Goal: Task Accomplishment & Management: Manage account settings

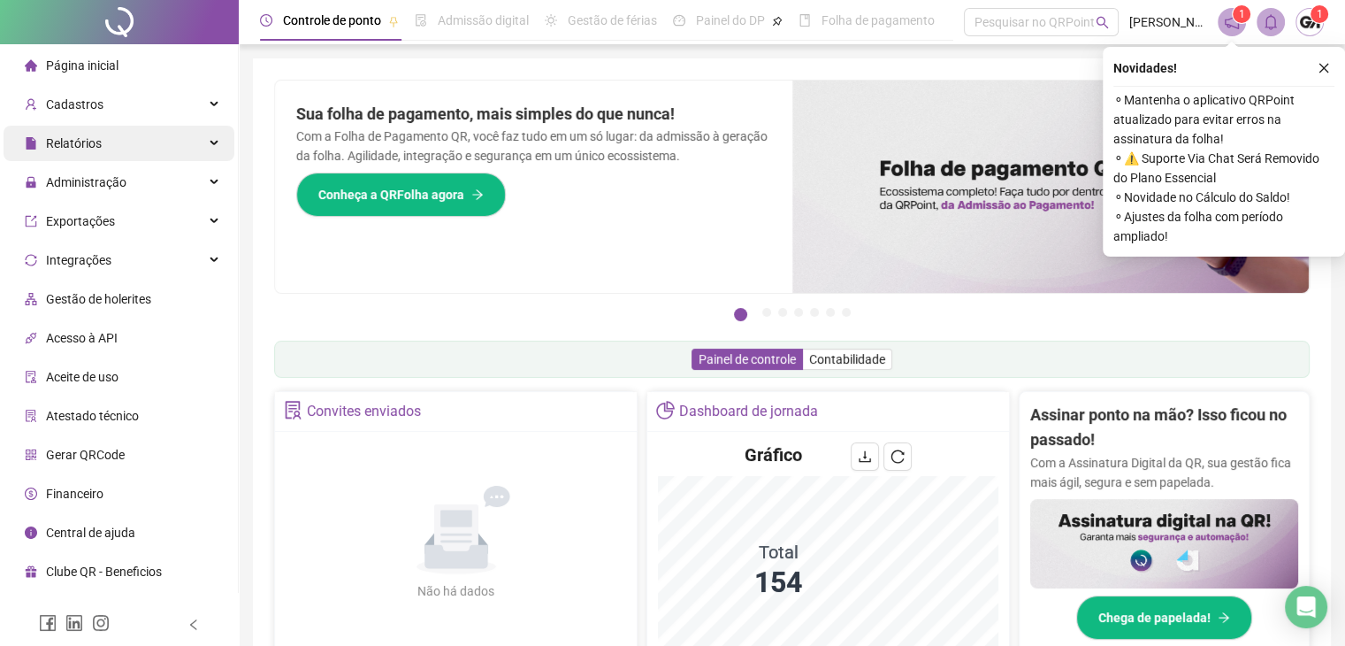
click at [95, 142] on span "Relatórios" at bounding box center [74, 143] width 56 height 14
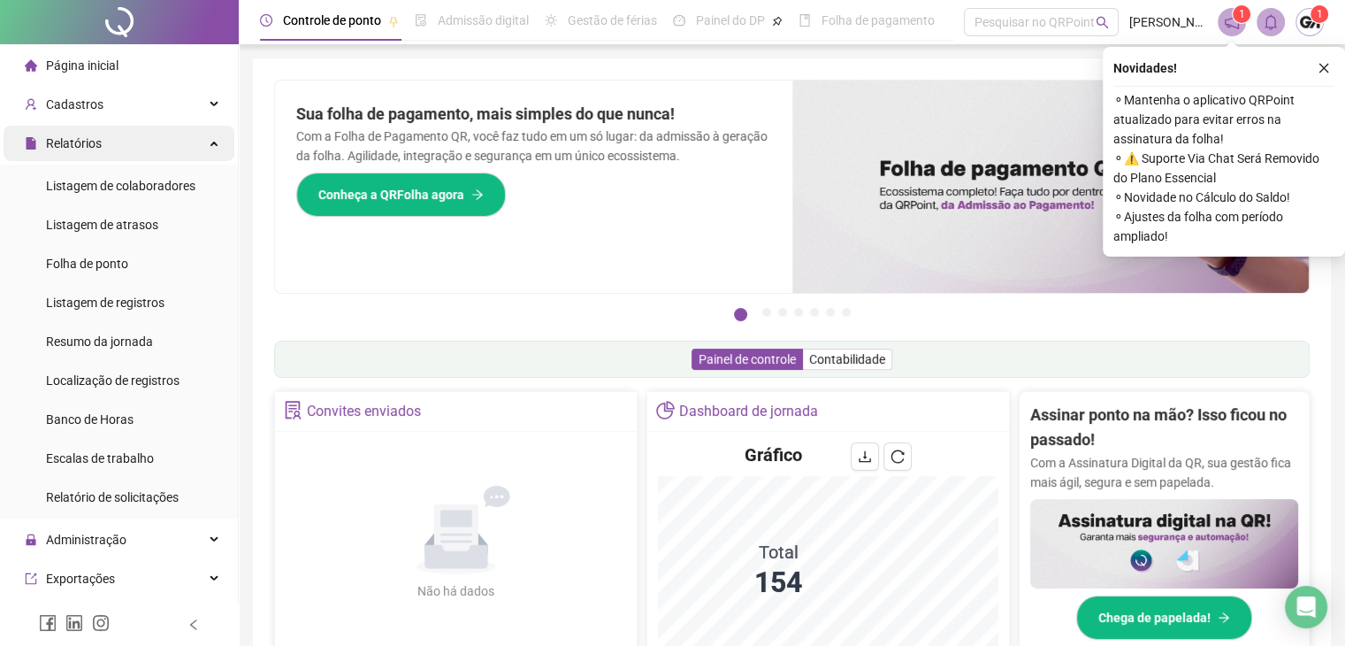
click at [138, 140] on div "Relatórios" at bounding box center [119, 143] width 231 height 35
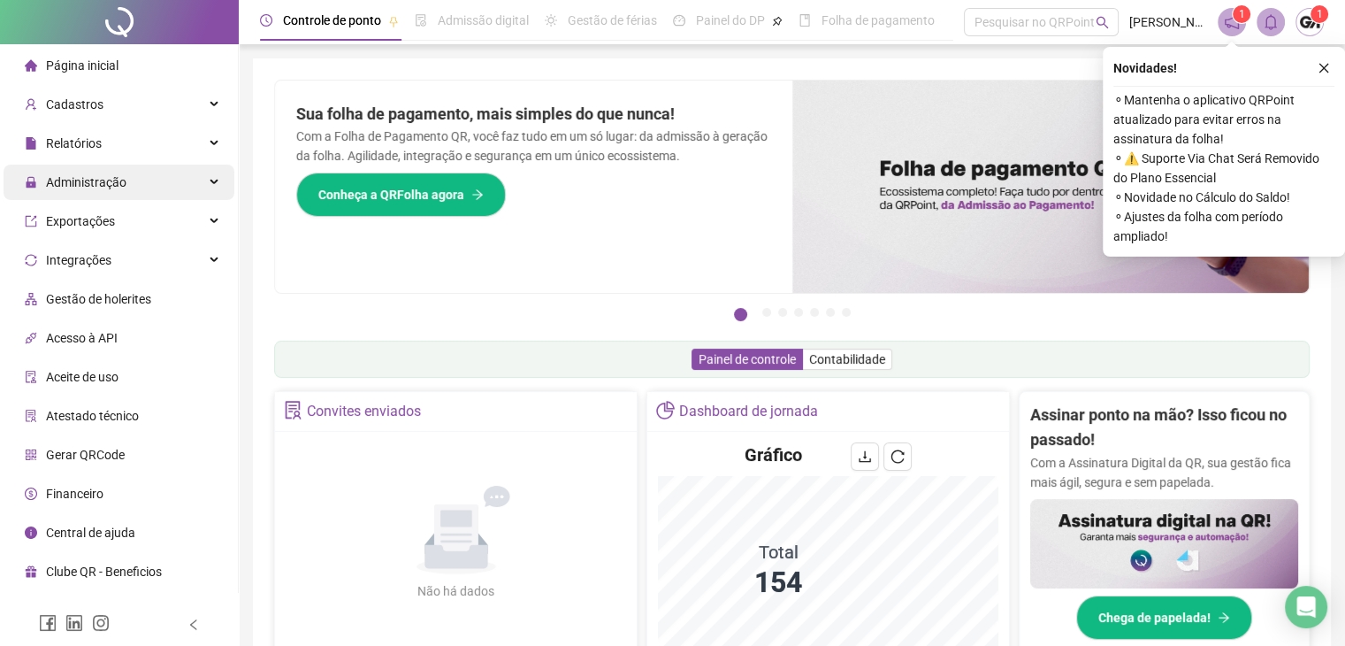
click at [116, 180] on span "Administração" at bounding box center [86, 182] width 80 height 14
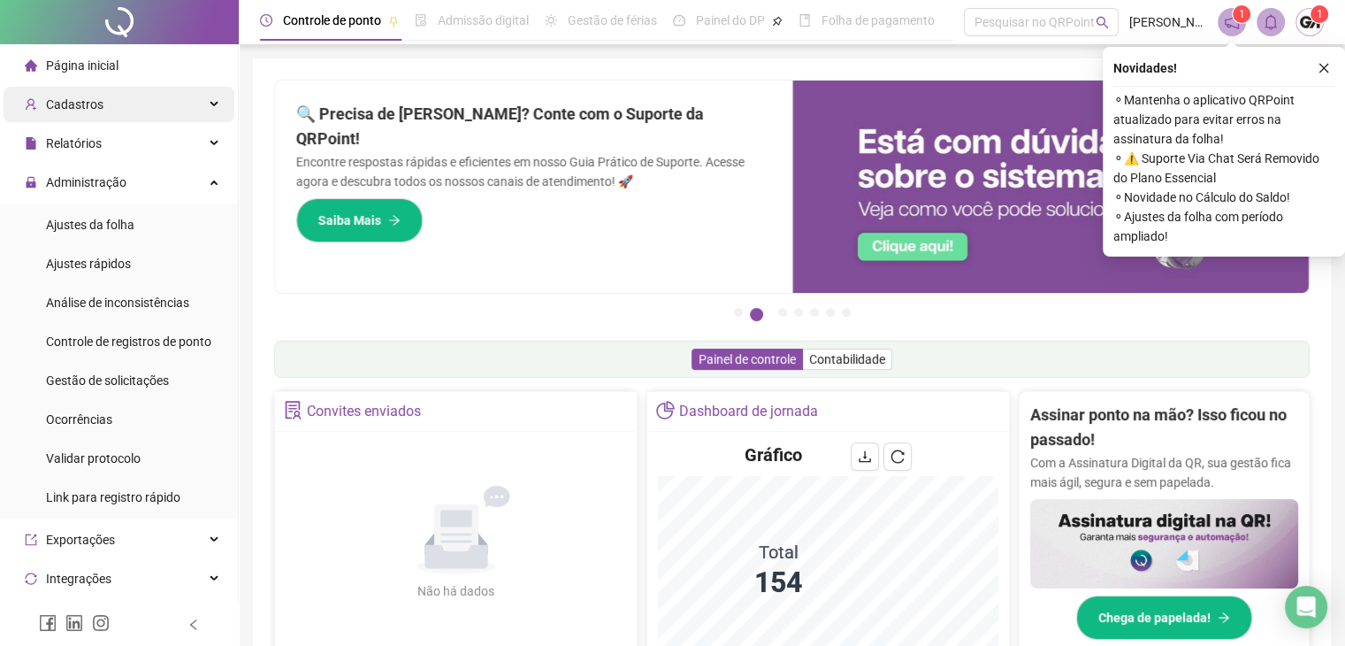
click at [102, 112] on div "Cadastros" at bounding box center [119, 104] width 231 height 35
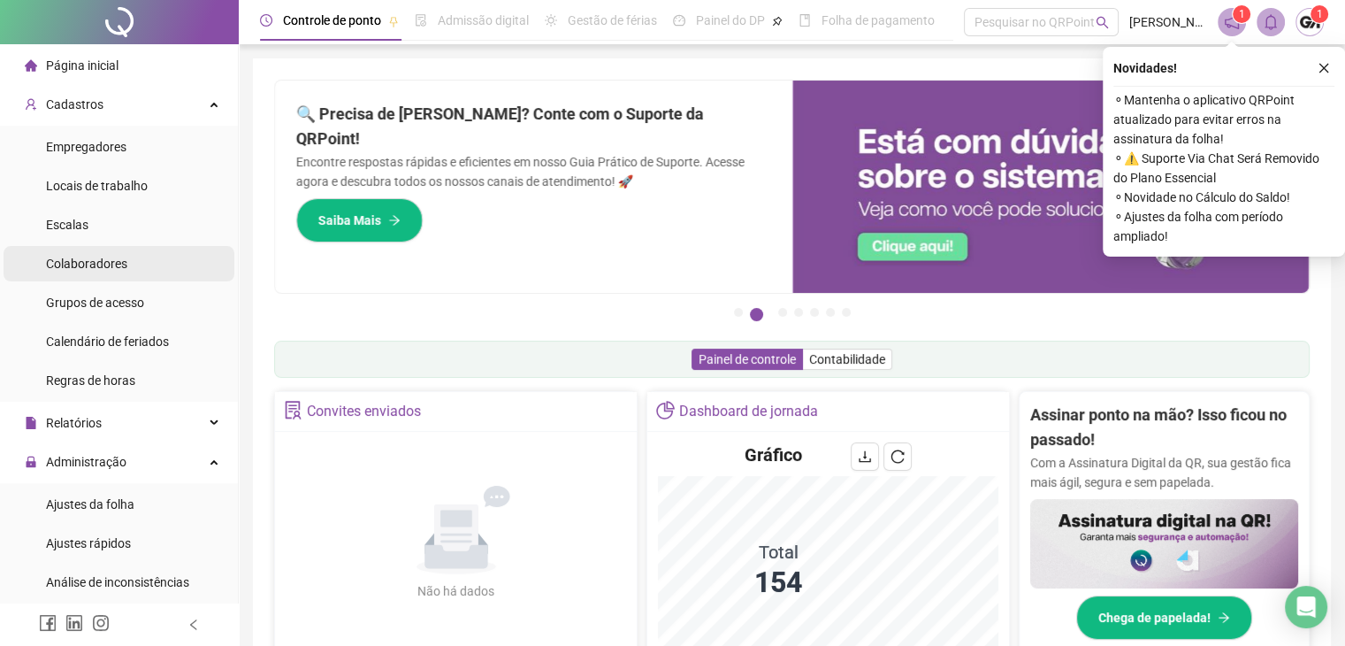
click at [88, 264] on span "Colaboradores" at bounding box center [86, 264] width 81 height 14
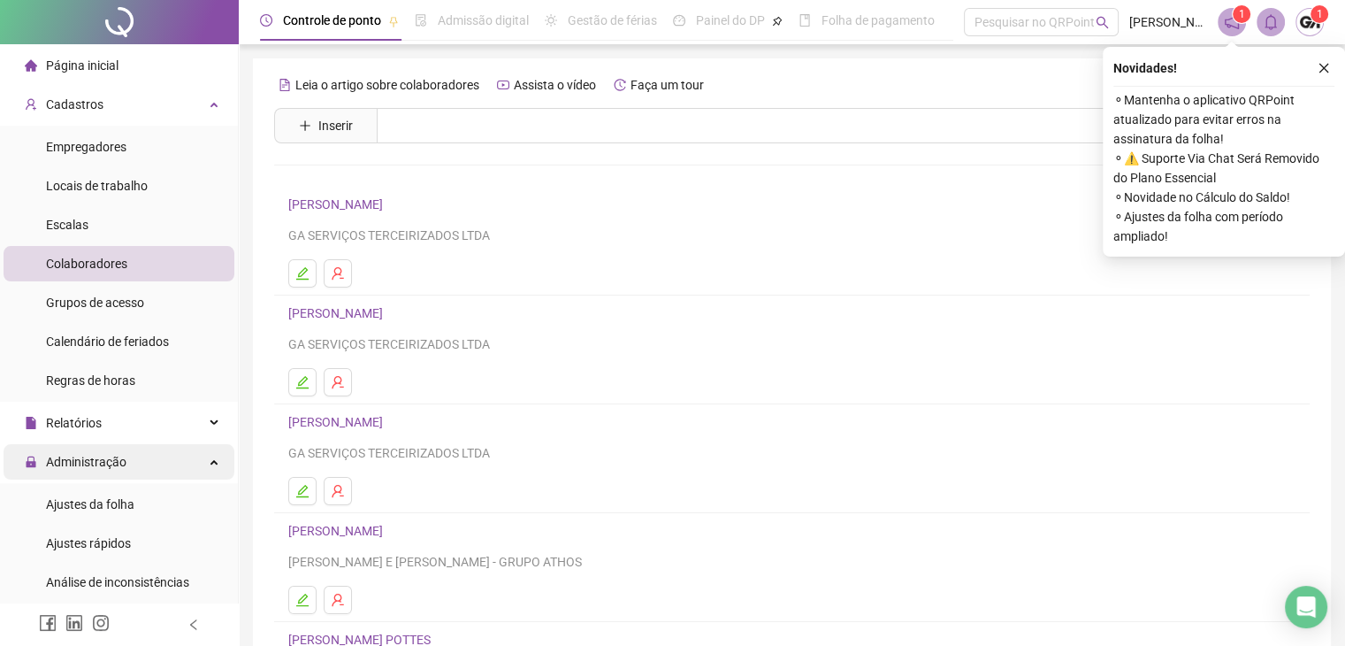
click at [106, 457] on span "Administração" at bounding box center [86, 462] width 80 height 14
click at [115, 455] on span "Administração" at bounding box center [86, 462] width 80 height 14
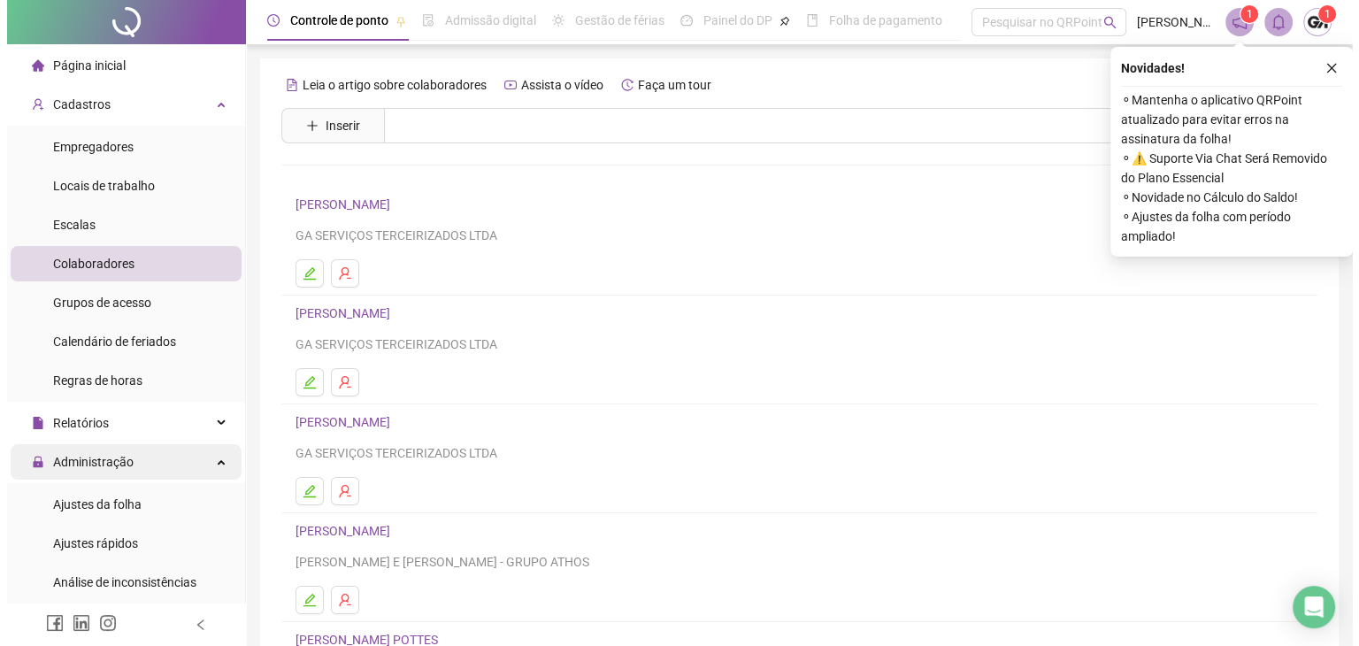
scroll to position [177, 0]
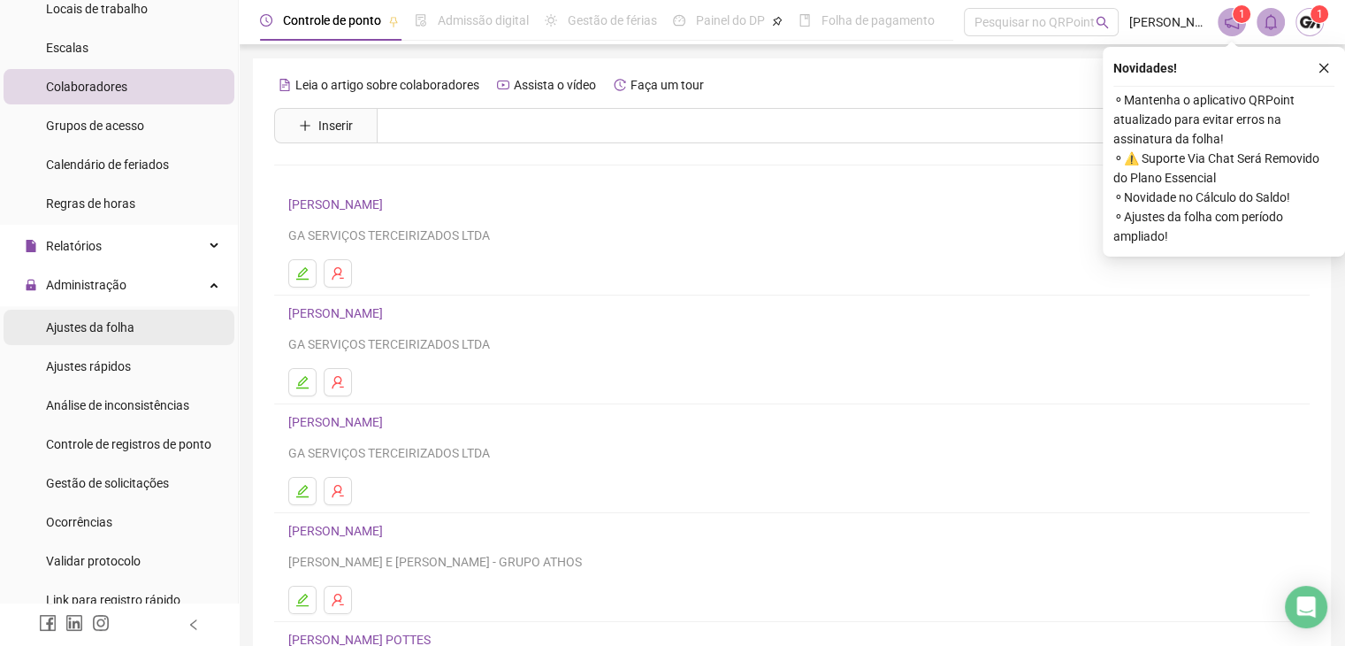
click at [124, 329] on span "Ajustes da folha" at bounding box center [90, 327] width 88 height 14
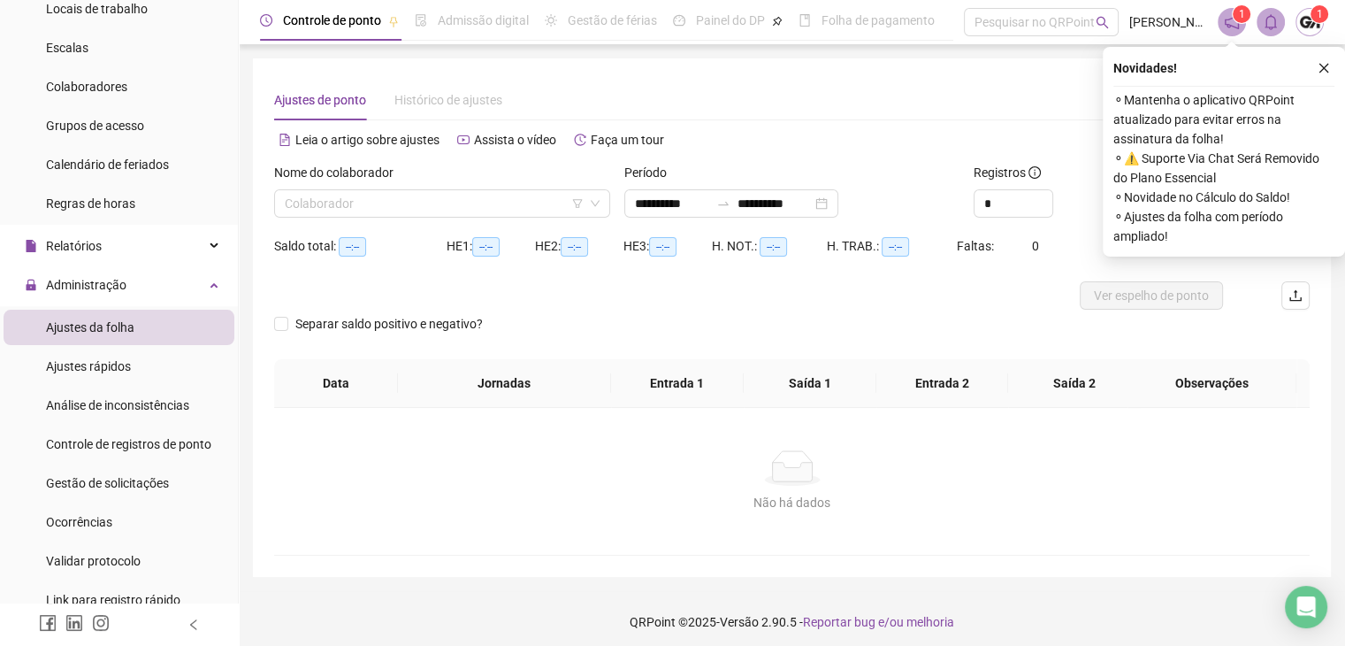
type input "**********"
click at [481, 197] on input "search" at bounding box center [434, 203] width 299 height 27
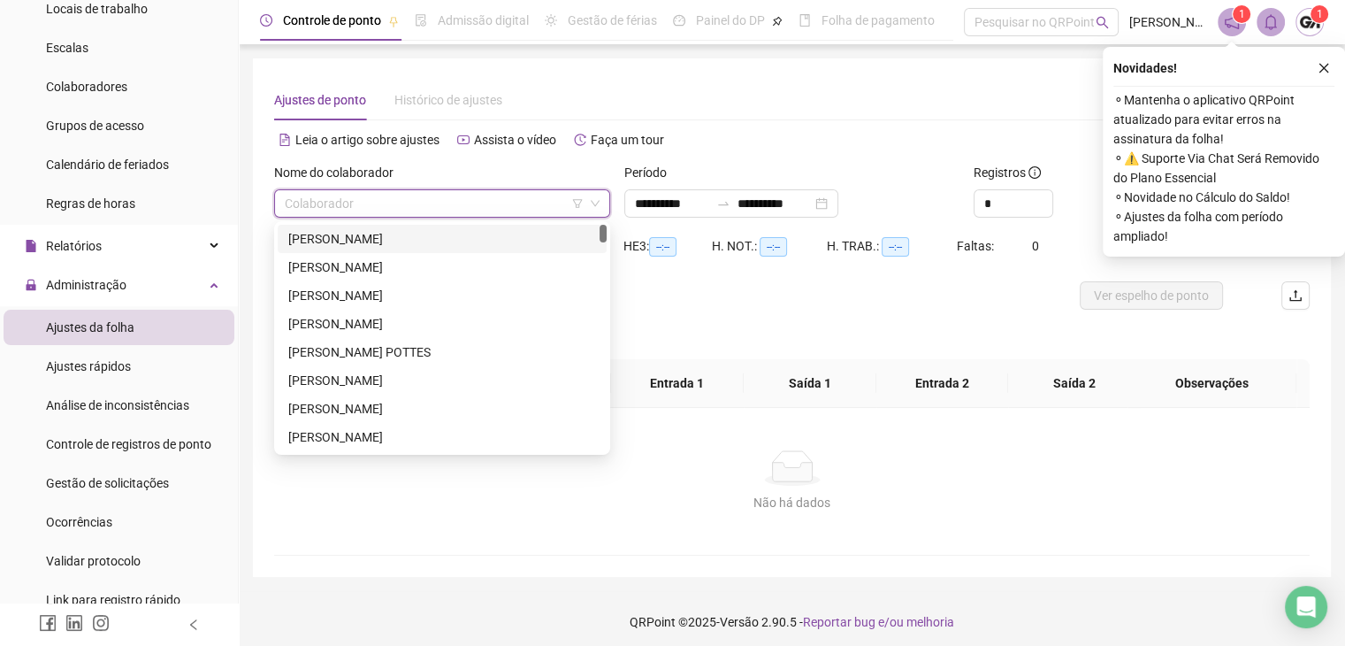
click at [369, 241] on div "[PERSON_NAME]" at bounding box center [442, 238] width 308 height 19
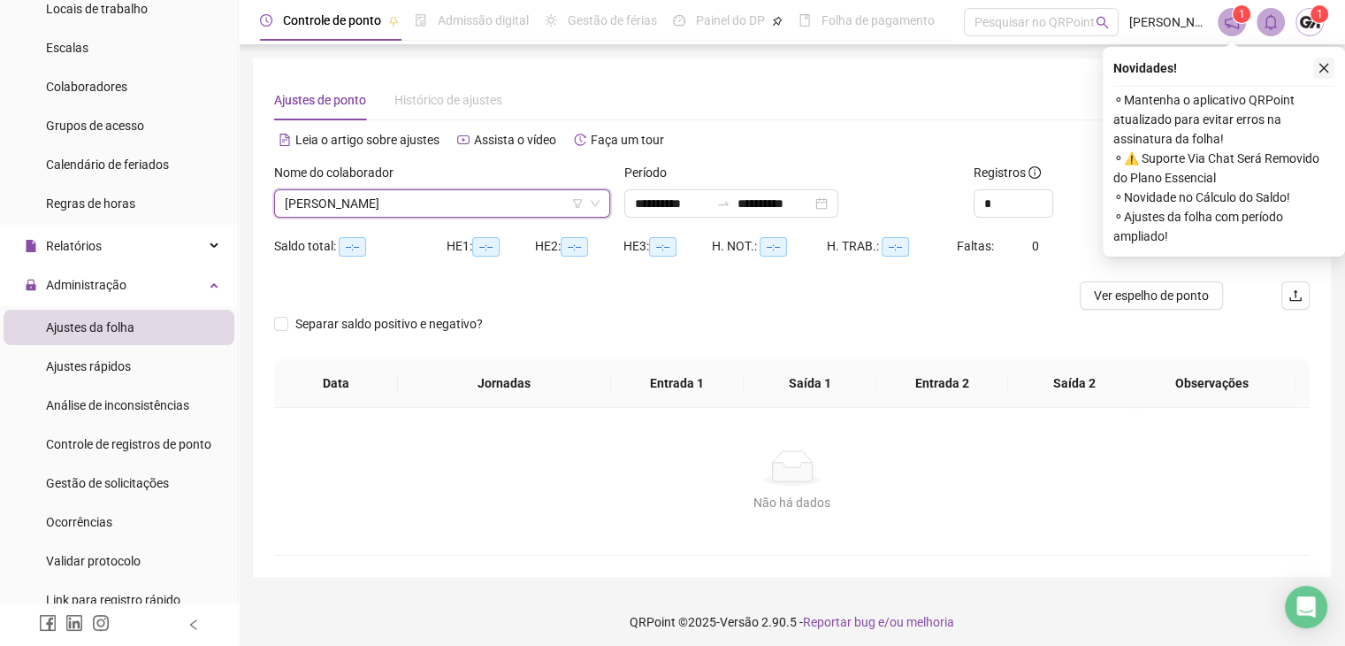
click at [1322, 66] on icon "close" at bounding box center [1325, 69] width 10 height 10
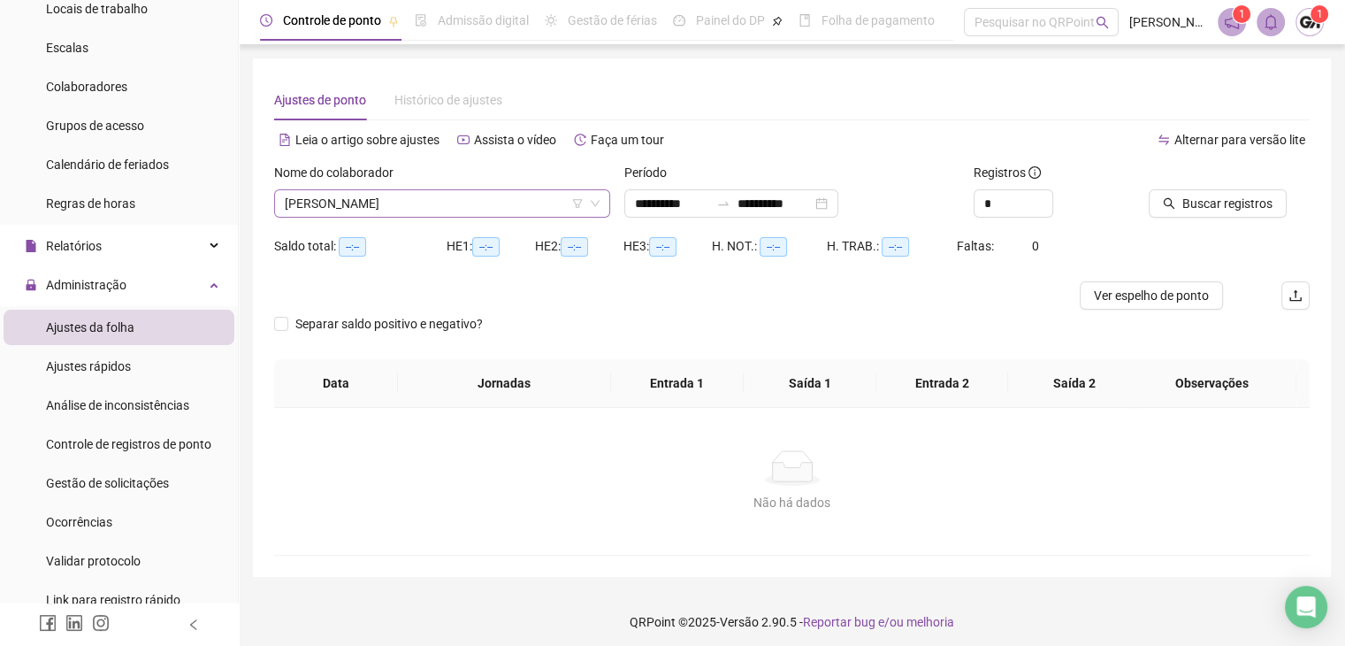
click at [484, 206] on span "[PERSON_NAME]" at bounding box center [442, 203] width 315 height 27
click at [708, 200] on input "**********" at bounding box center [672, 203] width 74 height 19
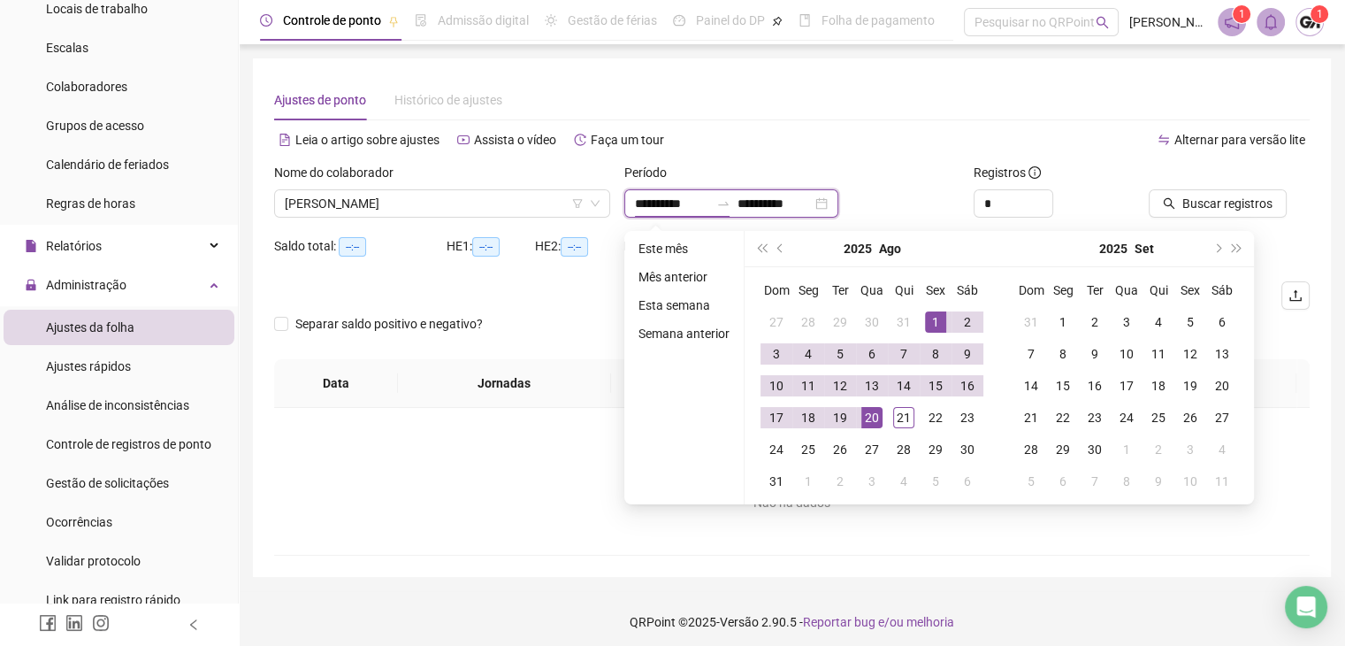
click at [812, 204] on input "**********" at bounding box center [775, 203] width 74 height 19
click at [715, 146] on div "Leia o artigo sobre ajustes Assista o vídeo Faça um tour" at bounding box center [533, 140] width 518 height 28
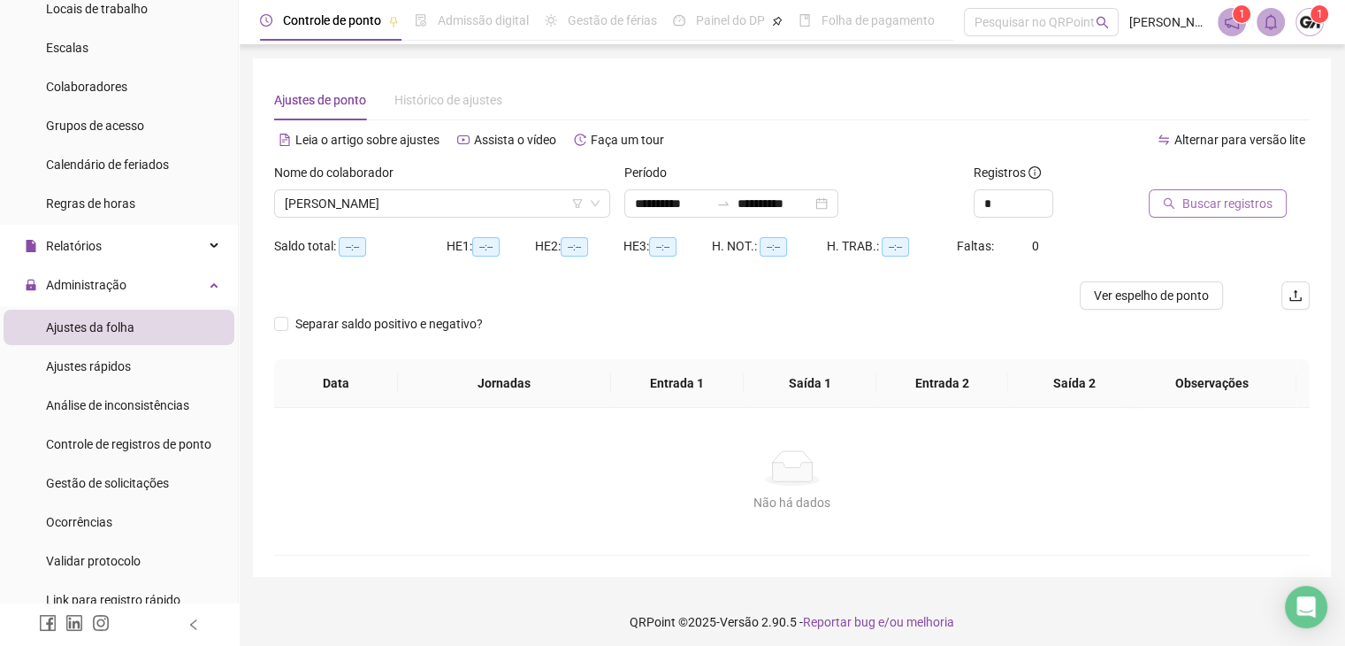
click at [1210, 211] on span "Buscar registros" at bounding box center [1228, 203] width 90 height 19
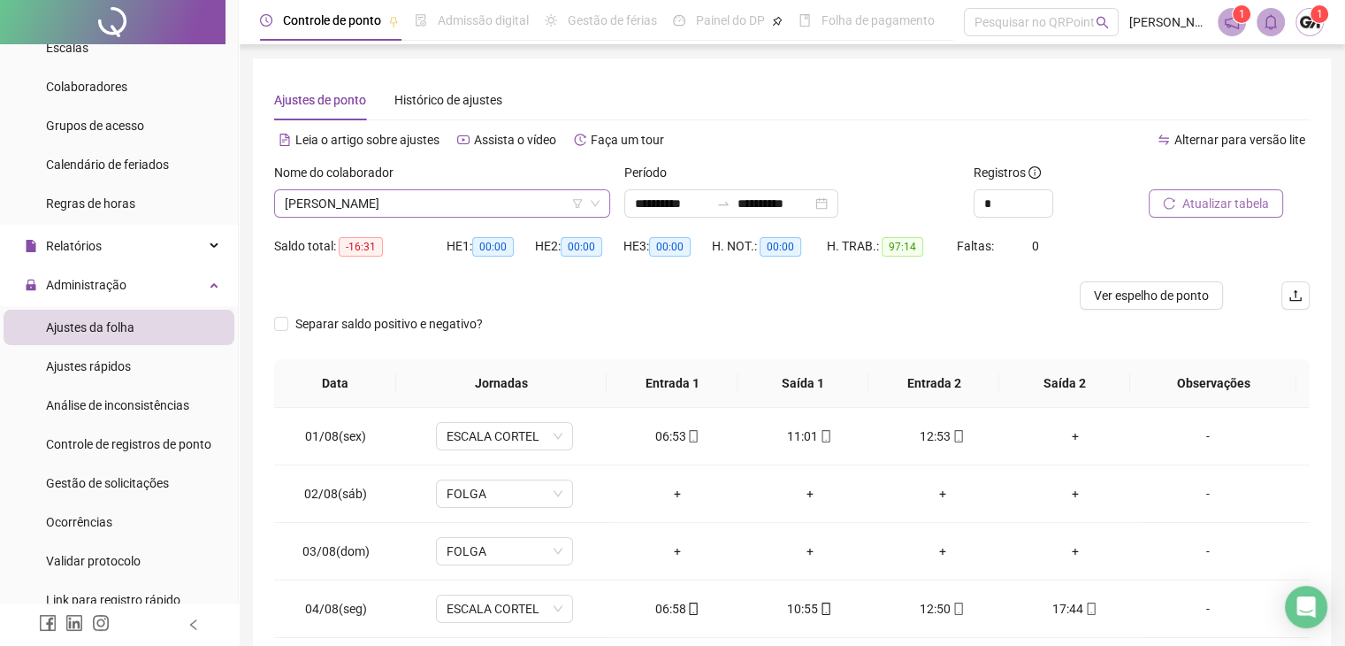
click at [535, 217] on input "search" at bounding box center [434, 203] width 299 height 27
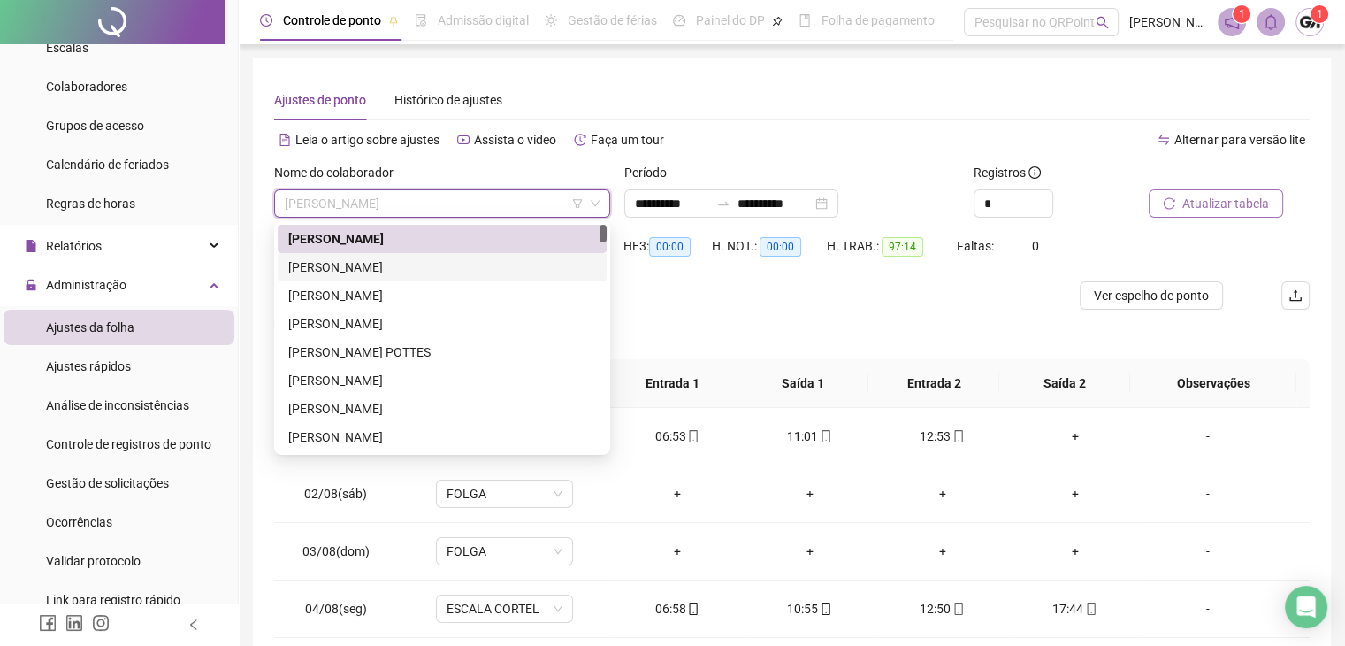
click at [425, 264] on div "[PERSON_NAME]" at bounding box center [442, 266] width 308 height 19
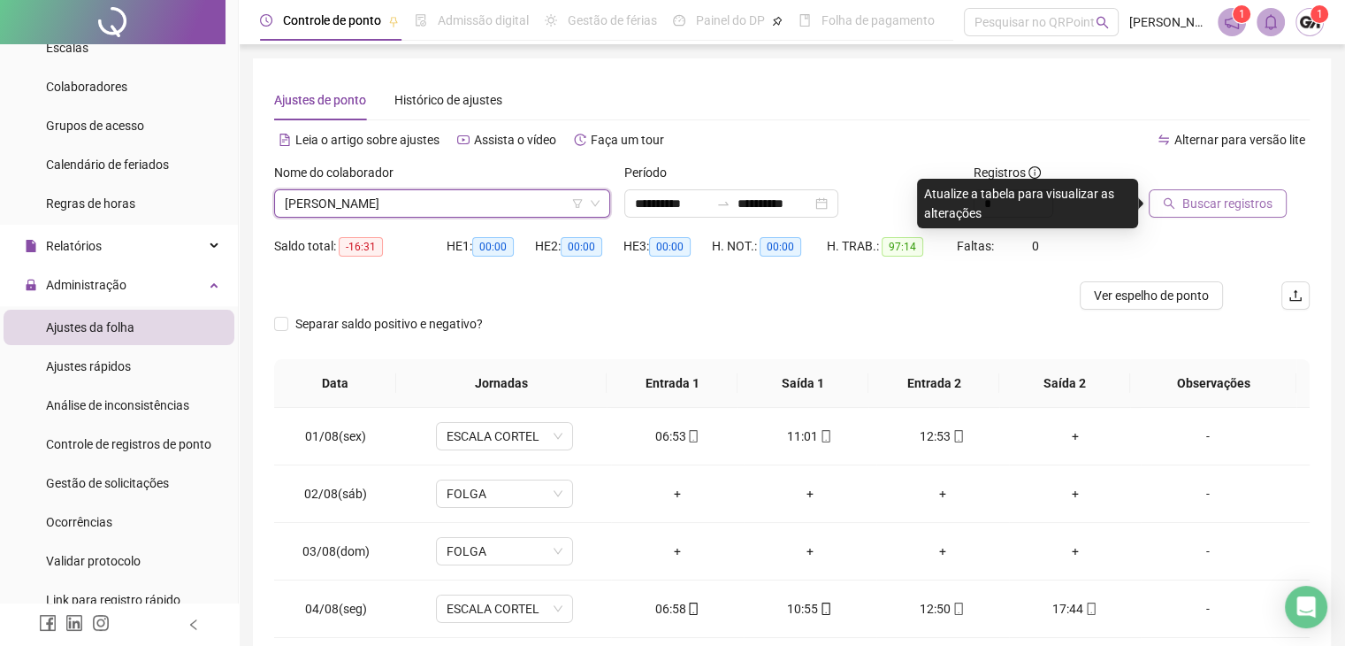
click at [1217, 200] on span "Buscar registros" at bounding box center [1228, 203] width 90 height 19
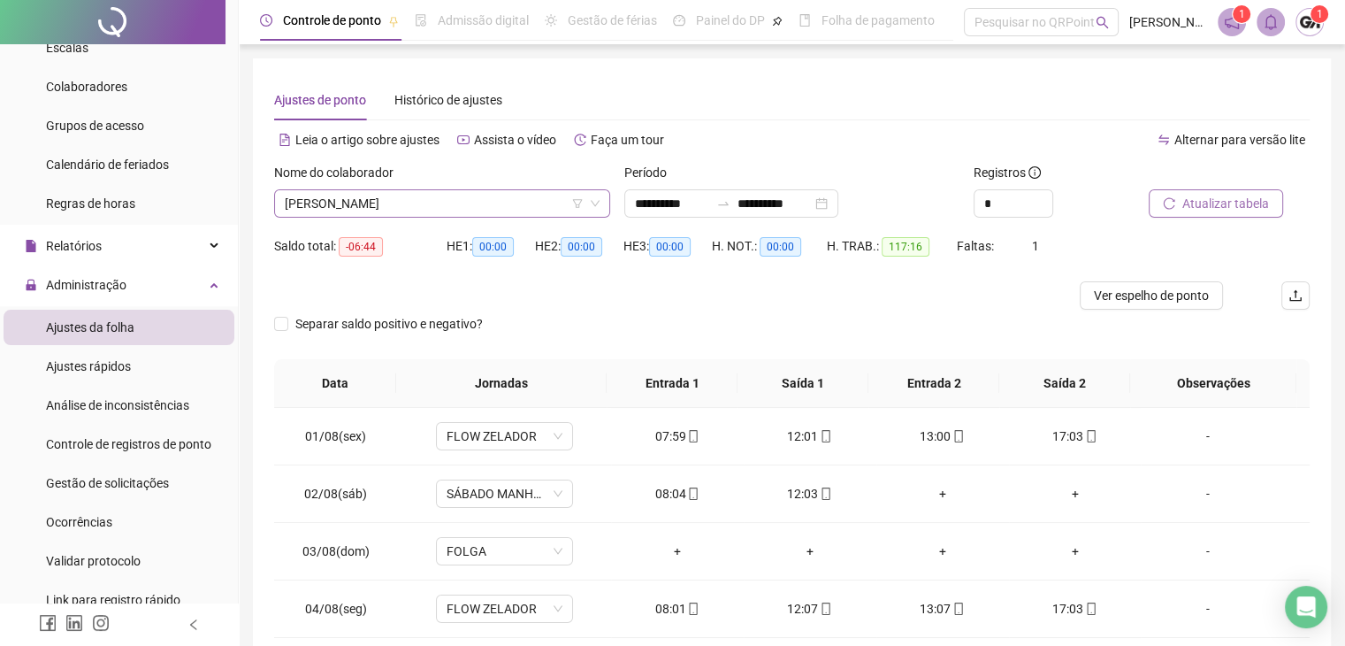
click at [523, 208] on span "[PERSON_NAME]" at bounding box center [442, 203] width 315 height 27
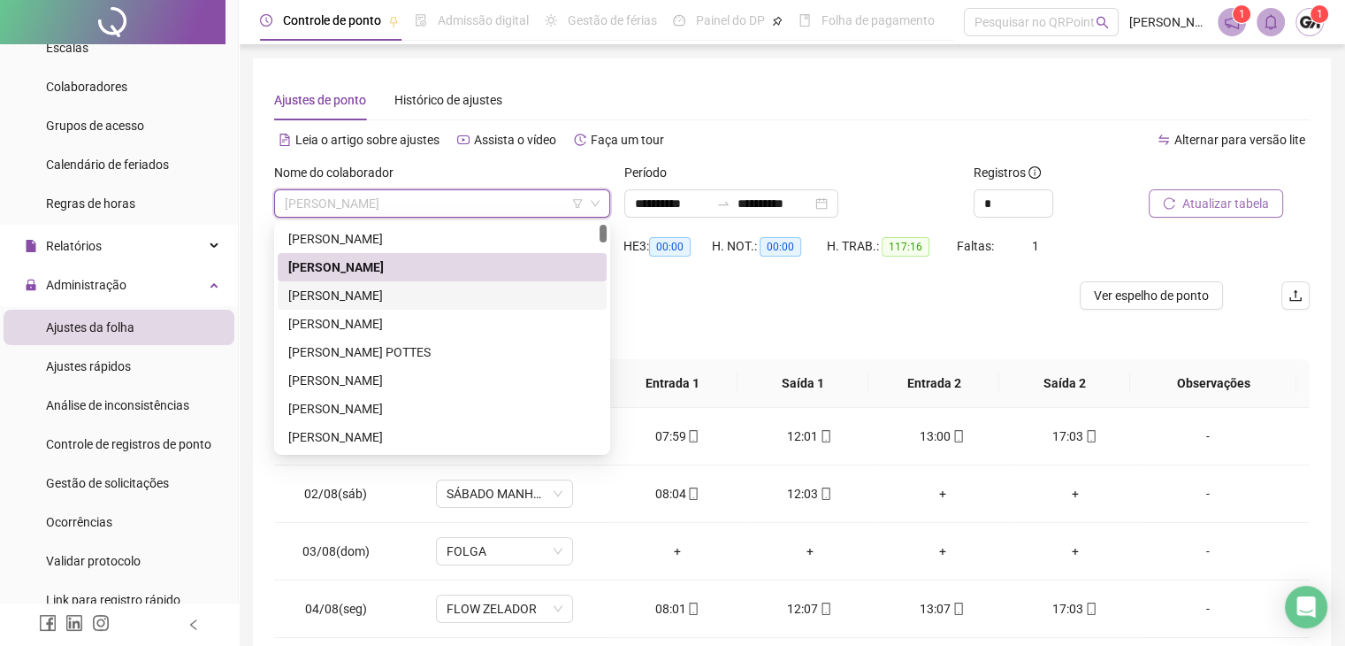
click at [406, 296] on div "[PERSON_NAME]" at bounding box center [442, 295] width 308 height 19
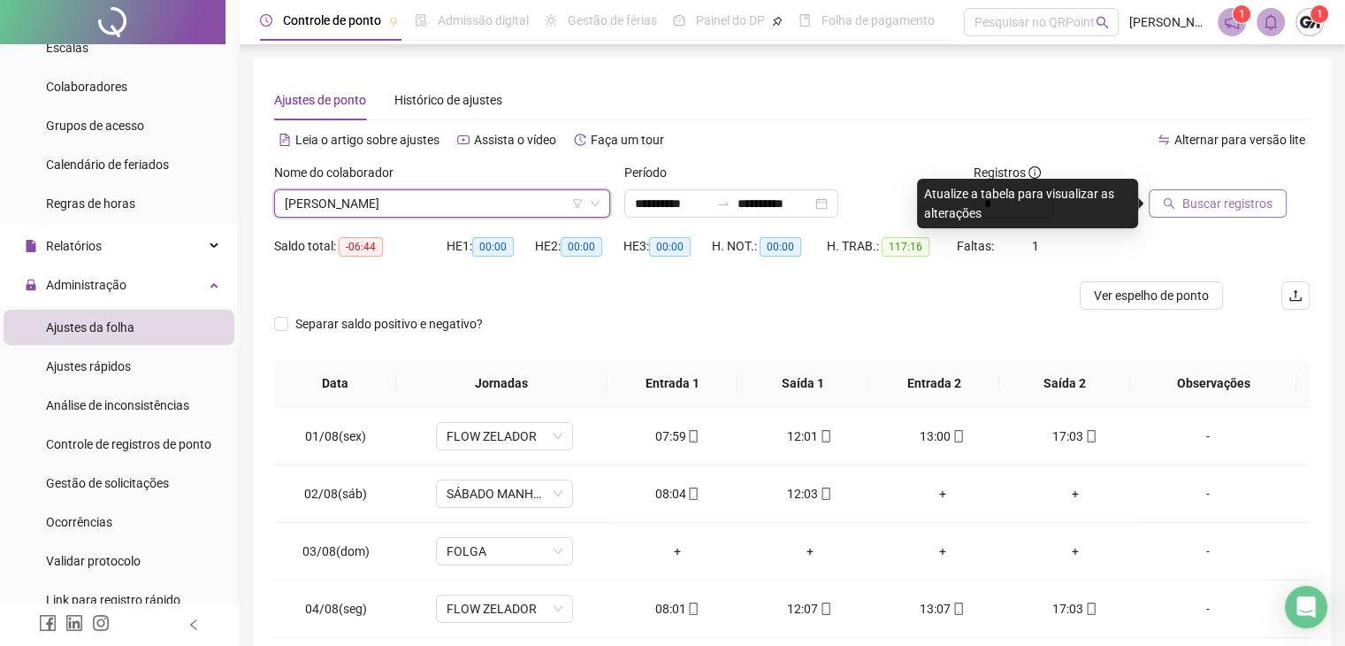
click at [1208, 210] on span "Buscar registros" at bounding box center [1228, 203] width 90 height 19
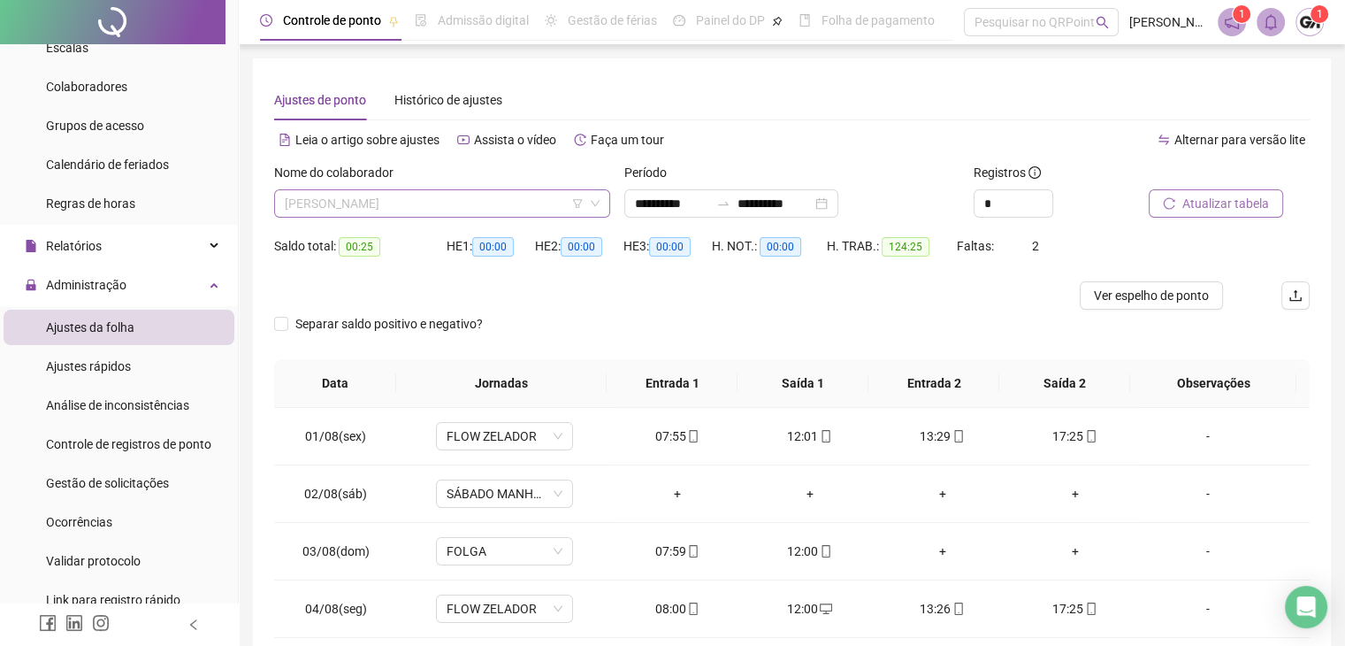
click at [482, 200] on span "[PERSON_NAME]" at bounding box center [442, 203] width 315 height 27
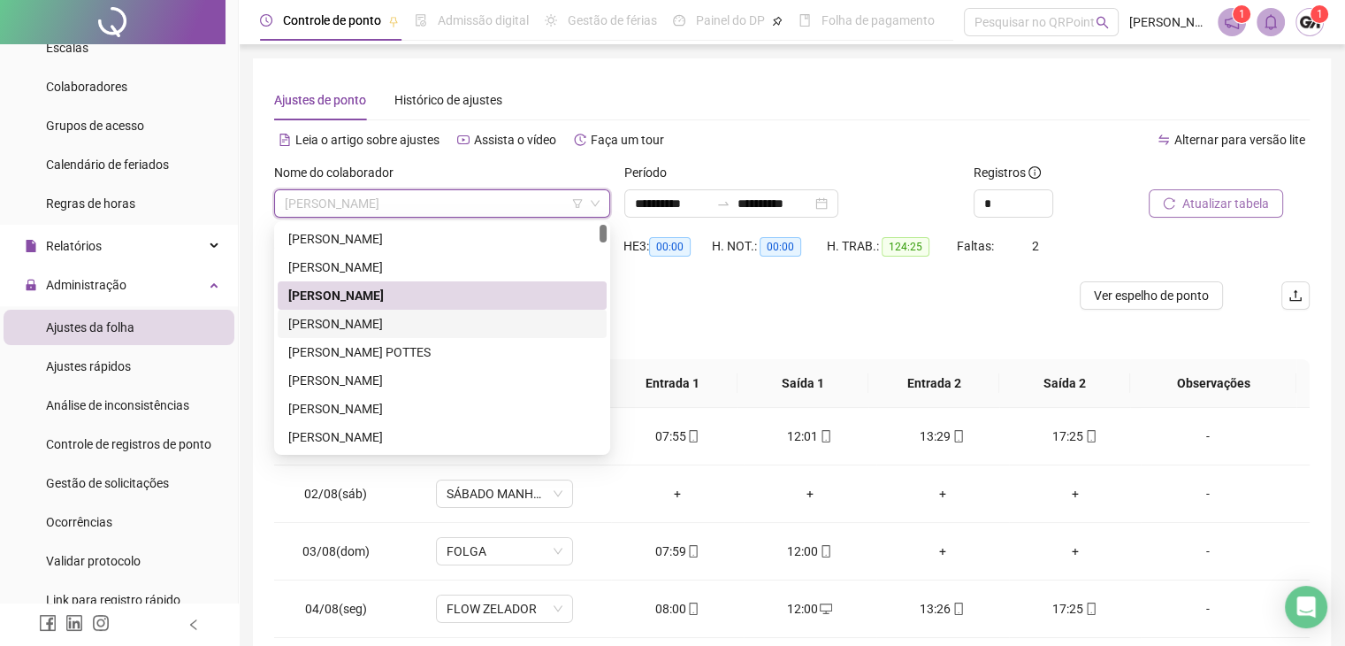
click at [396, 325] on div "[PERSON_NAME]" at bounding box center [442, 323] width 308 height 19
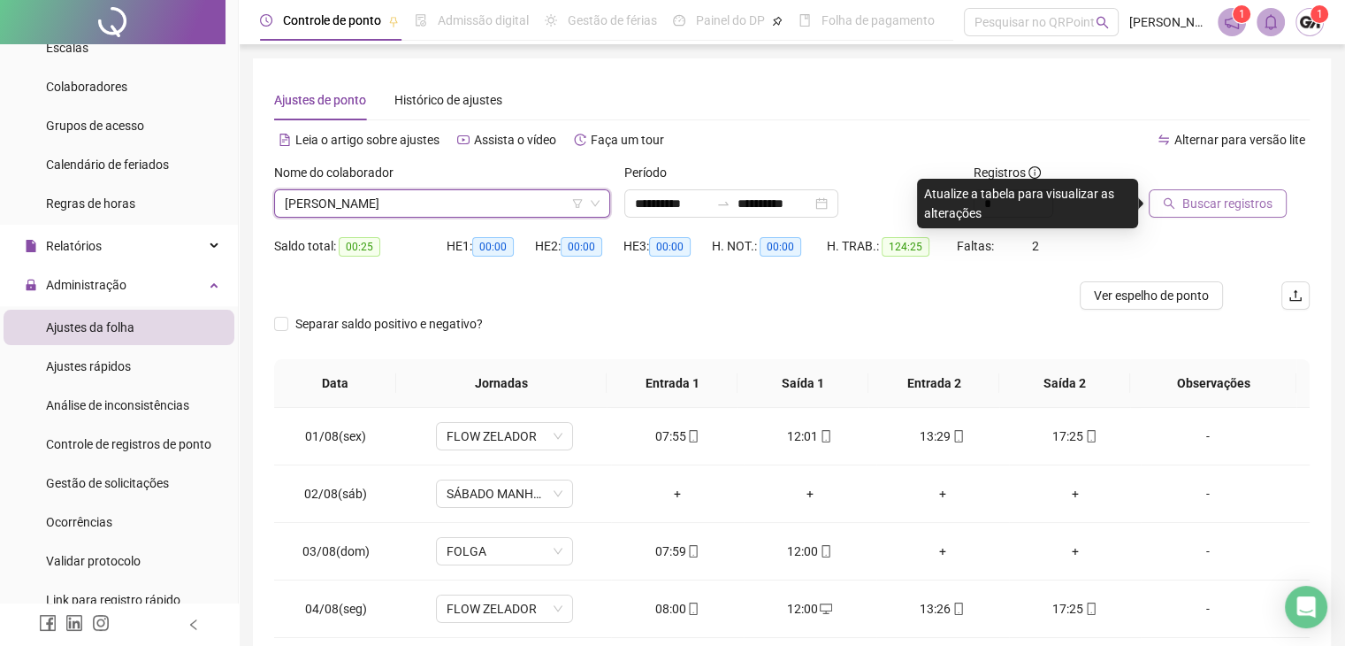
click at [1183, 201] on span "Buscar registros" at bounding box center [1228, 203] width 90 height 19
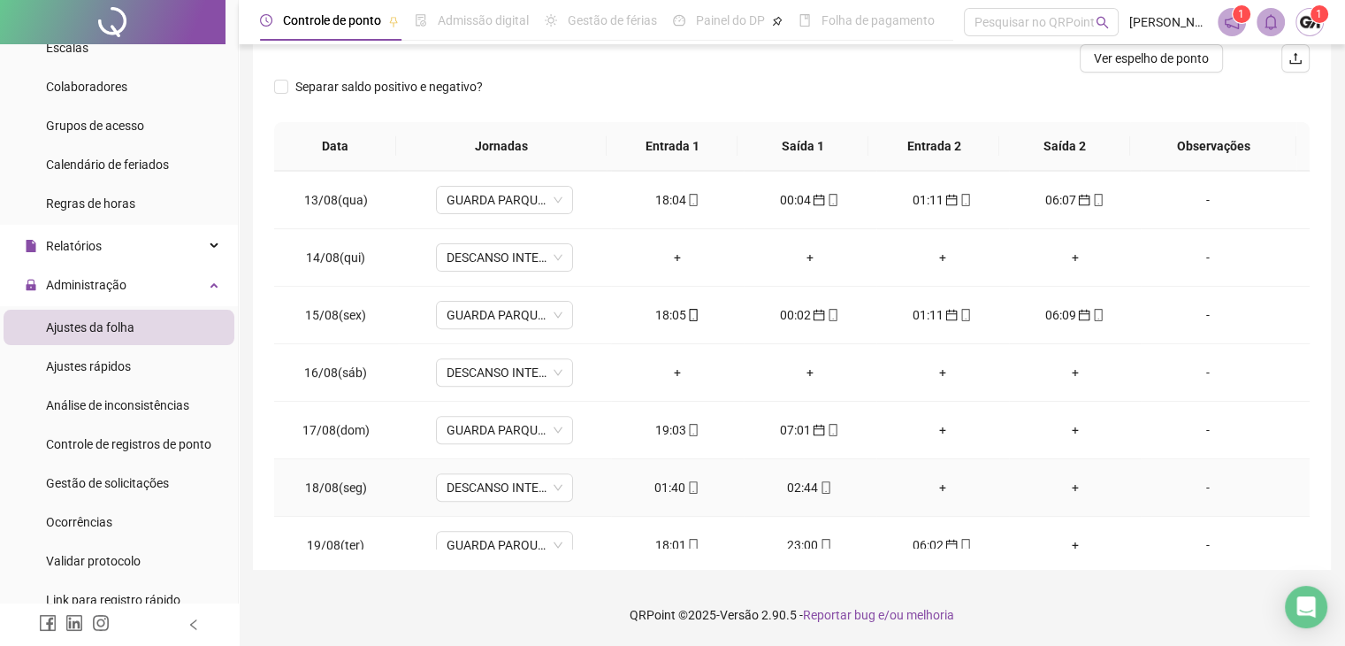
scroll to position [768, 0]
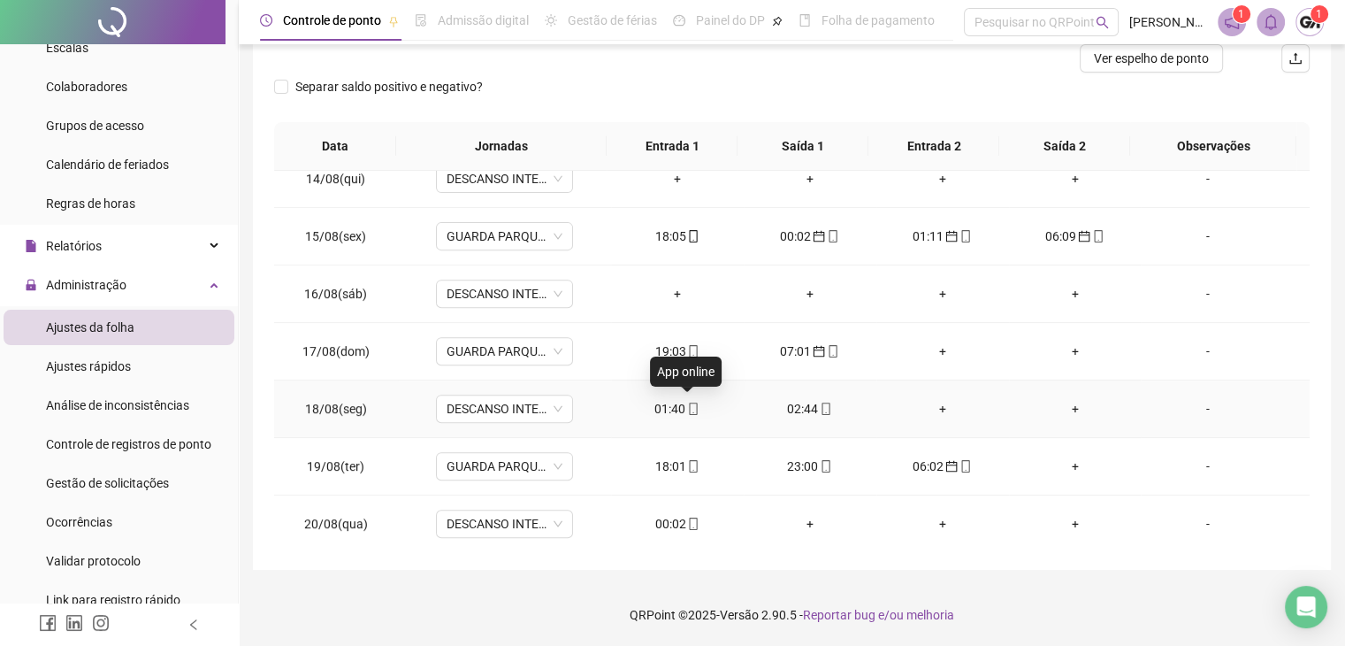
click at [687, 404] on icon "mobile" at bounding box center [693, 408] width 12 height 12
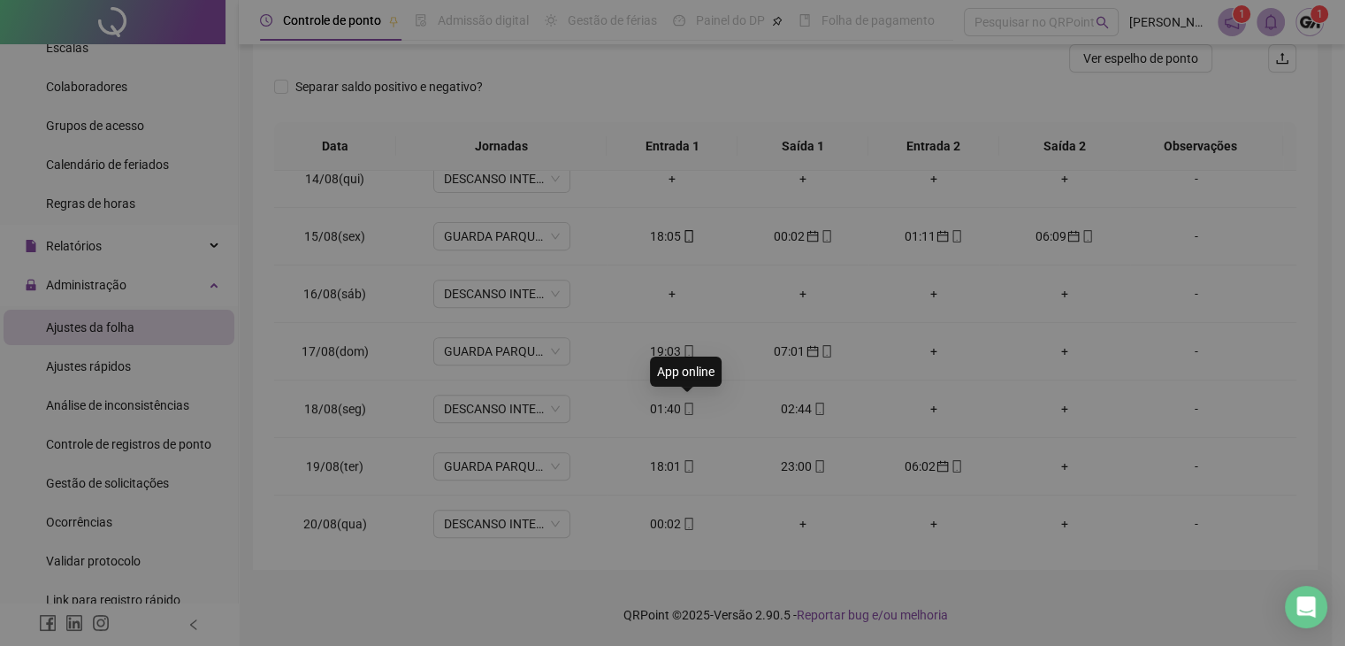
type input "**********"
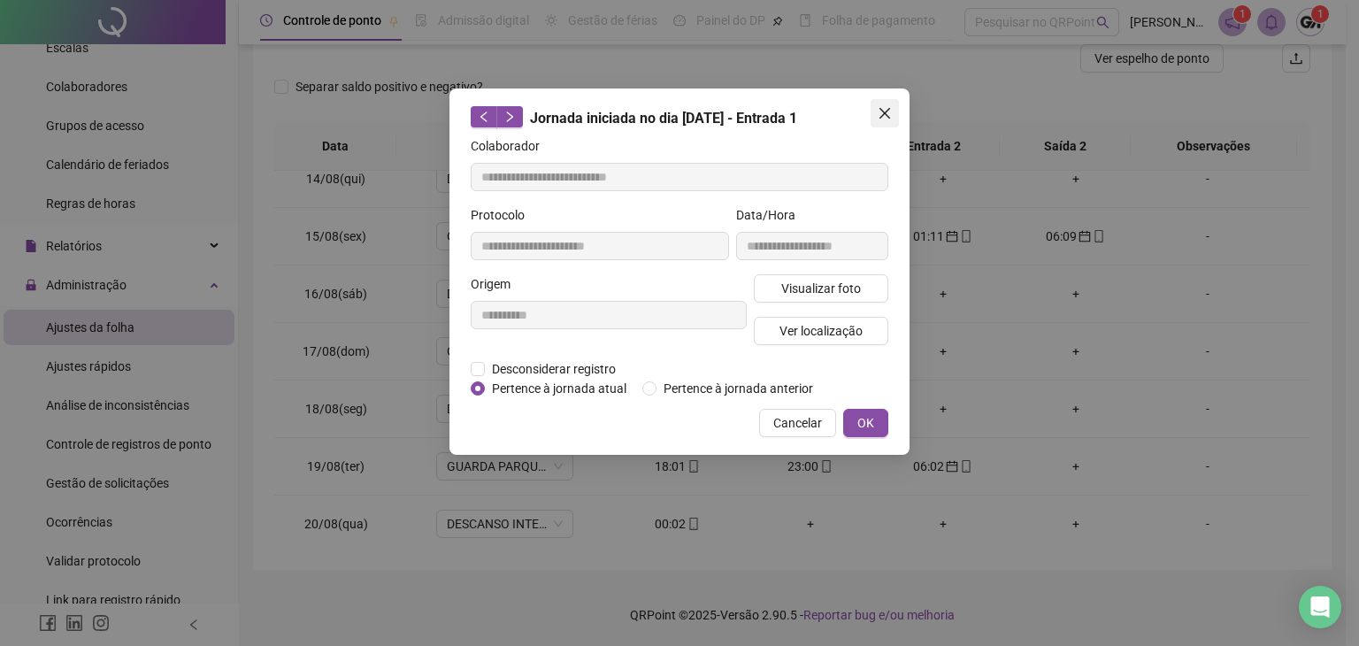
click at [877, 113] on icon "close" at bounding box center [884, 113] width 14 height 14
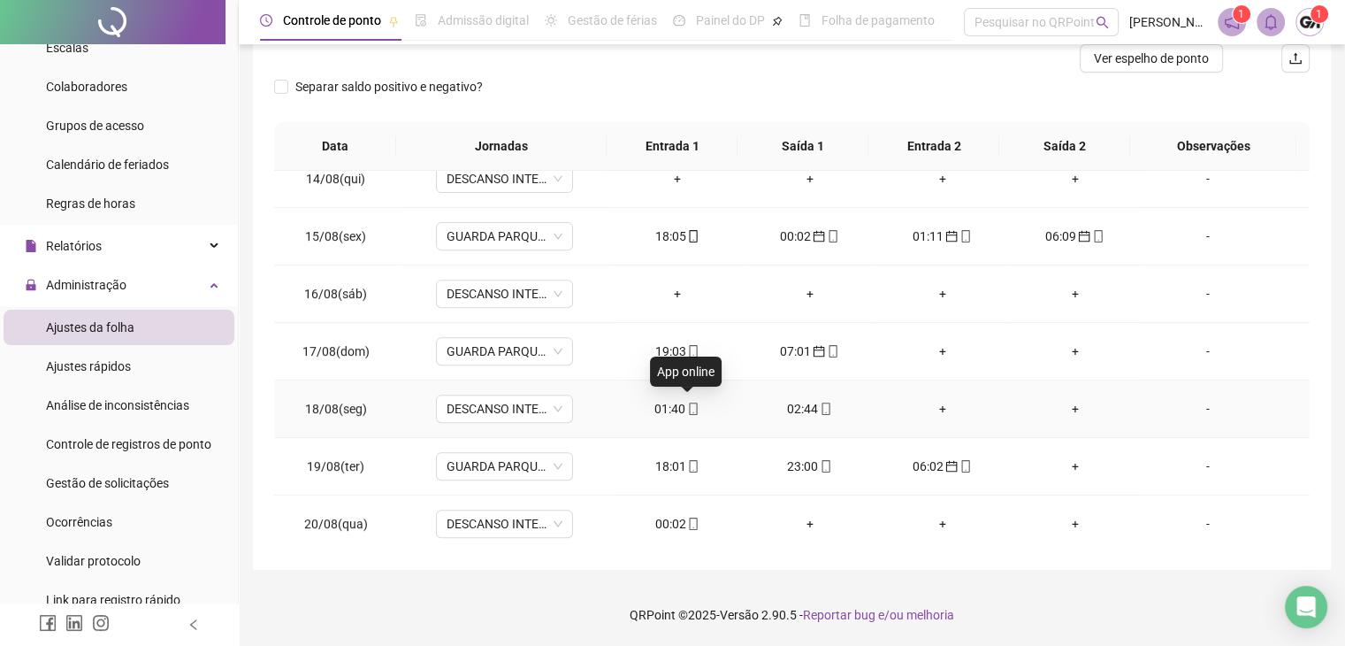
click at [688, 405] on icon "mobile" at bounding box center [693, 408] width 12 height 12
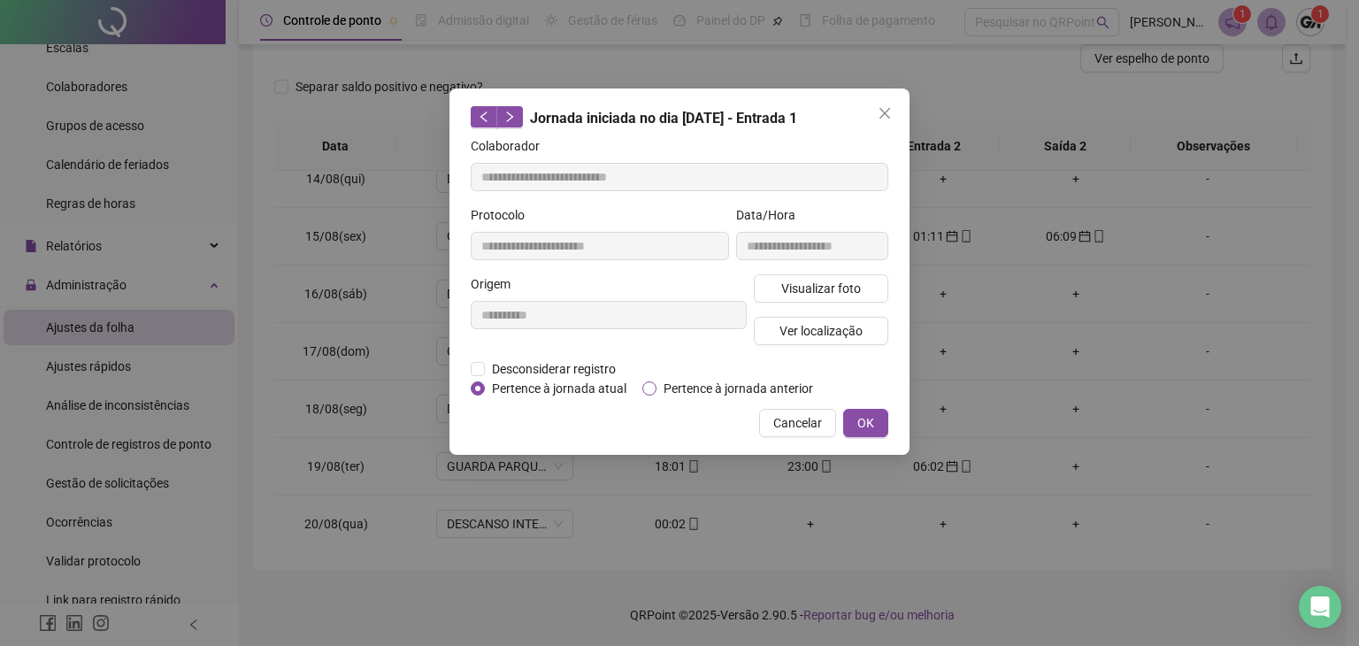
click at [663, 387] on span "Pertence à jornada anterior" at bounding box center [738, 388] width 164 height 19
click at [857, 425] on span "OK" at bounding box center [865, 422] width 17 height 19
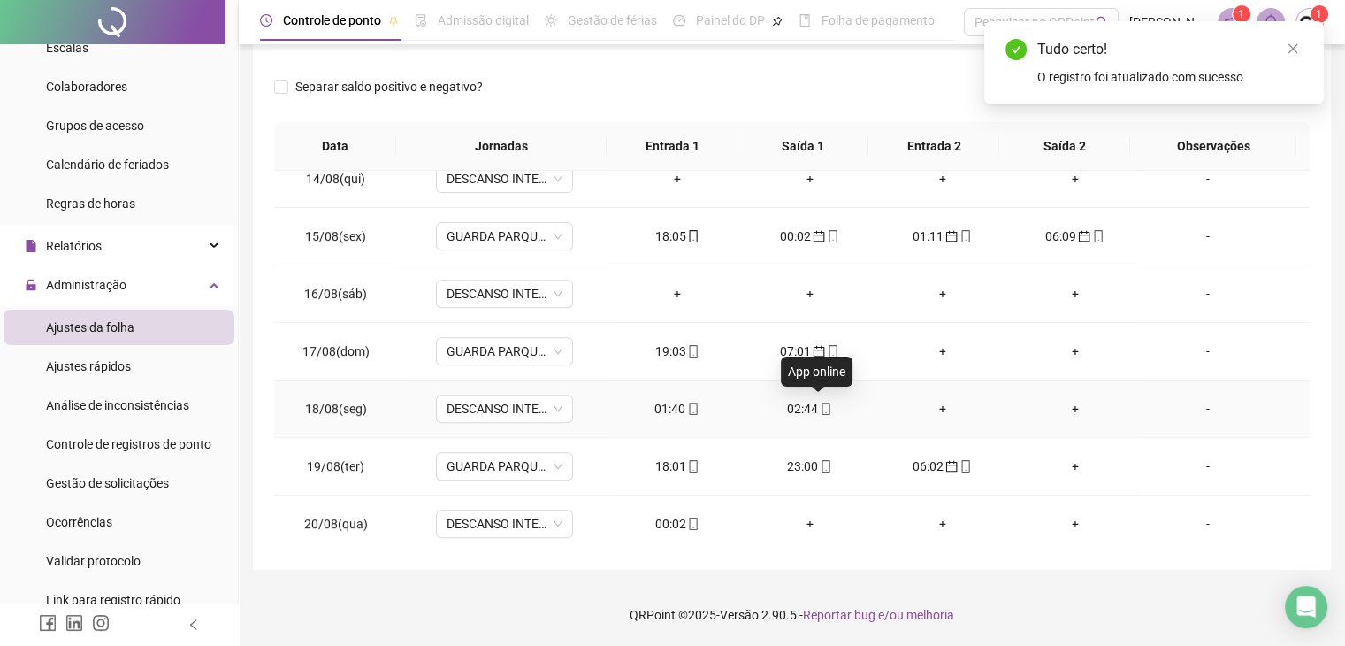
click at [823, 405] on icon "mobile" at bounding box center [827, 408] width 8 height 12
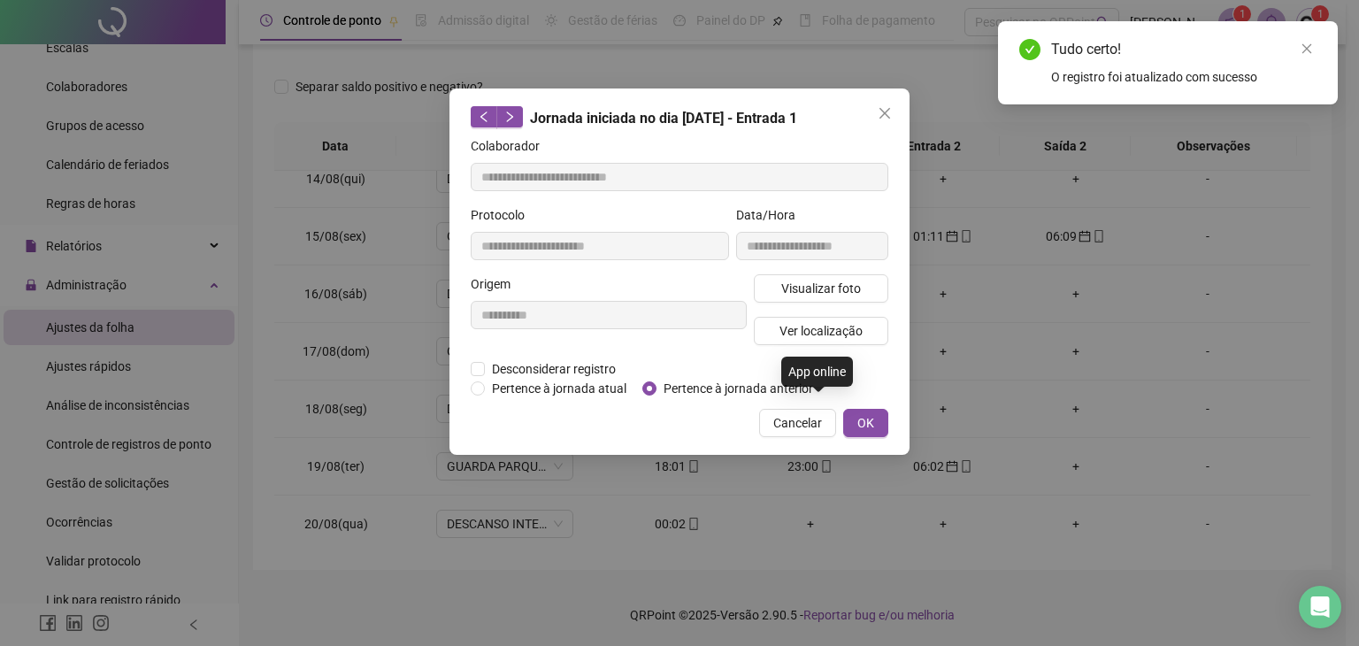
type input "**********"
click at [759, 387] on span "Pertence à jornada anterior" at bounding box center [738, 388] width 164 height 19
click at [850, 421] on button "OK" at bounding box center [865, 423] width 45 height 28
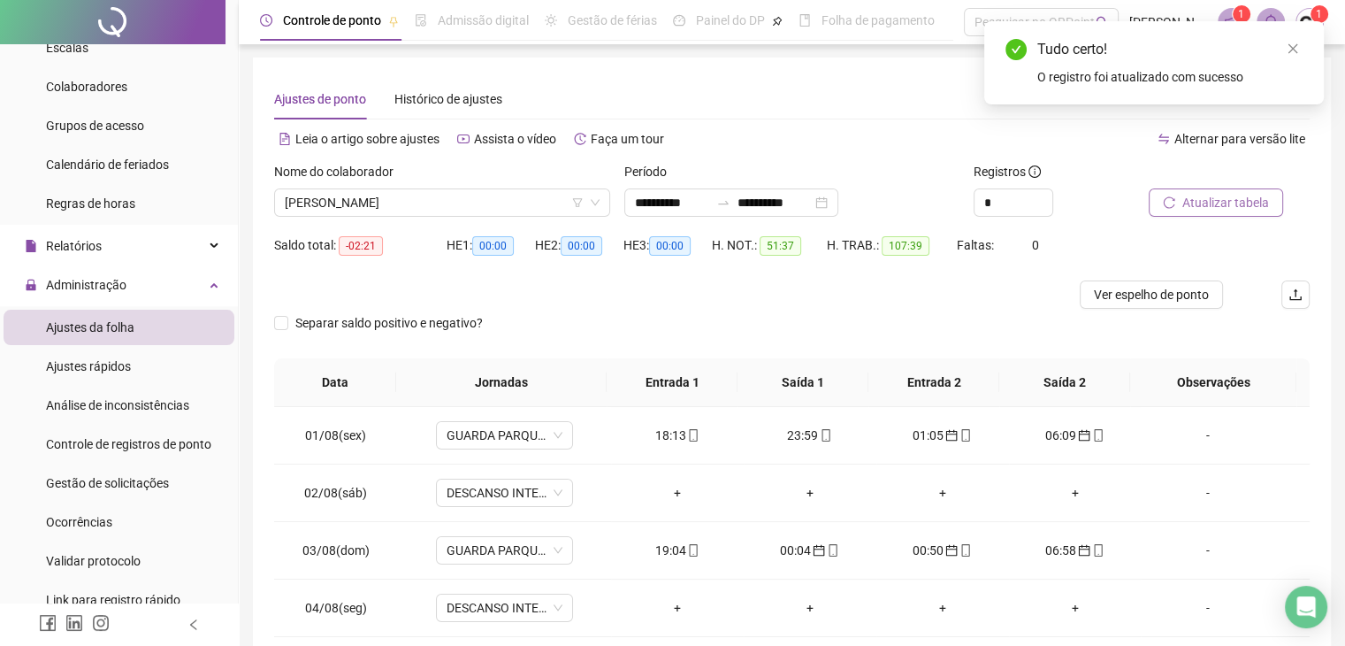
scroll to position [0, 0]
click at [1218, 207] on span "Atualizar tabela" at bounding box center [1226, 203] width 87 height 19
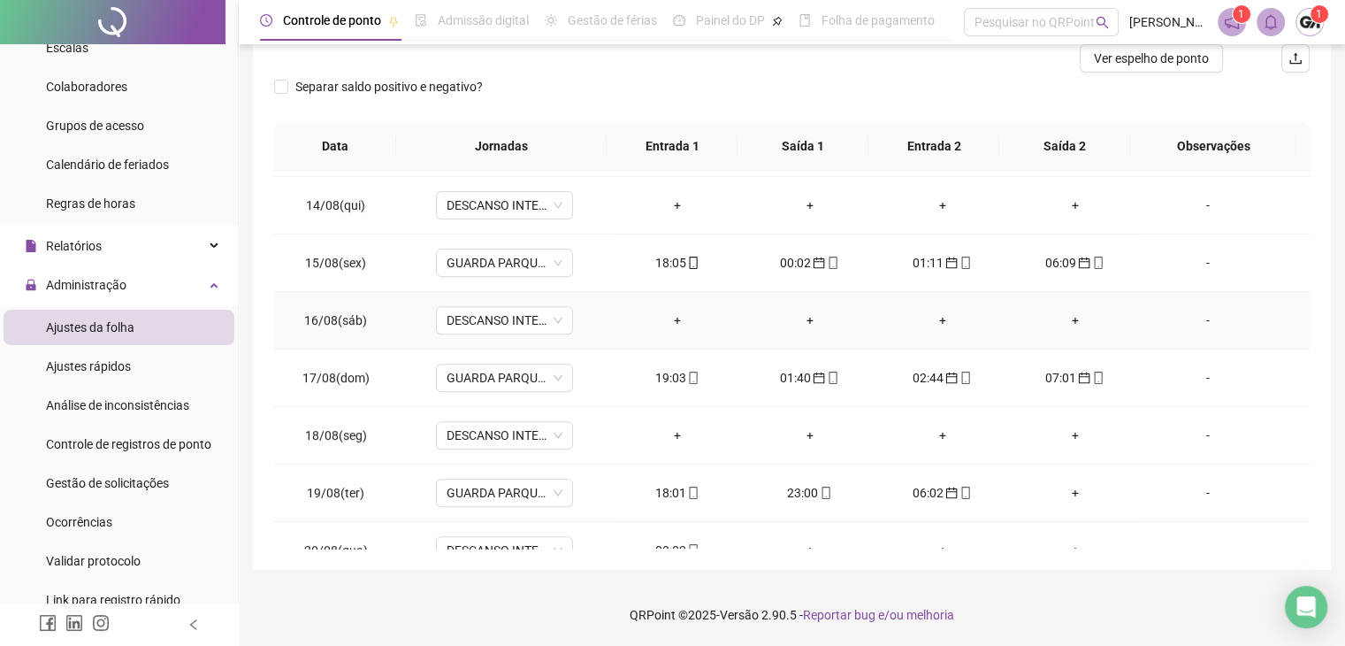
scroll to position [768, 0]
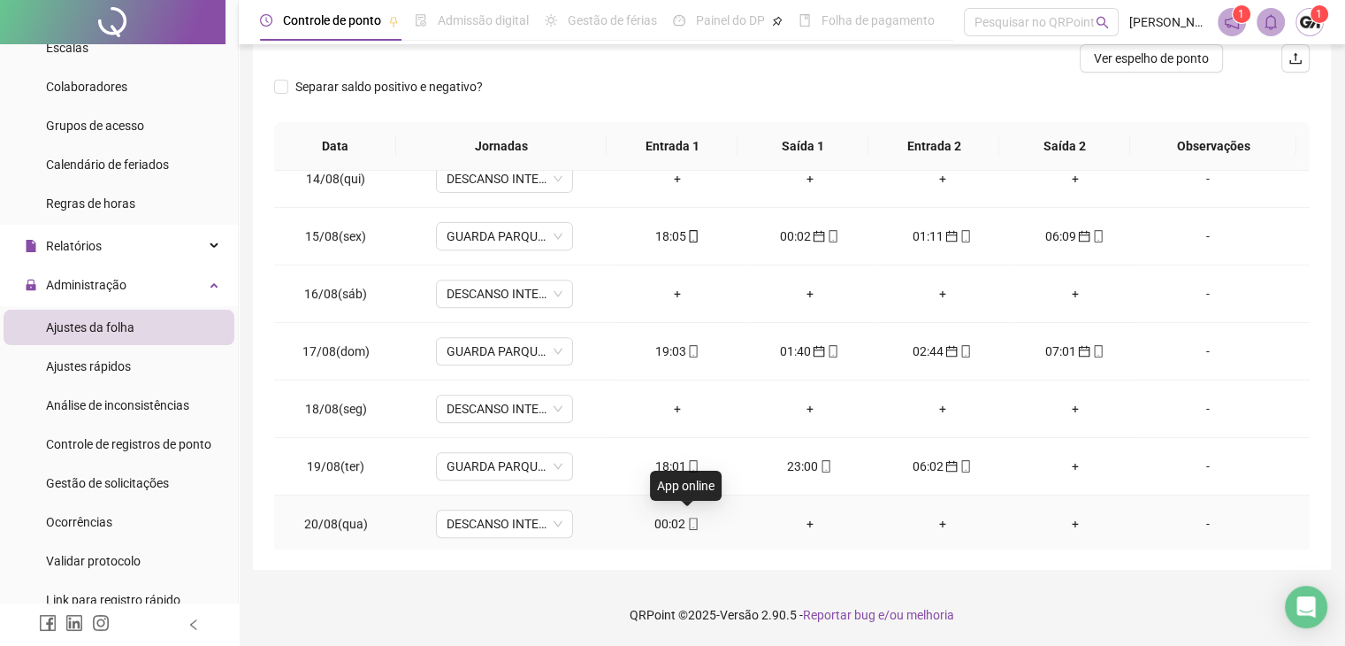
click at [688, 517] on icon "mobile" at bounding box center [693, 523] width 12 height 12
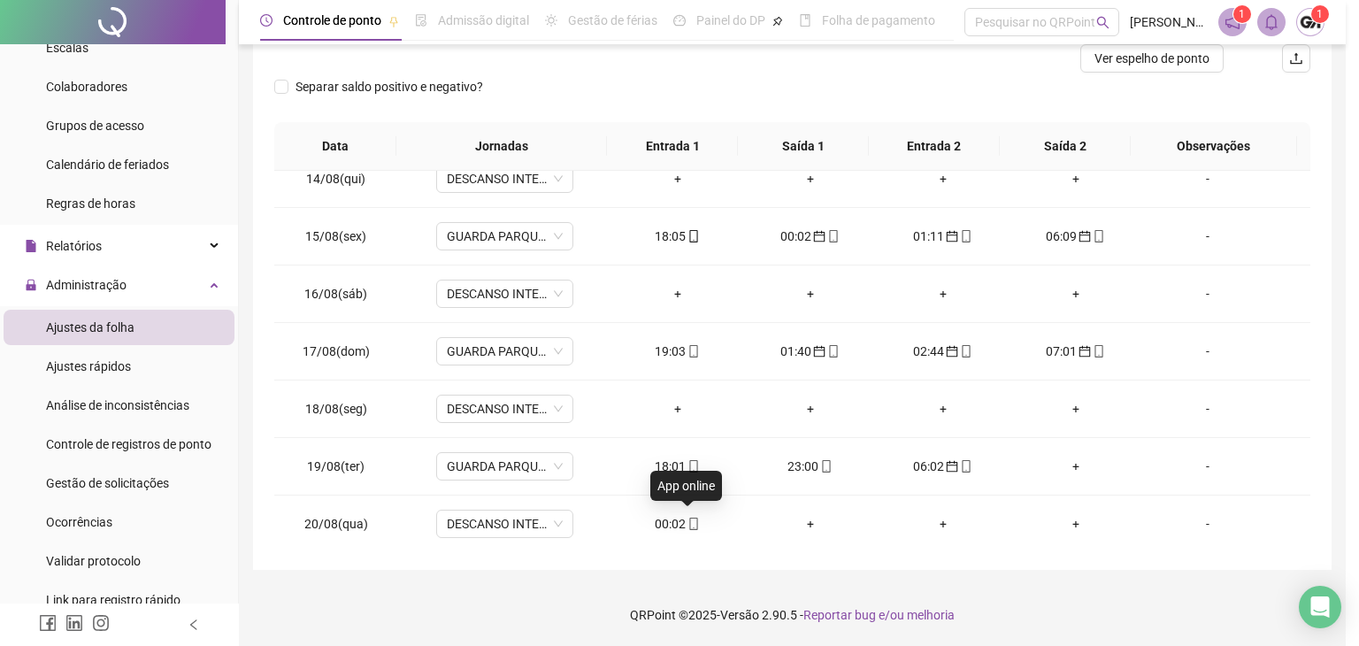
type input "**********"
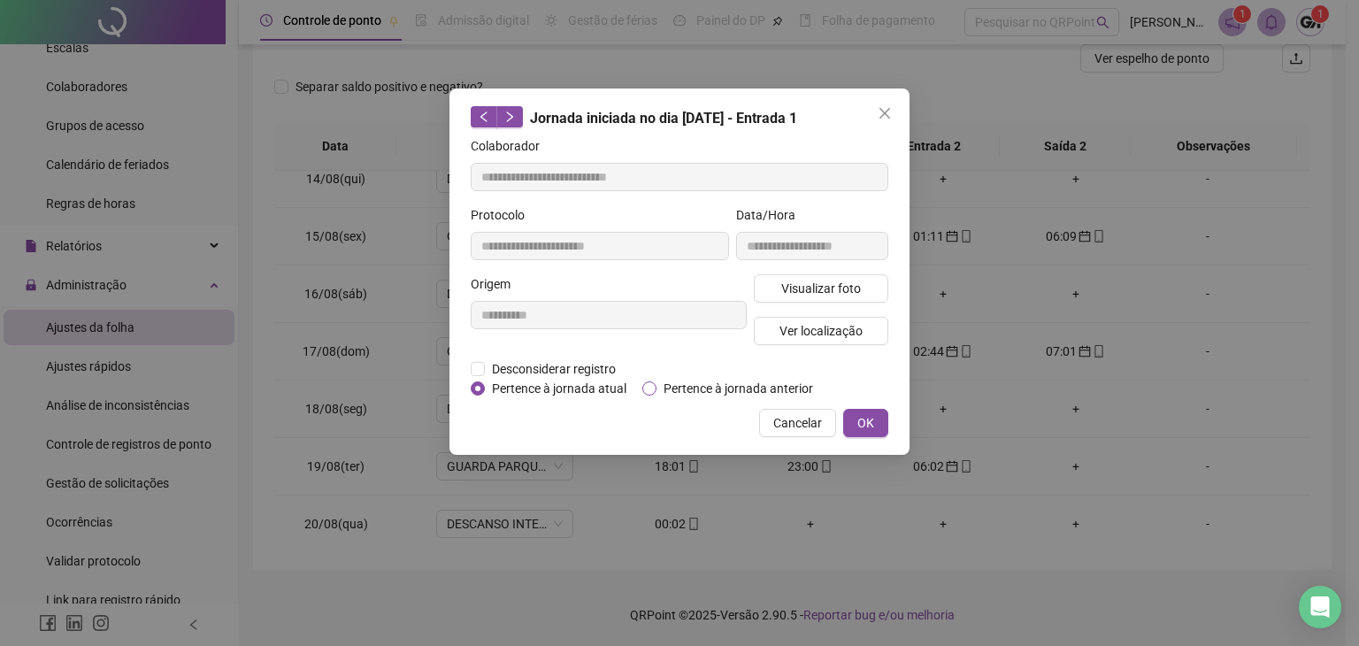
click at [714, 387] on span "Pertence à jornada anterior" at bounding box center [738, 388] width 164 height 19
click at [875, 427] on button "OK" at bounding box center [865, 423] width 45 height 28
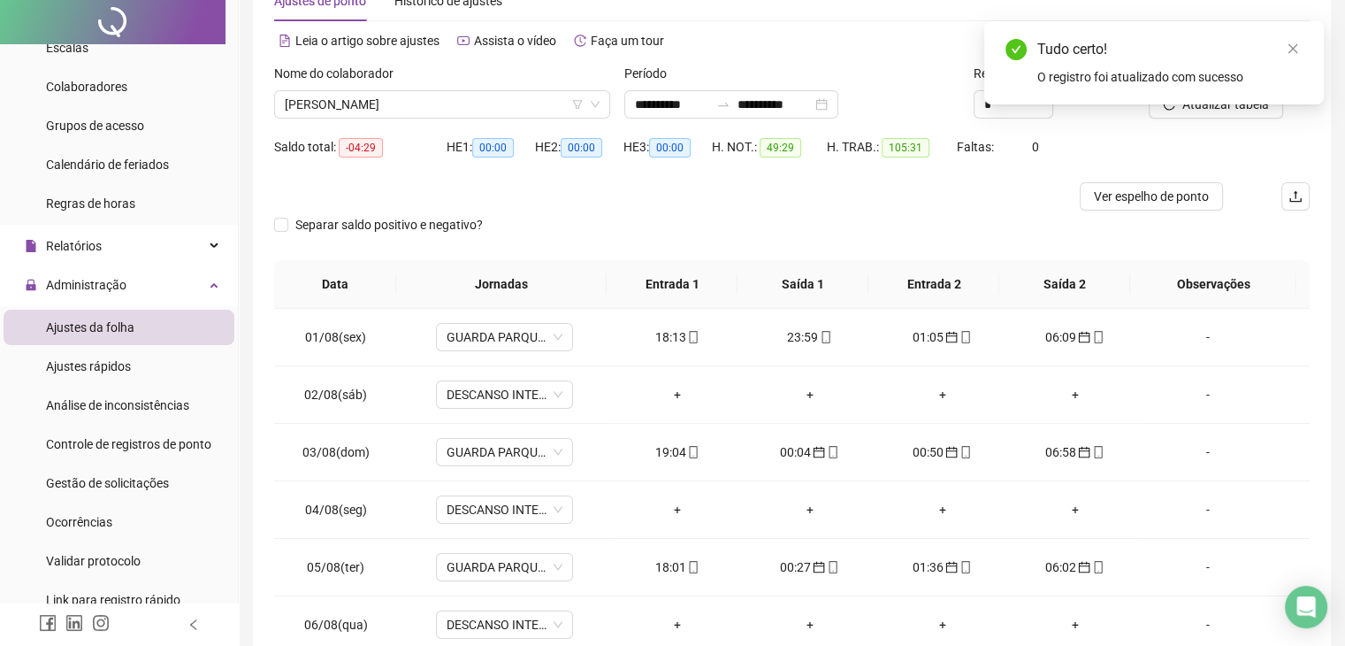
scroll to position [0, 0]
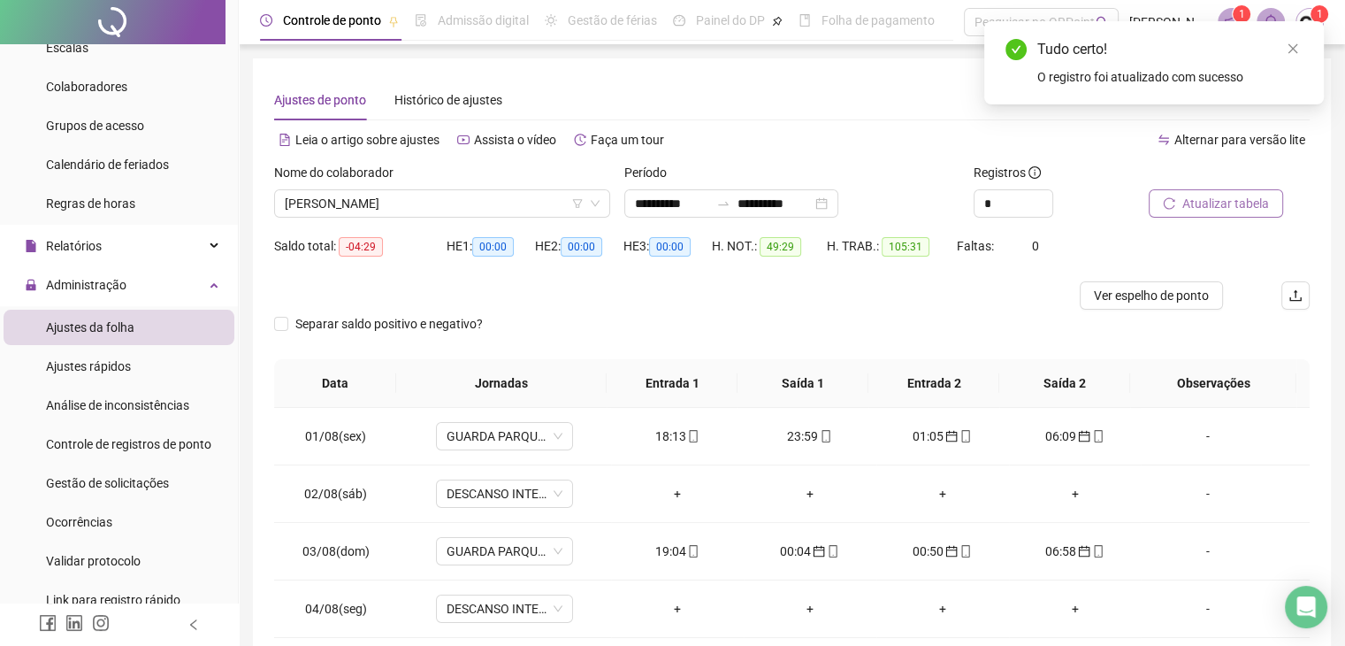
click at [1183, 211] on span "Atualizar tabela" at bounding box center [1226, 203] width 87 height 19
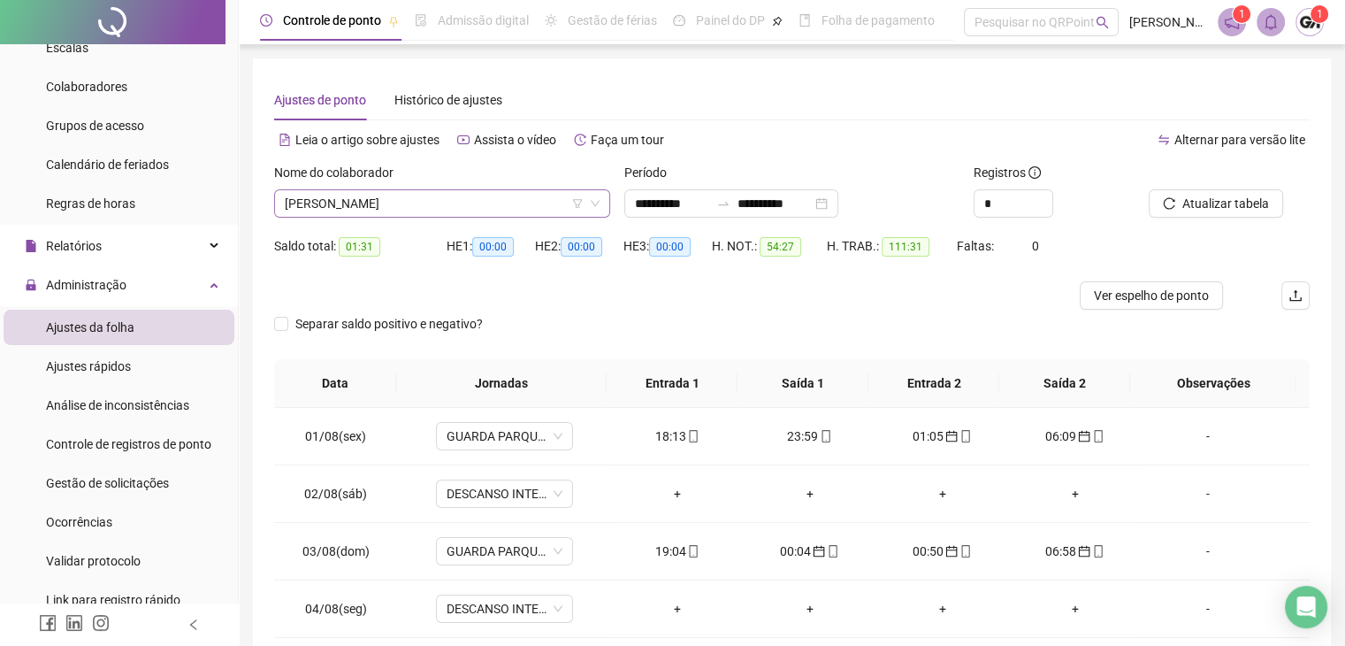
click at [505, 192] on span "[PERSON_NAME]" at bounding box center [442, 203] width 315 height 27
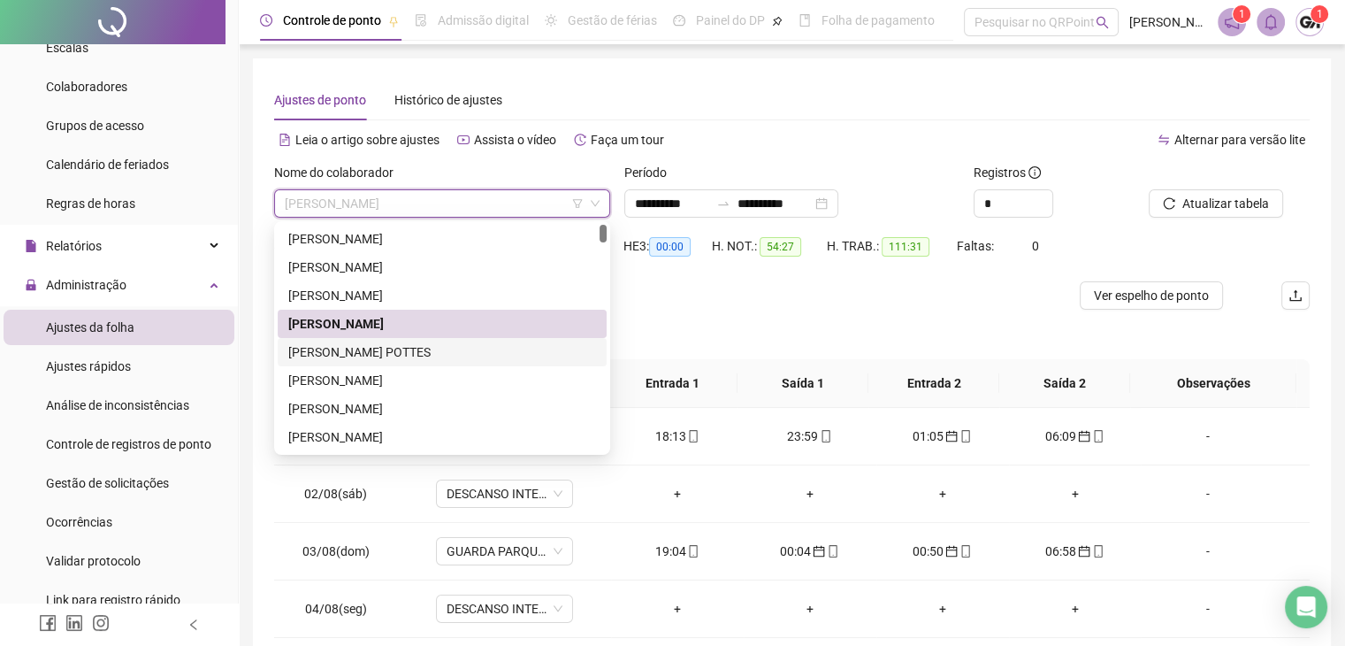
click at [347, 354] on div "[PERSON_NAME] POTTES" at bounding box center [442, 351] width 308 height 19
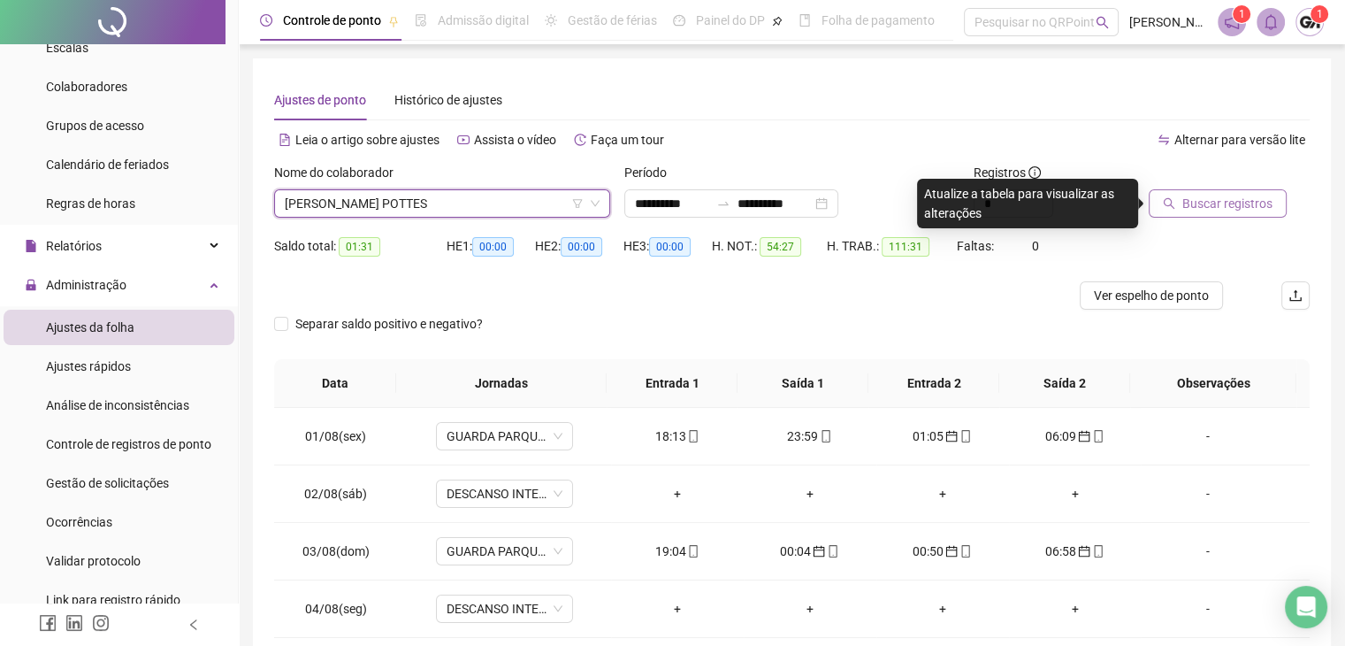
click at [1207, 208] on span "Buscar registros" at bounding box center [1228, 203] width 90 height 19
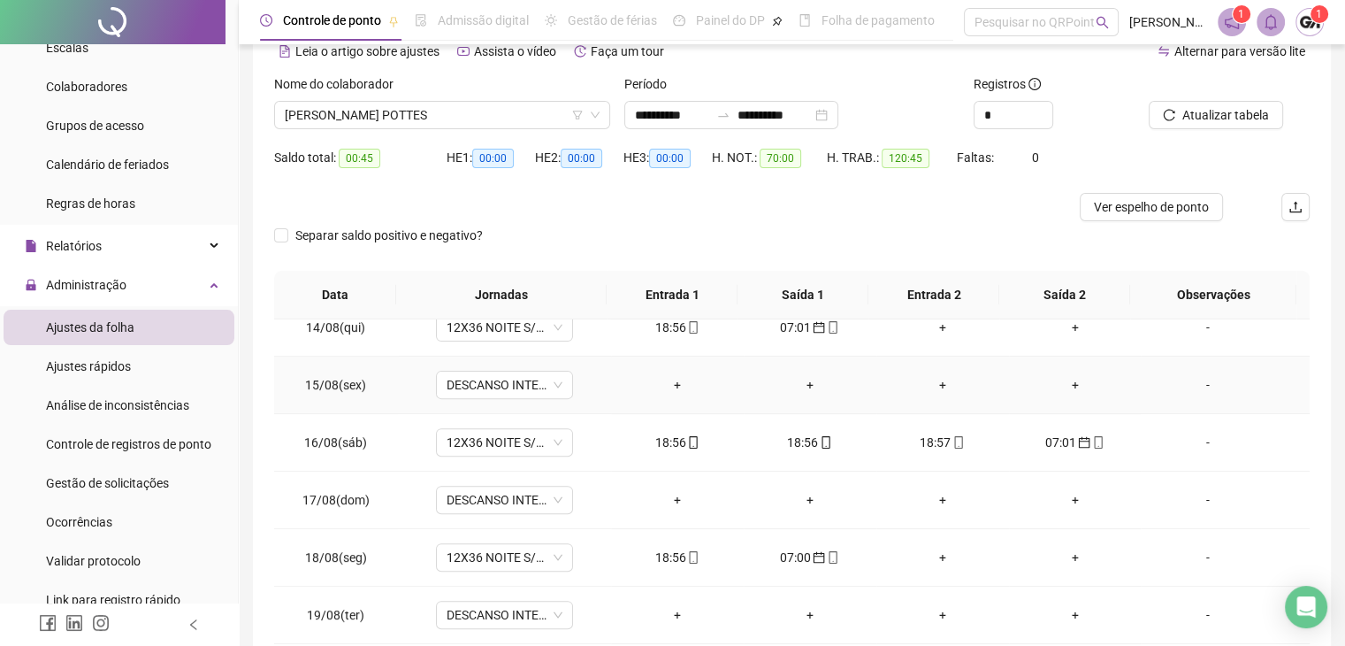
scroll to position [177, 0]
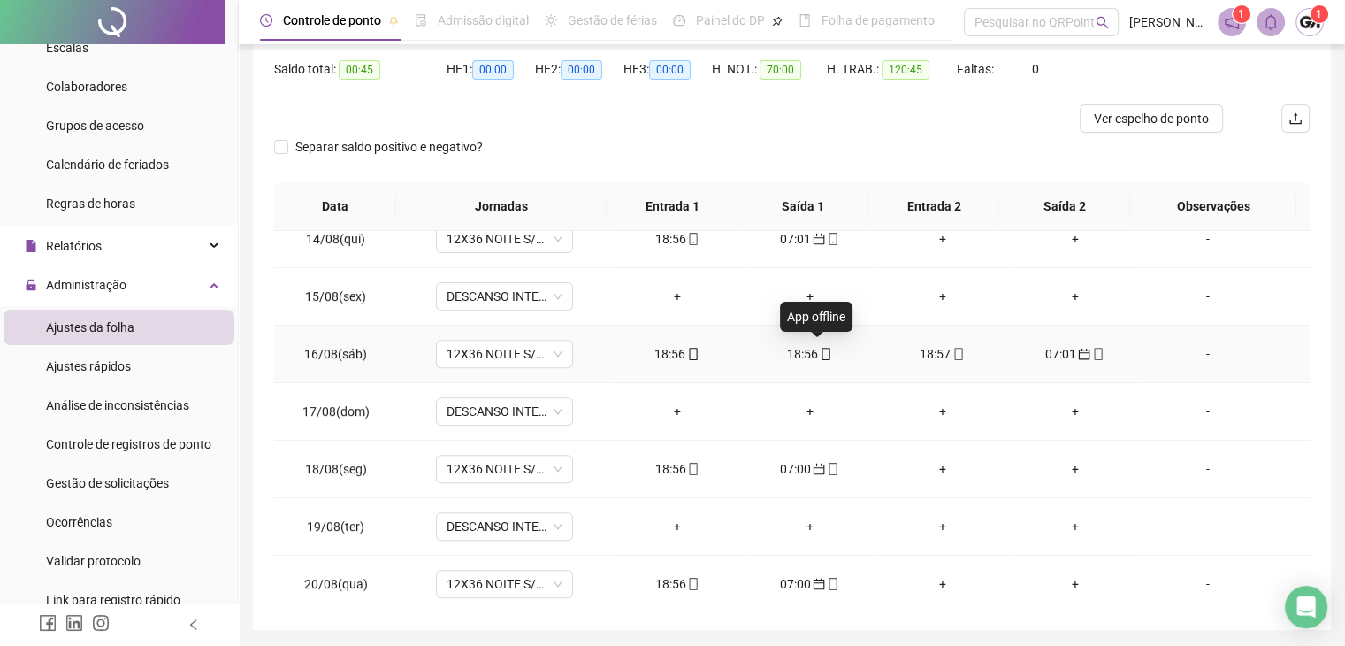
click at [820, 351] on icon "mobile" at bounding box center [826, 354] width 12 height 12
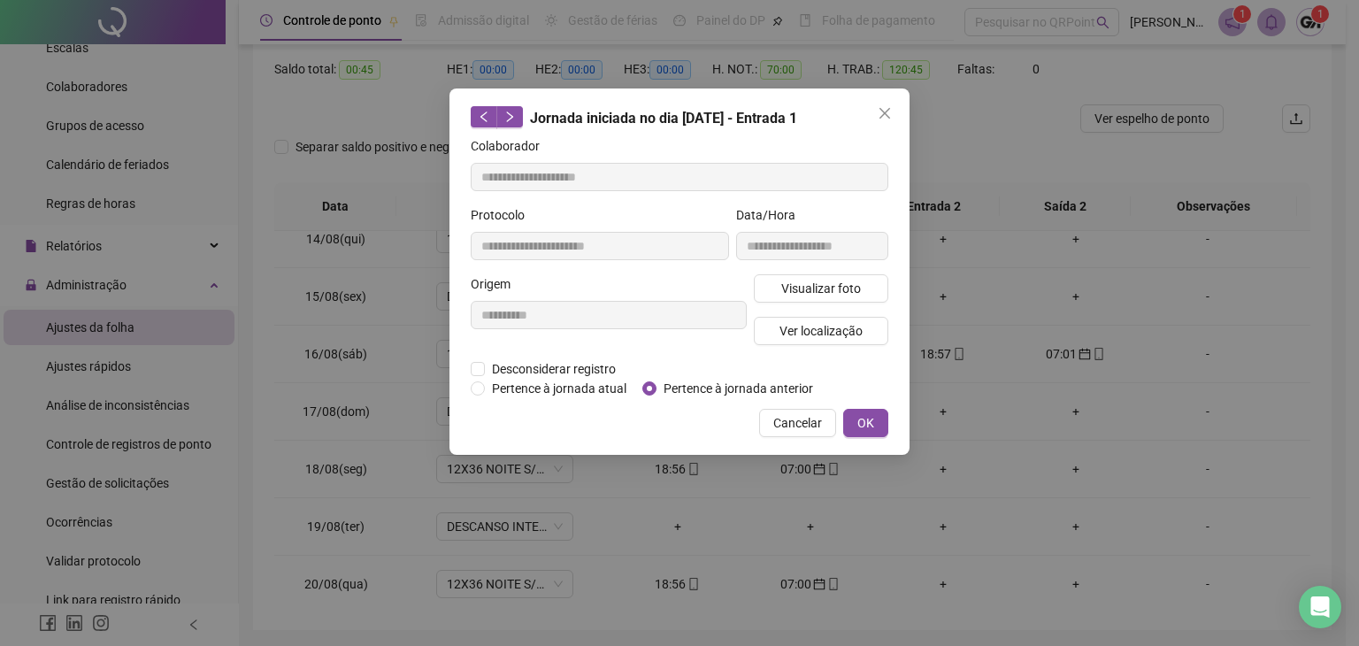
type input "**********"
click at [549, 369] on span "Desconsiderar registro" at bounding box center [554, 368] width 138 height 19
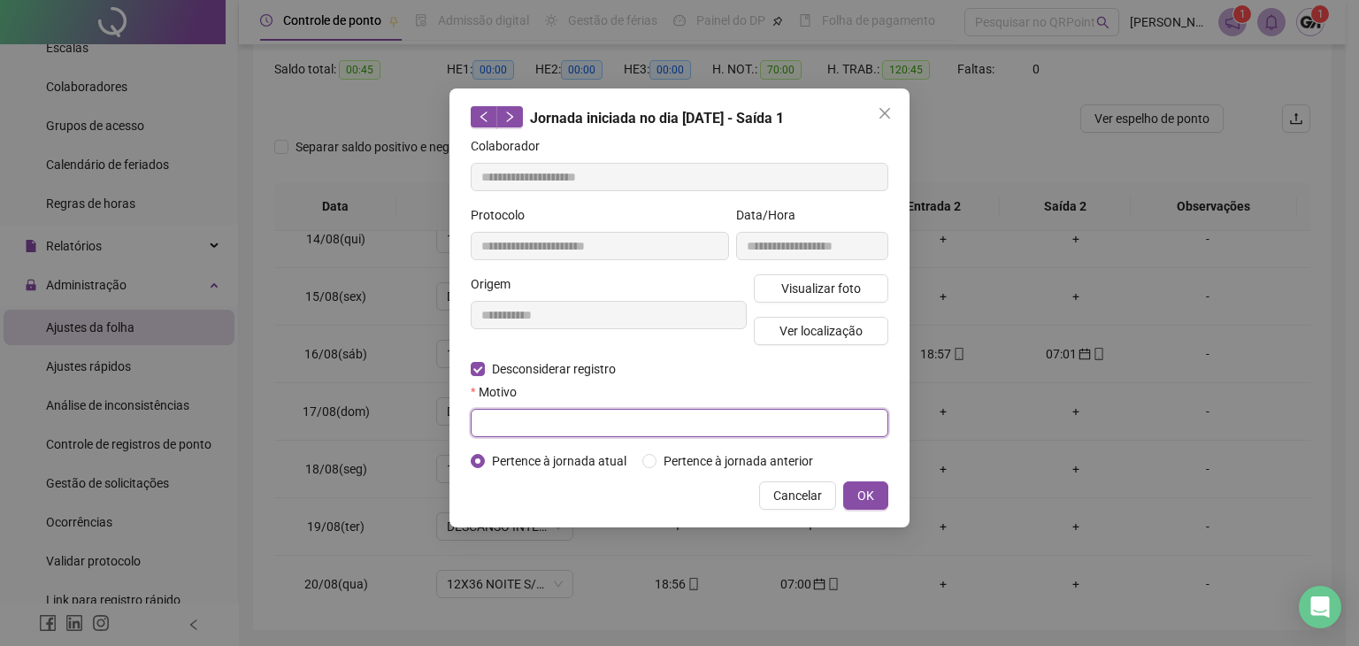
click at [743, 423] on input "text" at bounding box center [679, 423] width 417 height 28
type input "*"
type input "**********"
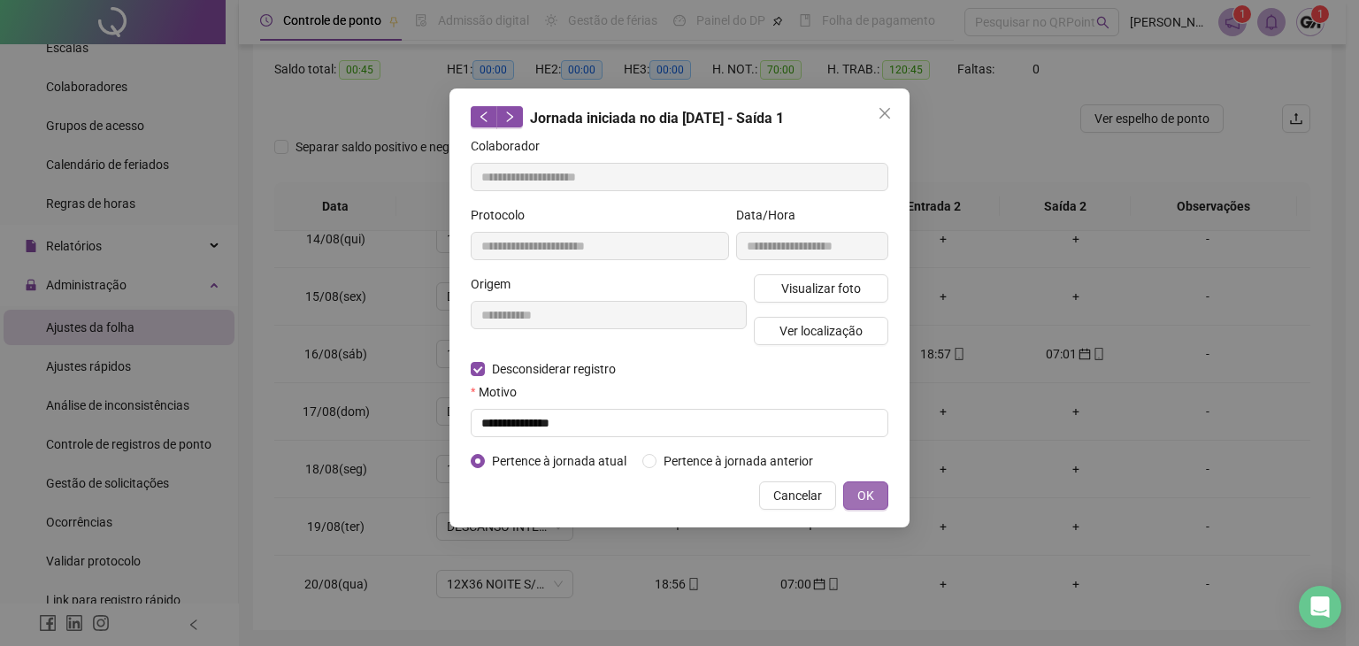
click at [869, 494] on span "OK" at bounding box center [865, 495] width 17 height 19
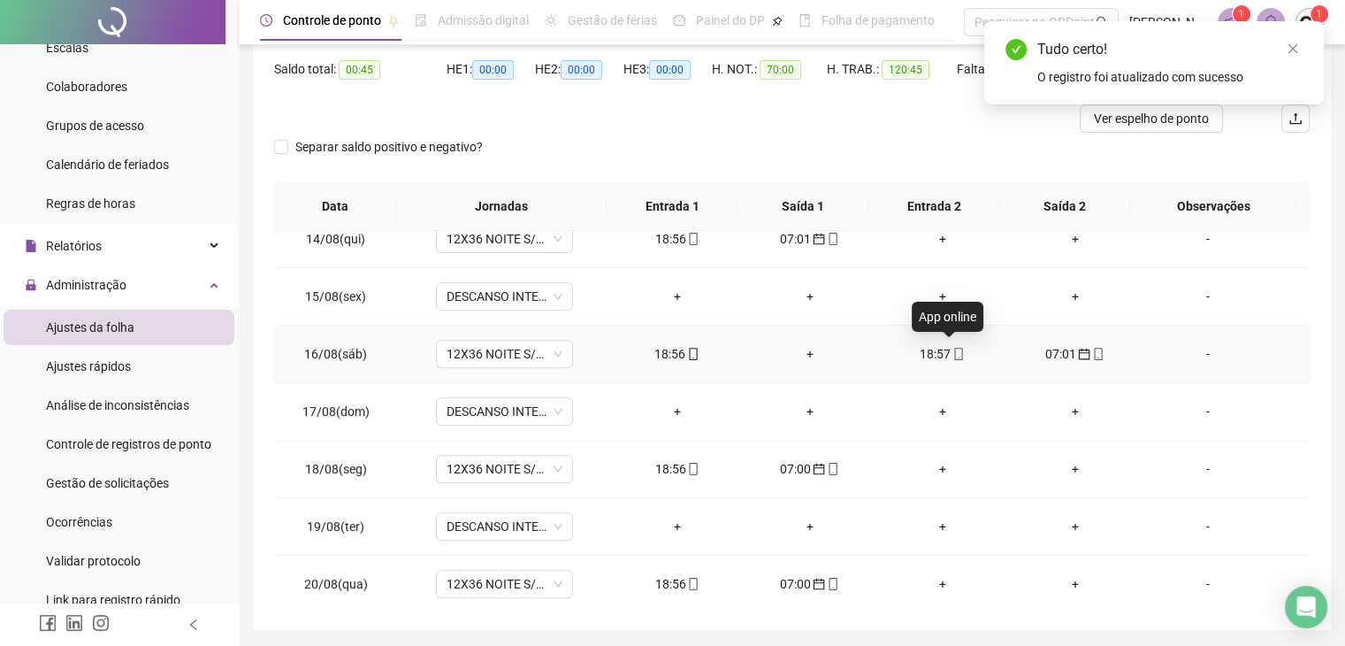
click at [953, 351] on icon "mobile" at bounding box center [959, 354] width 12 height 12
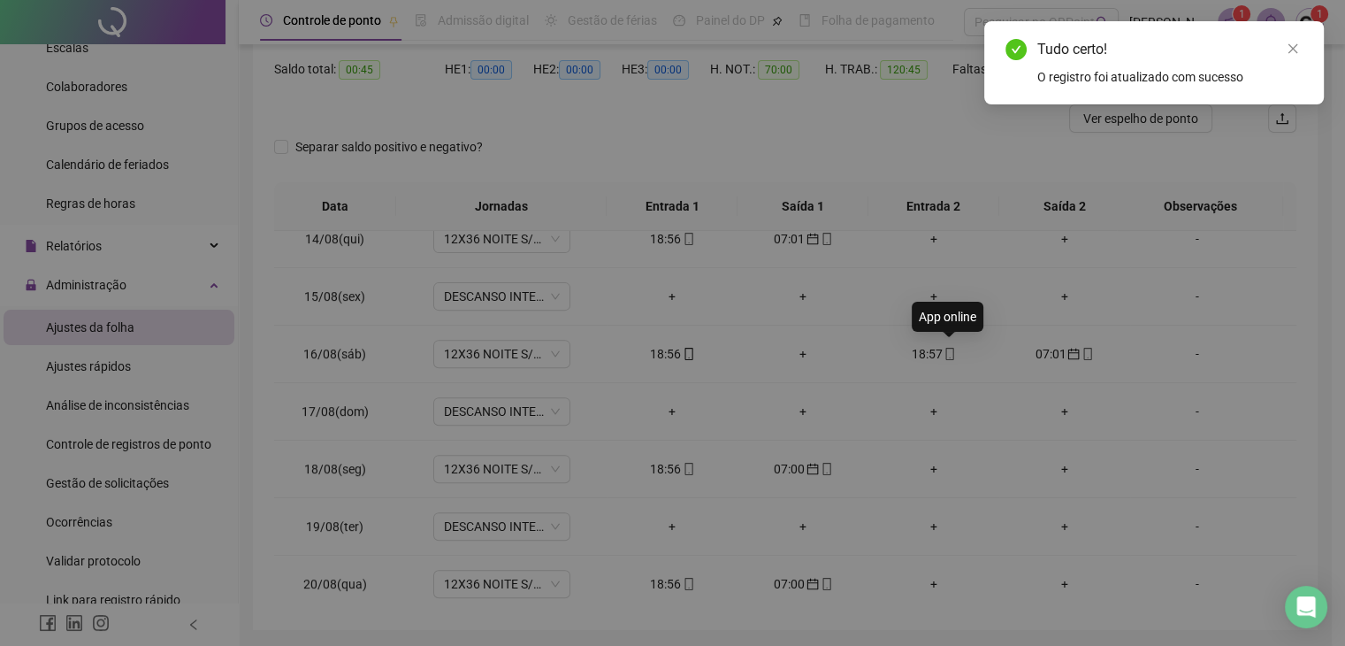
type input "**********"
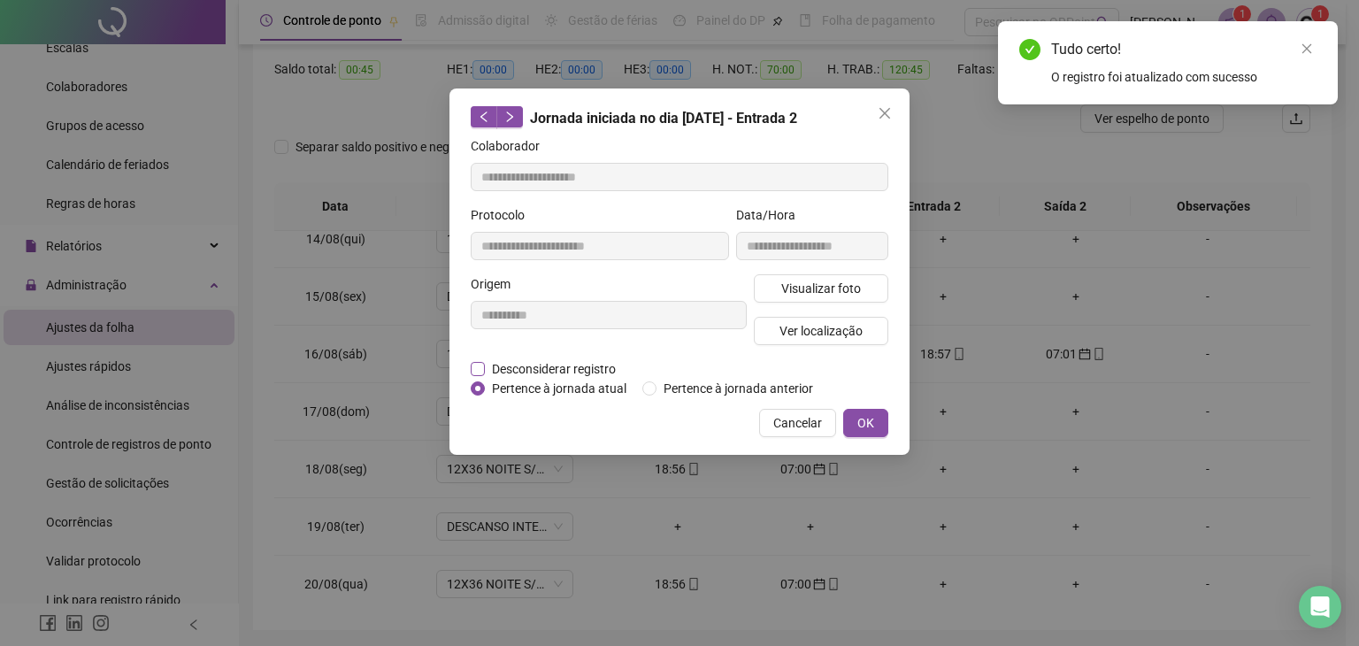
click at [554, 363] on span "Desconsiderar registro" at bounding box center [554, 368] width 138 height 19
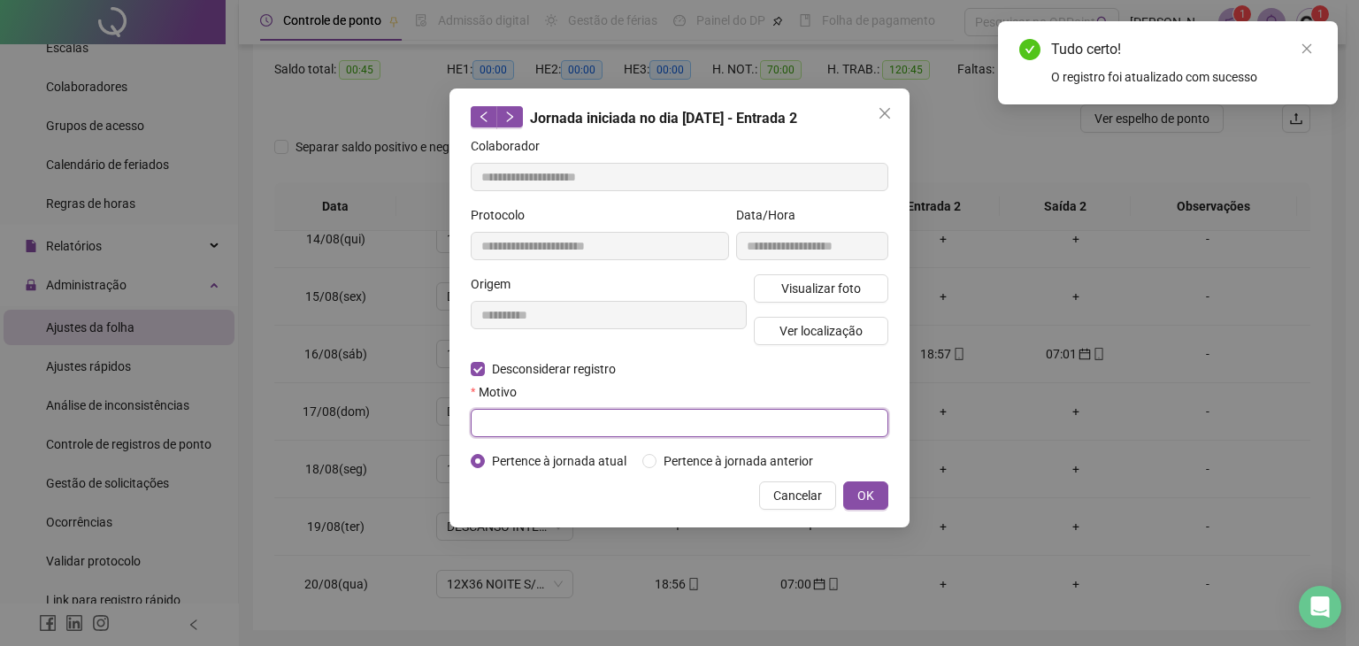
click at [541, 413] on input "text" at bounding box center [679, 423] width 417 height 28
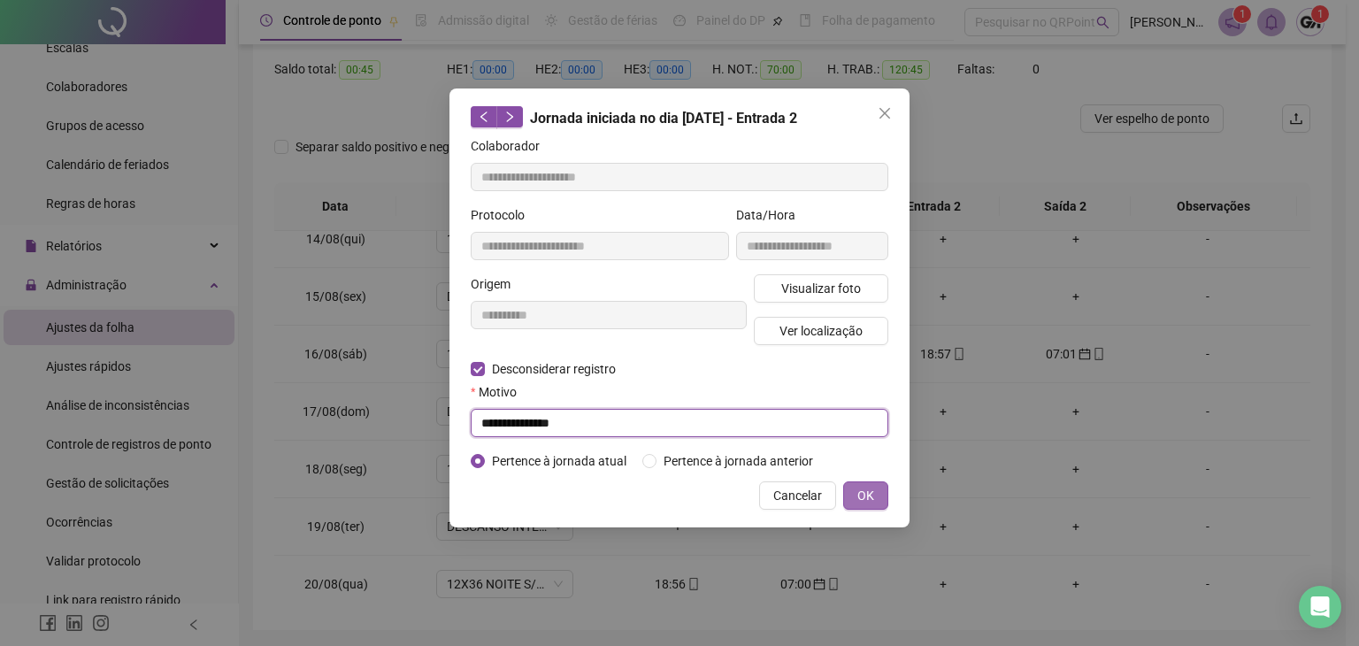
type input "**********"
click at [868, 497] on span "OK" at bounding box center [865, 495] width 17 height 19
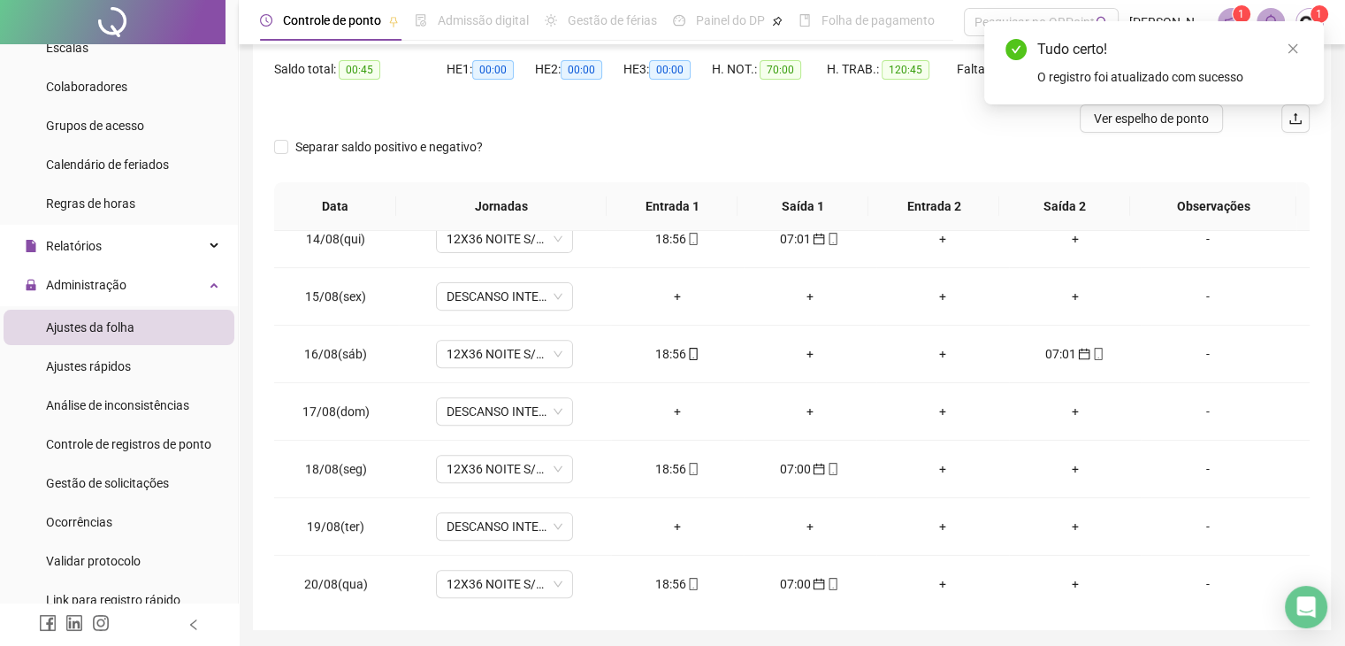
scroll to position [0, 0]
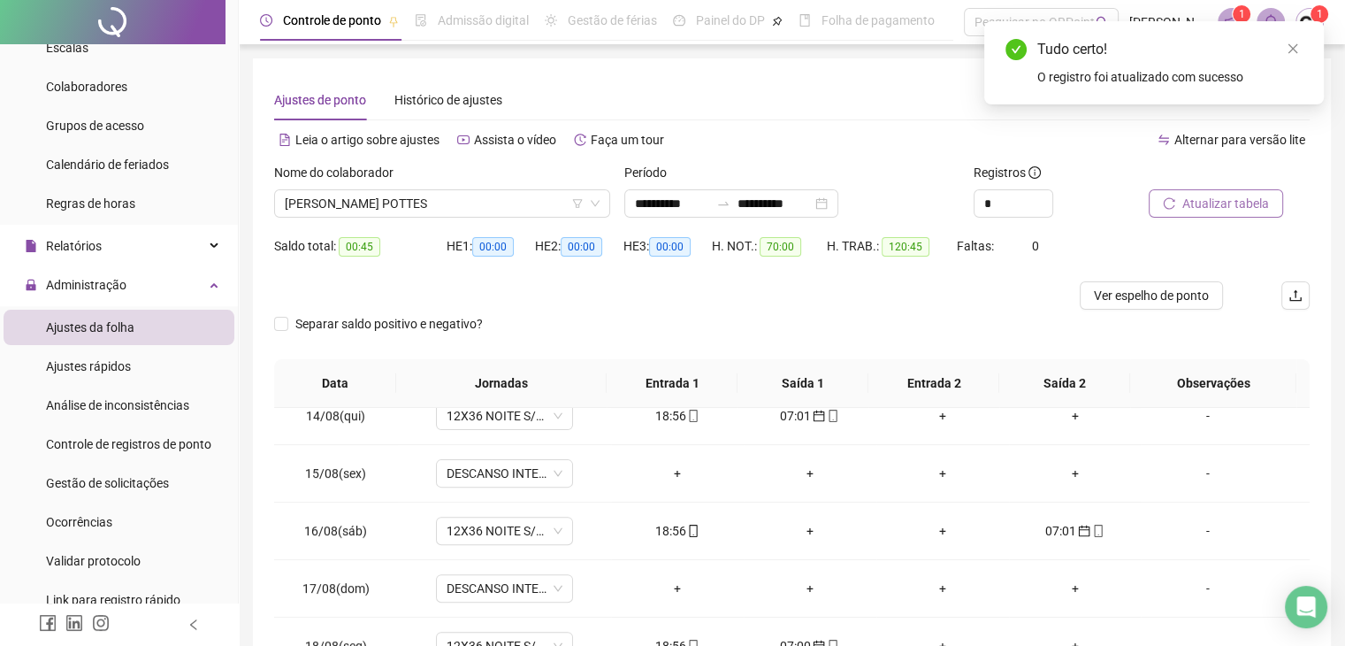
click at [1208, 212] on span "Atualizar tabela" at bounding box center [1226, 203] width 87 height 19
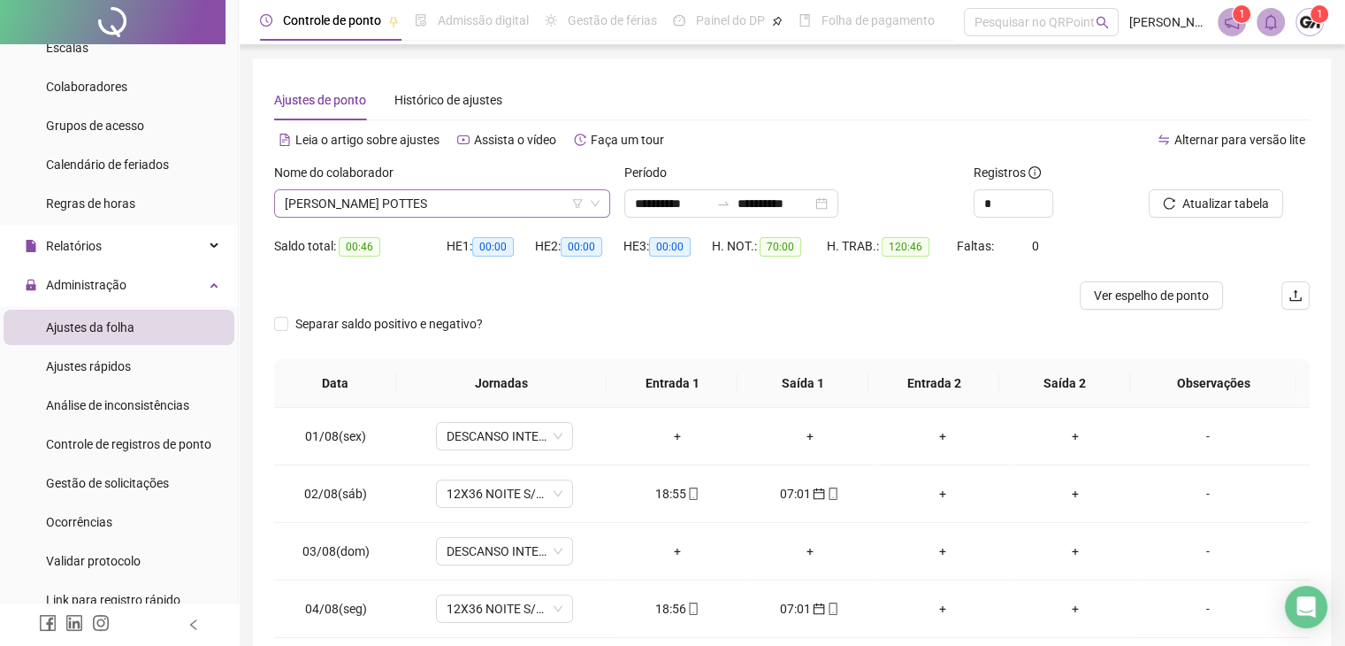
click at [521, 214] on span "[PERSON_NAME] POTTES" at bounding box center [442, 203] width 315 height 27
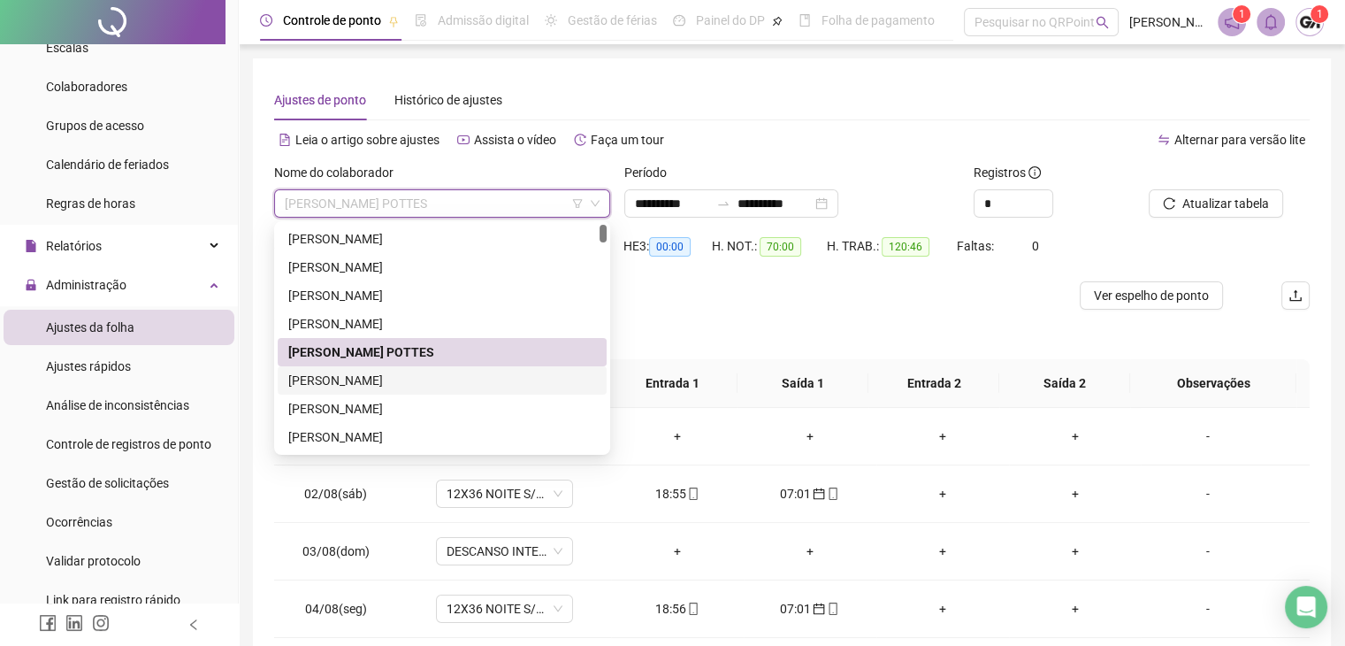
click at [349, 379] on div "[PERSON_NAME]" at bounding box center [442, 380] width 308 height 19
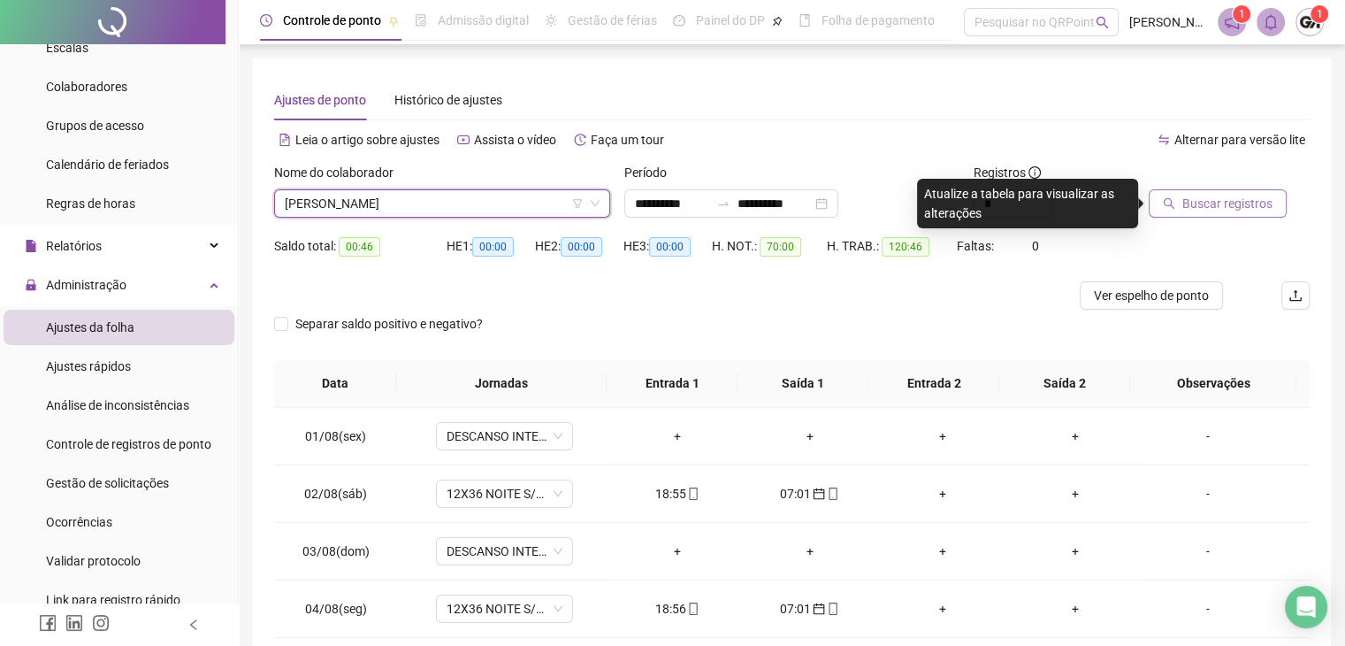
click at [1232, 199] on span "Buscar registros" at bounding box center [1228, 203] width 90 height 19
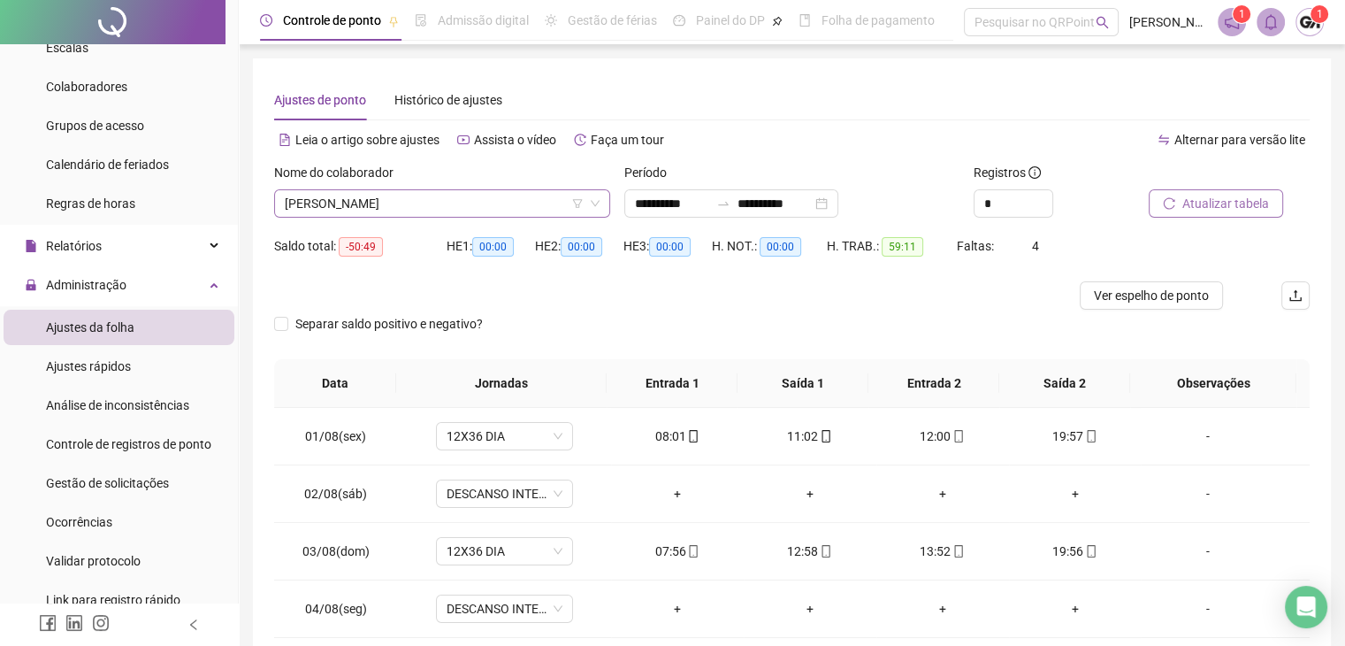
click at [444, 210] on span "[PERSON_NAME]" at bounding box center [442, 203] width 315 height 27
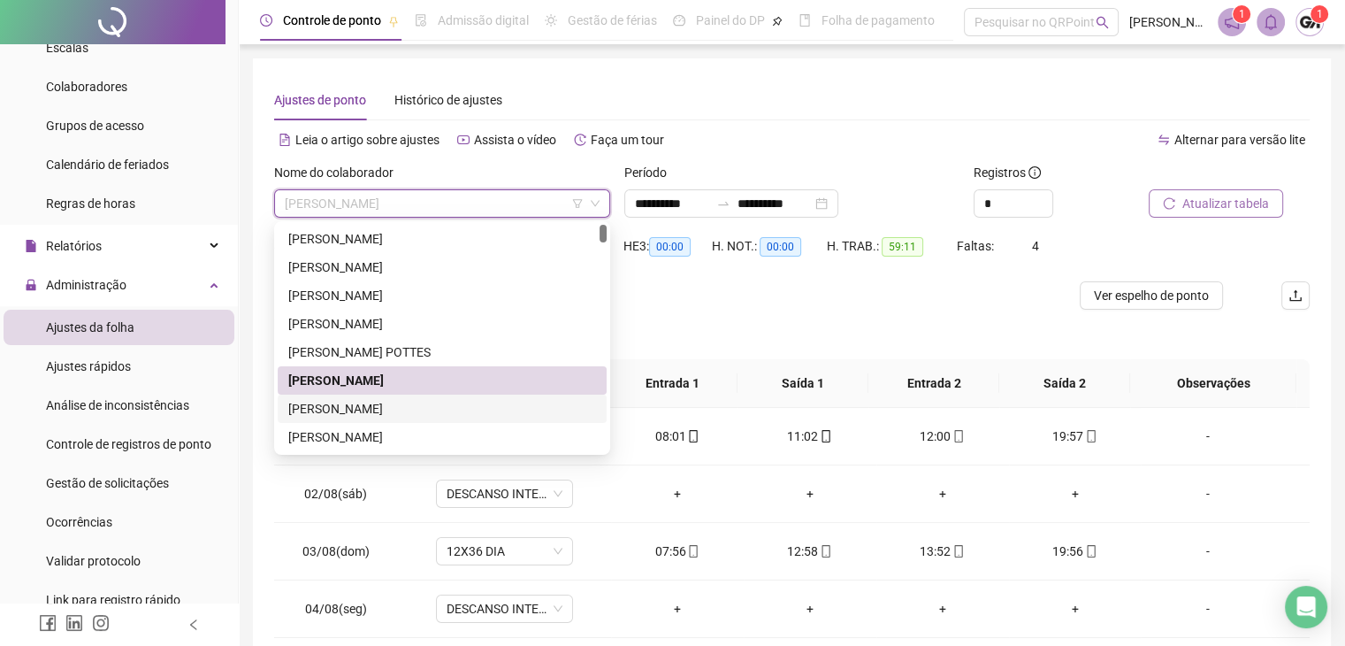
click at [363, 408] on div "[PERSON_NAME]" at bounding box center [442, 408] width 308 height 19
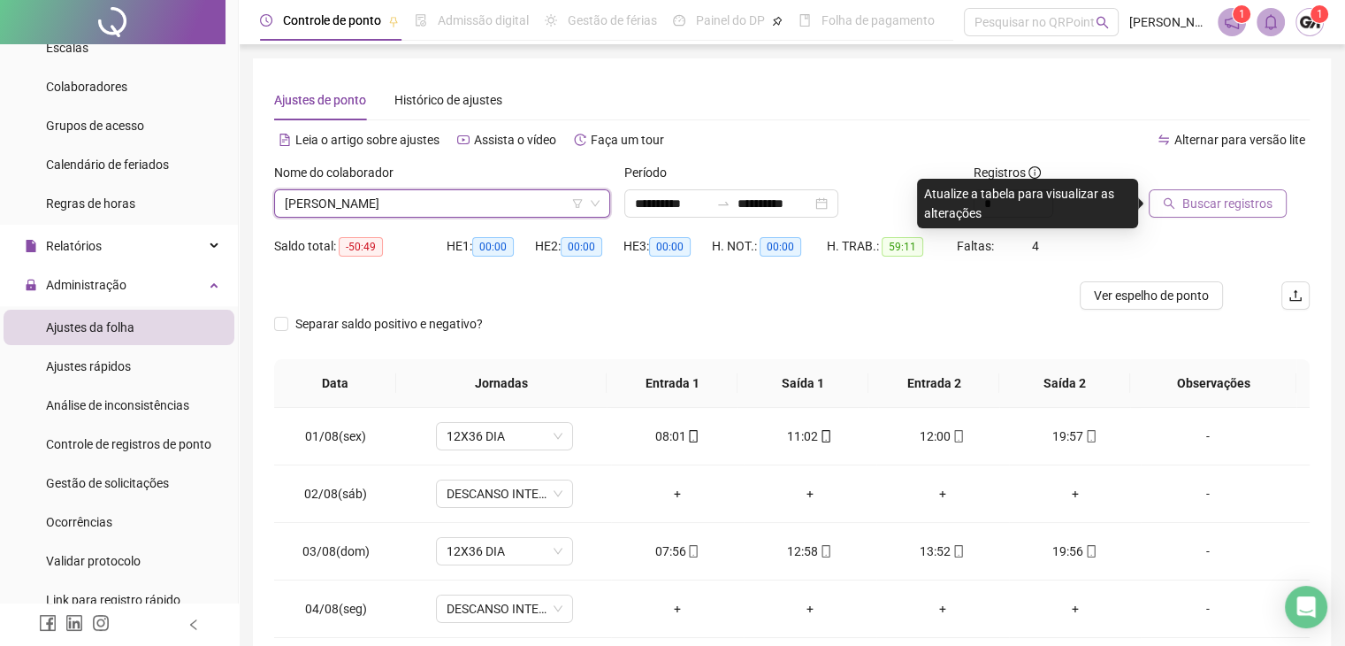
click at [1202, 202] on span "Buscar registros" at bounding box center [1228, 203] width 90 height 19
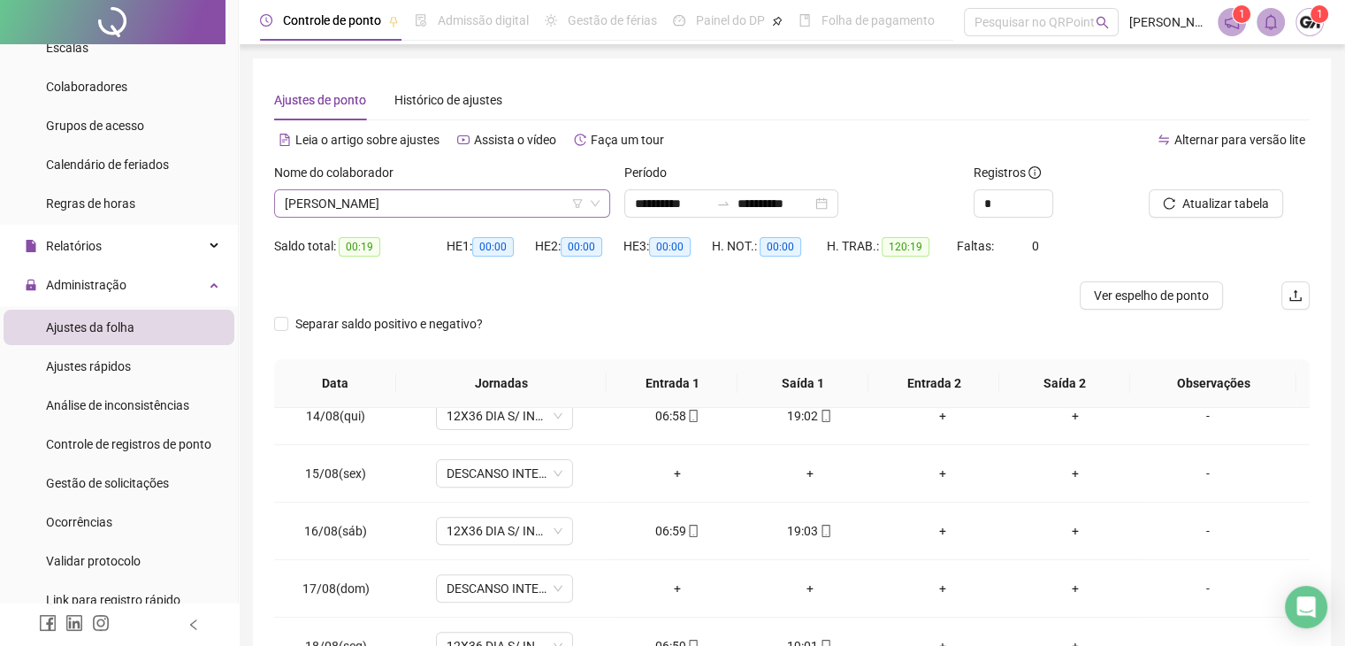
click at [419, 201] on span "[PERSON_NAME]" at bounding box center [442, 203] width 315 height 27
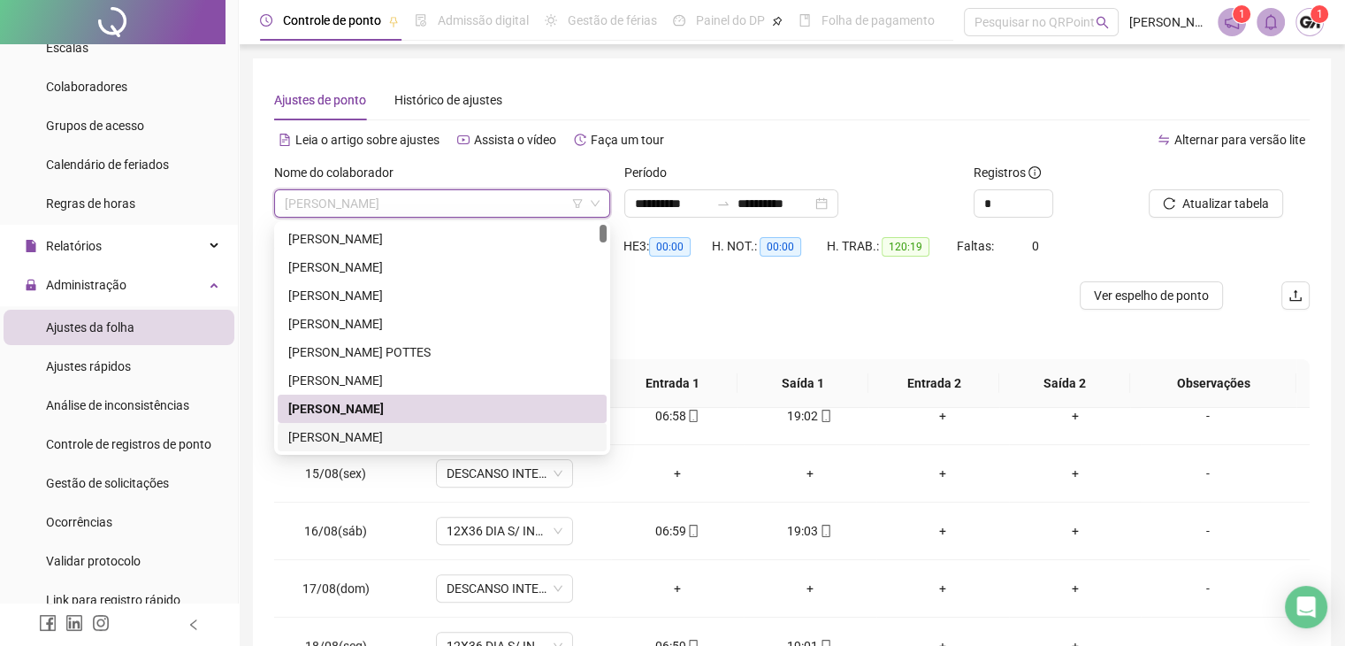
click at [323, 431] on div "[PERSON_NAME]" at bounding box center [442, 436] width 308 height 19
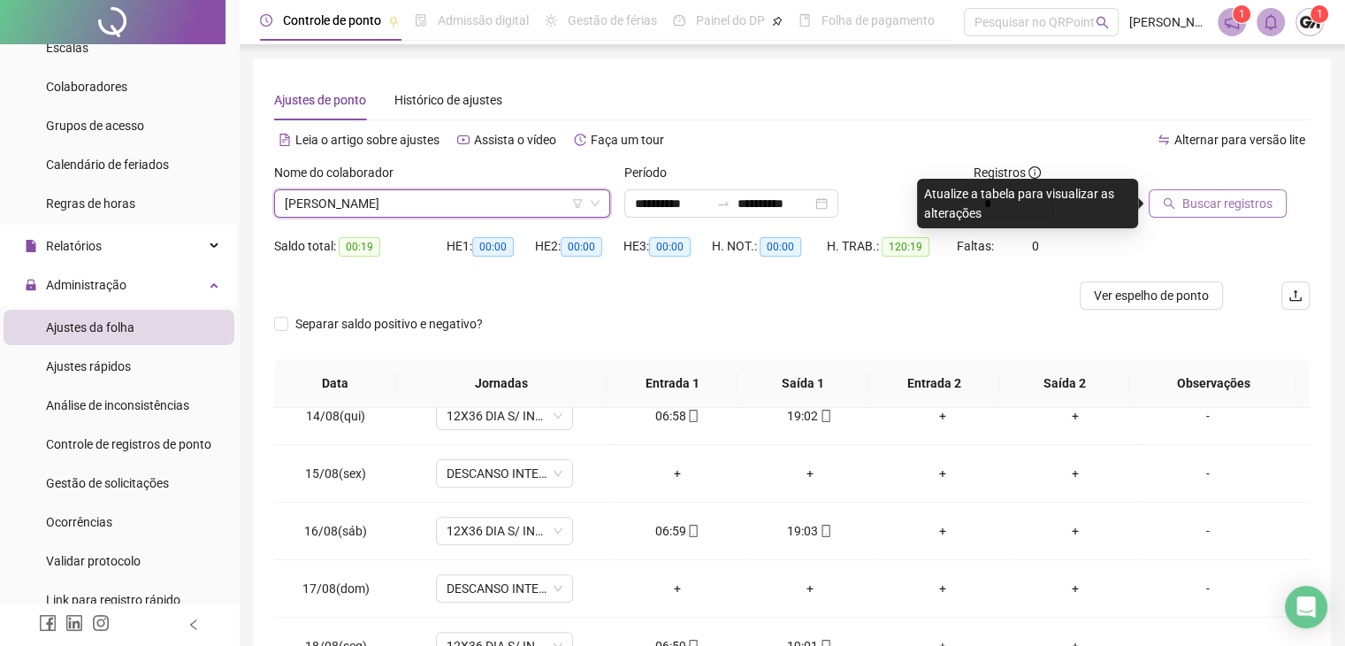
click at [1228, 193] on button "Buscar registros" at bounding box center [1218, 203] width 138 height 28
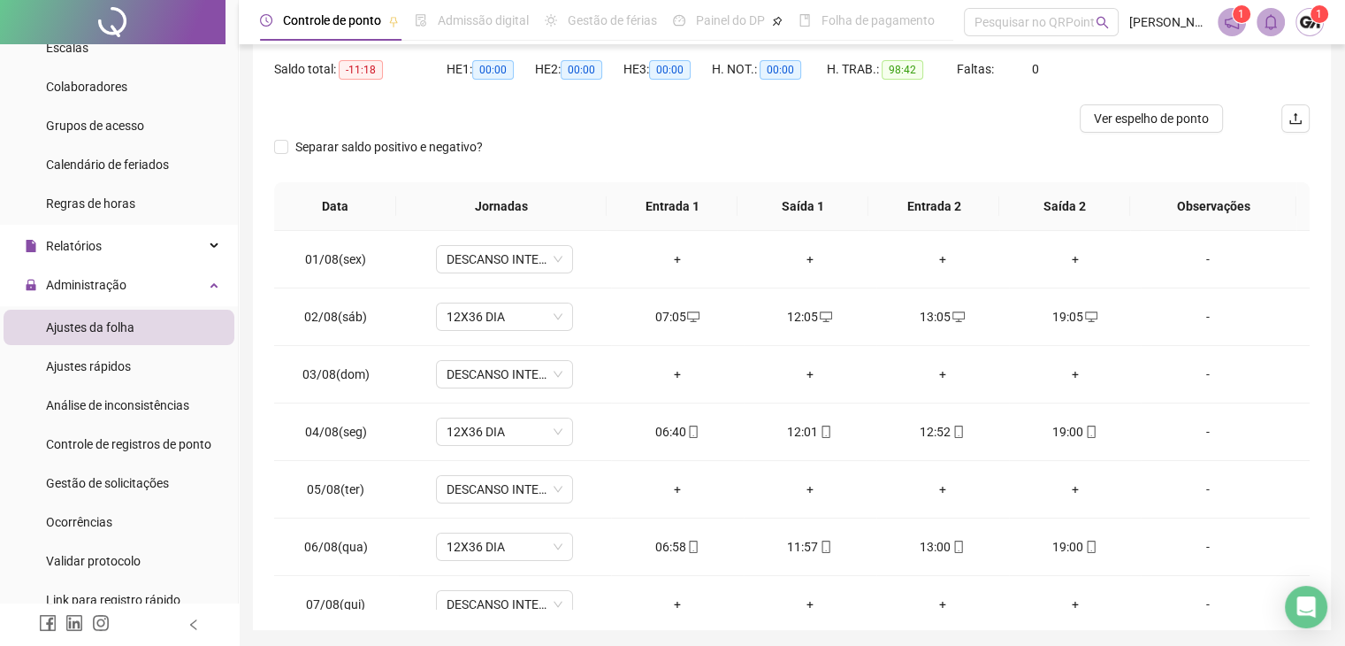
scroll to position [237, 0]
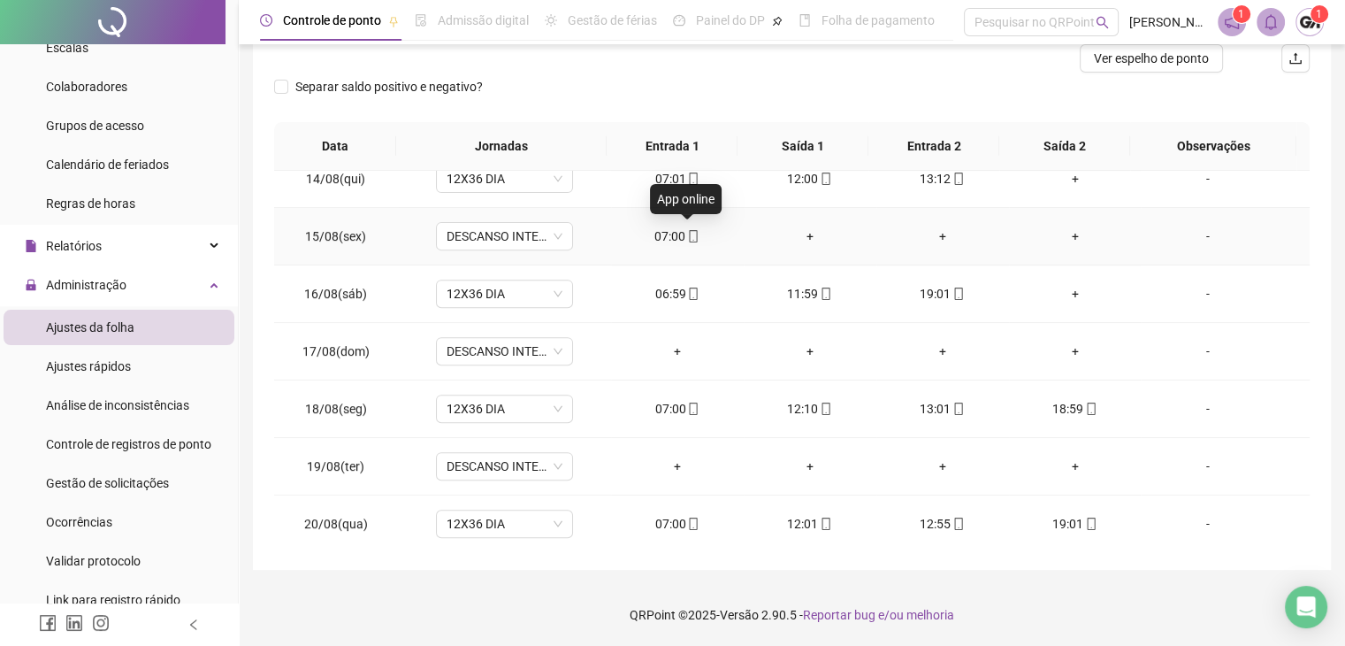
click at [687, 234] on icon "mobile" at bounding box center [693, 236] width 12 height 12
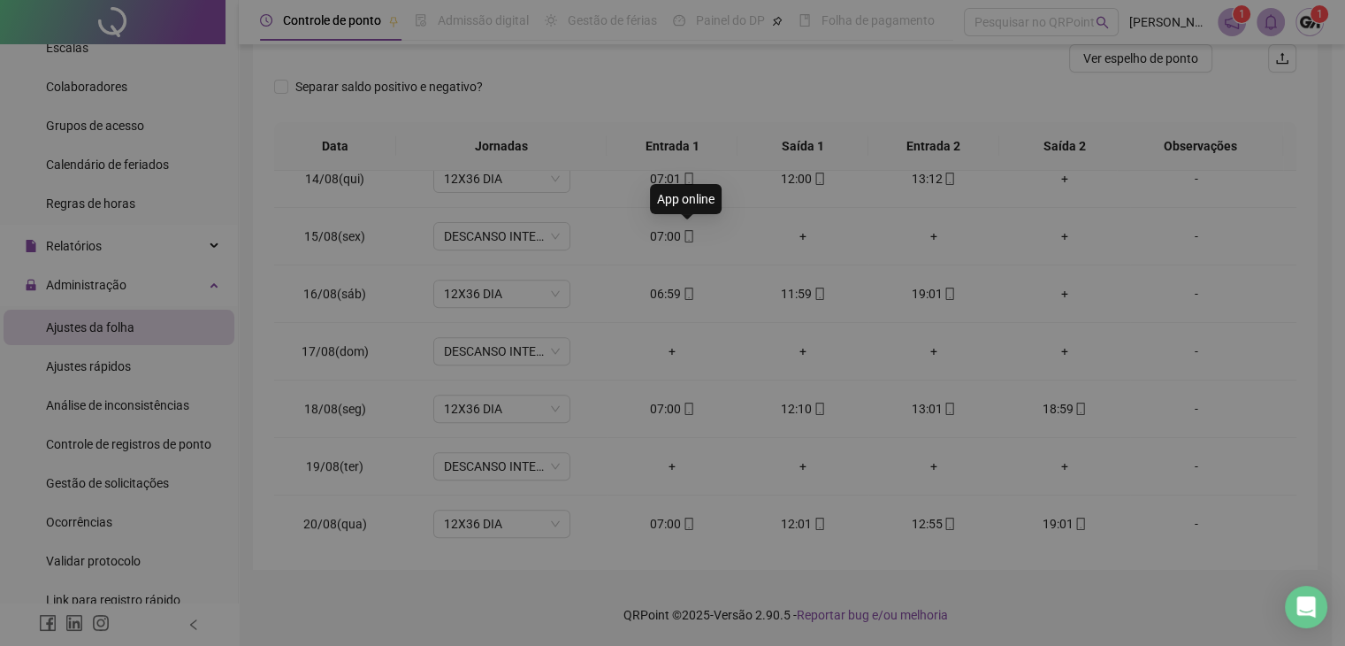
type input "**********"
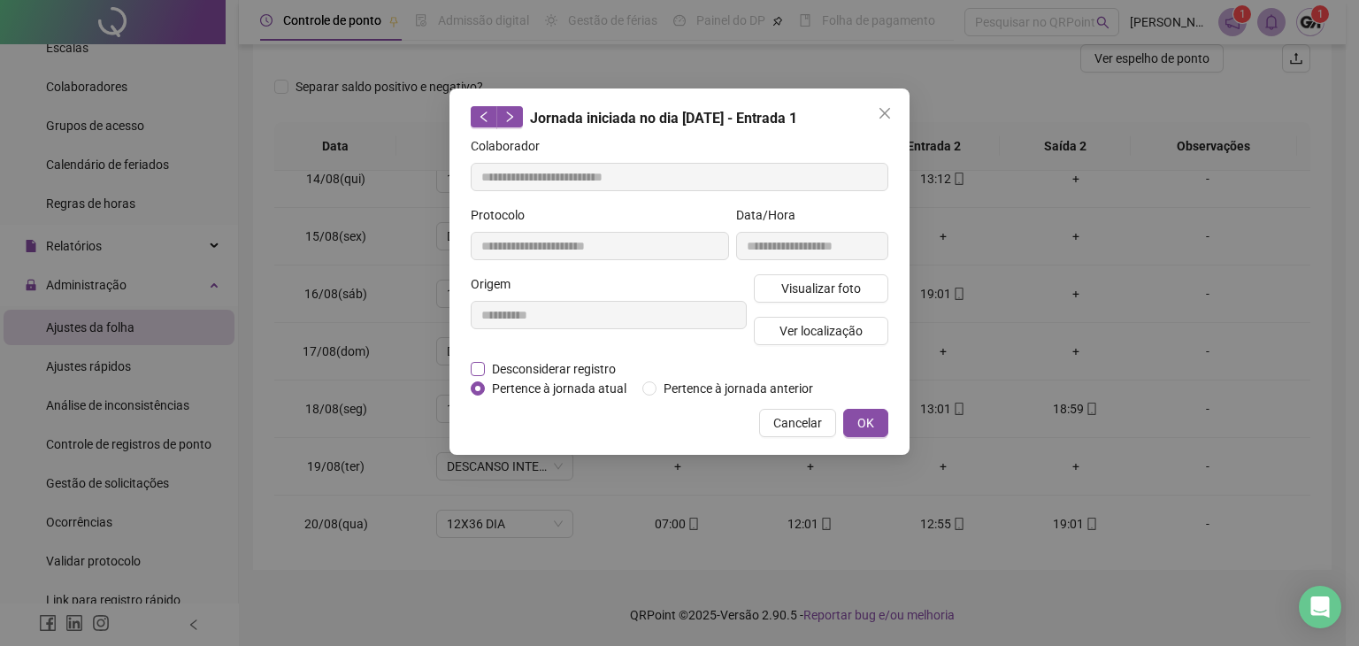
click at [571, 369] on span "Desconsiderar registro" at bounding box center [554, 368] width 138 height 19
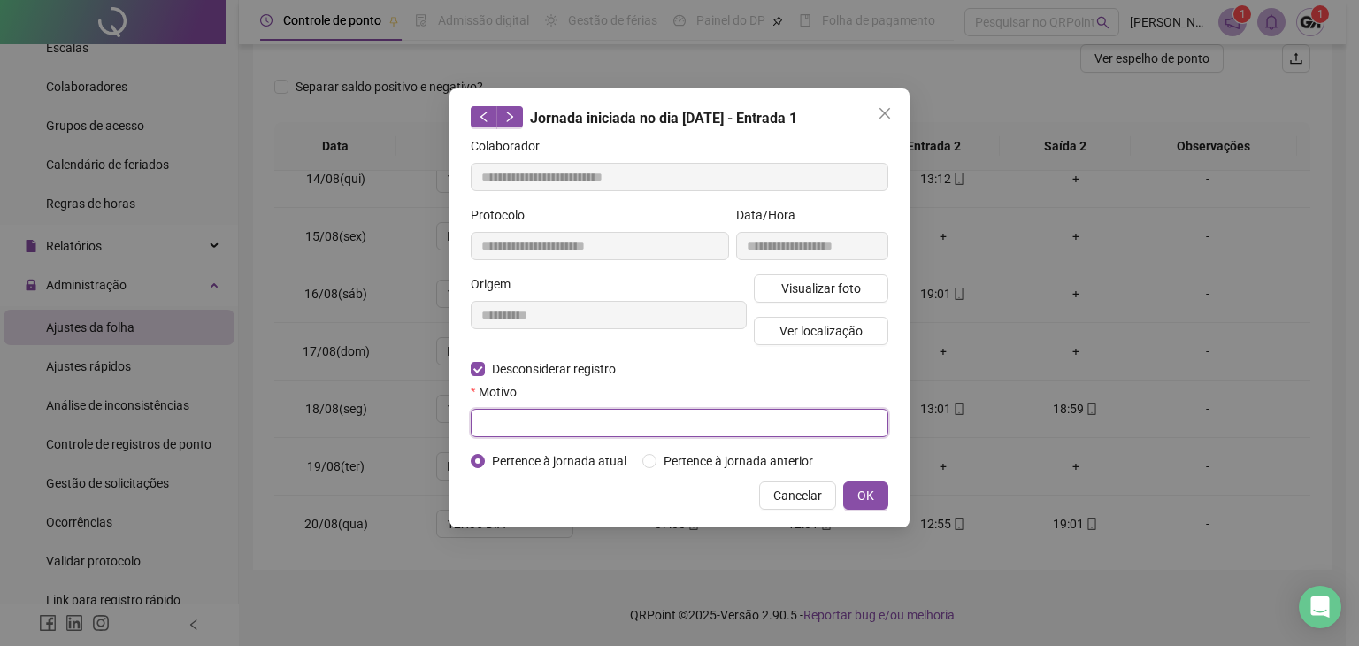
click at [601, 418] on input "text" at bounding box center [679, 423] width 417 height 28
type input "*"
click at [855, 501] on button "OK" at bounding box center [865, 495] width 45 height 28
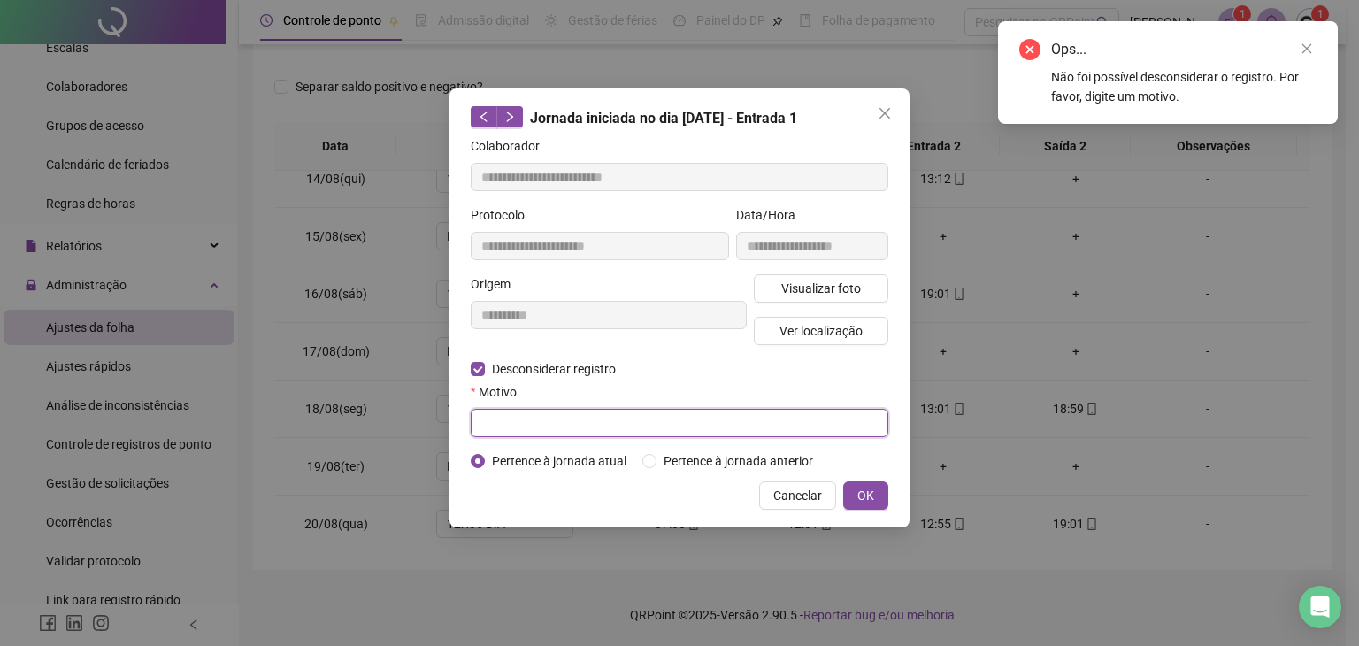
click at [628, 429] on input "text" at bounding box center [679, 423] width 417 height 28
type input "****"
click at [859, 496] on span "OK" at bounding box center [865, 495] width 17 height 19
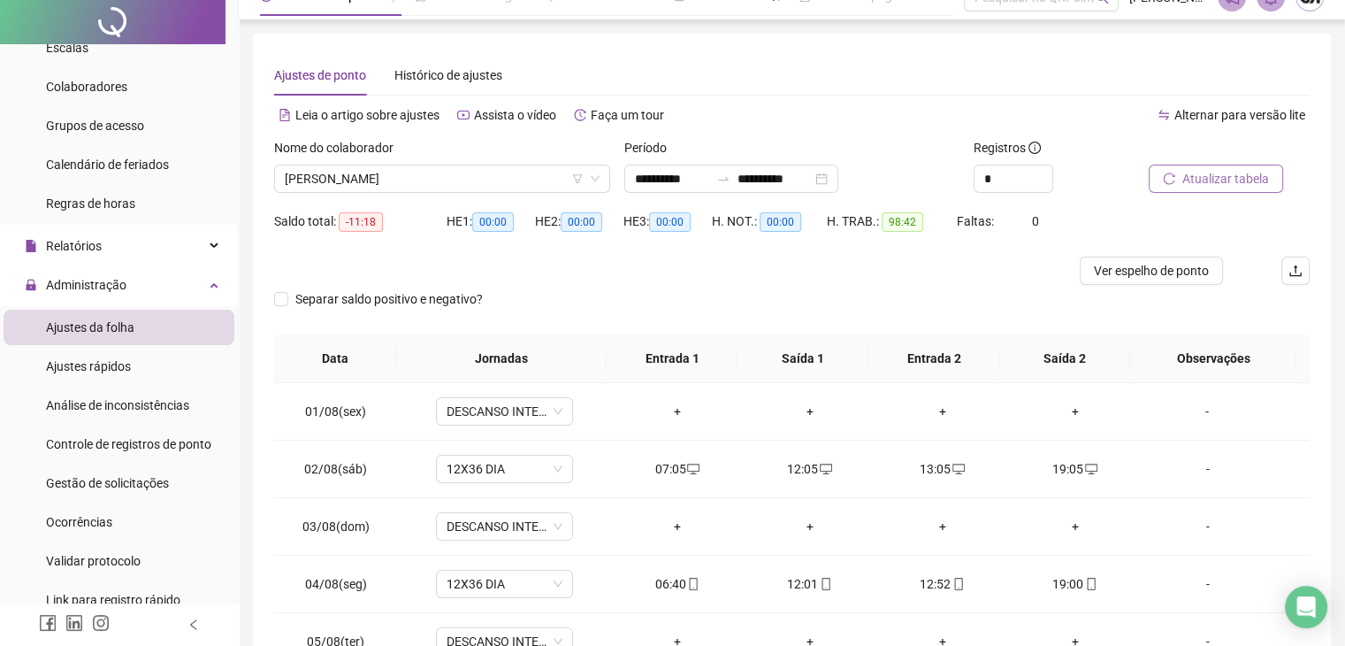
scroll to position [0, 0]
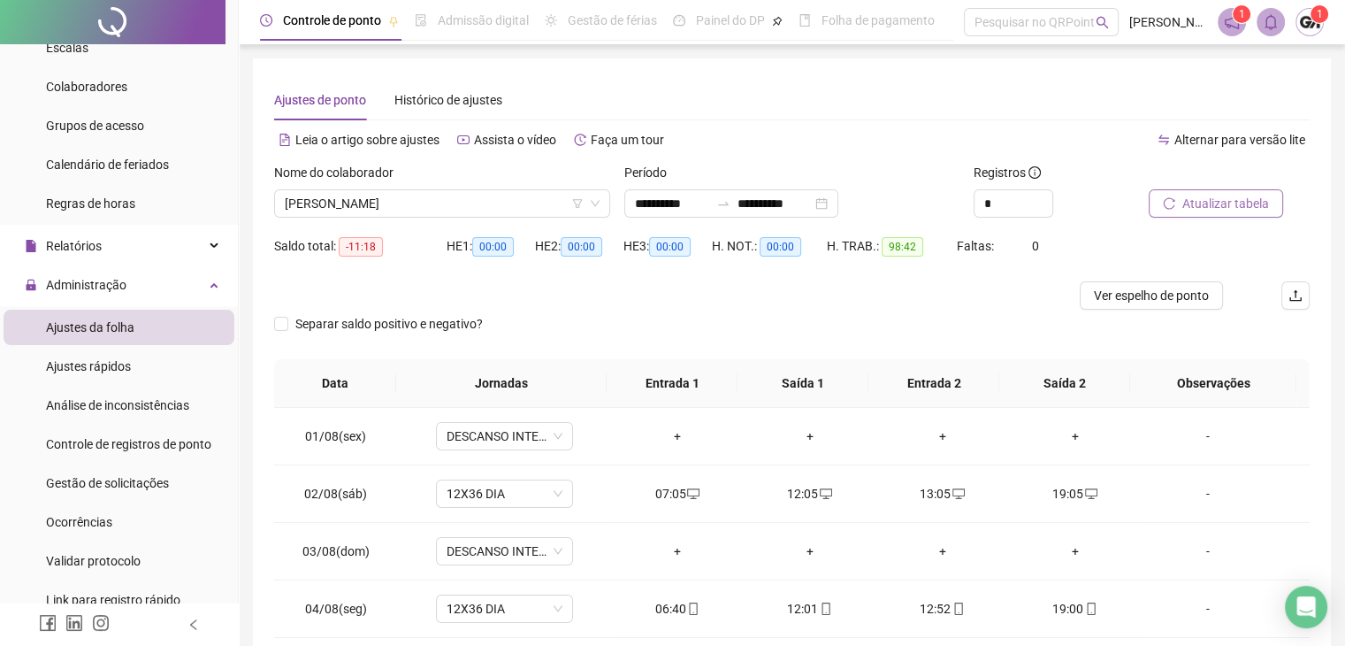
click at [1186, 208] on span "Atualizar tabela" at bounding box center [1226, 203] width 87 height 19
click at [1215, 199] on span "Atualizar tabela" at bounding box center [1226, 203] width 87 height 19
click at [1217, 199] on span "Atualizar tabela" at bounding box center [1226, 203] width 87 height 19
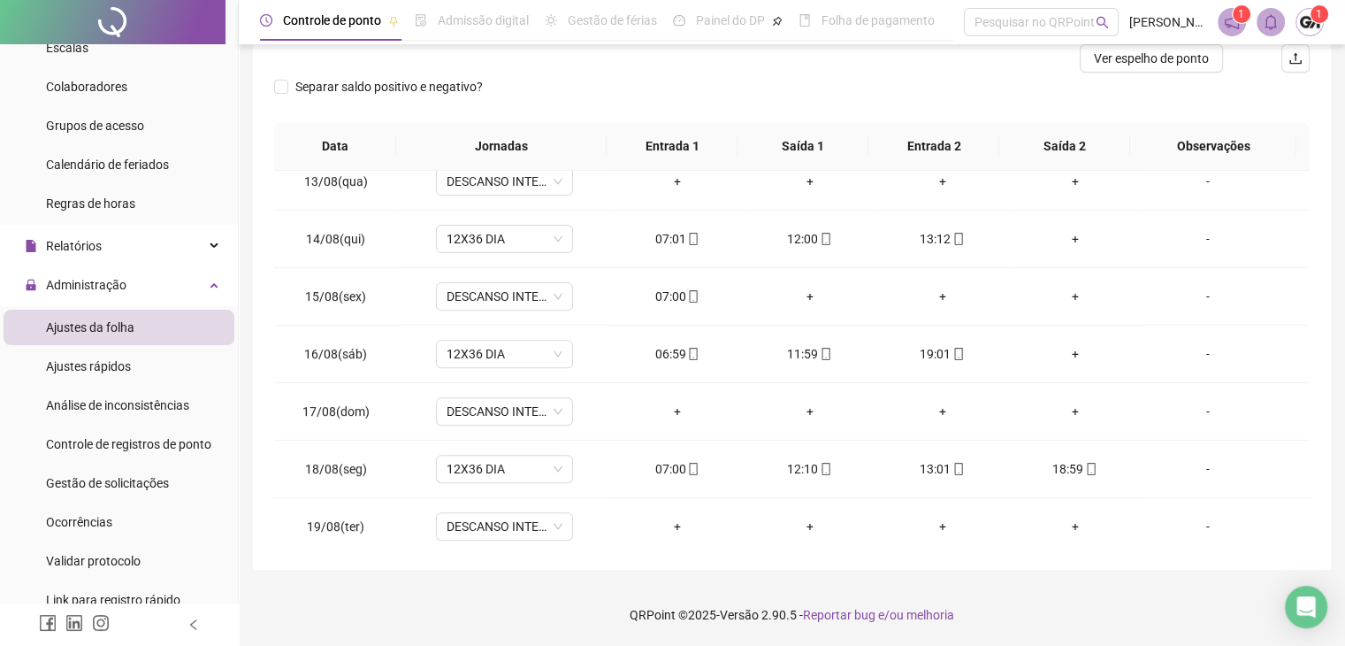
scroll to position [768, 0]
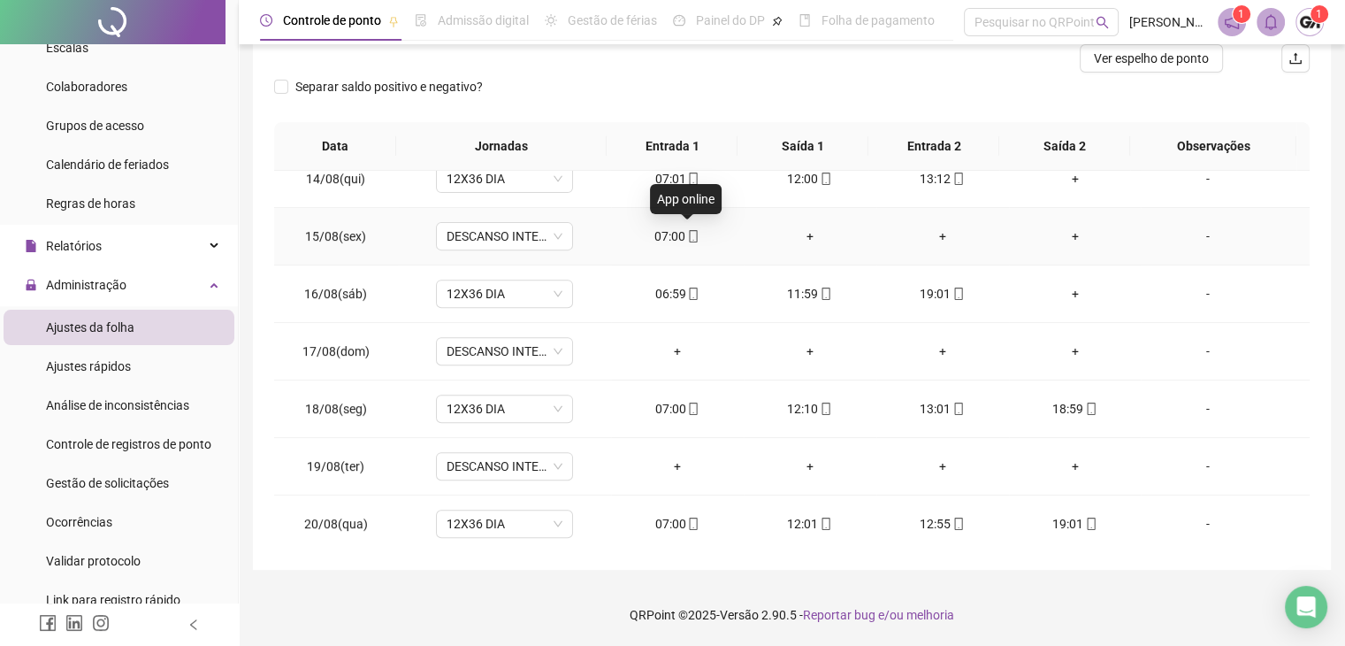
click at [688, 236] on icon "mobile" at bounding box center [693, 236] width 12 height 12
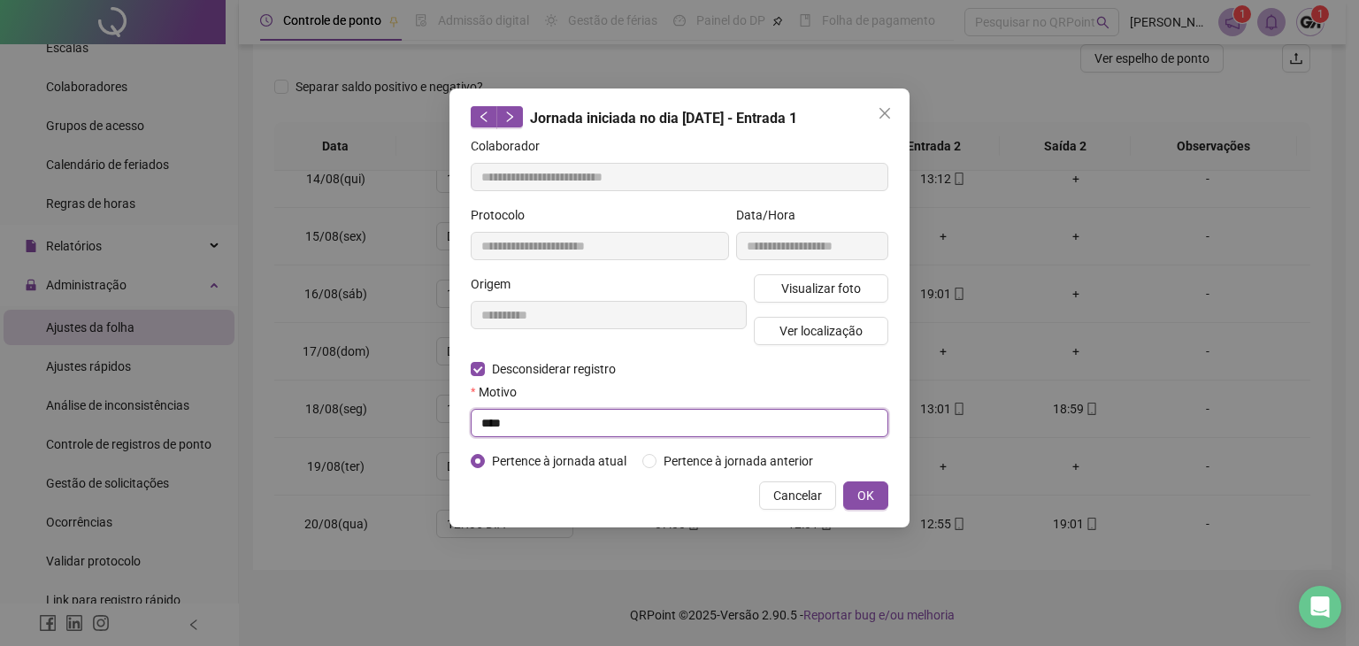
click at [531, 426] on input "****" at bounding box center [679, 423] width 417 height 28
click at [863, 499] on span "OK" at bounding box center [865, 495] width 17 height 19
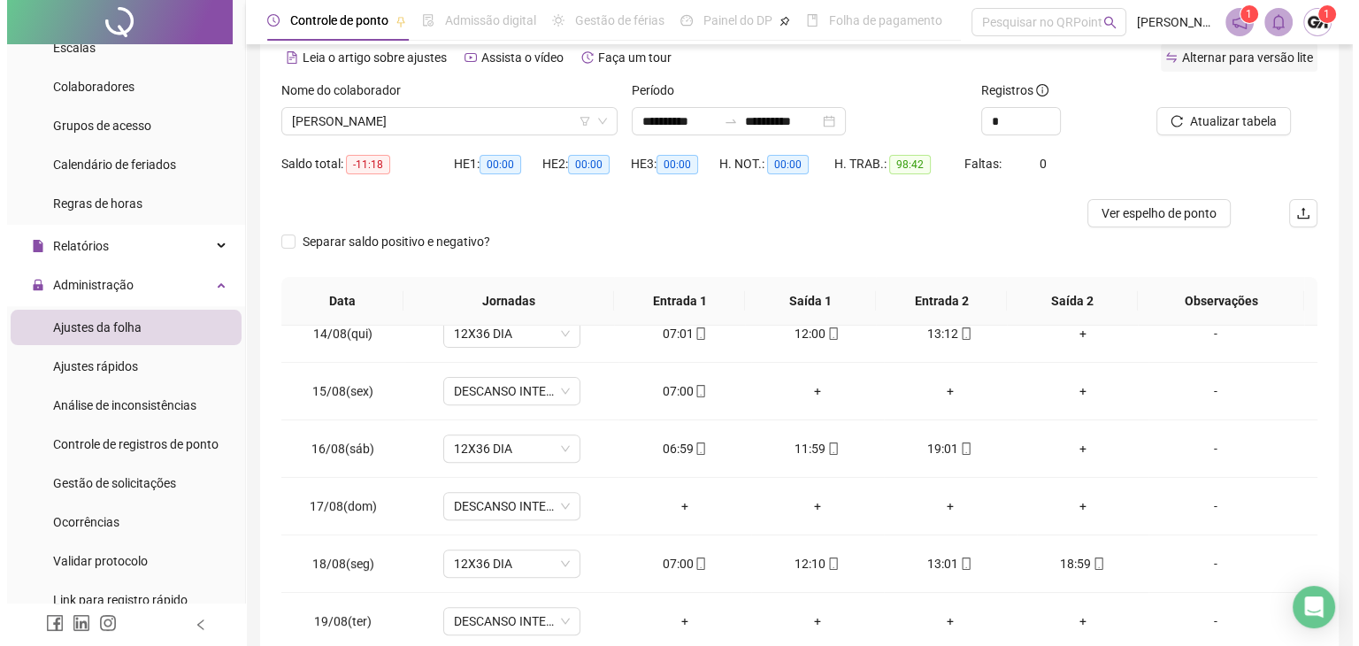
scroll to position [0, 0]
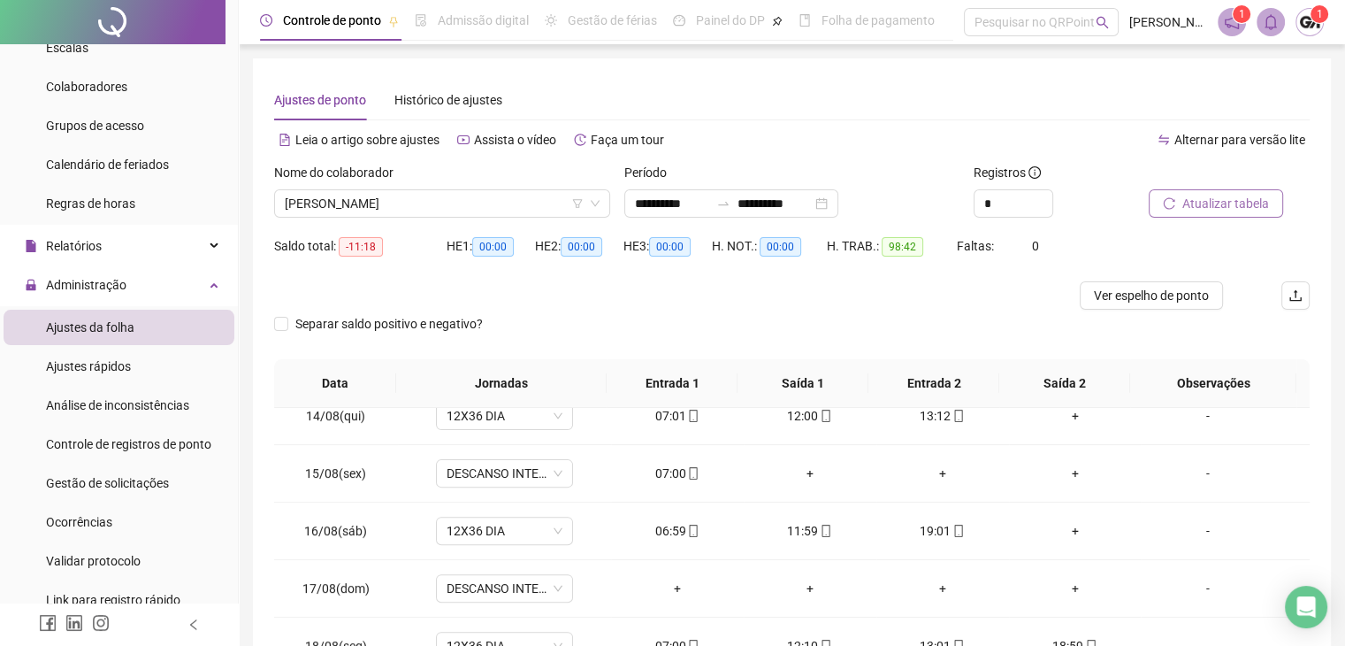
click at [1218, 198] on span "Atualizar tabela" at bounding box center [1226, 203] width 87 height 19
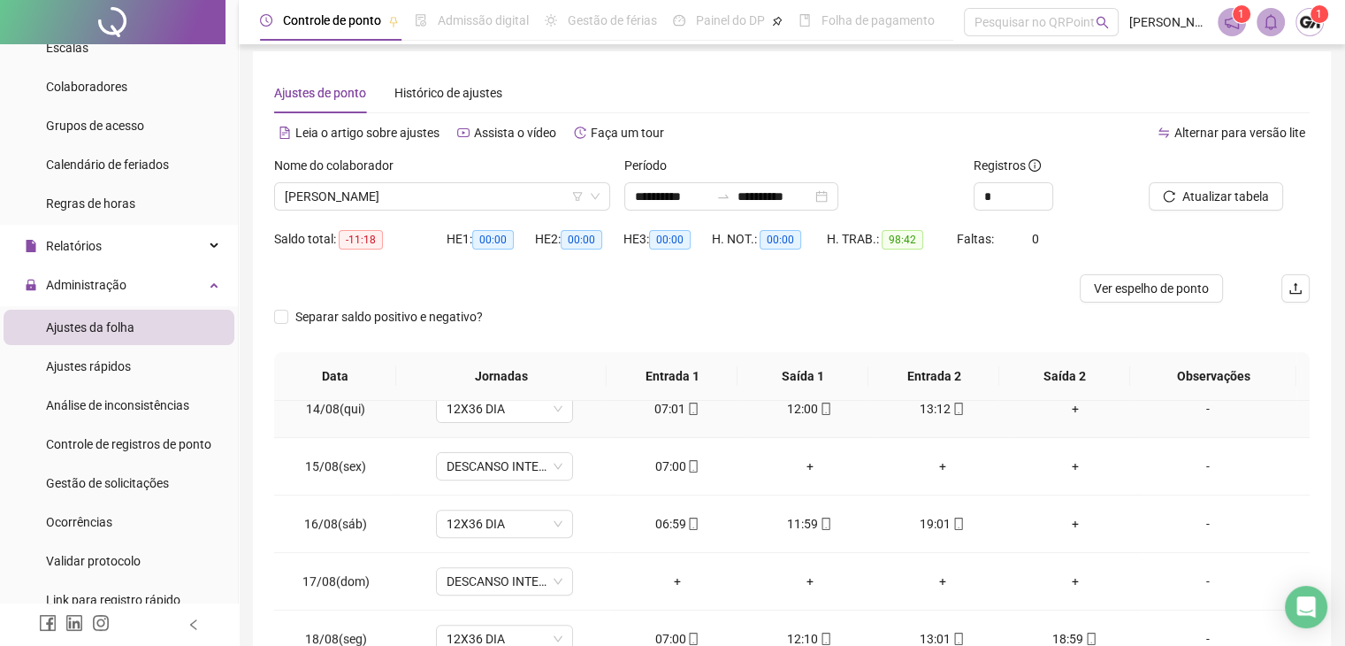
scroll to position [237, 0]
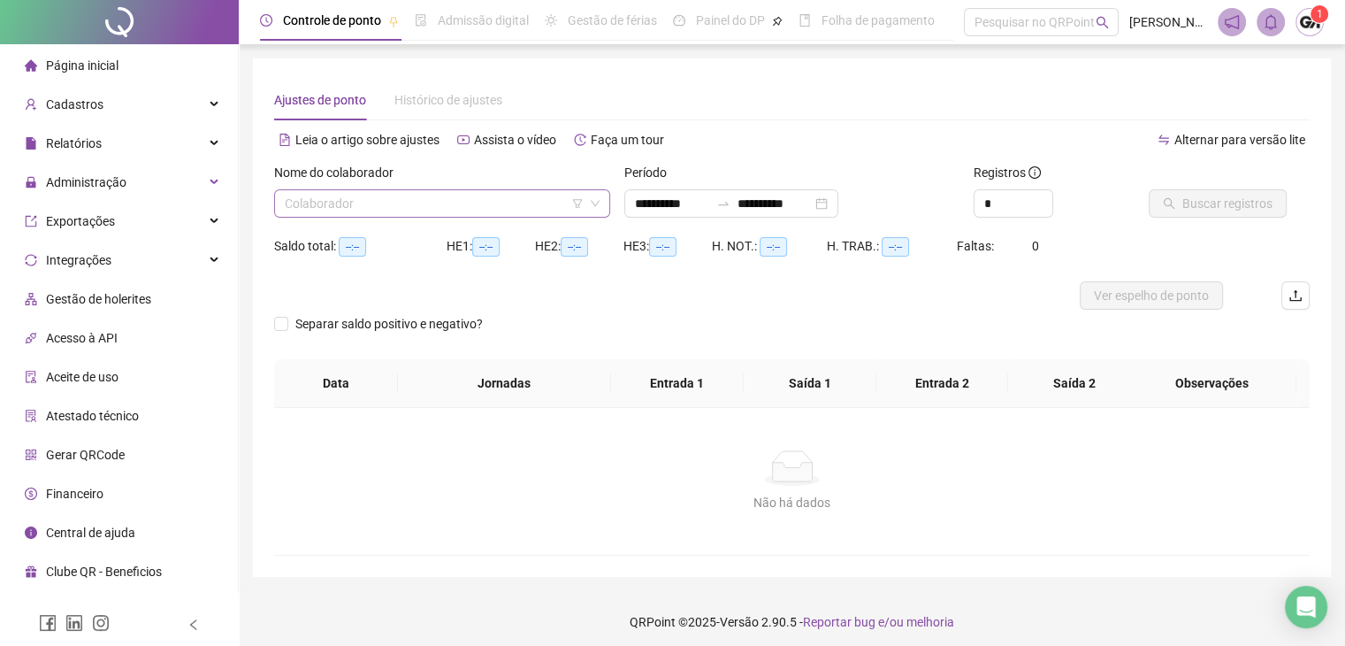
click at [385, 211] on input "search" at bounding box center [434, 203] width 299 height 27
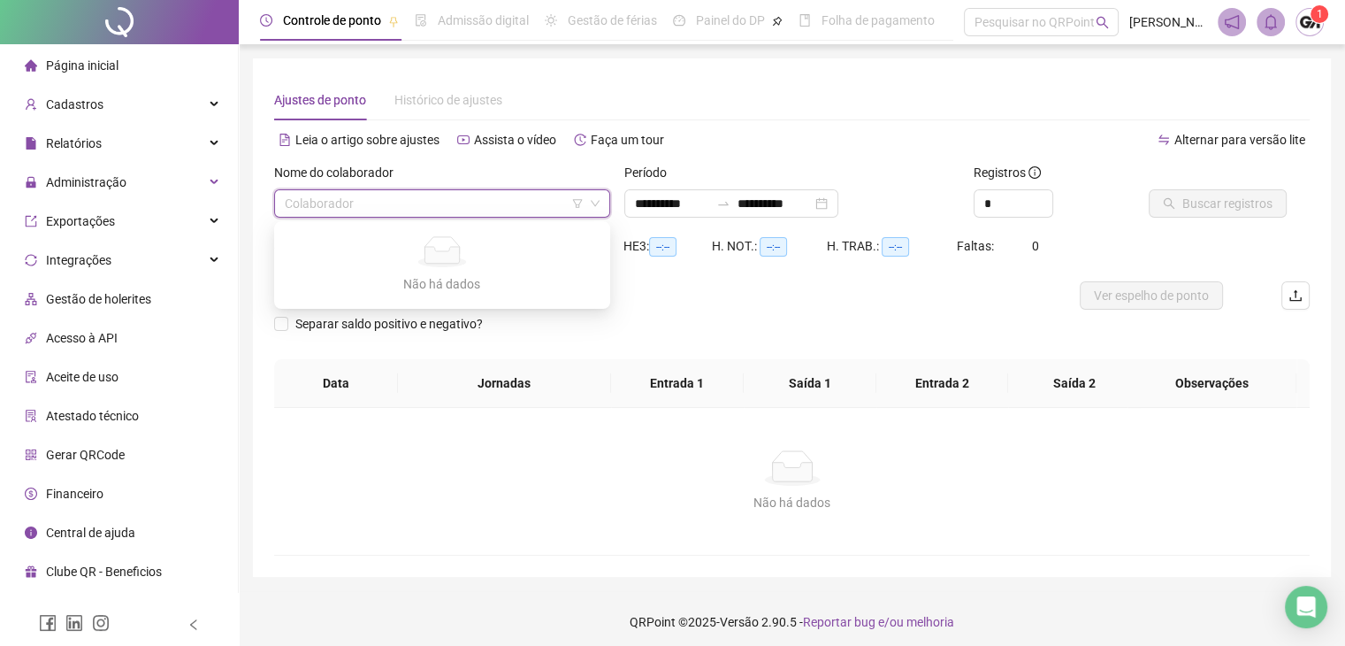
type input "**********"
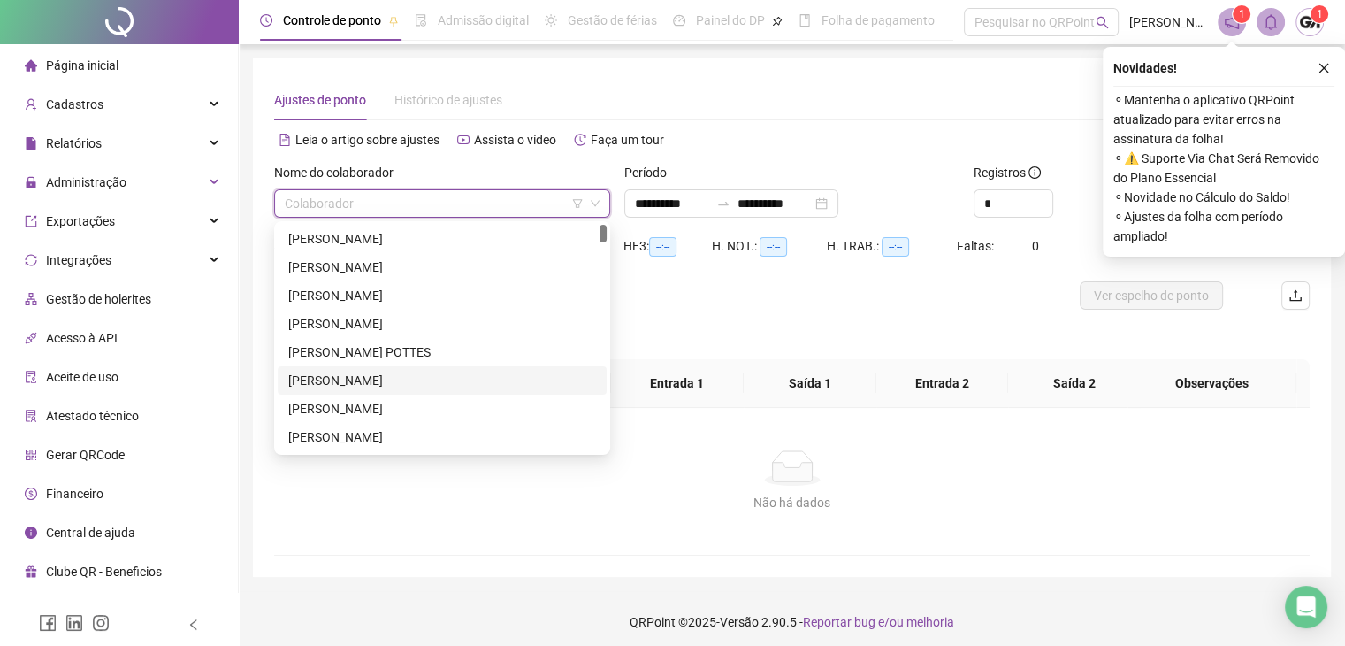
scroll to position [88, 0]
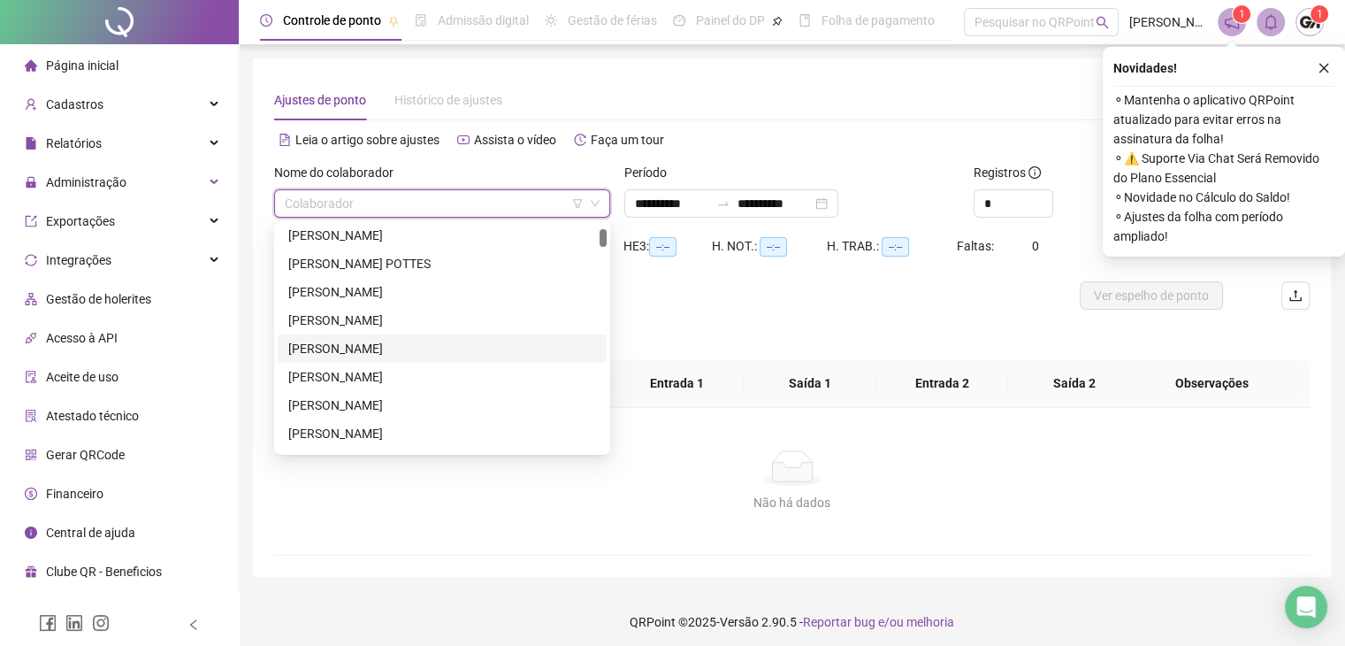
click at [395, 350] on div "[PERSON_NAME]" at bounding box center [442, 348] width 308 height 19
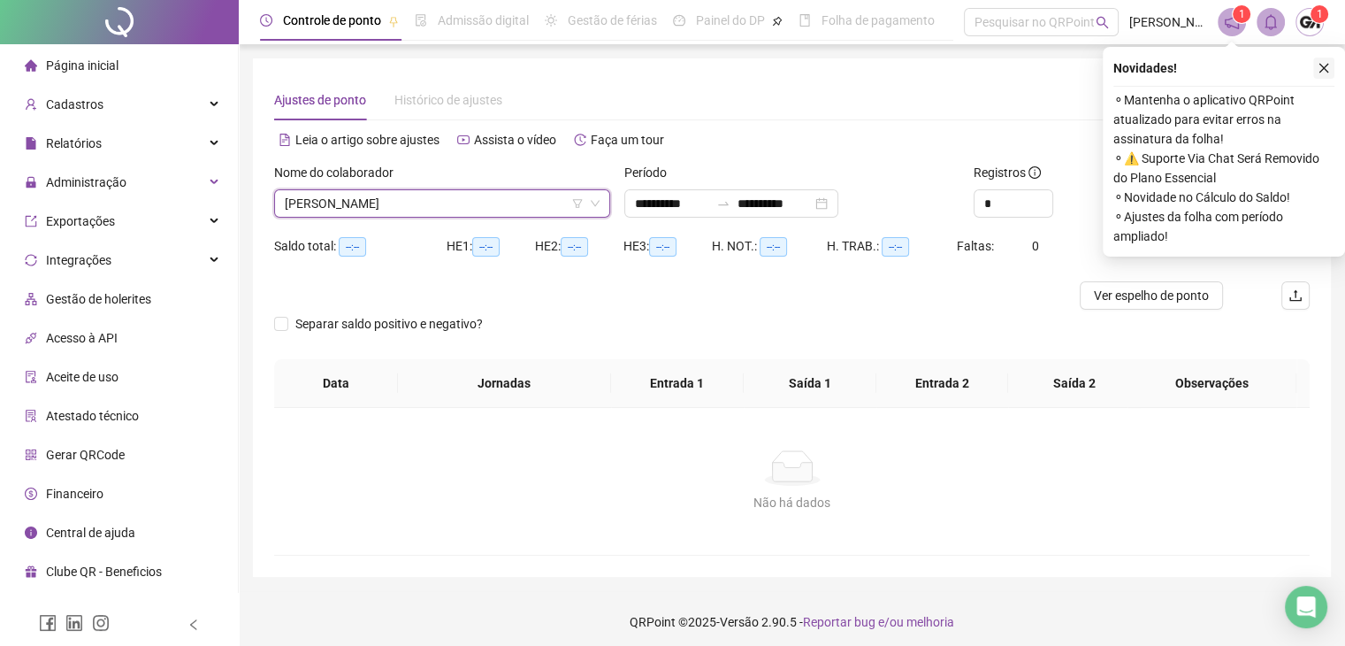
click at [1323, 68] on icon "close" at bounding box center [1325, 69] width 10 height 10
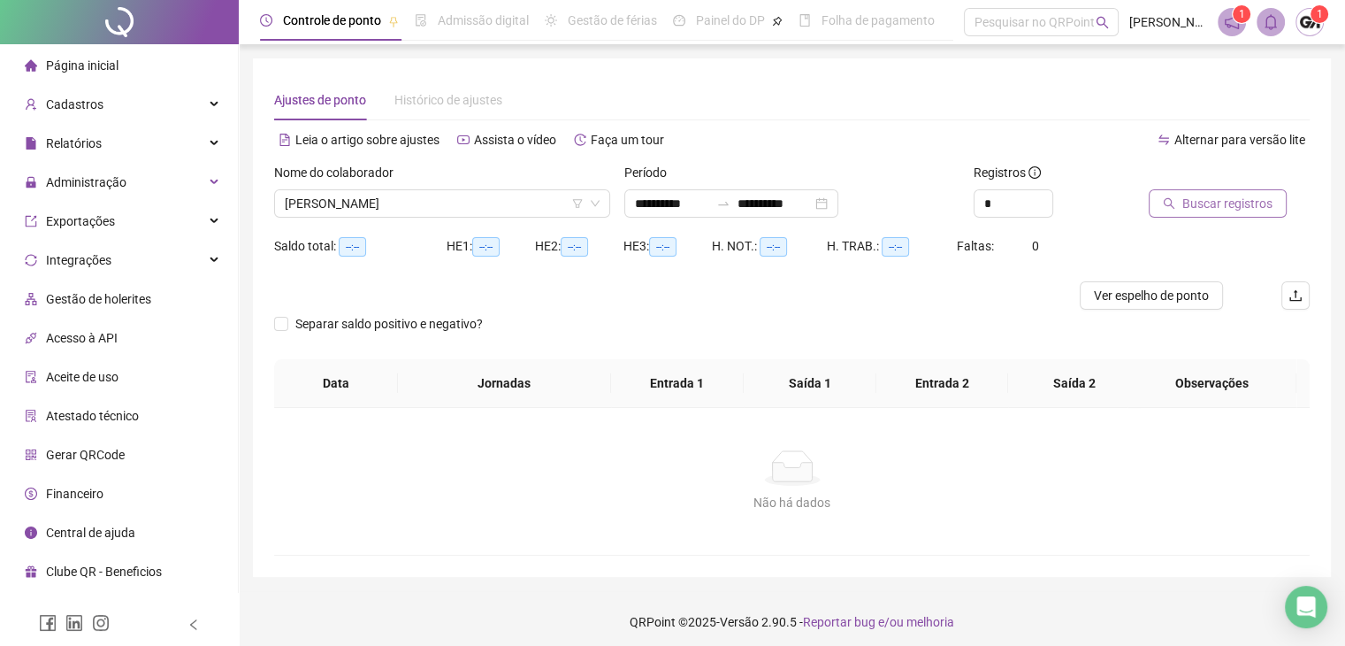
click at [1214, 217] on button "Buscar registros" at bounding box center [1218, 203] width 138 height 28
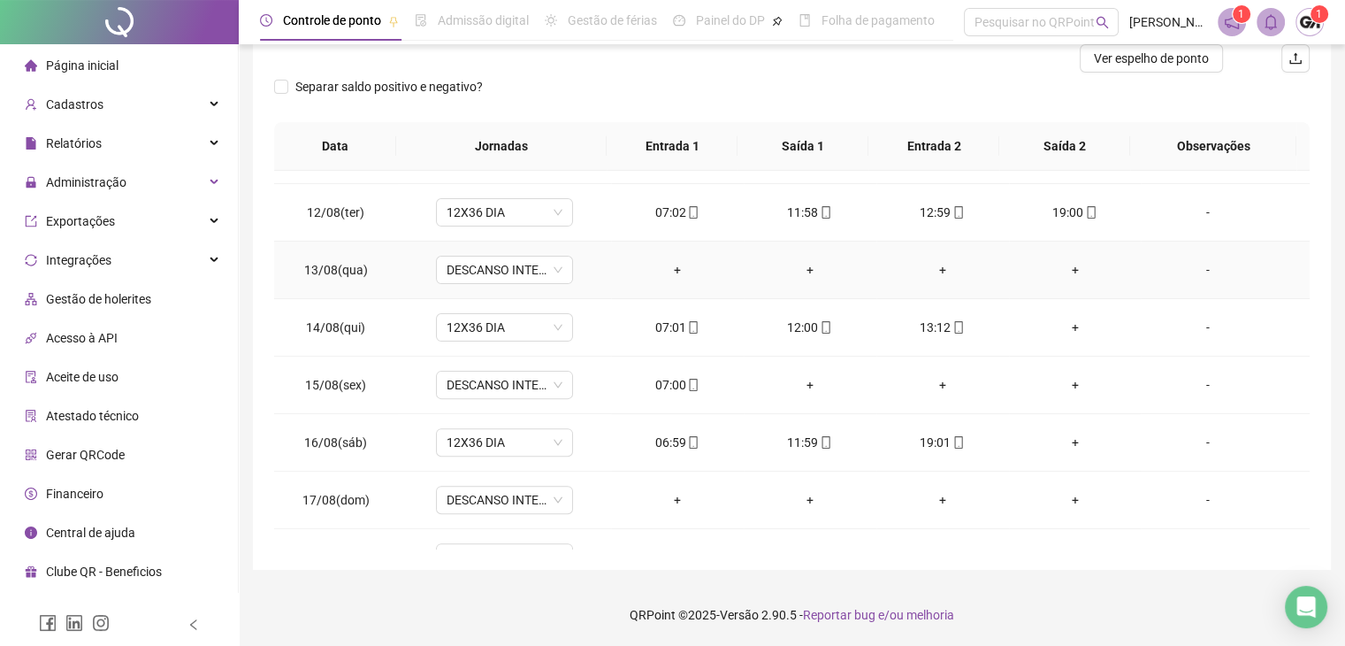
scroll to position [708, 0]
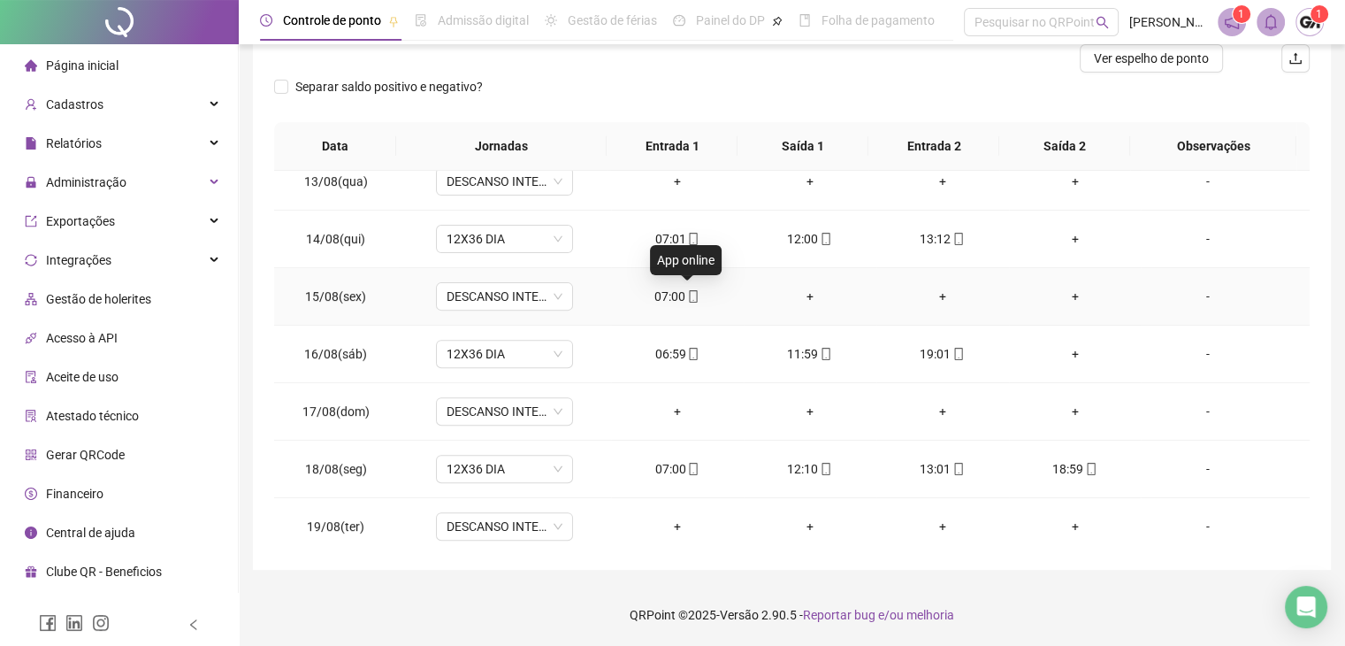
click at [690, 295] on icon "mobile" at bounding box center [693, 296] width 12 height 12
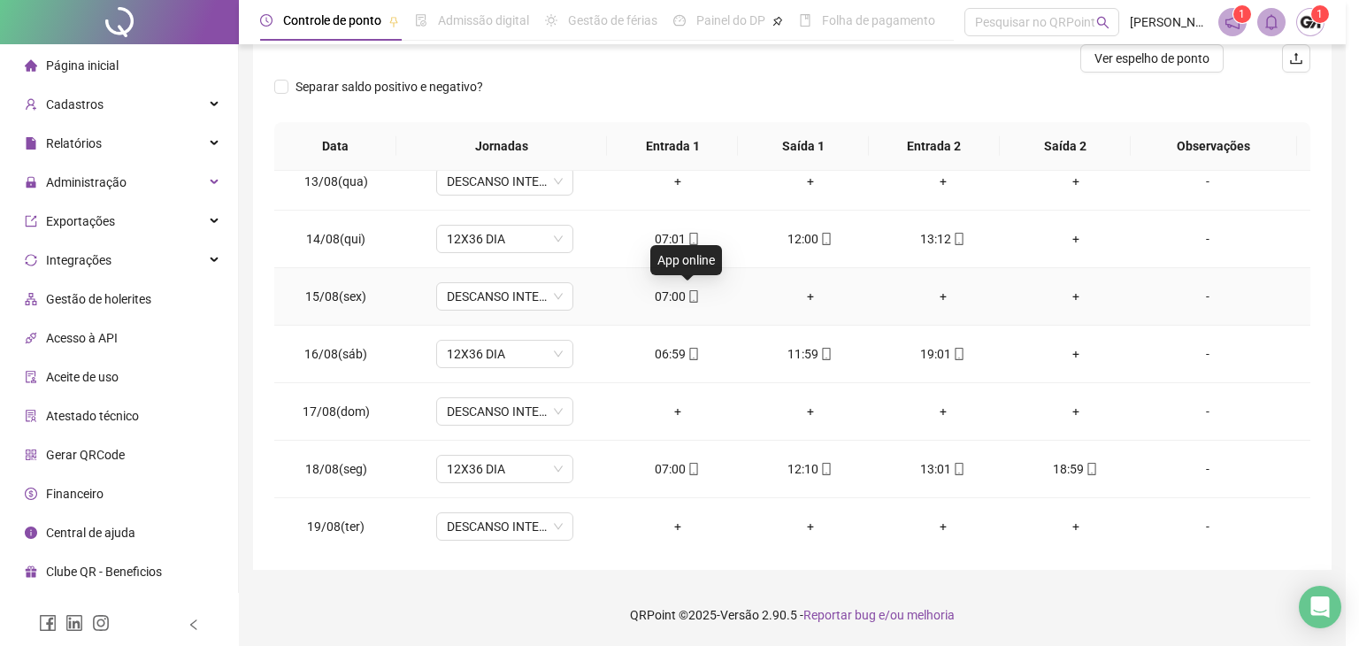
type input "**********"
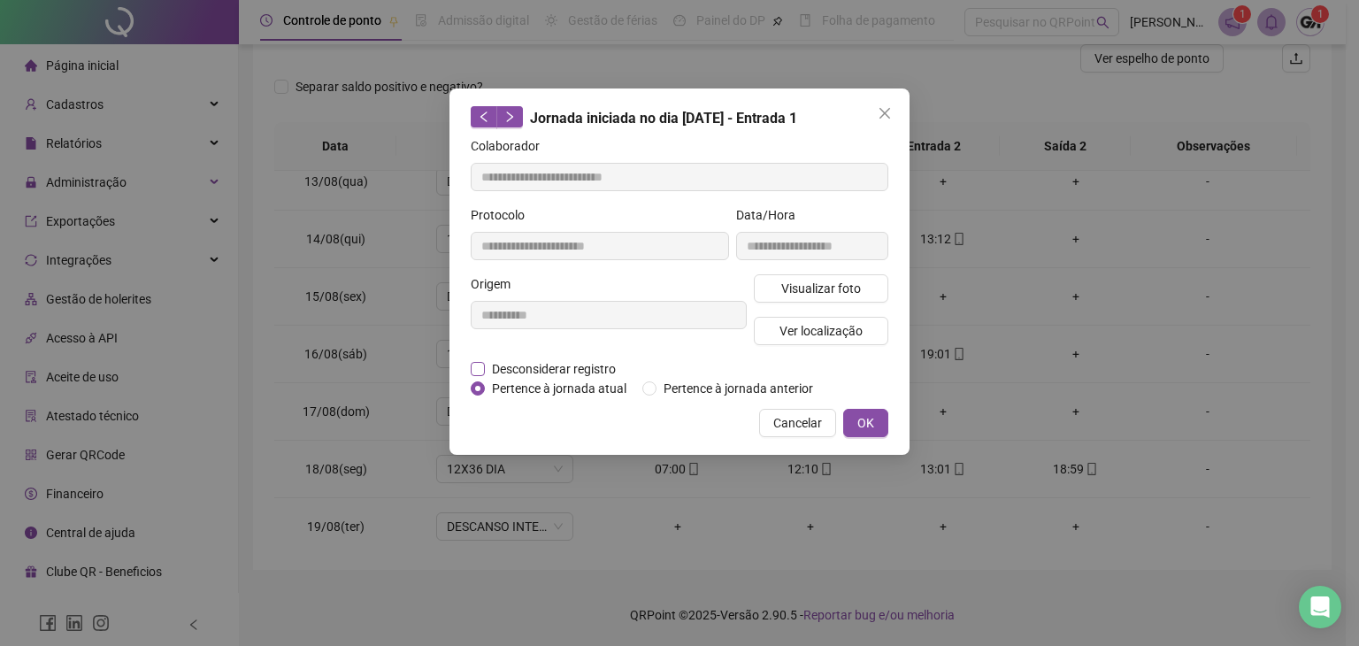
click at [576, 370] on span "Desconsiderar registro" at bounding box center [554, 368] width 138 height 19
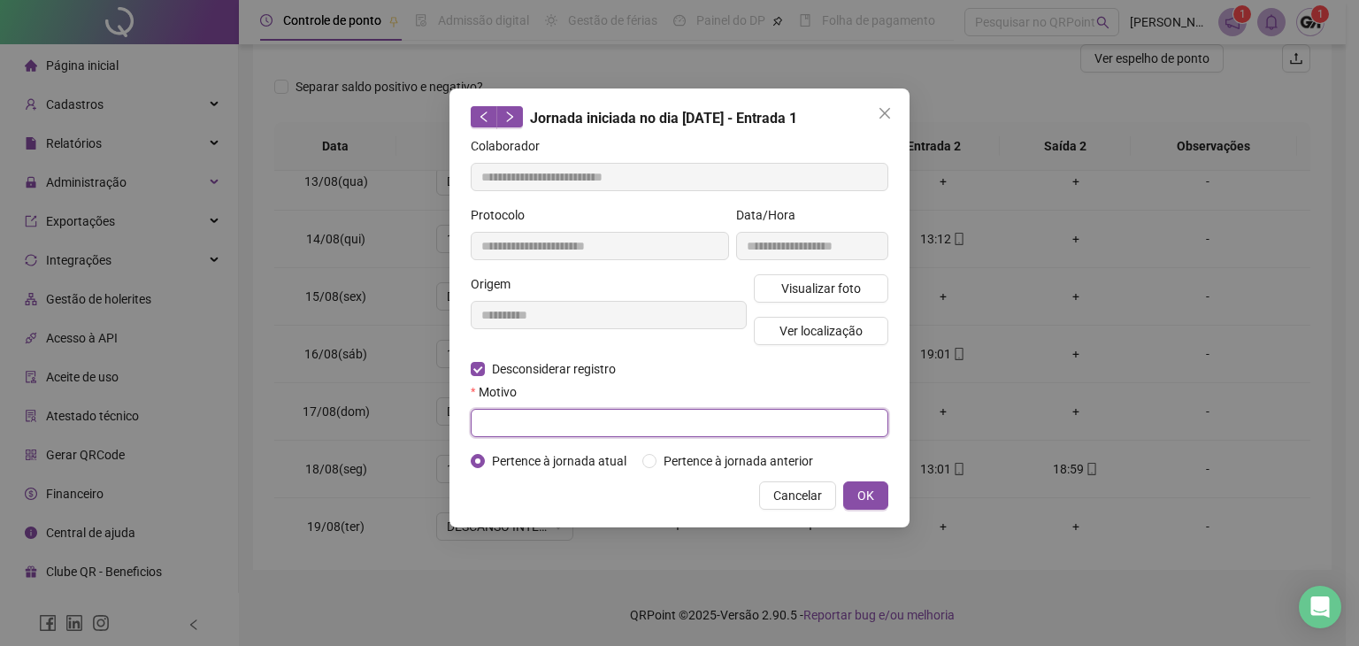
click at [658, 422] on input "text" at bounding box center [679, 423] width 417 height 28
type input "**********"
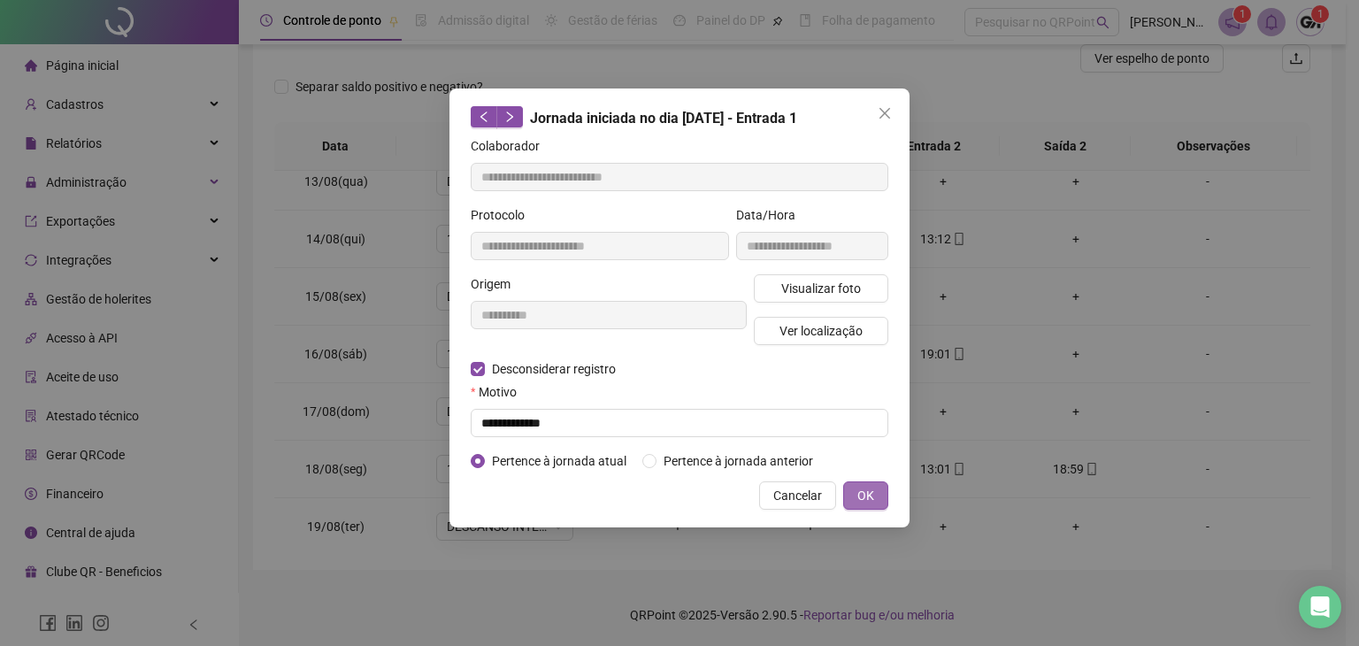
click at [864, 489] on span "OK" at bounding box center [865, 495] width 17 height 19
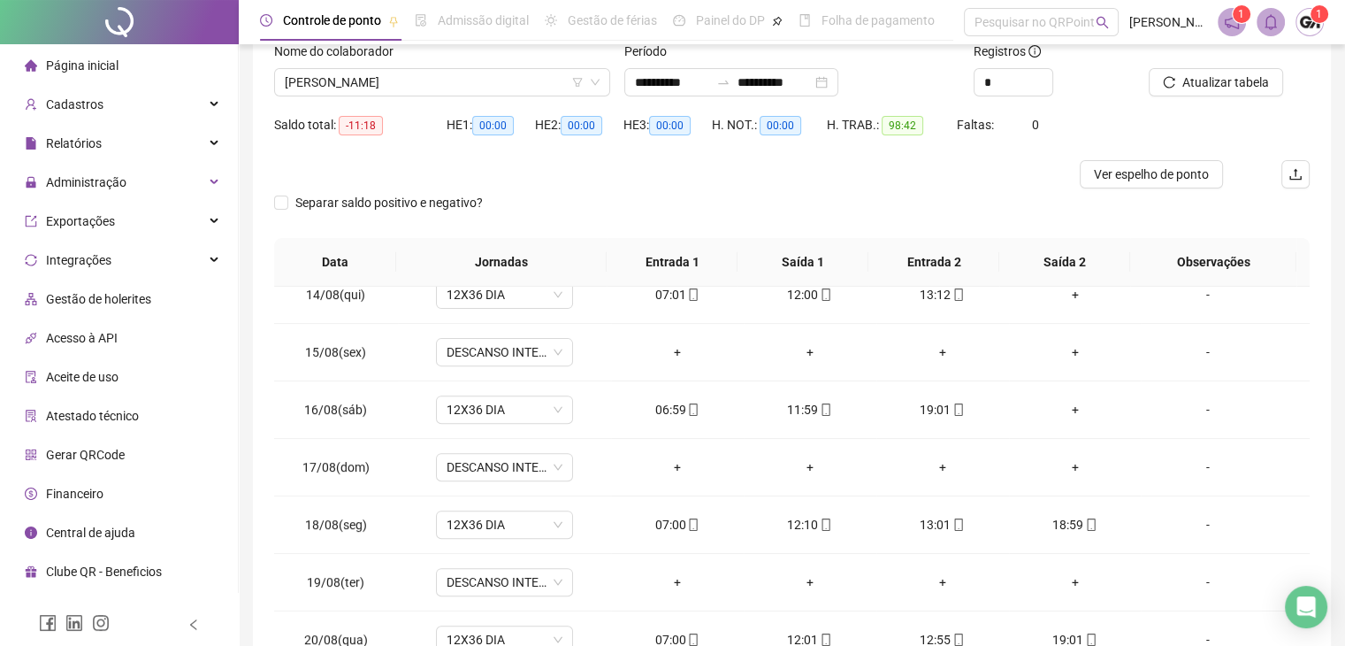
scroll to position [0, 0]
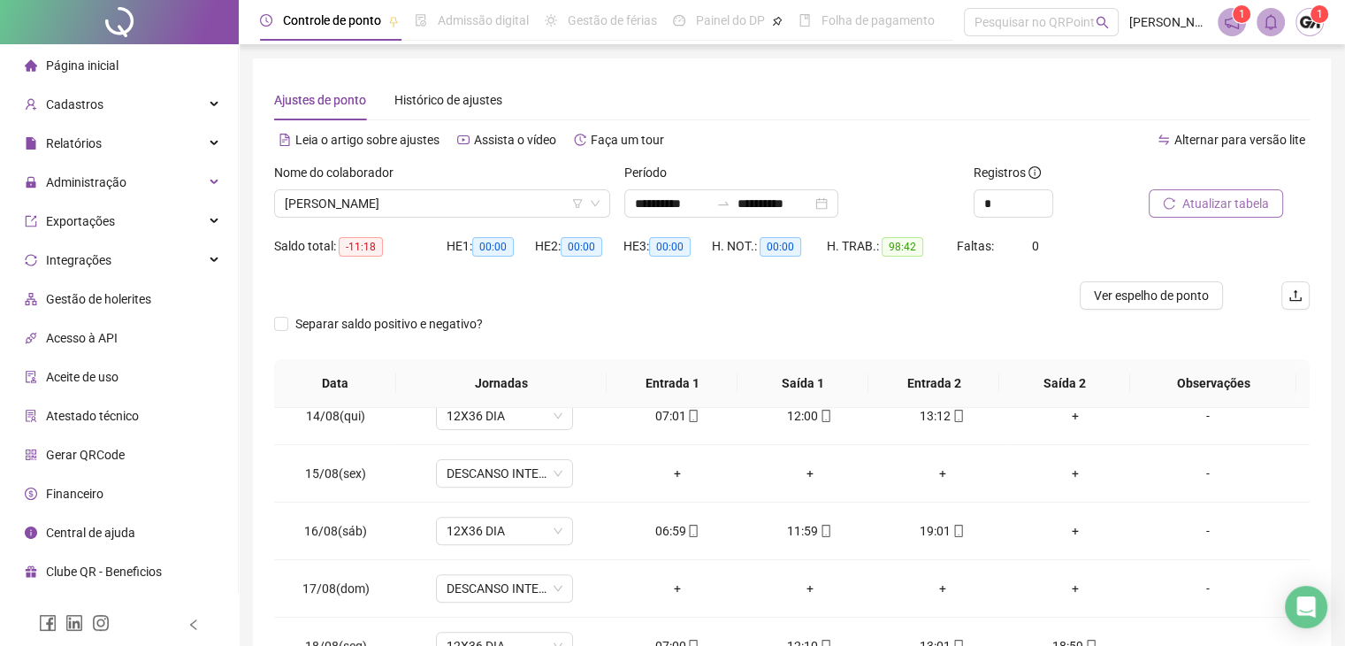
click at [1230, 198] on span "Atualizar tabela" at bounding box center [1226, 203] width 87 height 19
click at [600, 206] on icon "down" at bounding box center [595, 203] width 11 height 11
click at [479, 207] on span "[PERSON_NAME]" at bounding box center [442, 203] width 315 height 27
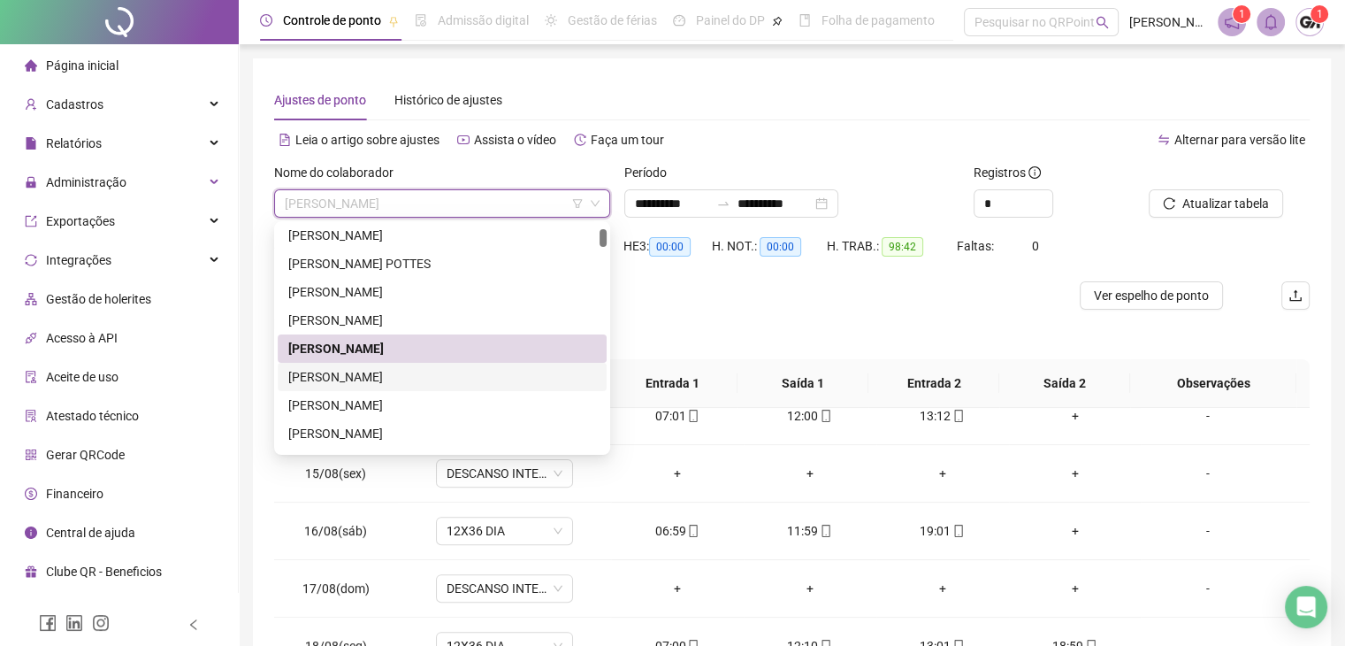
click at [399, 380] on div "[PERSON_NAME]" at bounding box center [442, 376] width 308 height 19
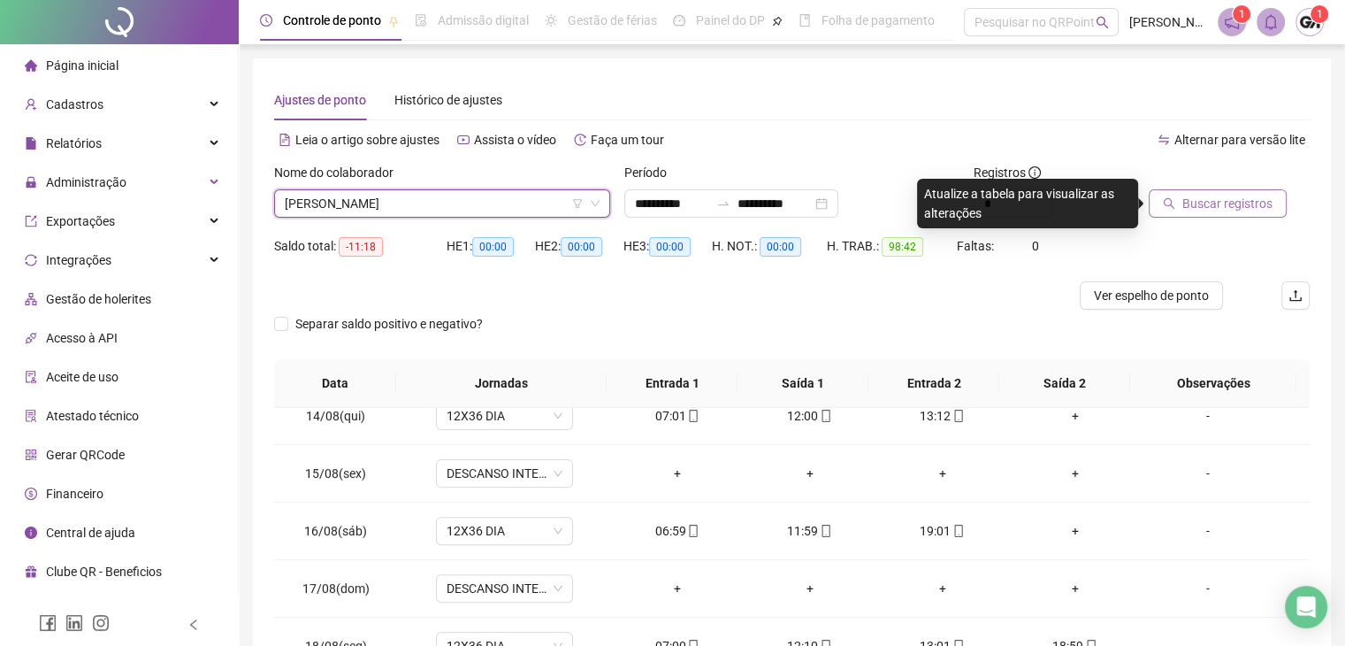
click at [1242, 203] on span "Buscar registros" at bounding box center [1228, 203] width 90 height 19
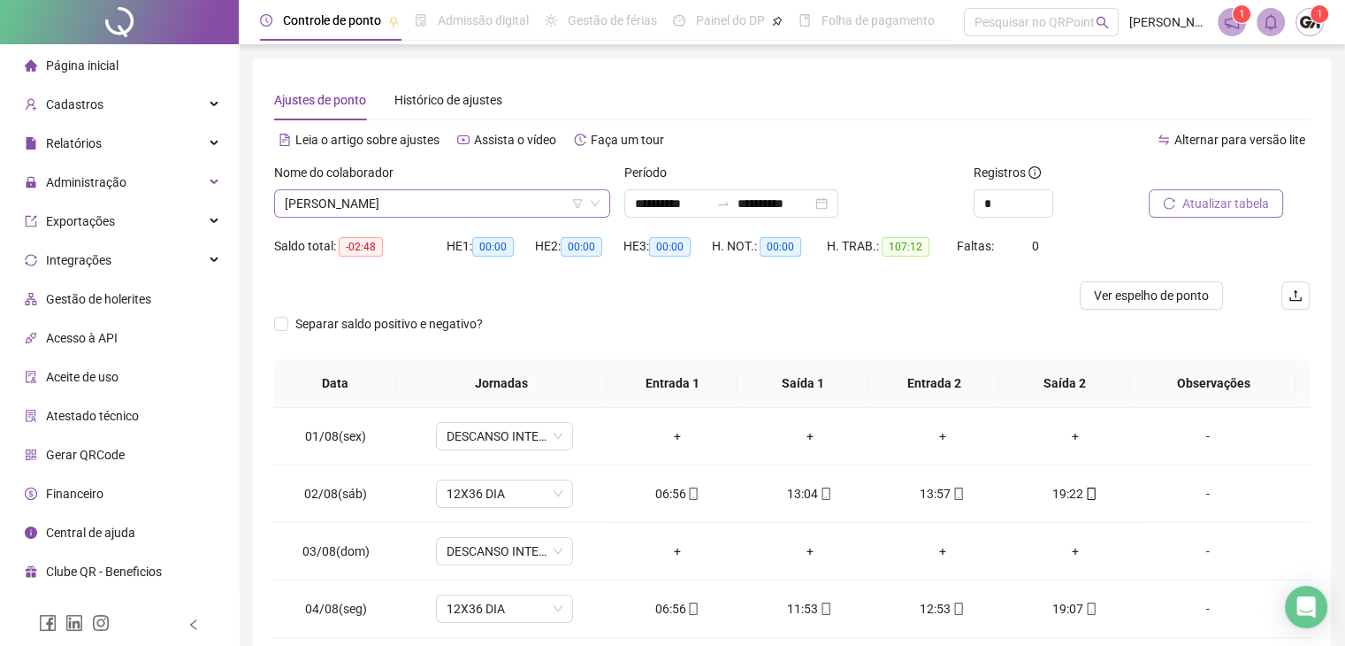
click at [524, 211] on span "[PERSON_NAME]" at bounding box center [442, 203] width 315 height 27
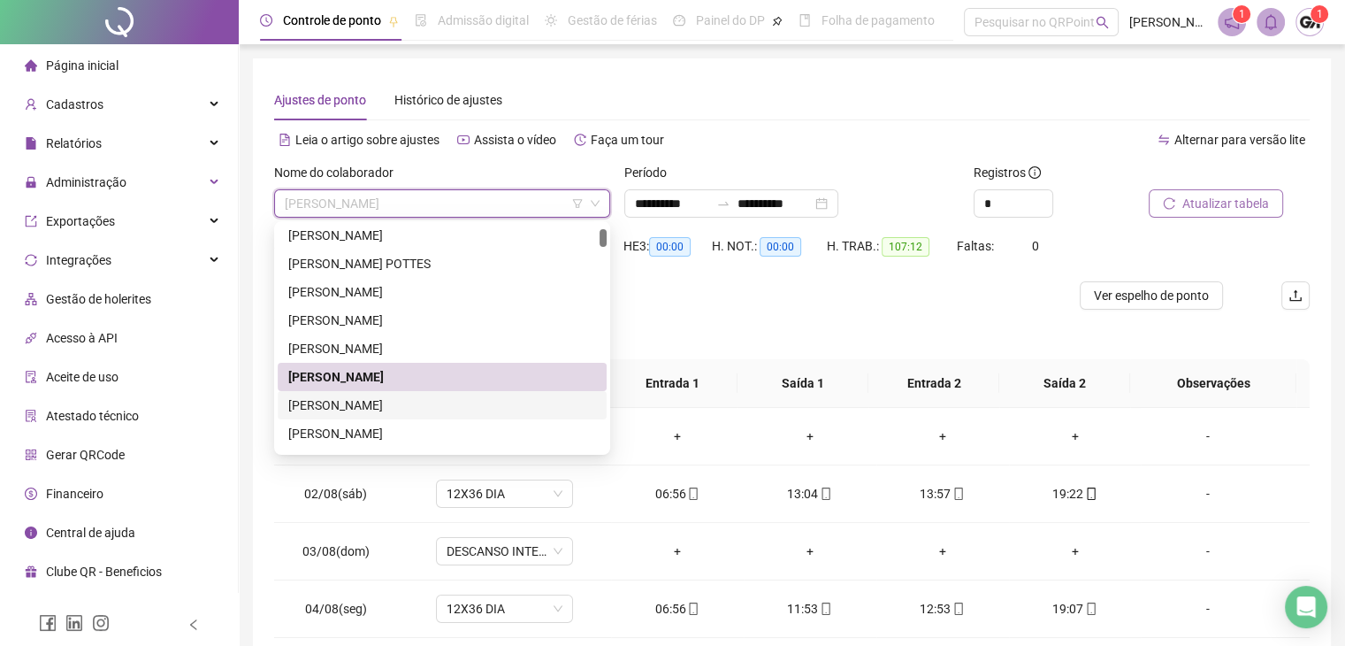
click at [383, 401] on div "[PERSON_NAME]" at bounding box center [442, 404] width 308 height 19
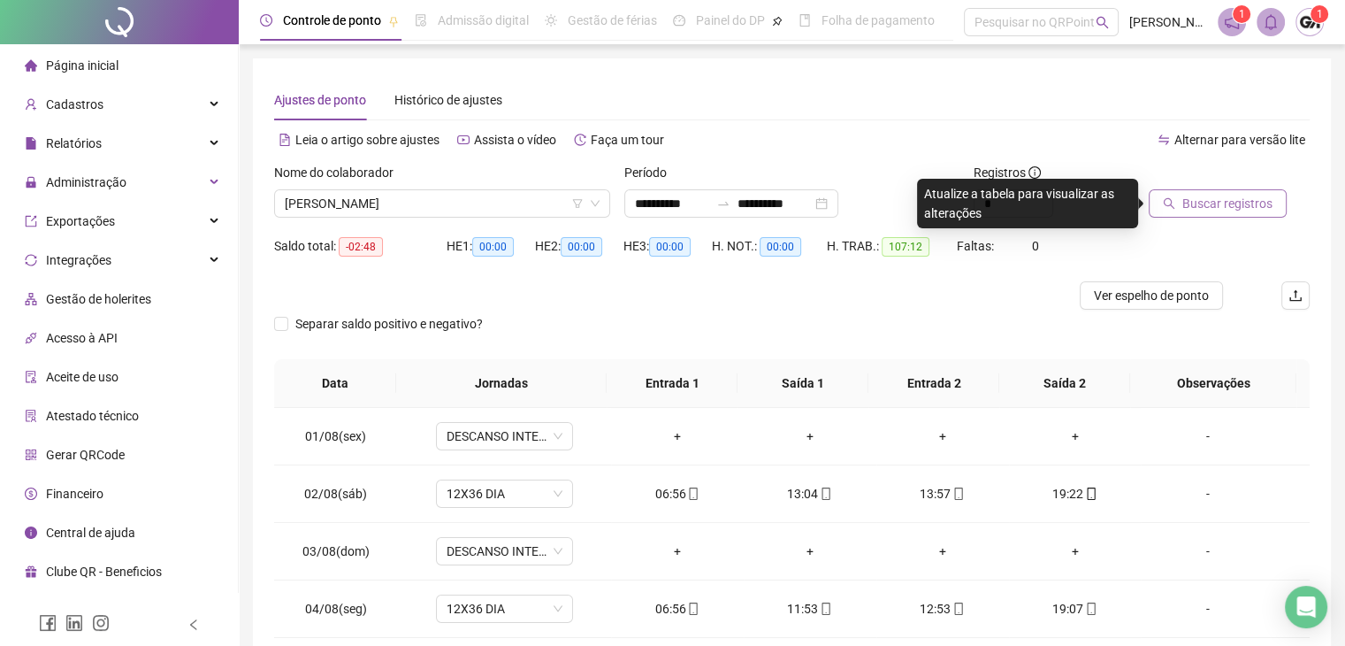
click at [1217, 204] on span "Buscar registros" at bounding box center [1228, 203] width 90 height 19
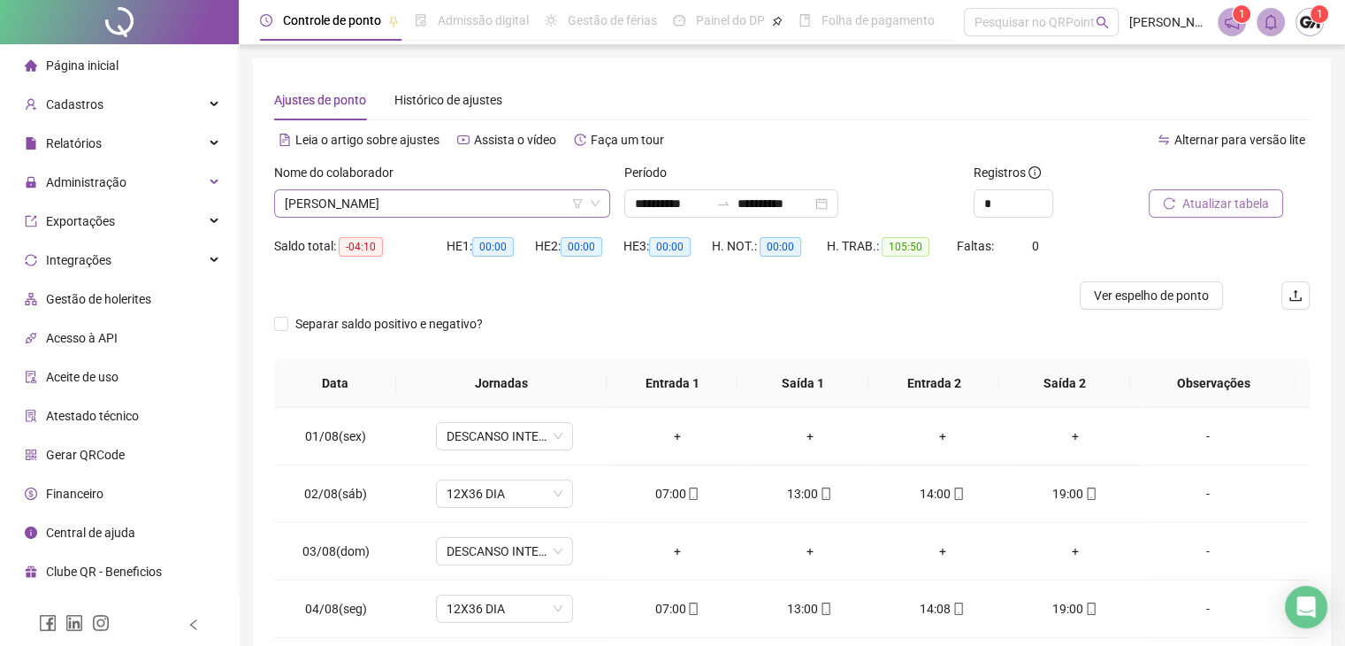
click at [605, 202] on div "[PERSON_NAME]" at bounding box center [442, 203] width 336 height 28
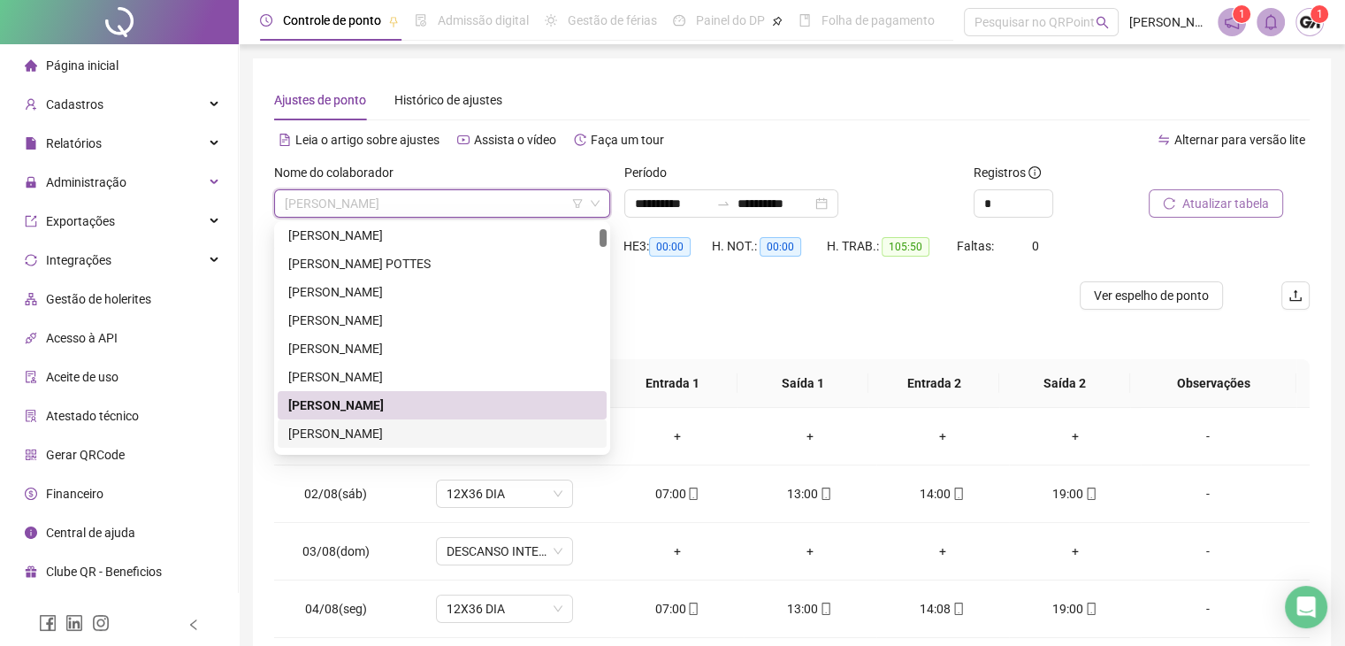
click at [340, 436] on div "[PERSON_NAME]" at bounding box center [442, 433] width 308 height 19
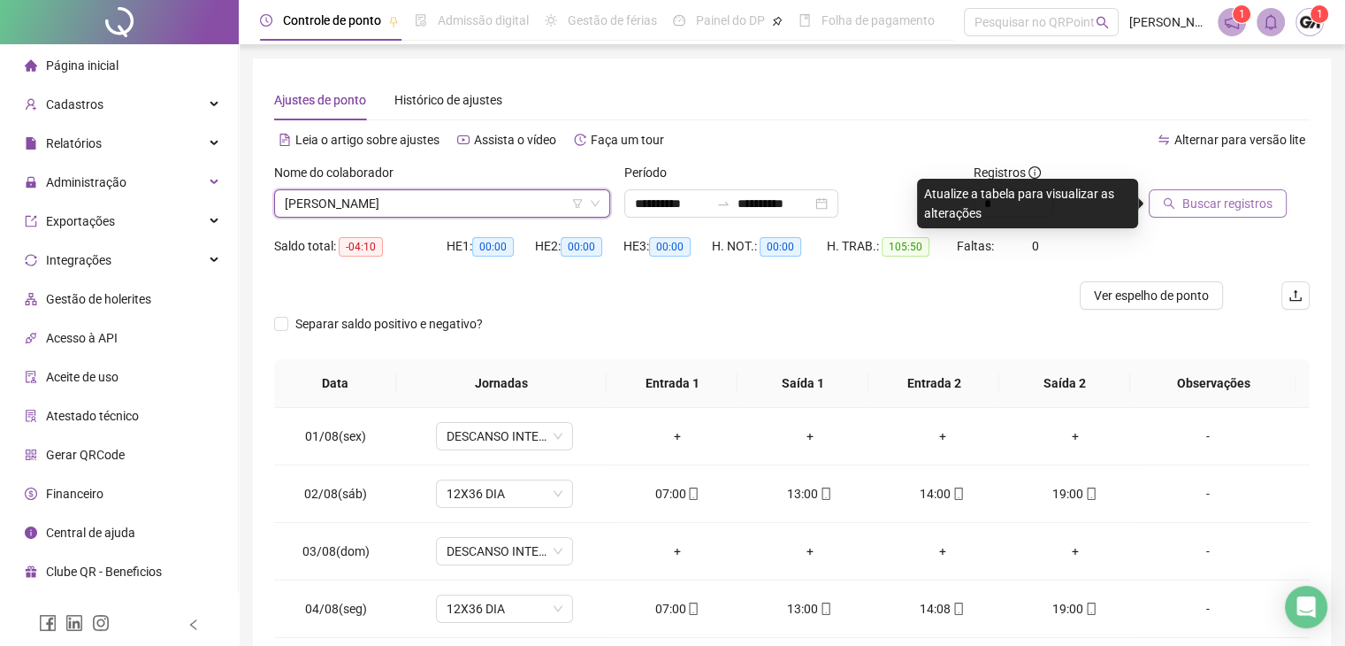
click at [1217, 196] on span "Buscar registros" at bounding box center [1228, 203] width 90 height 19
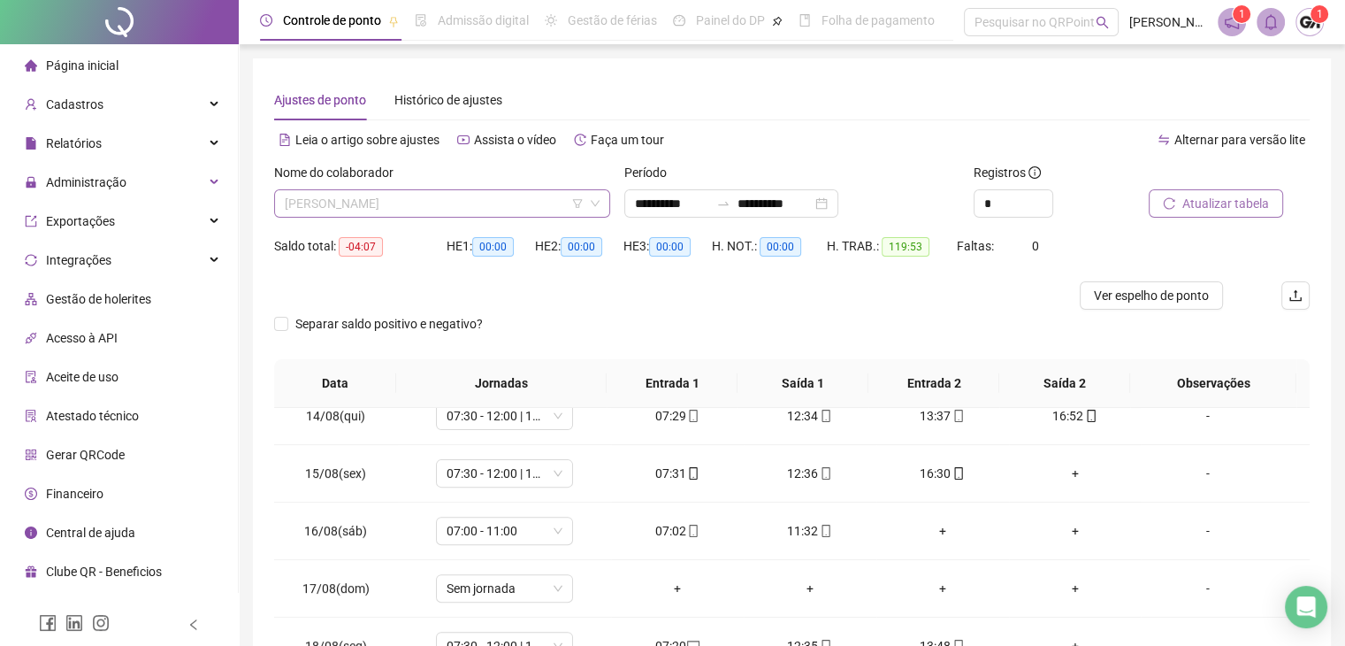
click at [556, 204] on span "[PERSON_NAME]" at bounding box center [442, 203] width 315 height 27
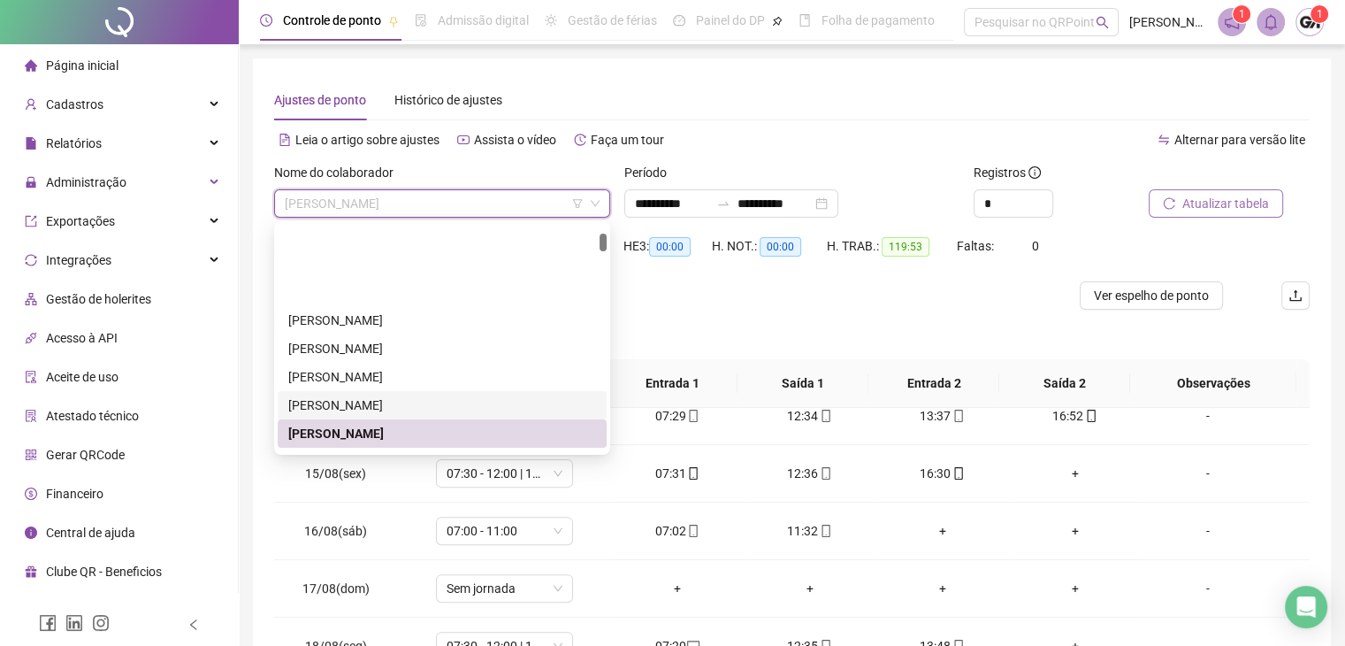
scroll to position [177, 0]
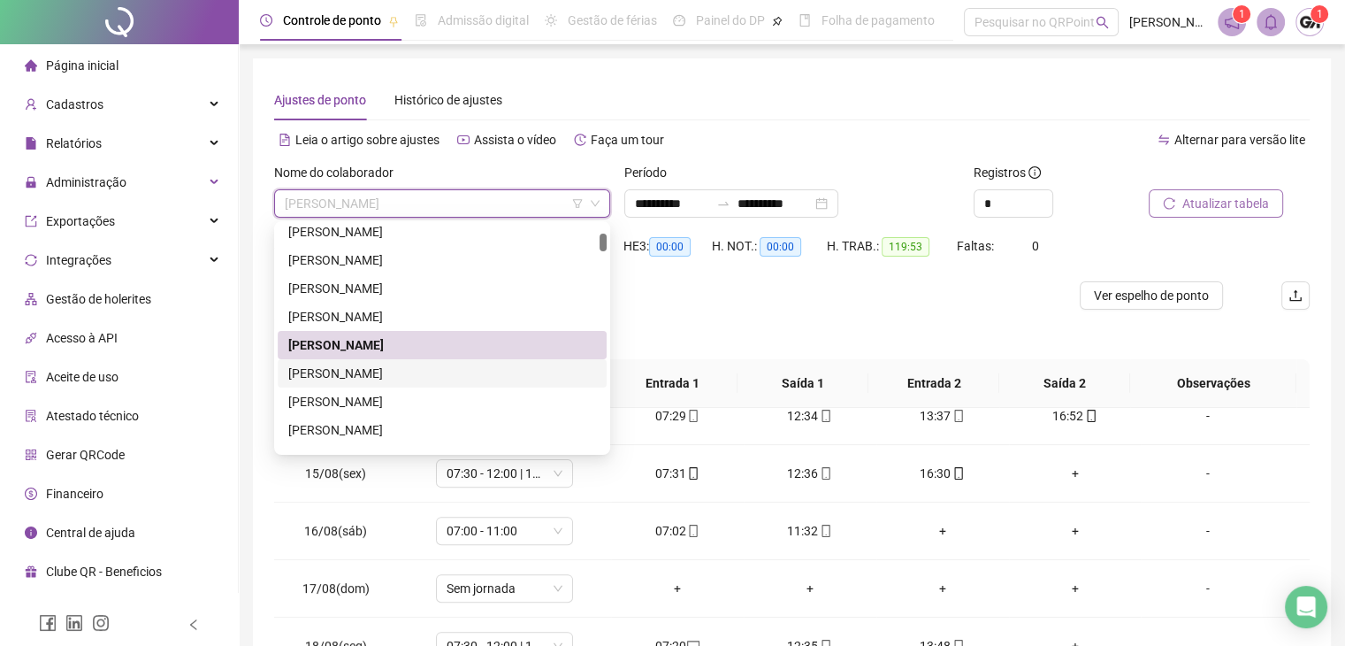
click at [339, 372] on div "[PERSON_NAME]" at bounding box center [442, 373] width 308 height 19
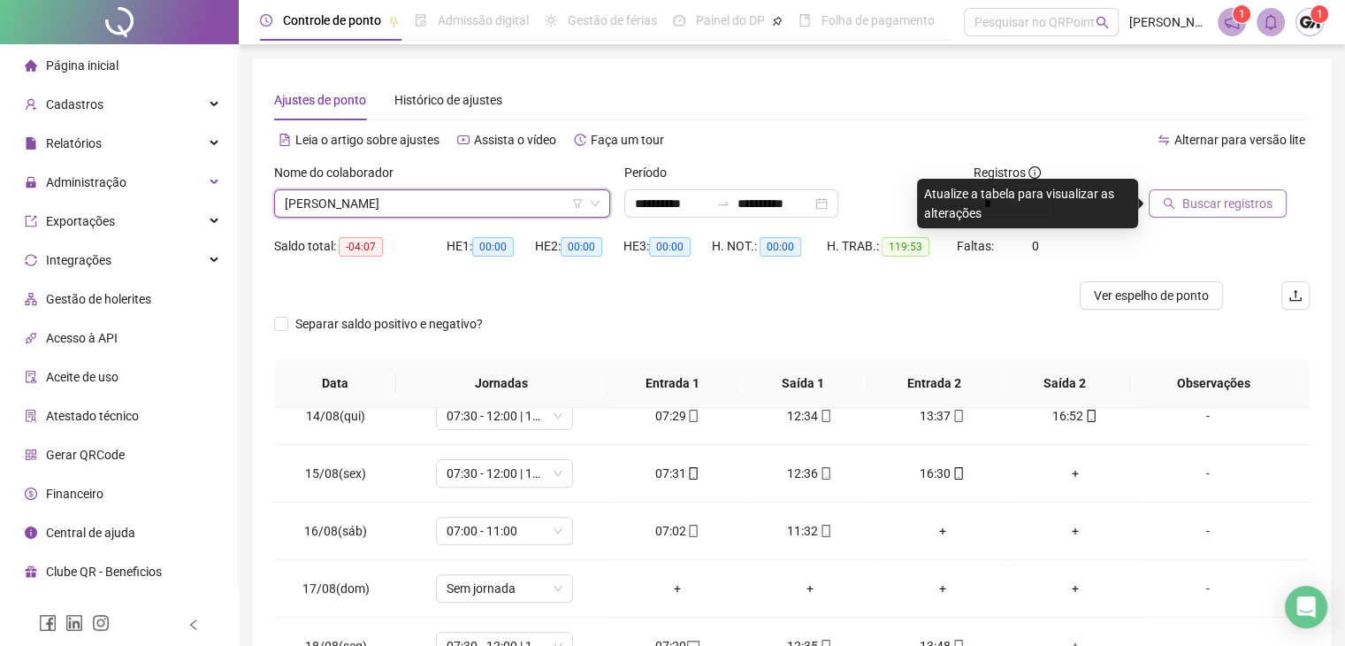
click at [1189, 195] on span "Buscar registros" at bounding box center [1228, 203] width 90 height 19
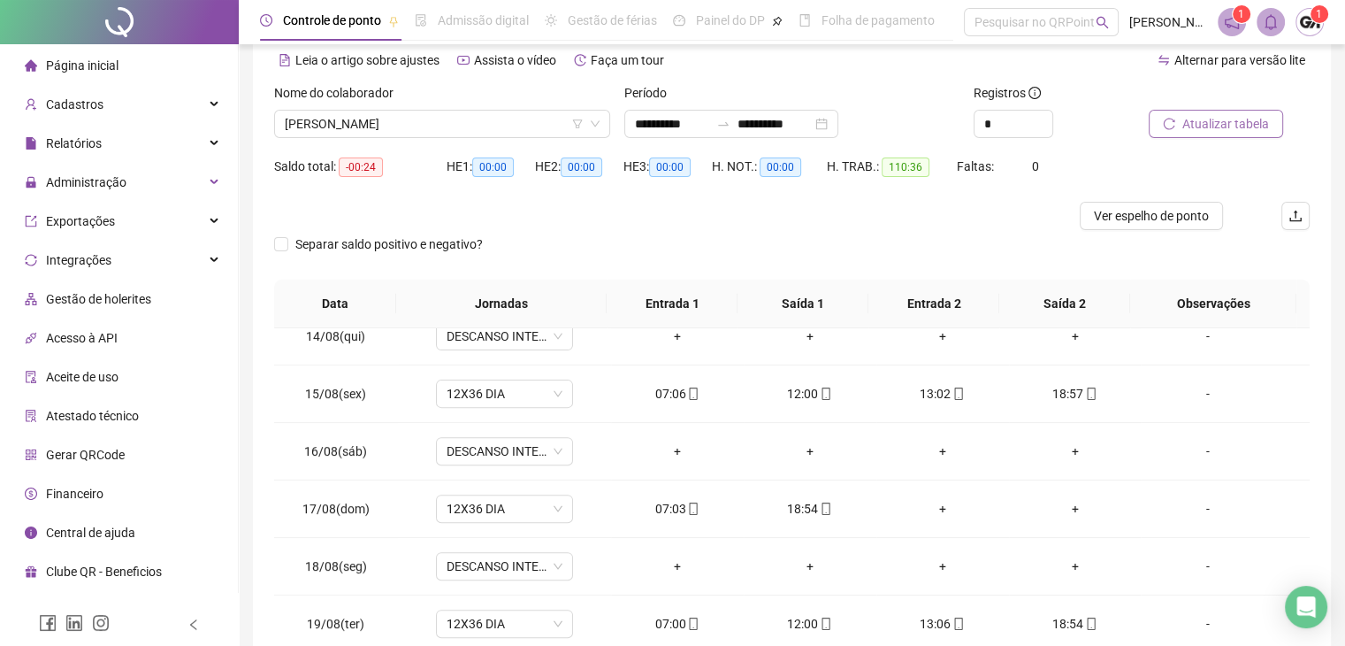
scroll to position [0, 0]
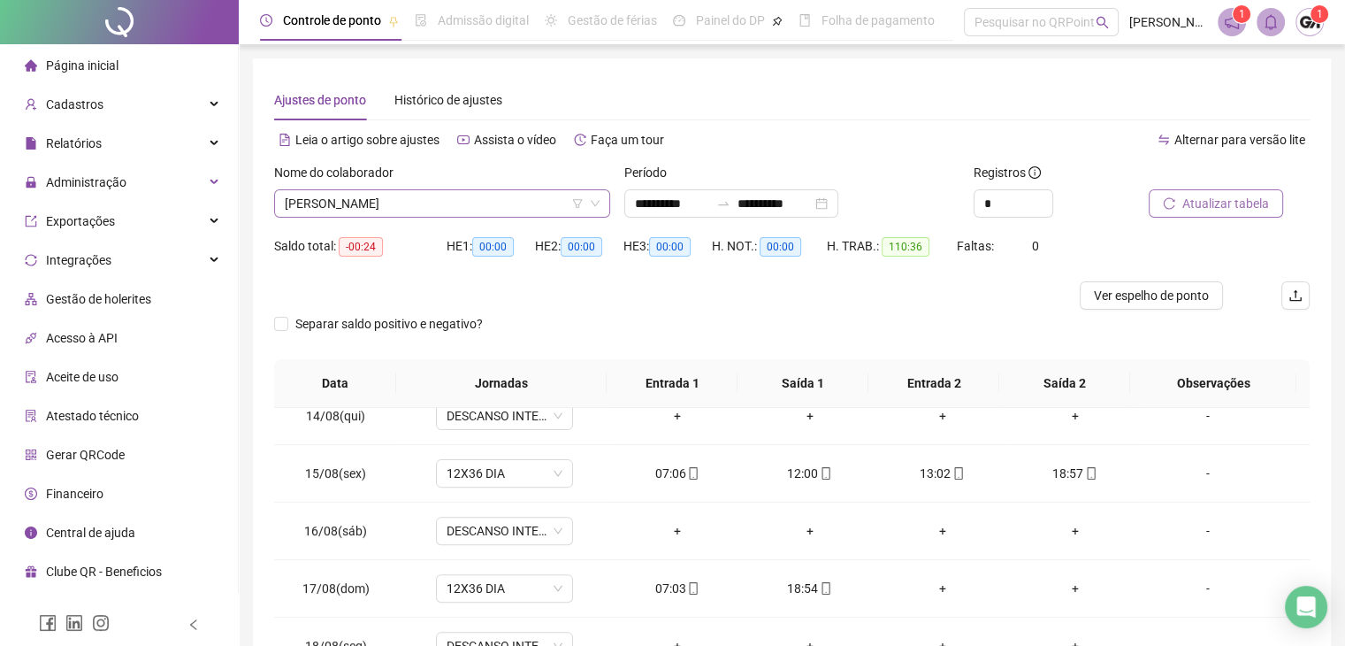
click at [485, 210] on span "[PERSON_NAME]" at bounding box center [442, 203] width 315 height 27
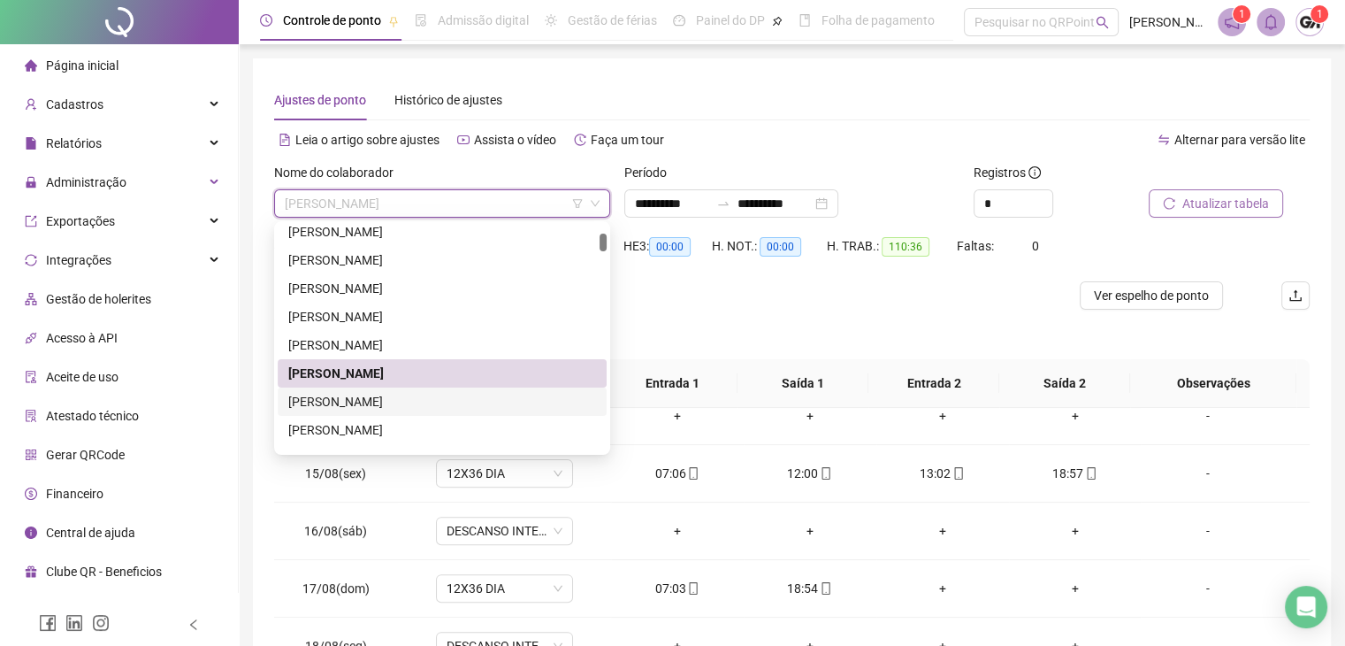
click at [350, 403] on div "[PERSON_NAME]" at bounding box center [442, 401] width 308 height 19
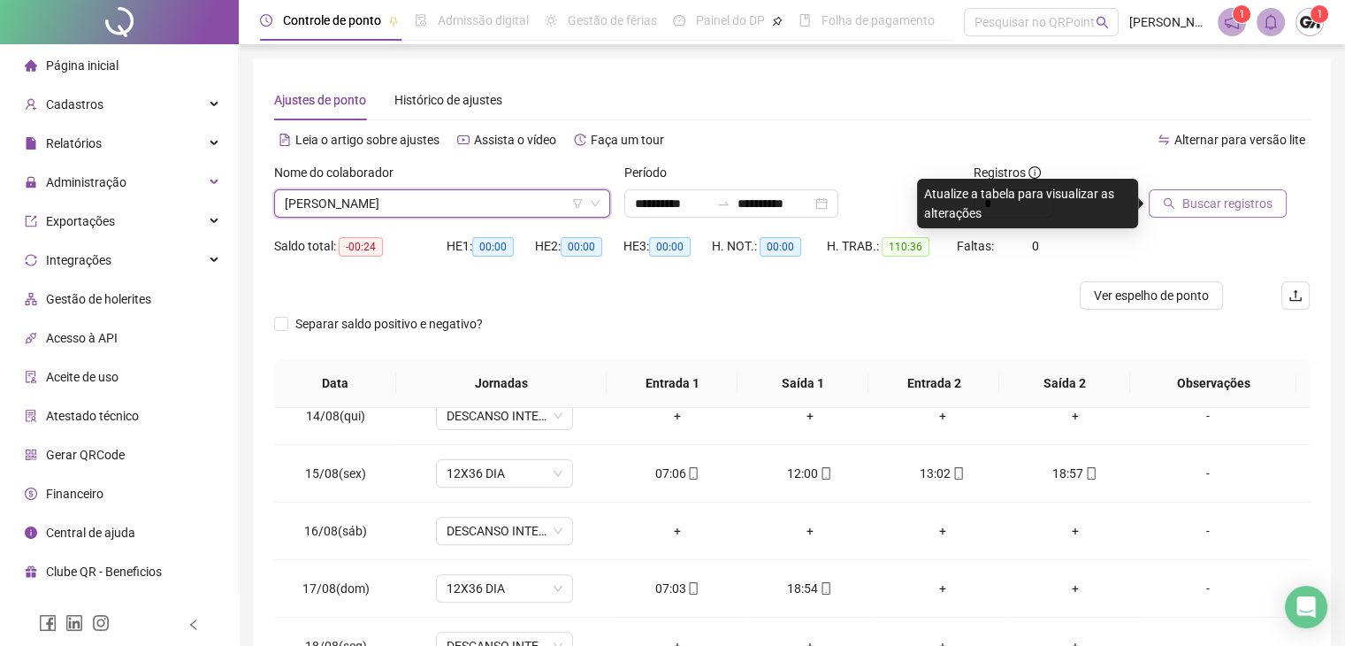
click at [1218, 218] on div "Buscar registros" at bounding box center [1229, 197] width 175 height 69
click at [1215, 210] on span "Buscar registros" at bounding box center [1228, 203] width 90 height 19
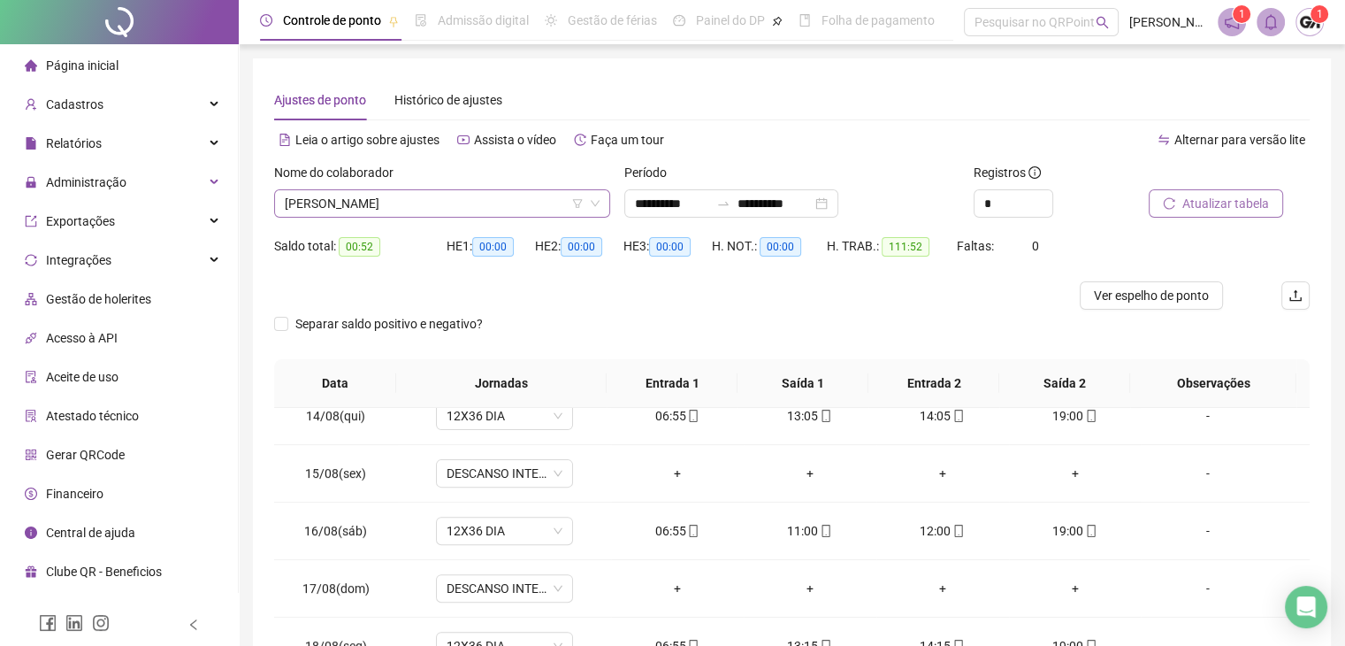
click at [414, 199] on span "[PERSON_NAME]" at bounding box center [442, 203] width 315 height 27
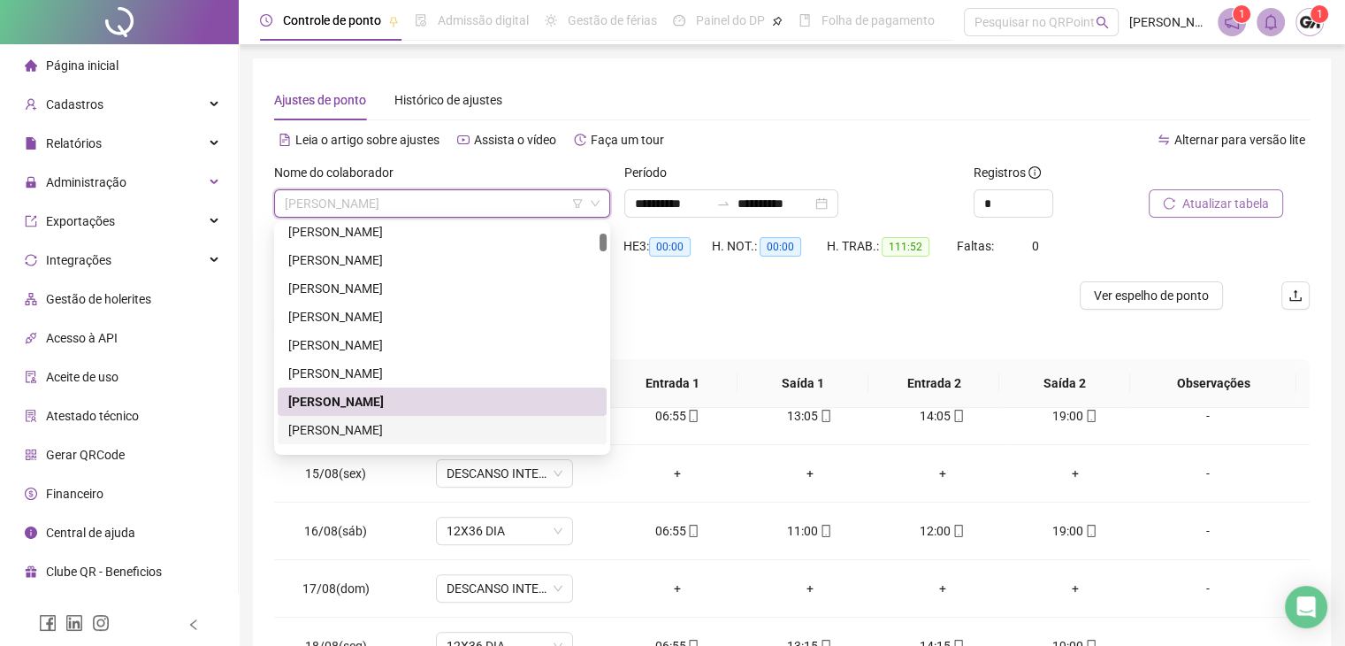
click at [387, 425] on div "[PERSON_NAME]" at bounding box center [442, 429] width 308 height 19
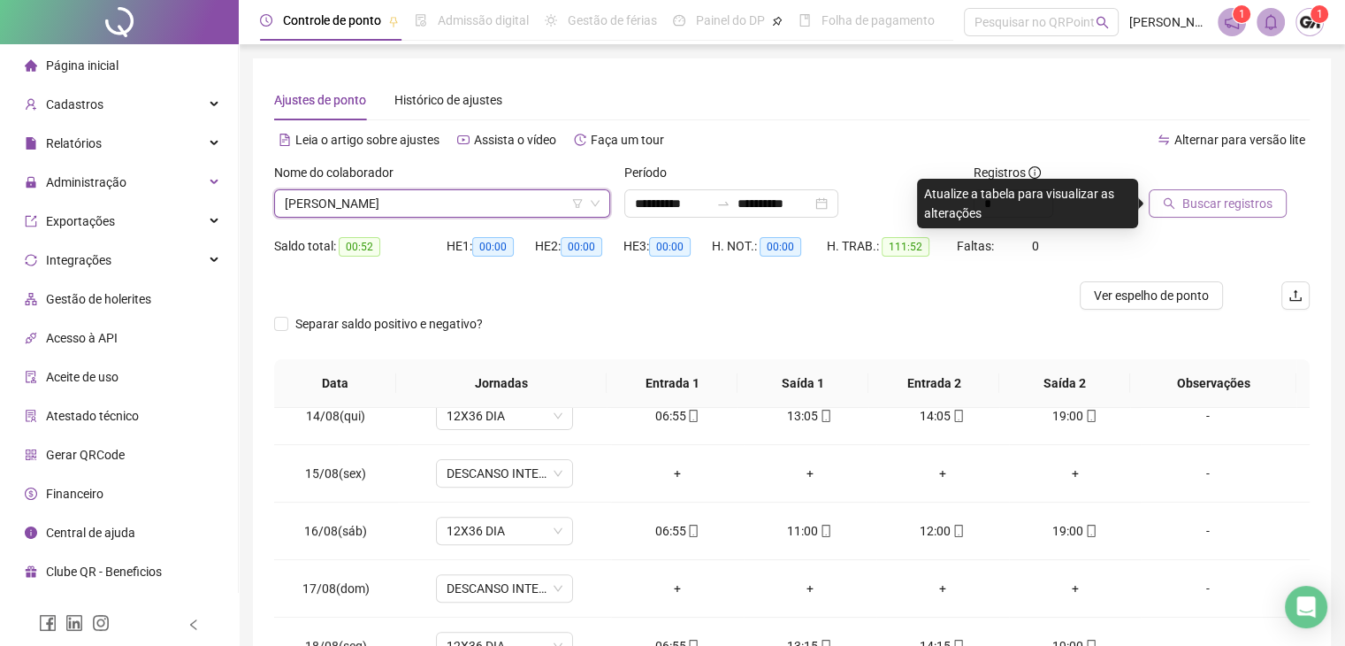
click at [1209, 201] on span "Buscar registros" at bounding box center [1228, 203] width 90 height 19
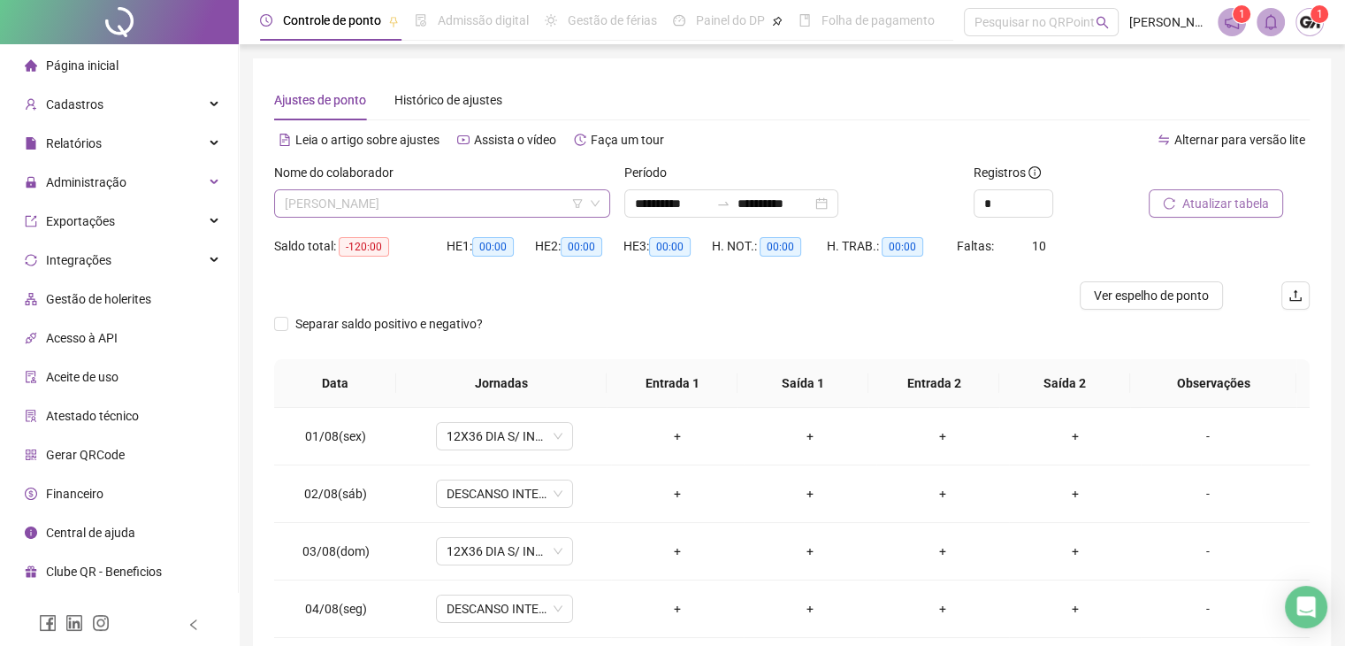
click at [523, 212] on span "[PERSON_NAME]" at bounding box center [442, 203] width 315 height 27
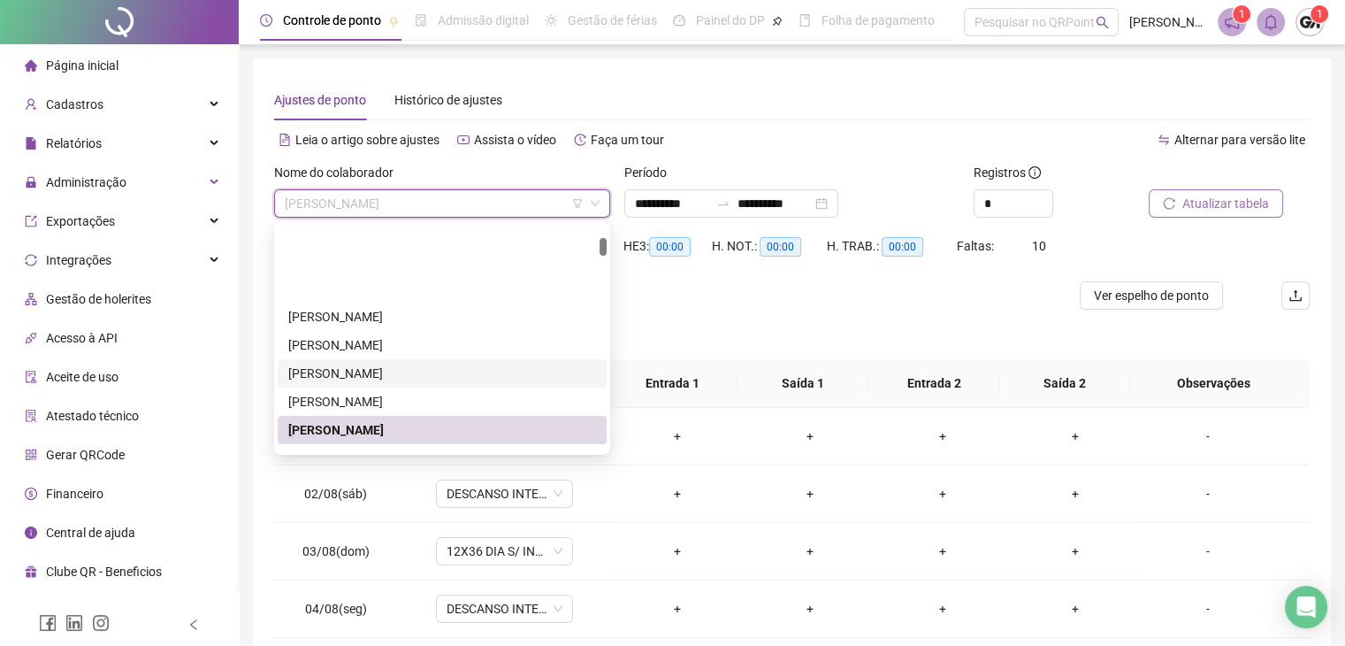
scroll to position [354, 0]
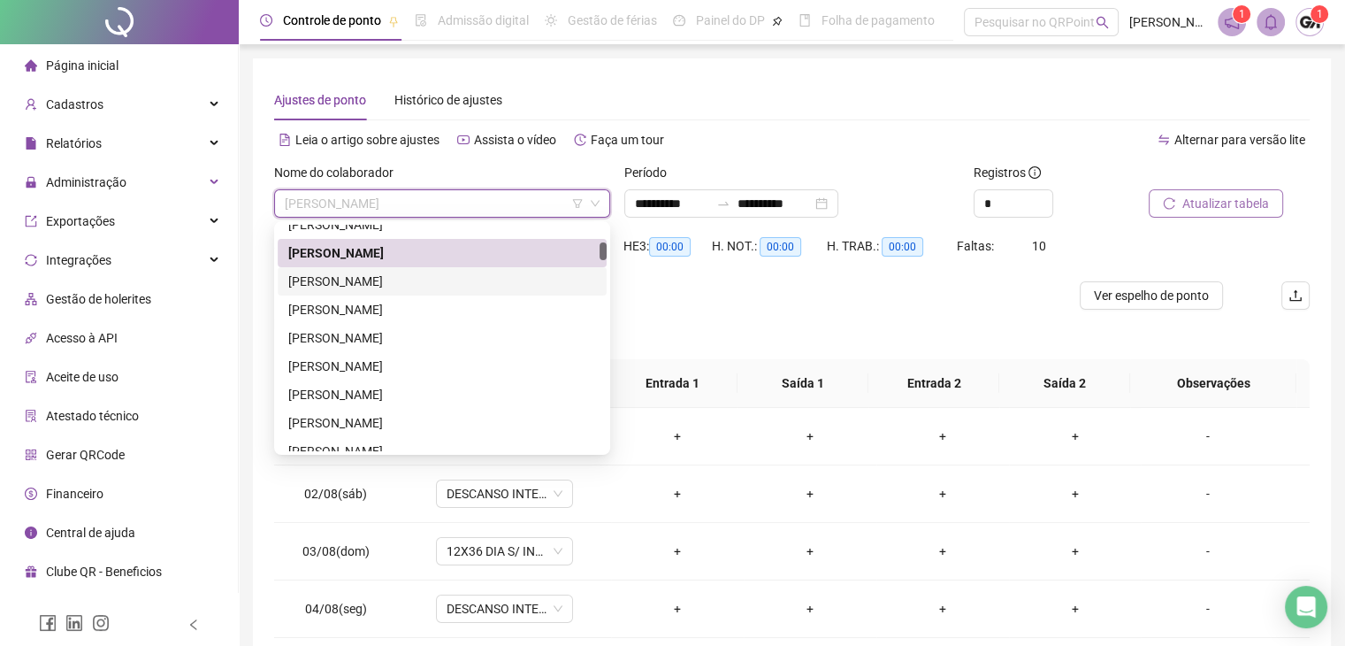
click at [365, 285] on div "[PERSON_NAME]" at bounding box center [442, 281] width 308 height 19
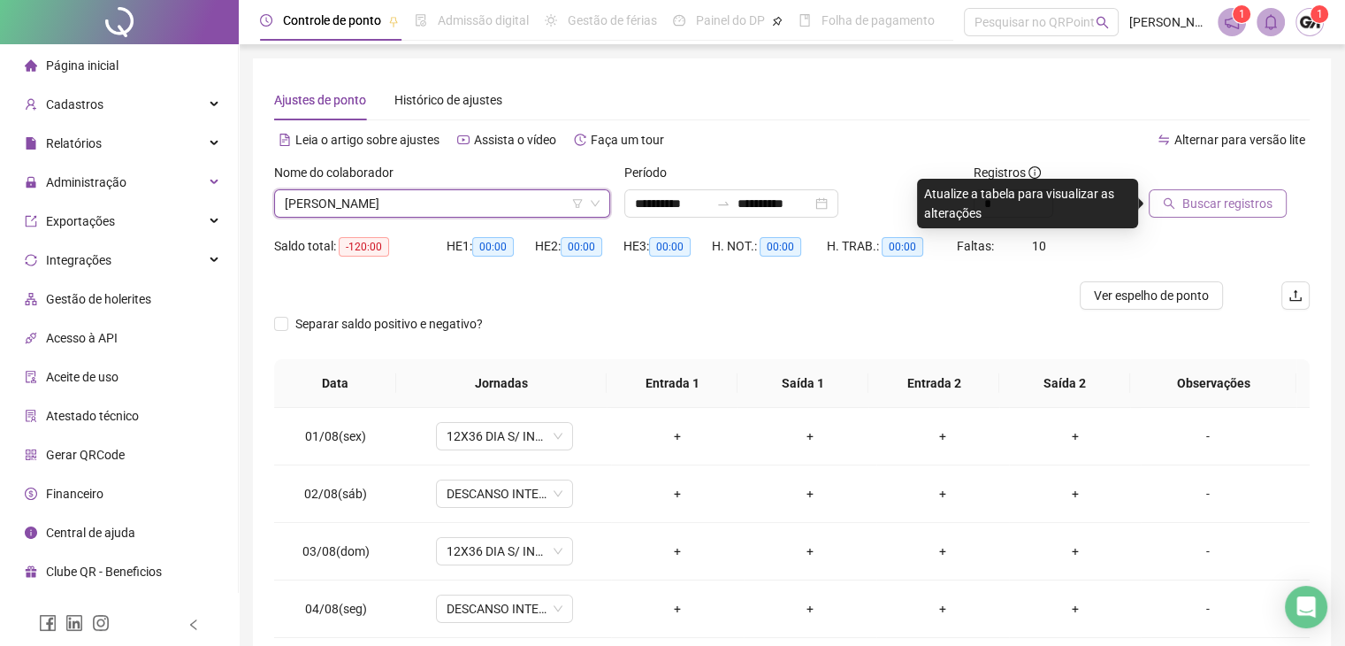
click at [1189, 212] on span "Buscar registros" at bounding box center [1228, 203] width 90 height 19
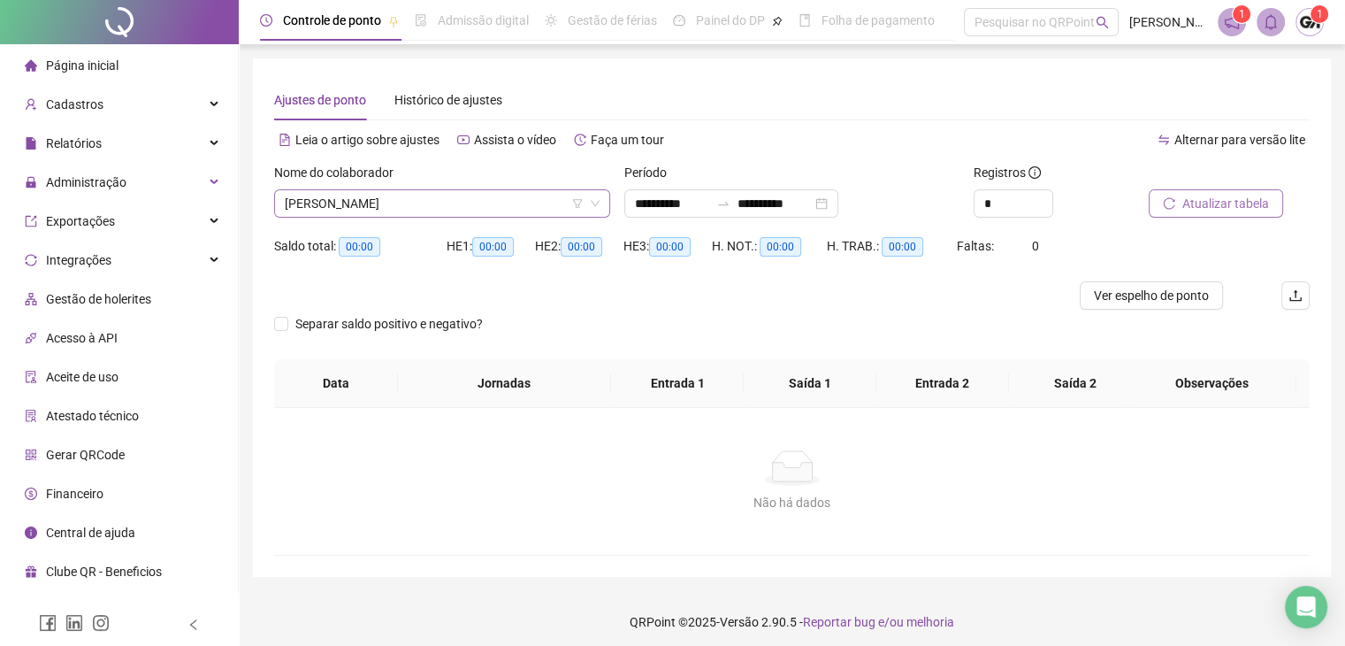
click at [499, 207] on span "[PERSON_NAME]" at bounding box center [442, 203] width 315 height 27
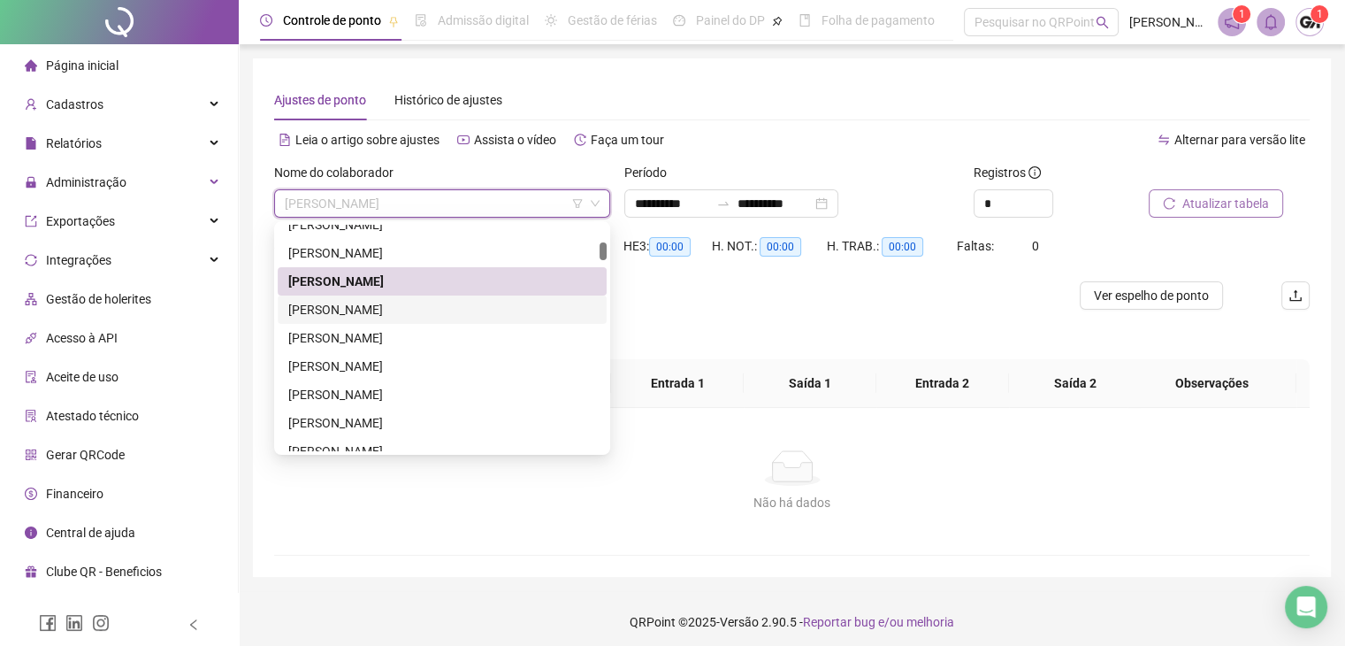
click at [364, 305] on div "BRUNO EDUARDO SILVA" at bounding box center [442, 309] width 308 height 19
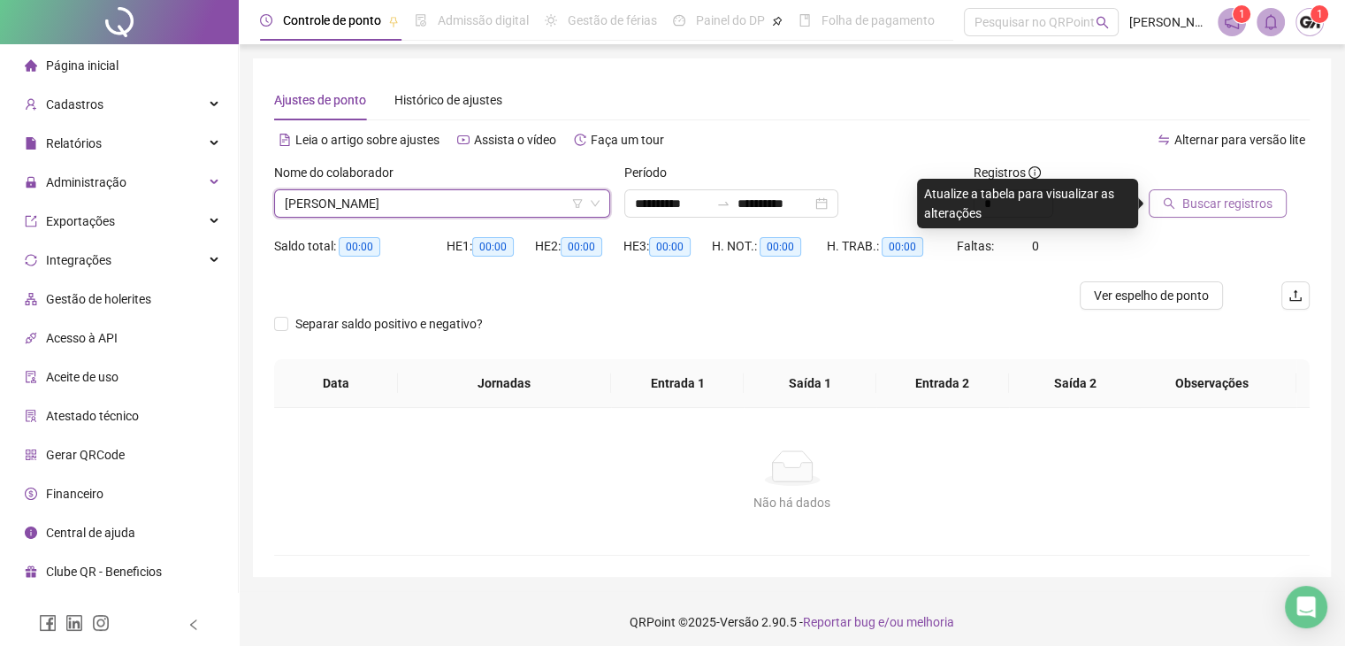
click at [1227, 201] on span "Buscar registros" at bounding box center [1228, 203] width 90 height 19
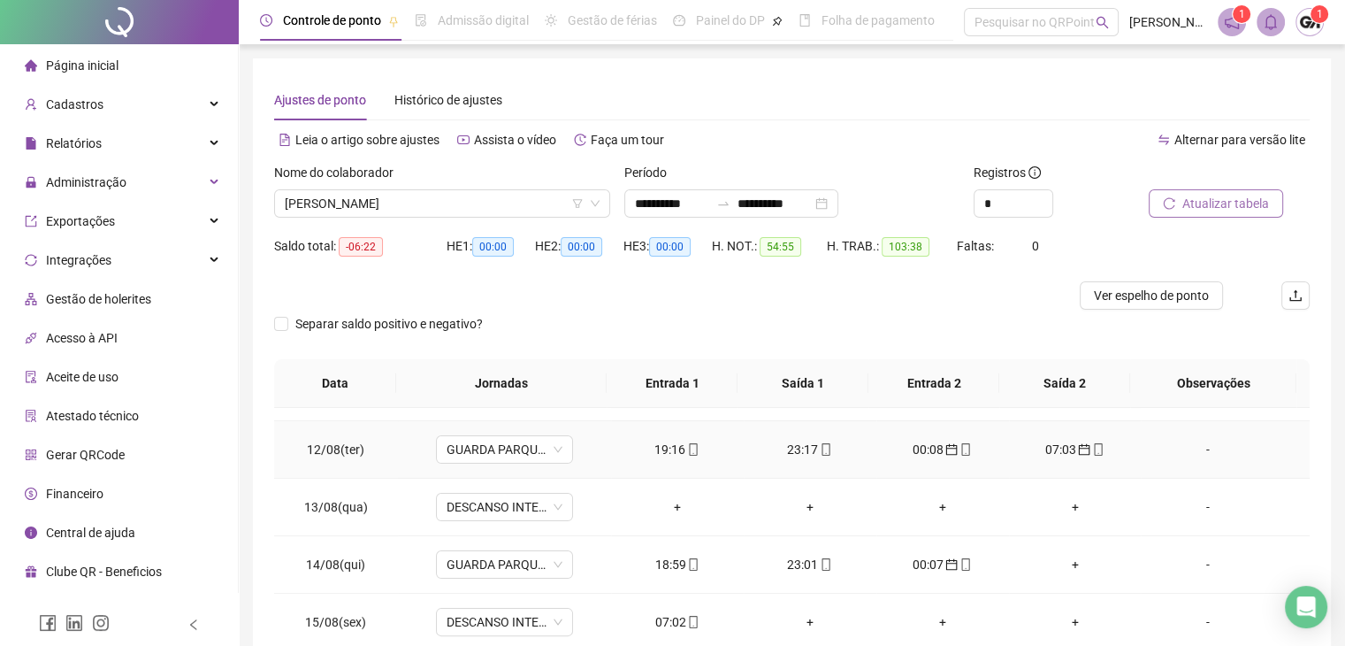
scroll to position [708, 0]
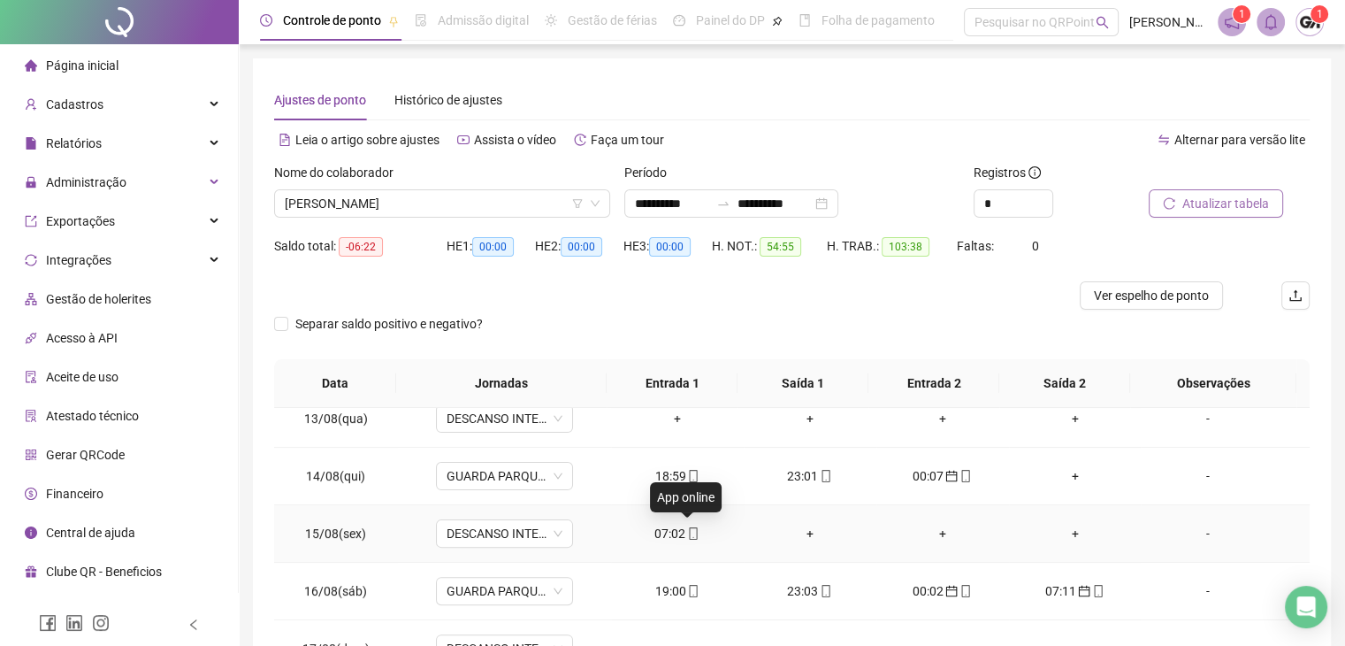
click at [687, 535] on icon "mobile" at bounding box center [693, 533] width 12 height 12
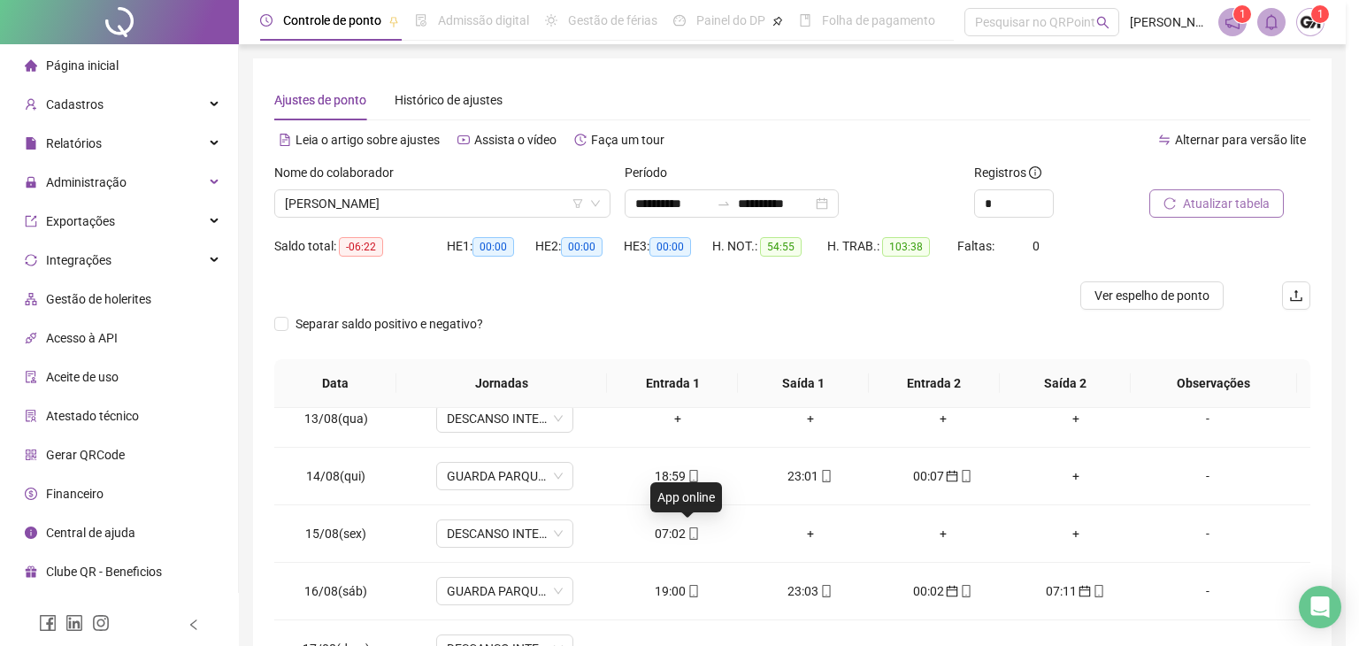
type input "**********"
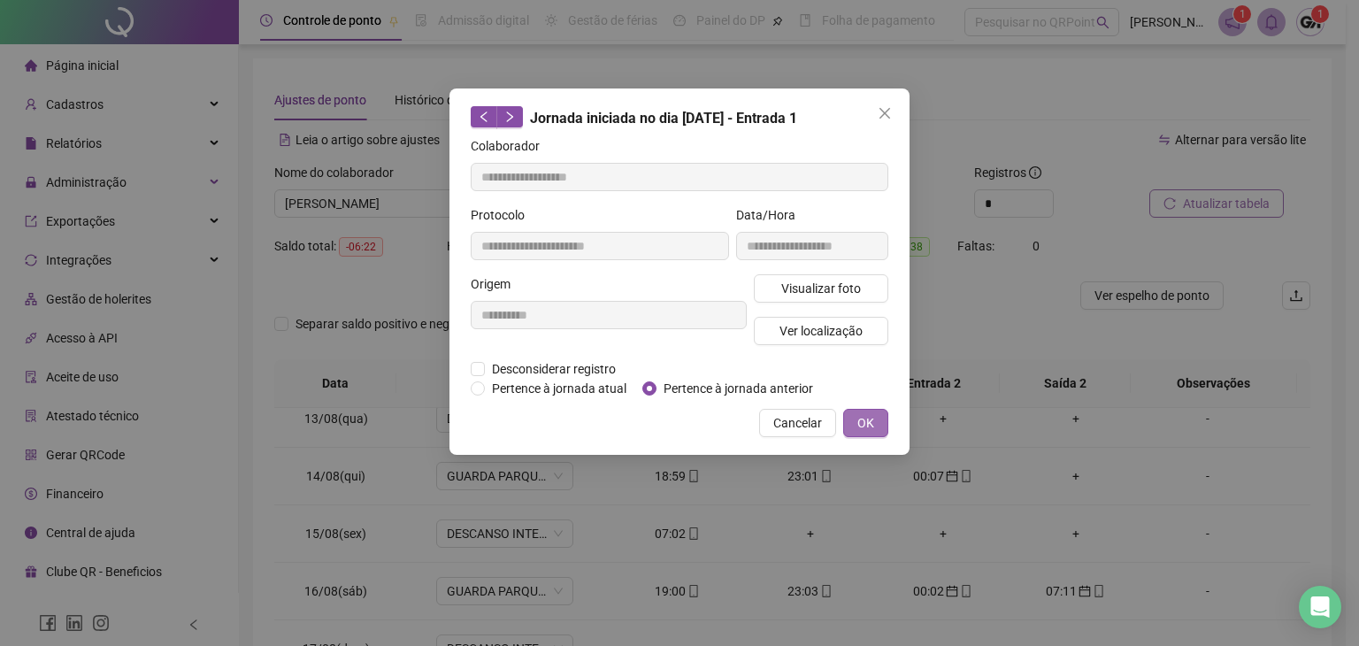
click at [857, 422] on span "OK" at bounding box center [865, 422] width 17 height 19
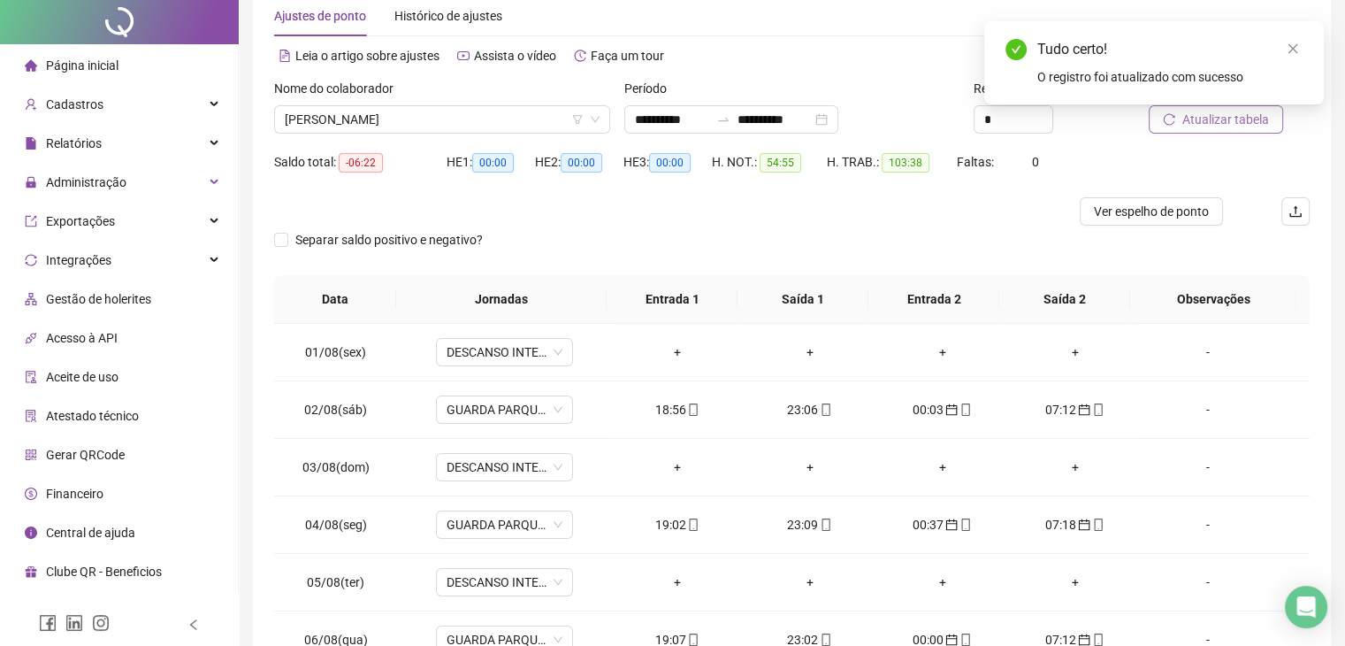
scroll to position [0, 0]
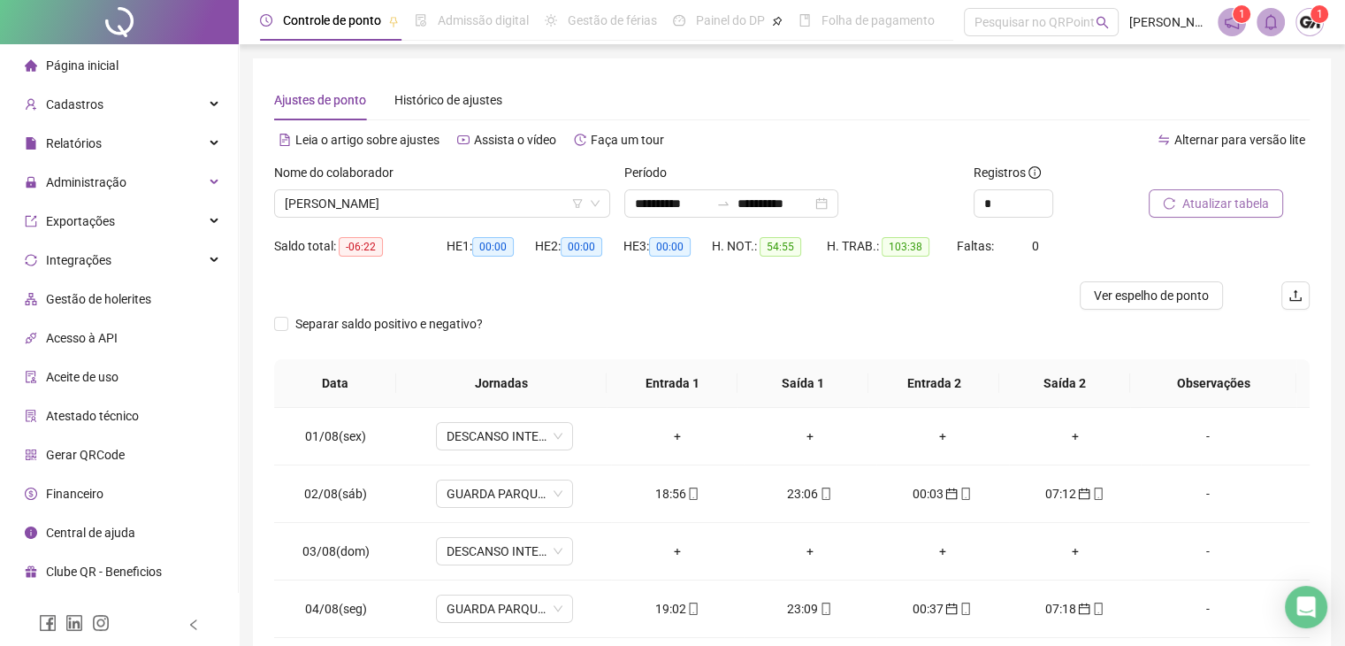
click at [1186, 208] on span "Atualizar tabela" at bounding box center [1226, 203] width 87 height 19
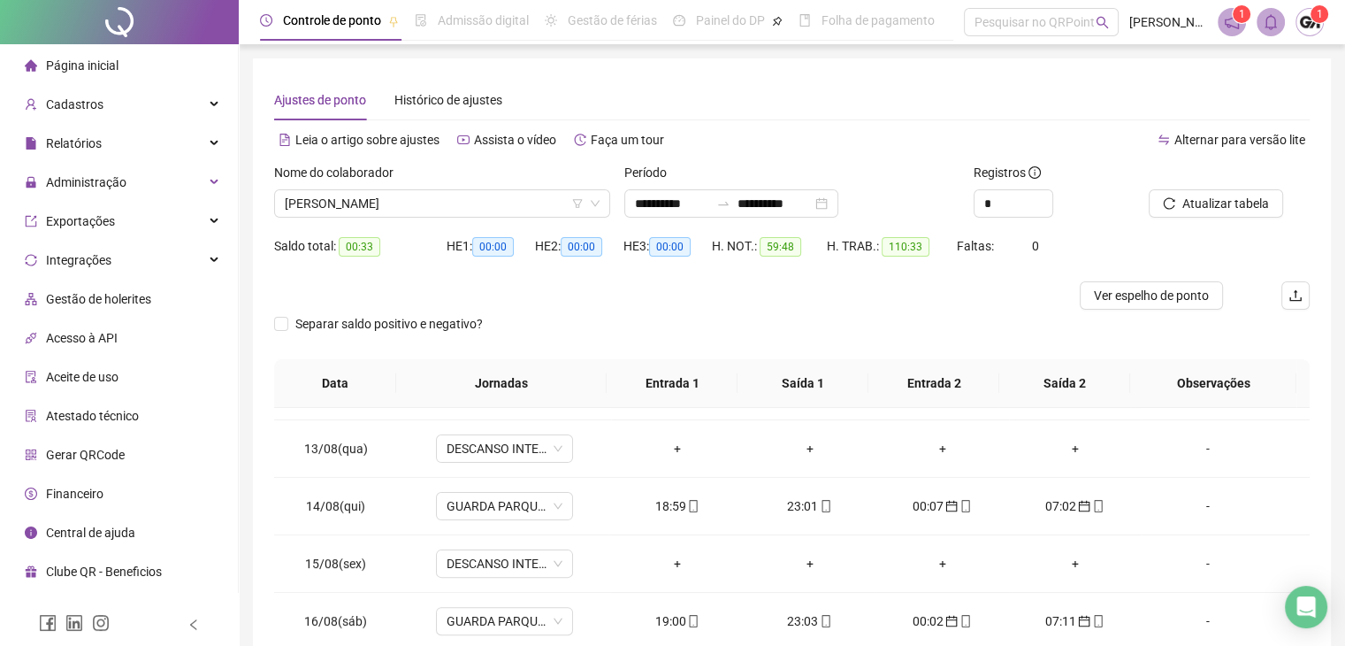
scroll to position [768, 0]
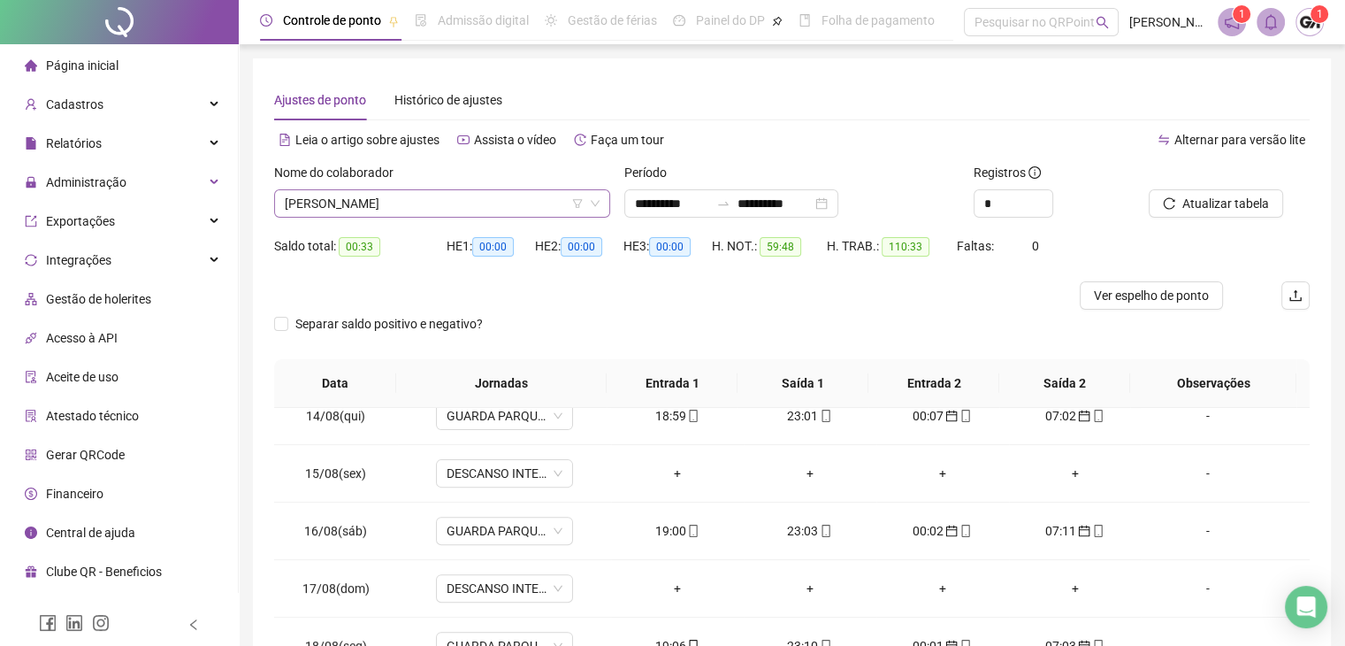
click at [531, 203] on span "BRUNO EDUARDO SILVA" at bounding box center [442, 203] width 315 height 27
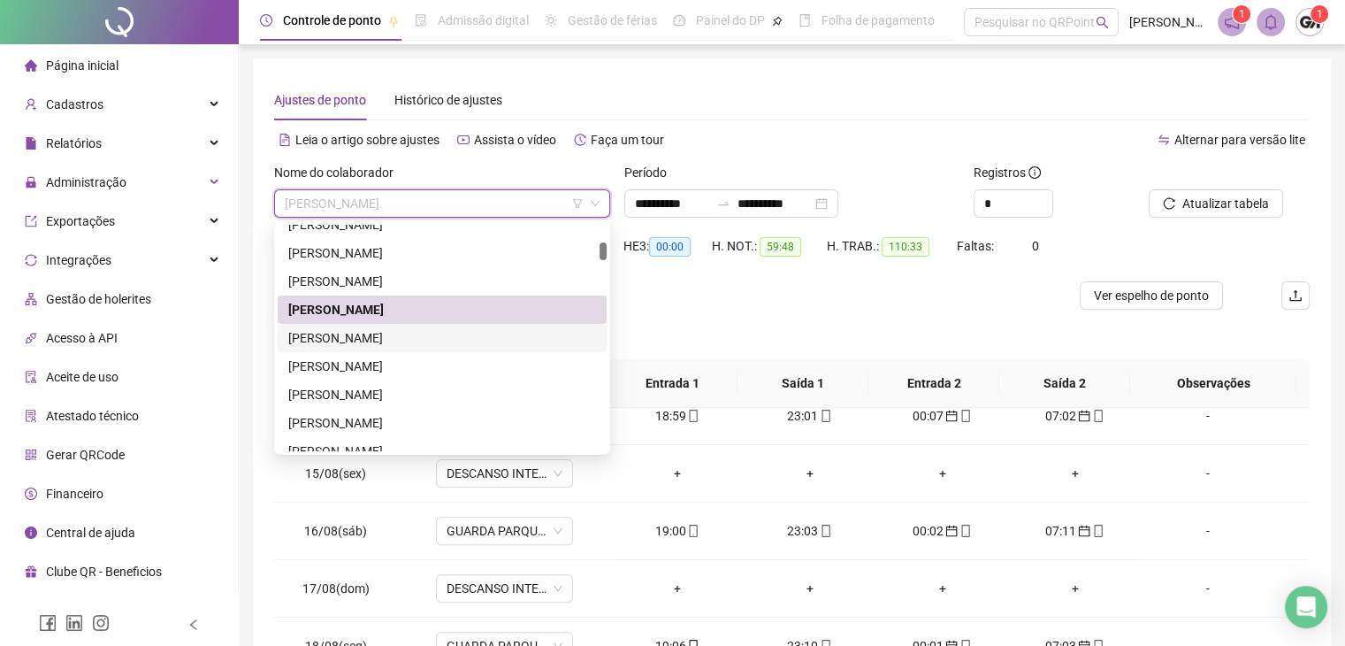
click at [360, 333] on div "BRUNO RODRIGUES MEIRELES" at bounding box center [442, 337] width 308 height 19
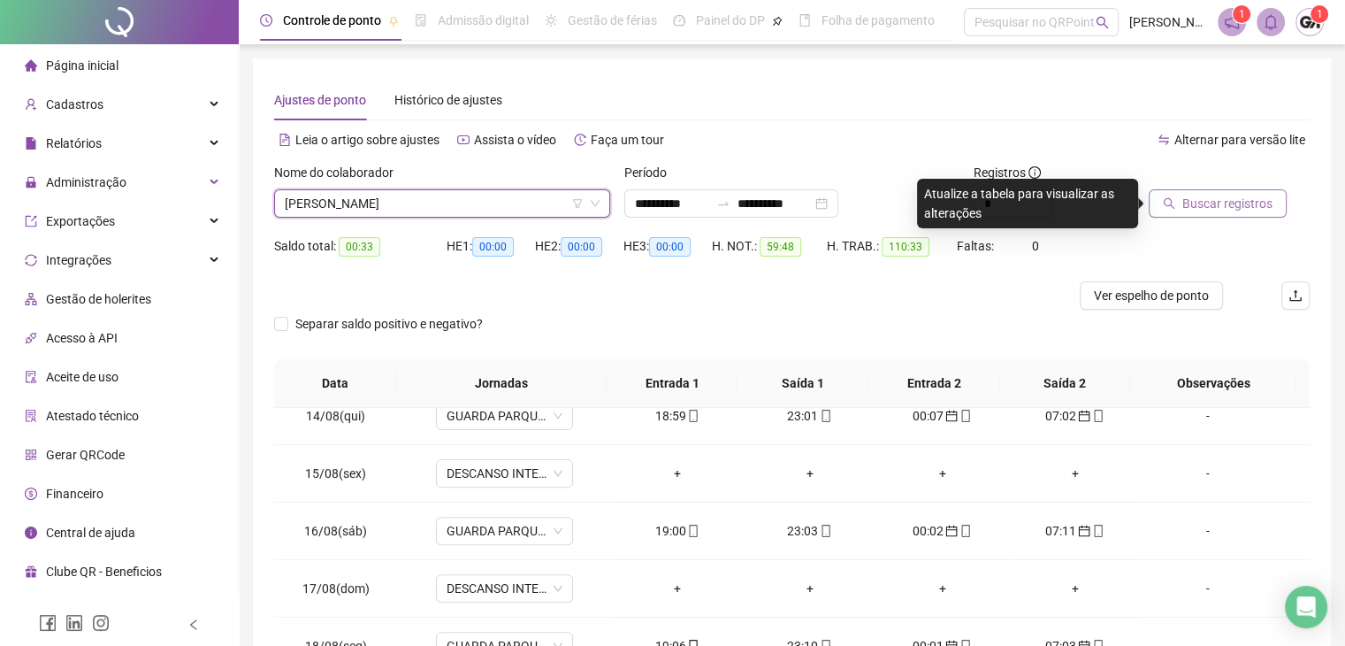
click at [1201, 203] on span "Buscar registros" at bounding box center [1228, 203] width 90 height 19
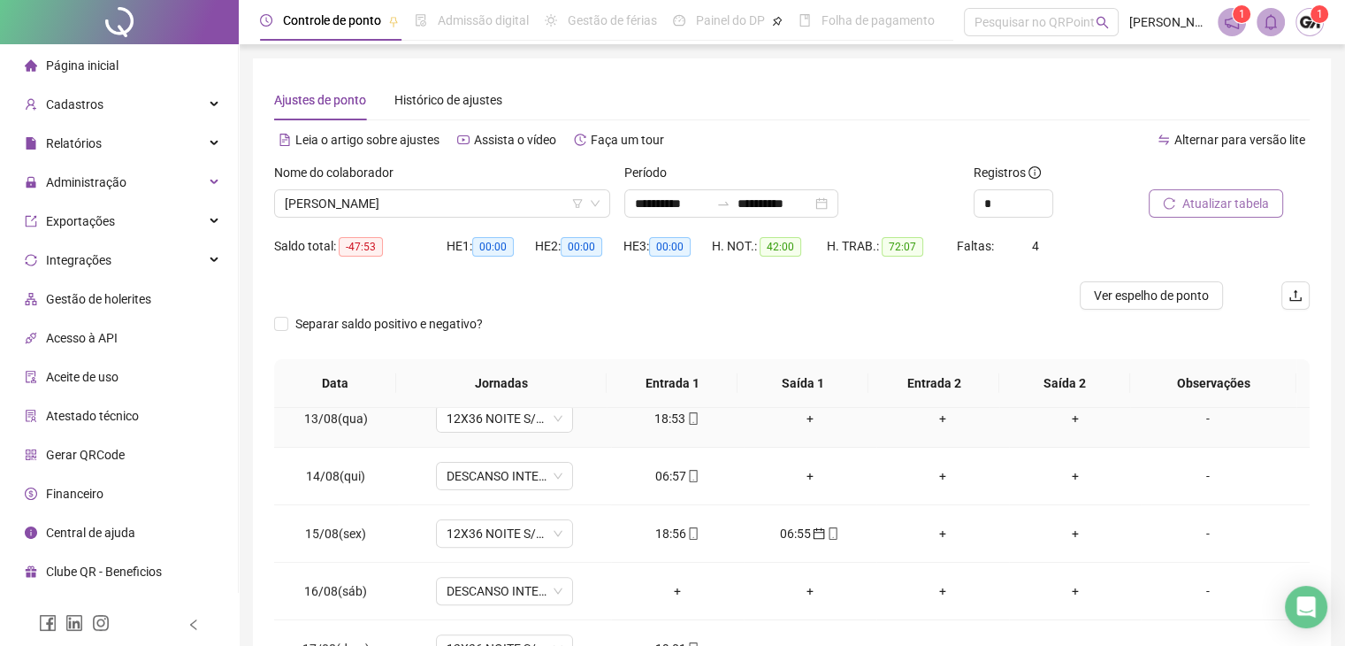
scroll to position [531, 0]
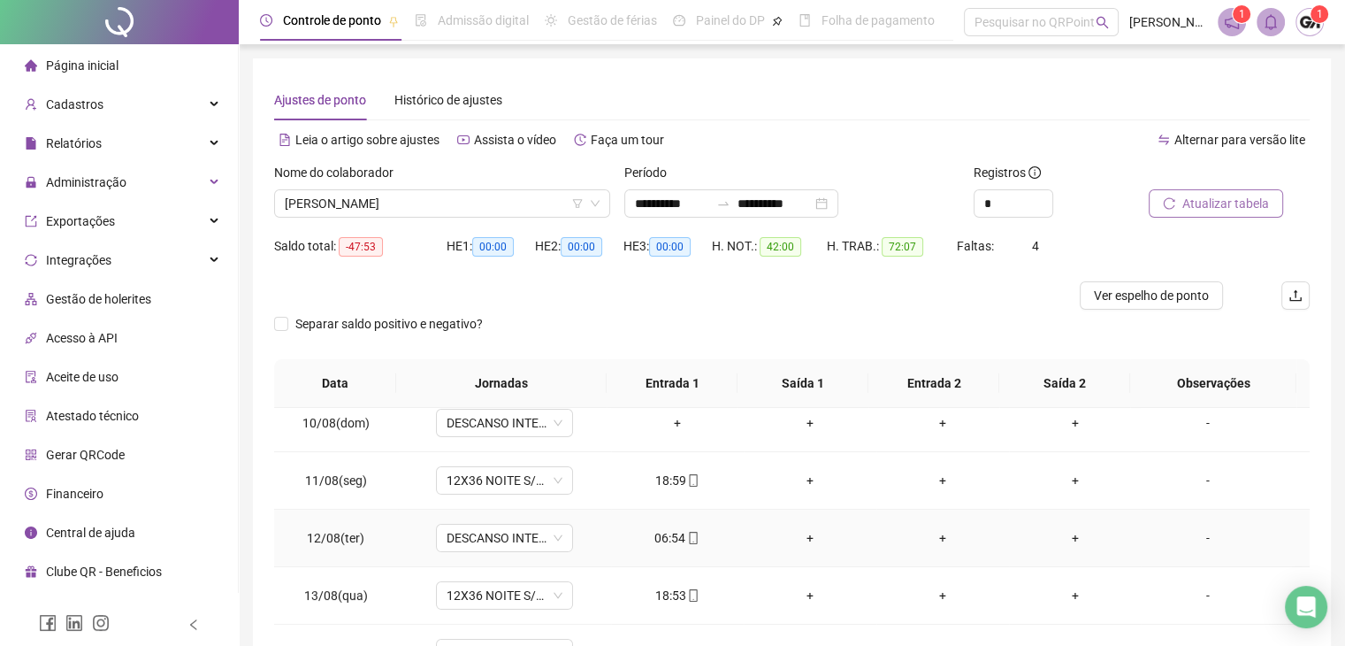
click at [687, 537] on icon "mobile" at bounding box center [693, 538] width 12 height 12
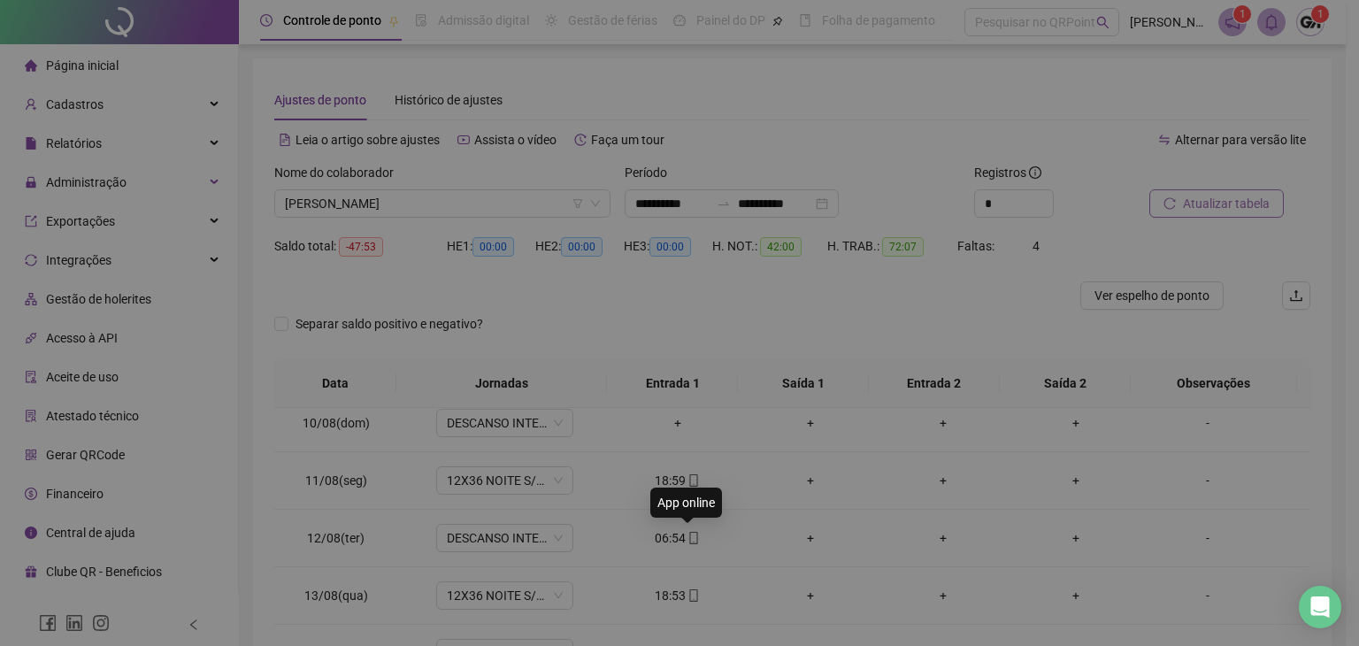
type input "**********"
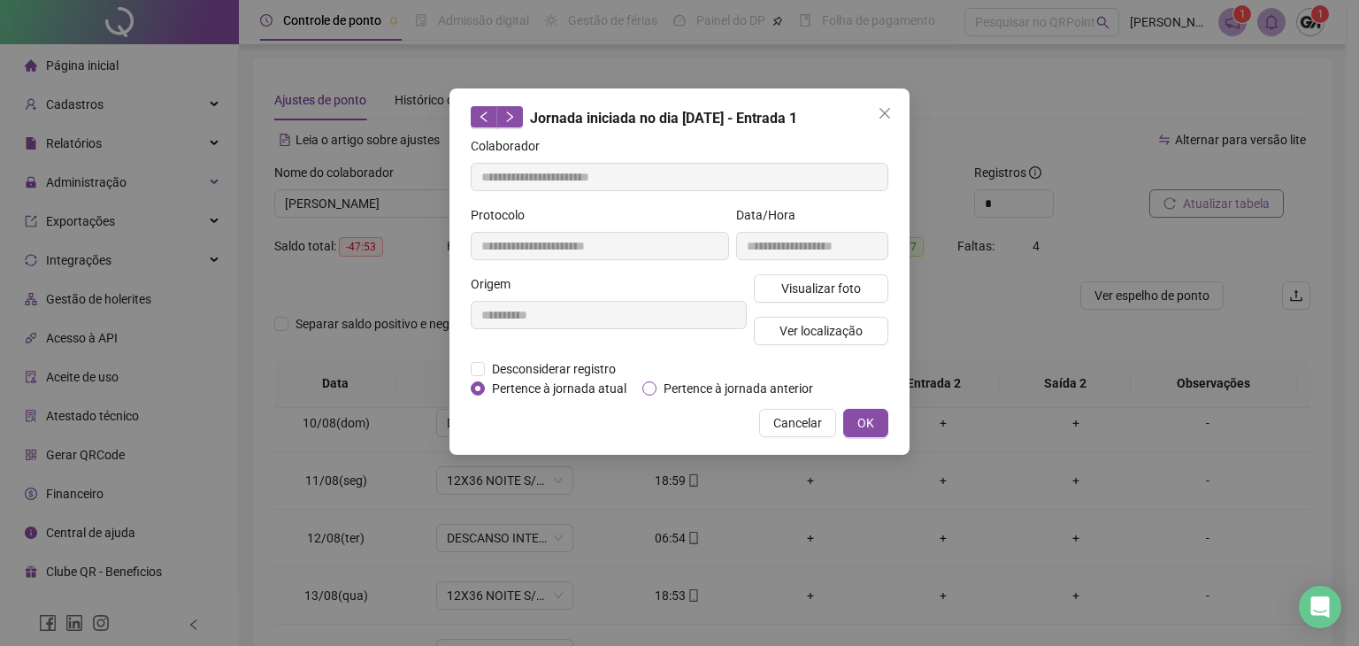
click at [658, 383] on span "Pertence à jornada anterior" at bounding box center [738, 388] width 164 height 19
click at [874, 418] on span "OK" at bounding box center [865, 422] width 17 height 19
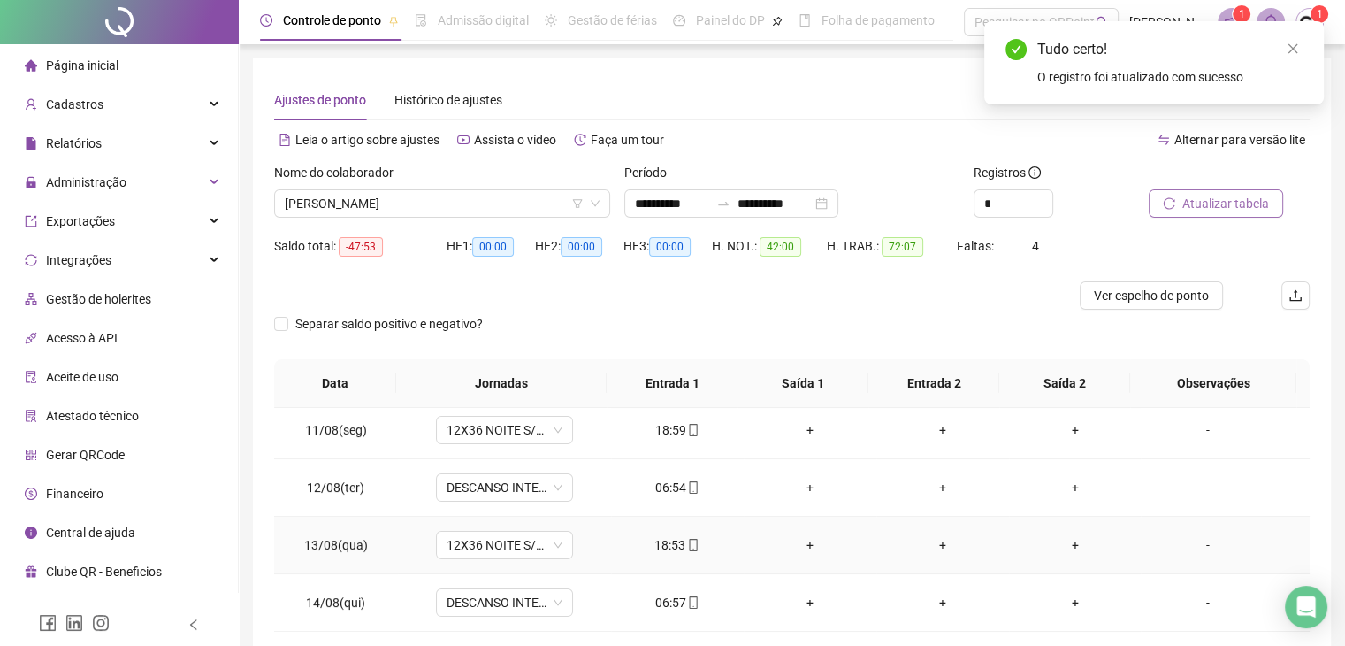
scroll to position [619, 0]
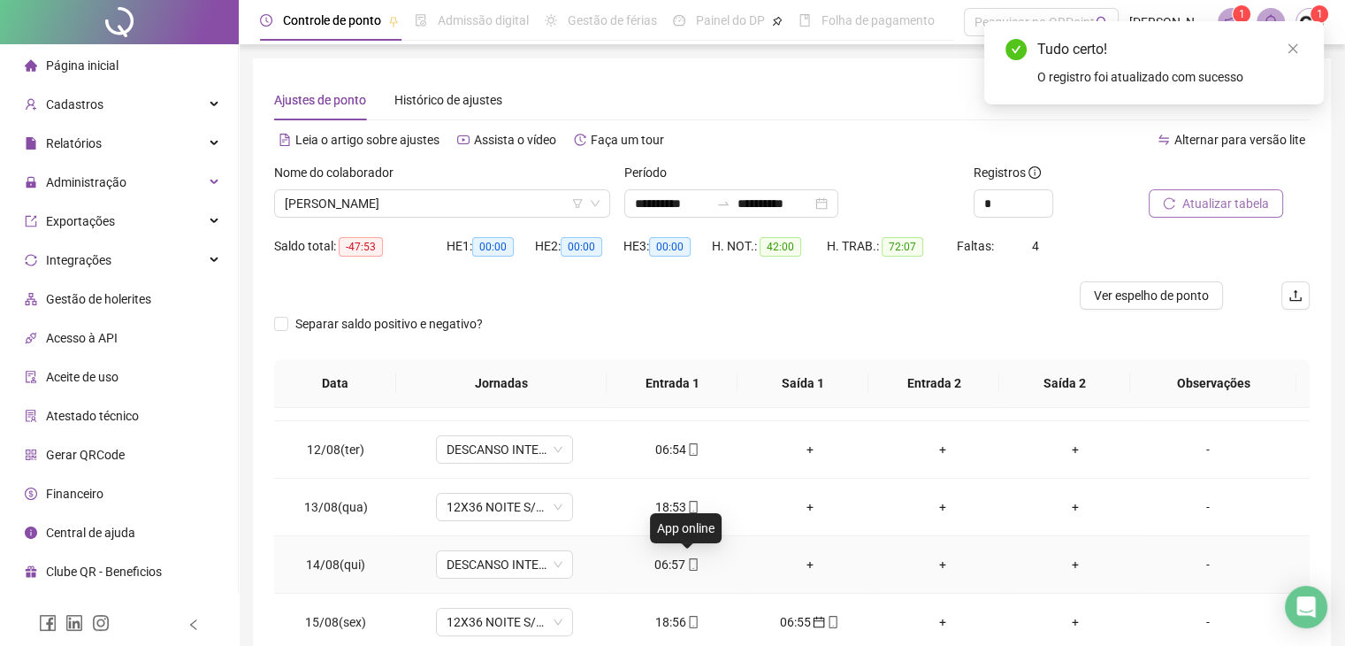
click at [687, 564] on icon "mobile" at bounding box center [693, 564] width 12 height 12
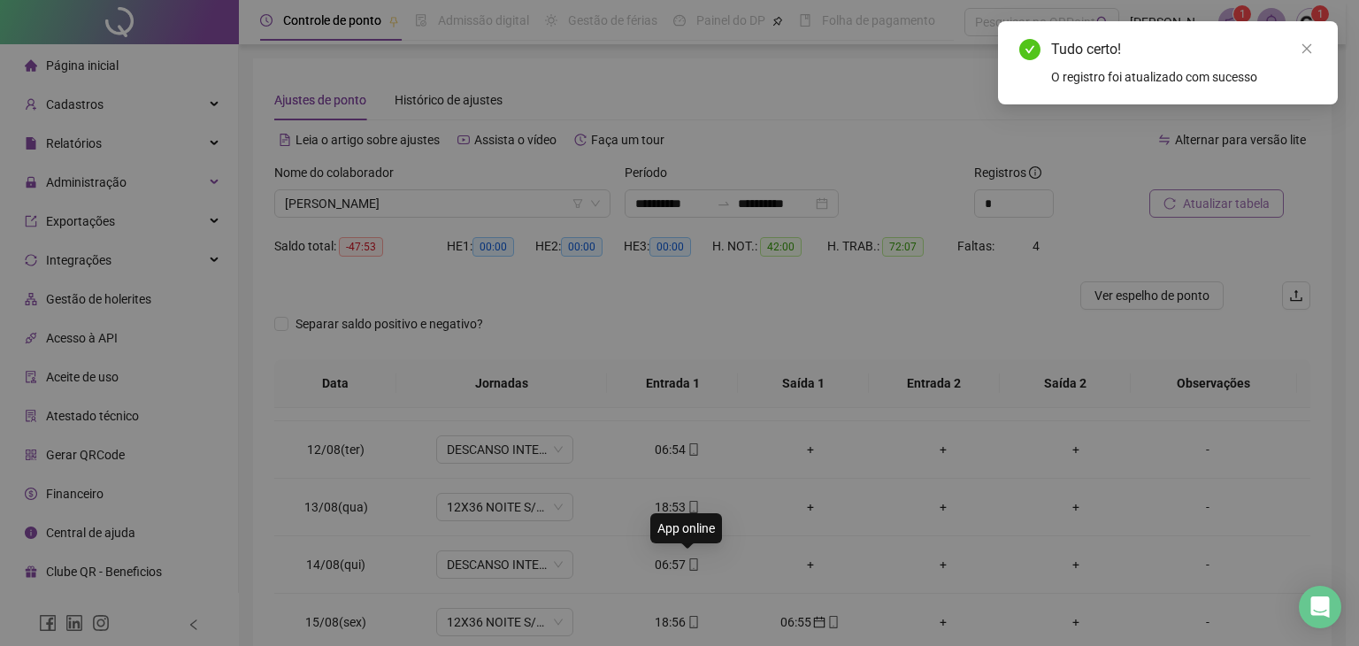
type input "**********"
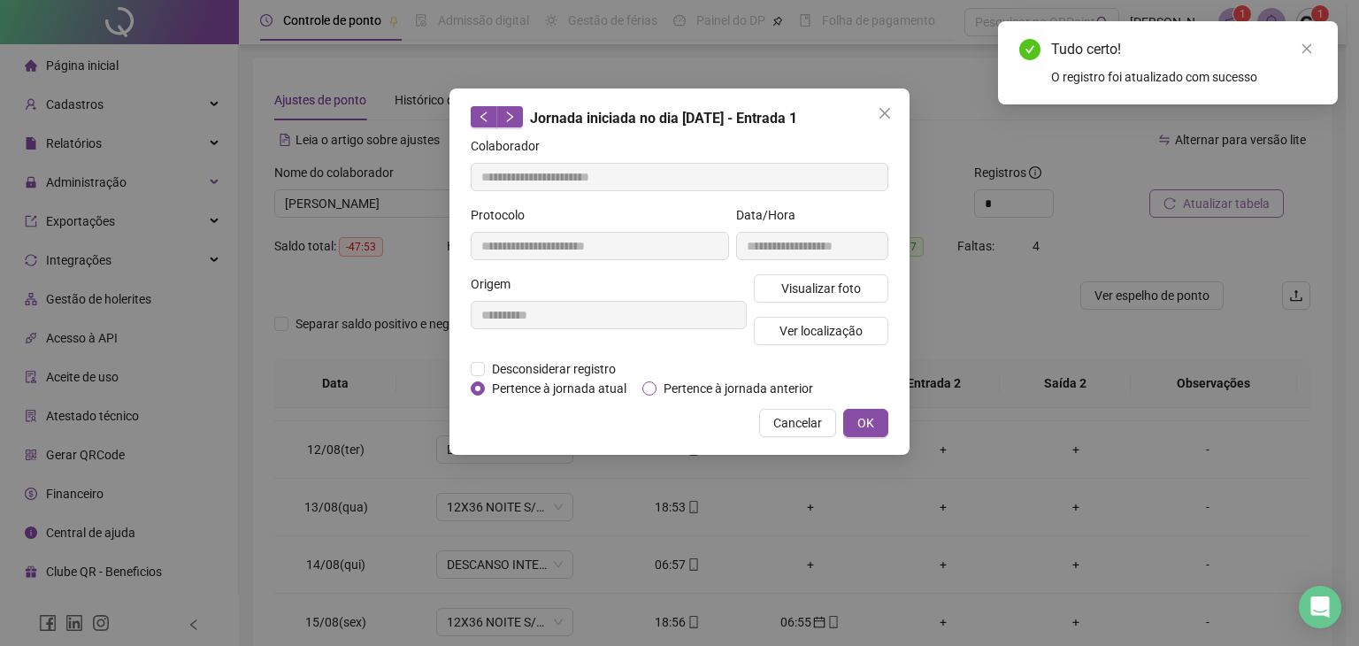
click at [736, 390] on span "Pertence à jornada anterior" at bounding box center [738, 388] width 164 height 19
click at [857, 429] on span "OK" at bounding box center [865, 422] width 17 height 19
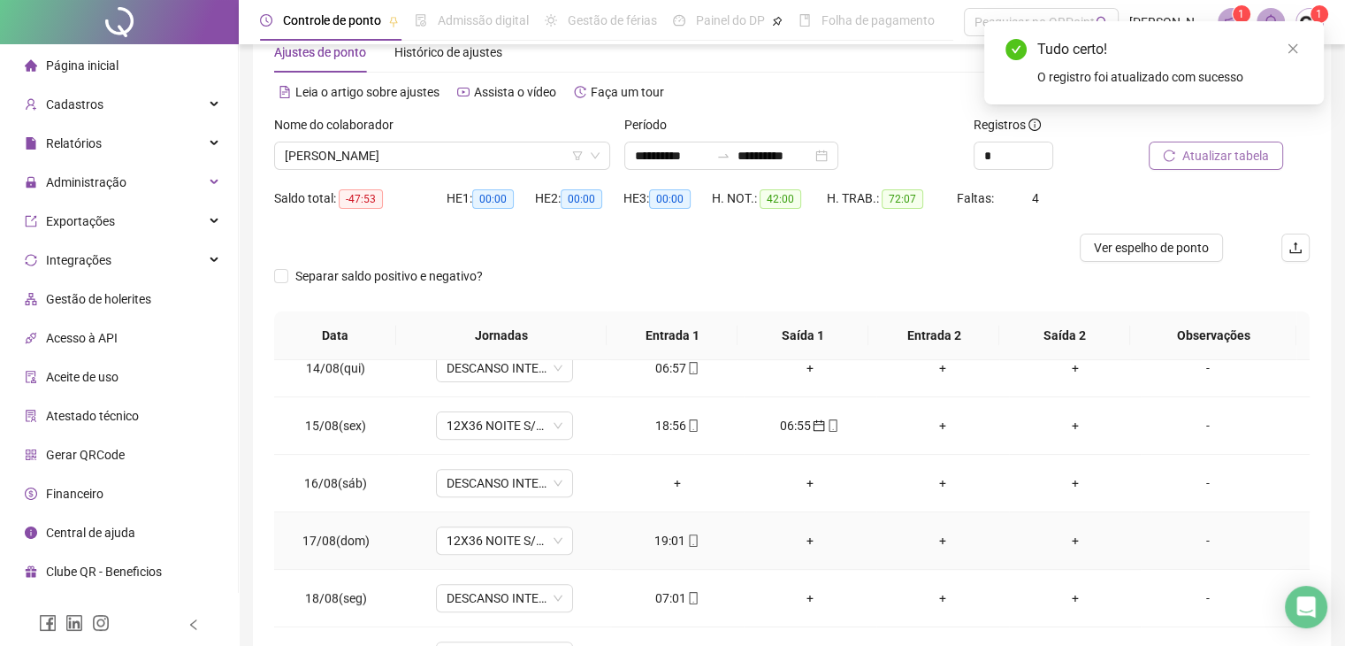
scroll to position [88, 0]
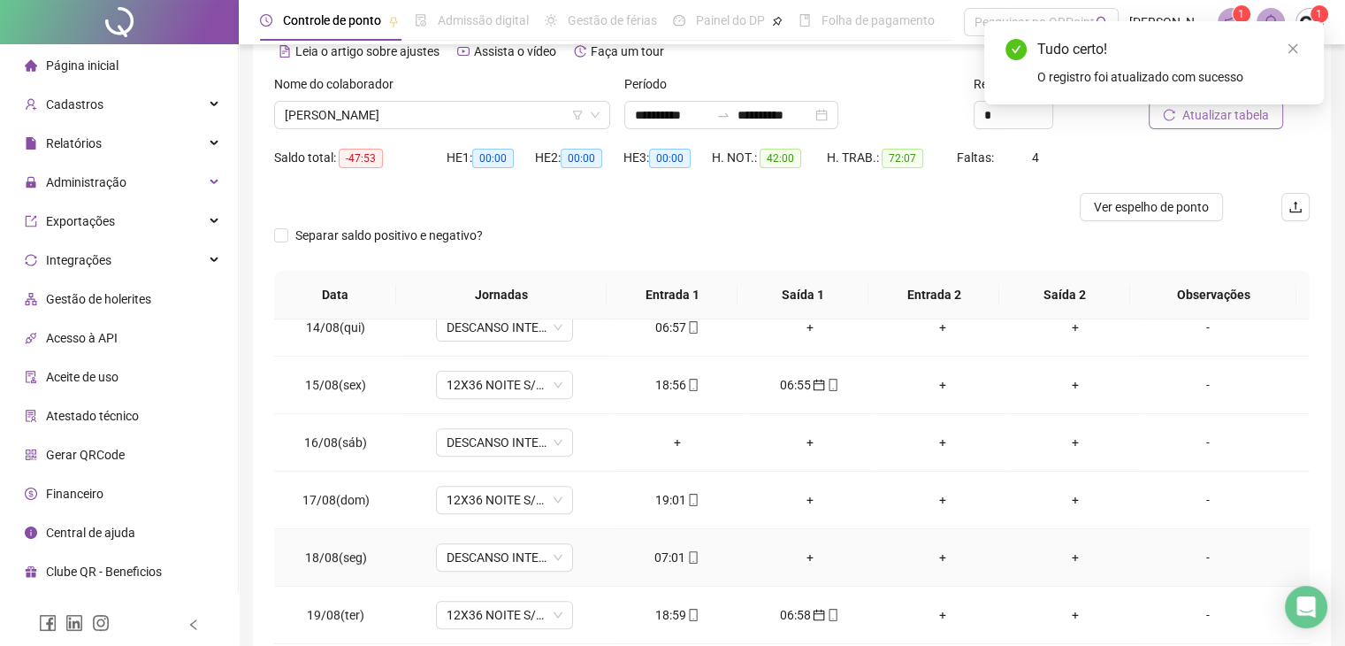
click at [687, 555] on icon "mobile" at bounding box center [693, 557] width 12 height 12
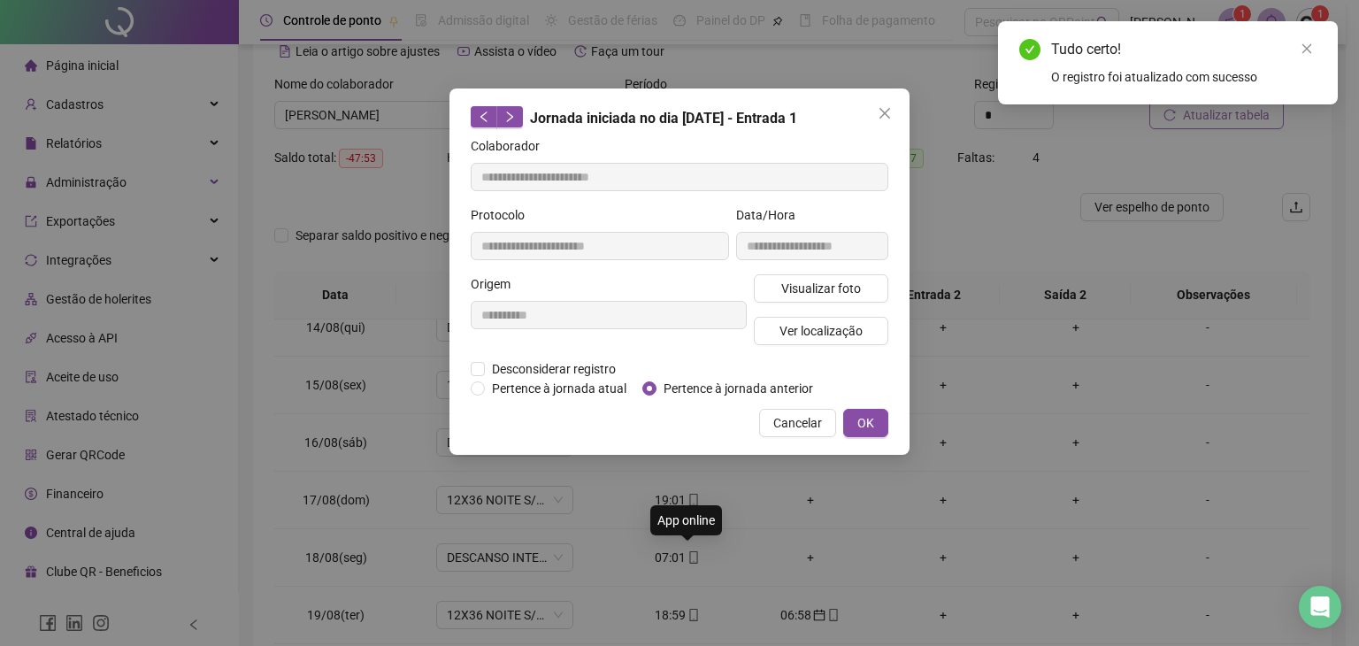
type input "**********"
click at [727, 394] on span "Pertence à jornada anterior" at bounding box center [738, 388] width 164 height 19
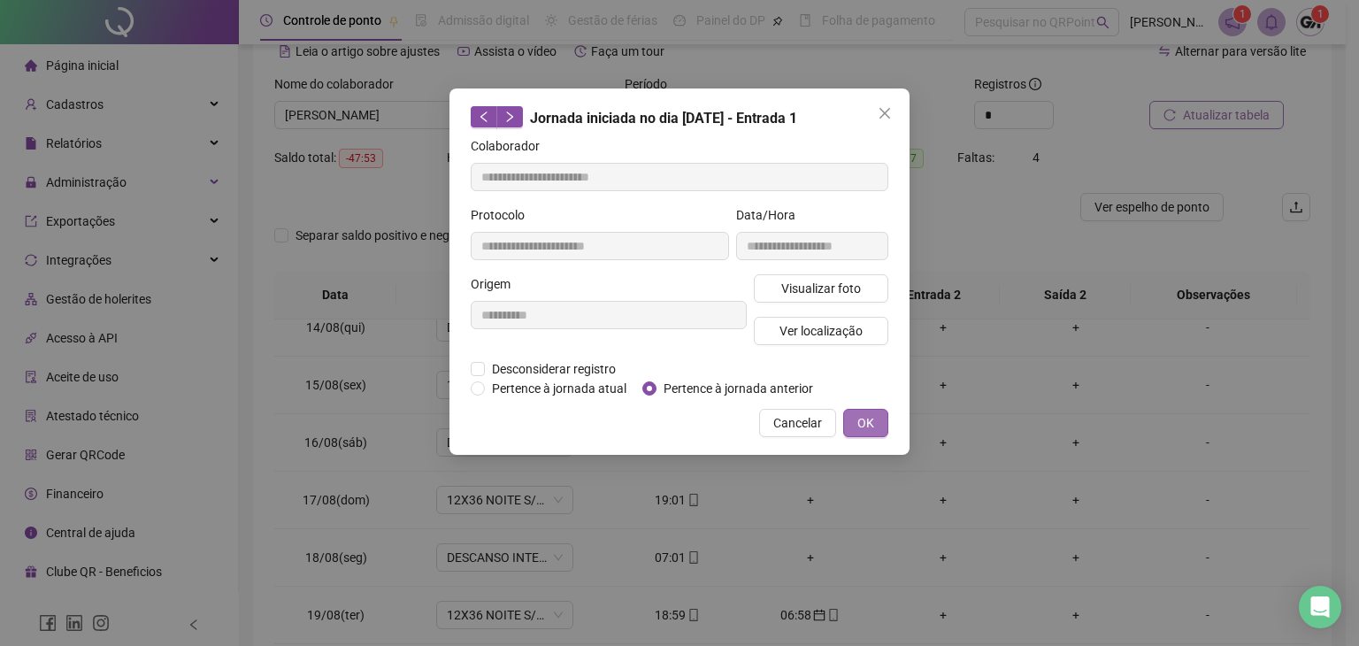
click at [864, 423] on span "OK" at bounding box center [865, 422] width 17 height 19
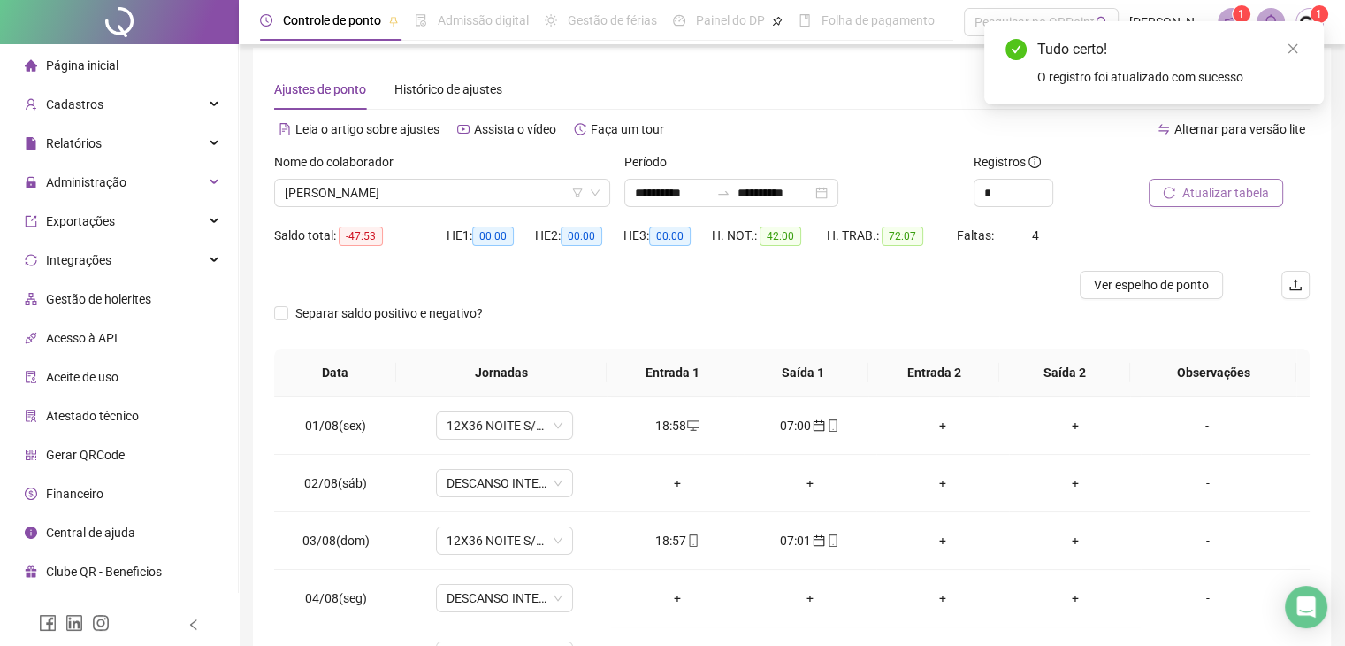
scroll to position [0, 0]
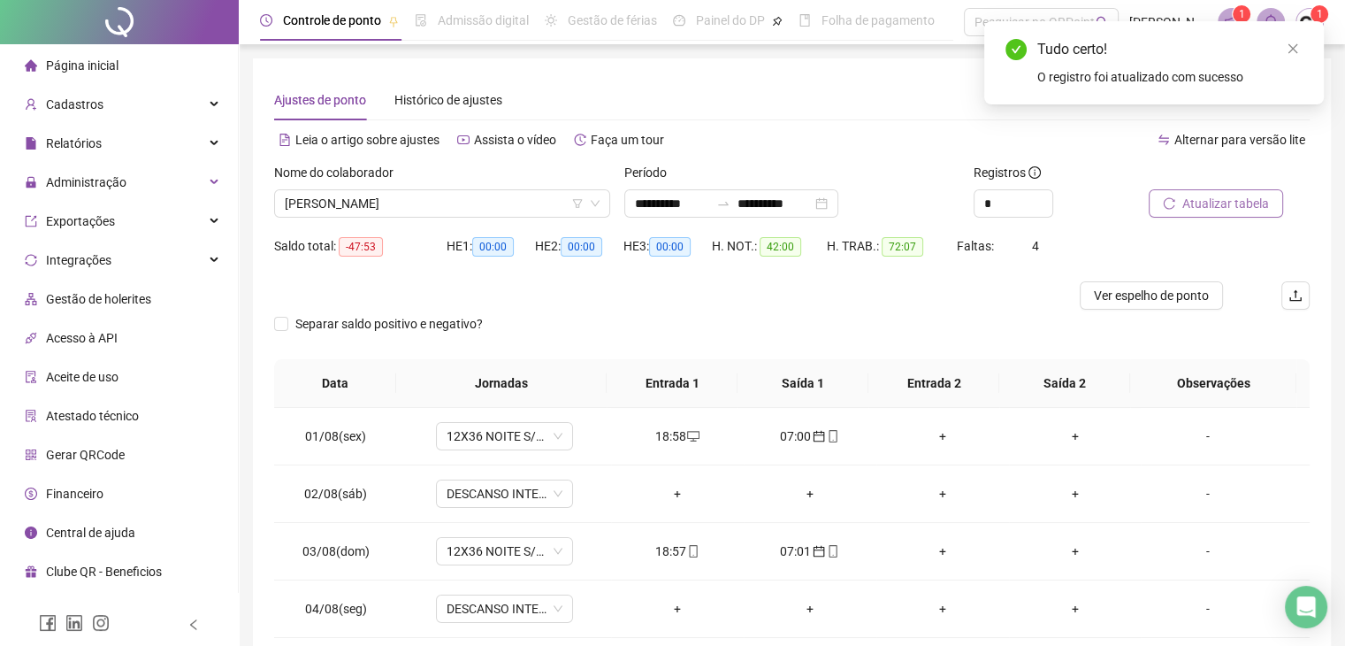
click at [1232, 200] on span "Atualizar tabela" at bounding box center [1226, 203] width 87 height 19
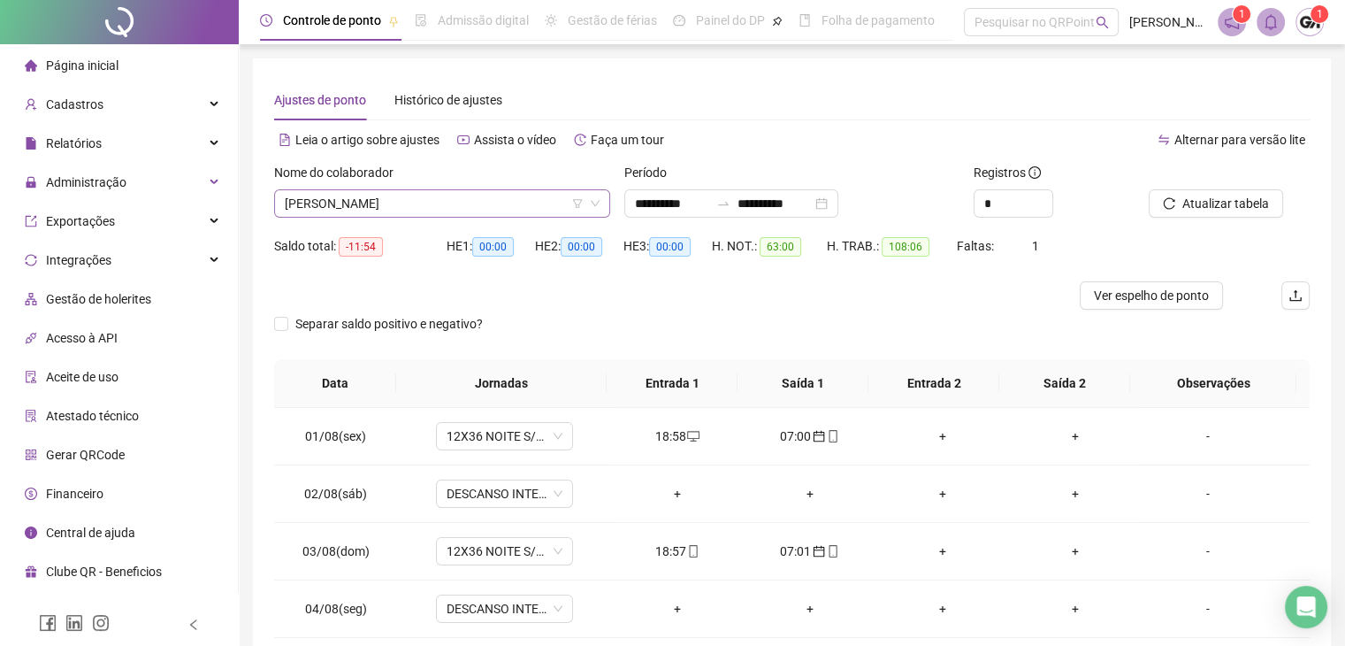
click at [517, 202] on span "BRUNO RODRIGUES MEIRELES" at bounding box center [442, 203] width 315 height 27
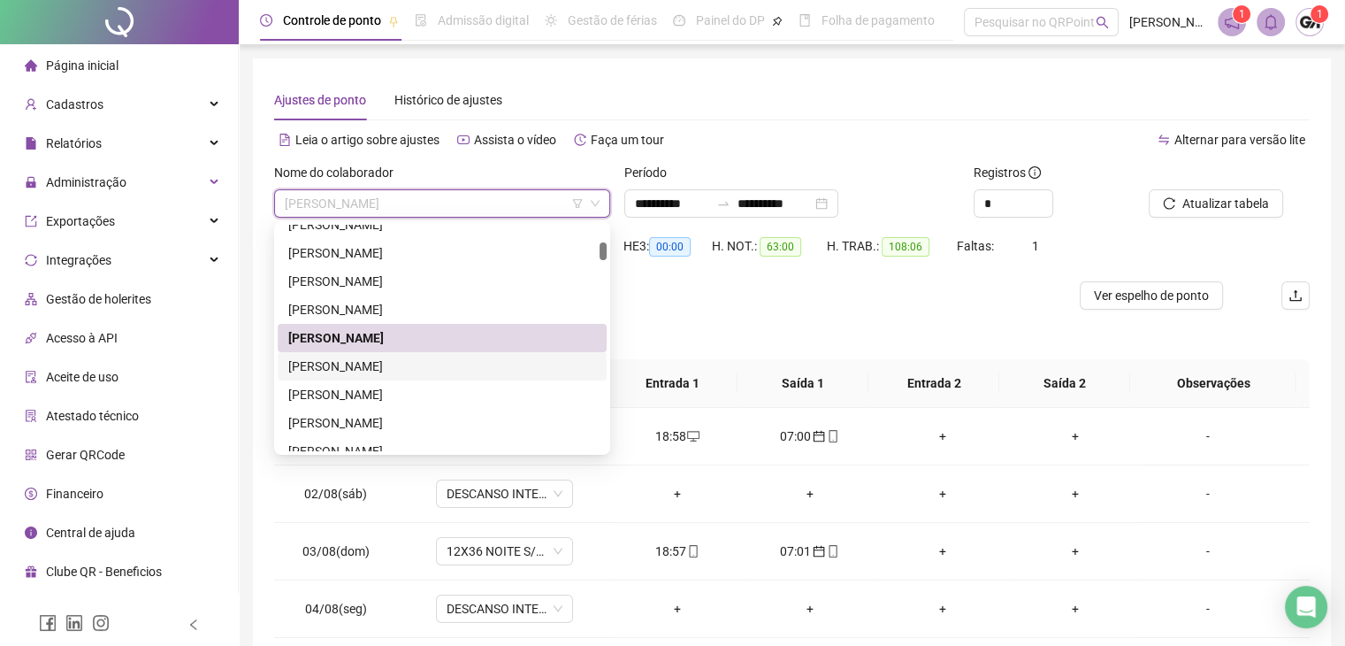
click at [341, 364] on div "BRUNO SOARES CIPILLI" at bounding box center [442, 365] width 308 height 19
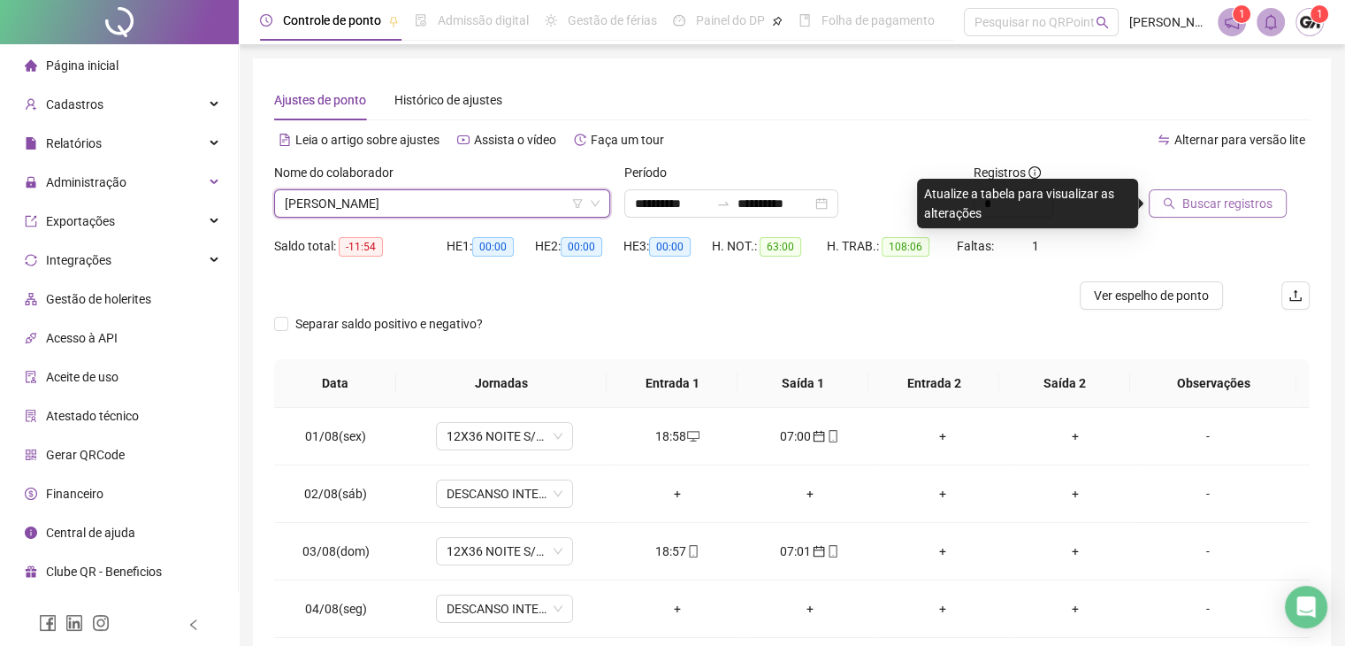
click at [1243, 214] on button "Buscar registros" at bounding box center [1218, 203] width 138 height 28
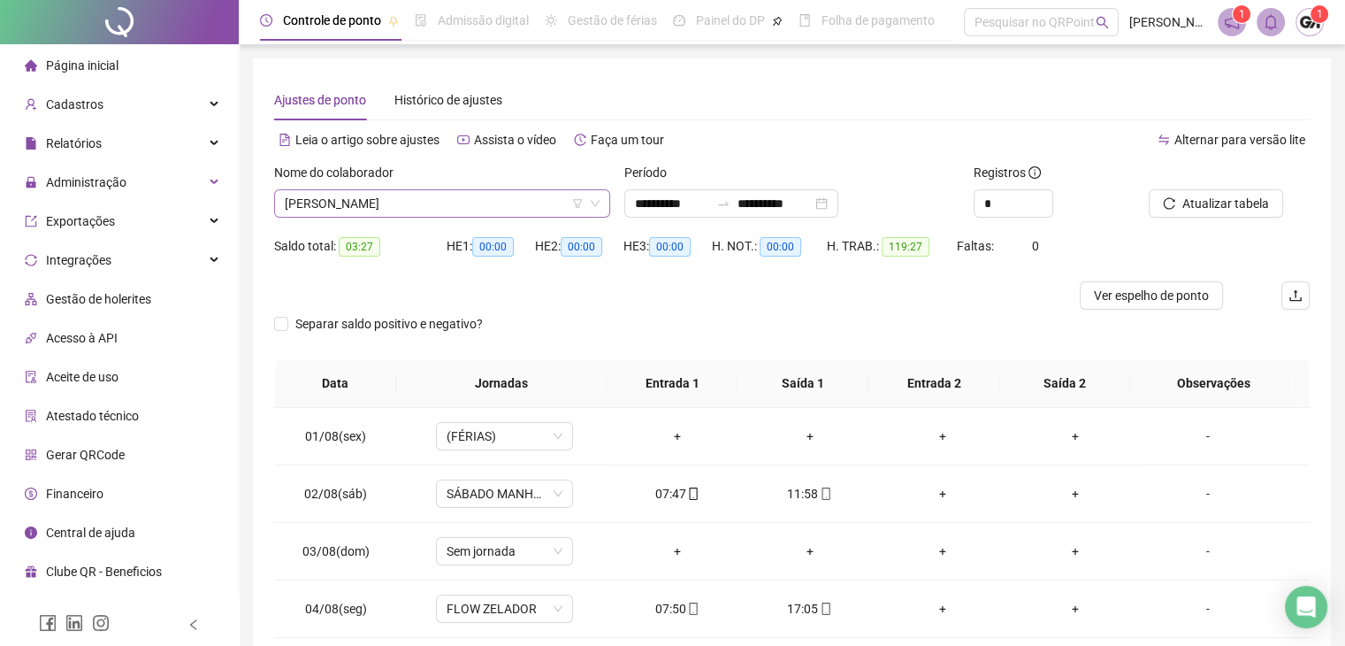
click at [413, 211] on span "BRUNO SOARES CIPILLI" at bounding box center [442, 203] width 315 height 27
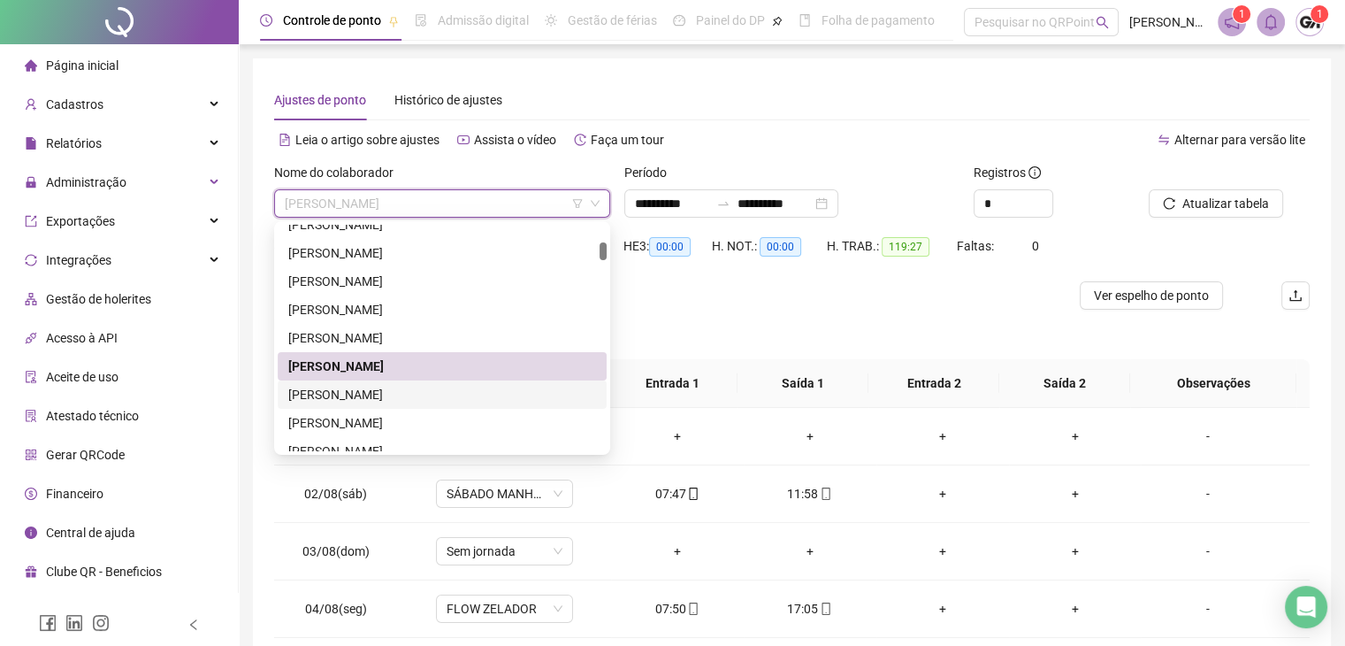
click at [372, 390] on div "[PERSON_NAME]" at bounding box center [442, 394] width 308 height 19
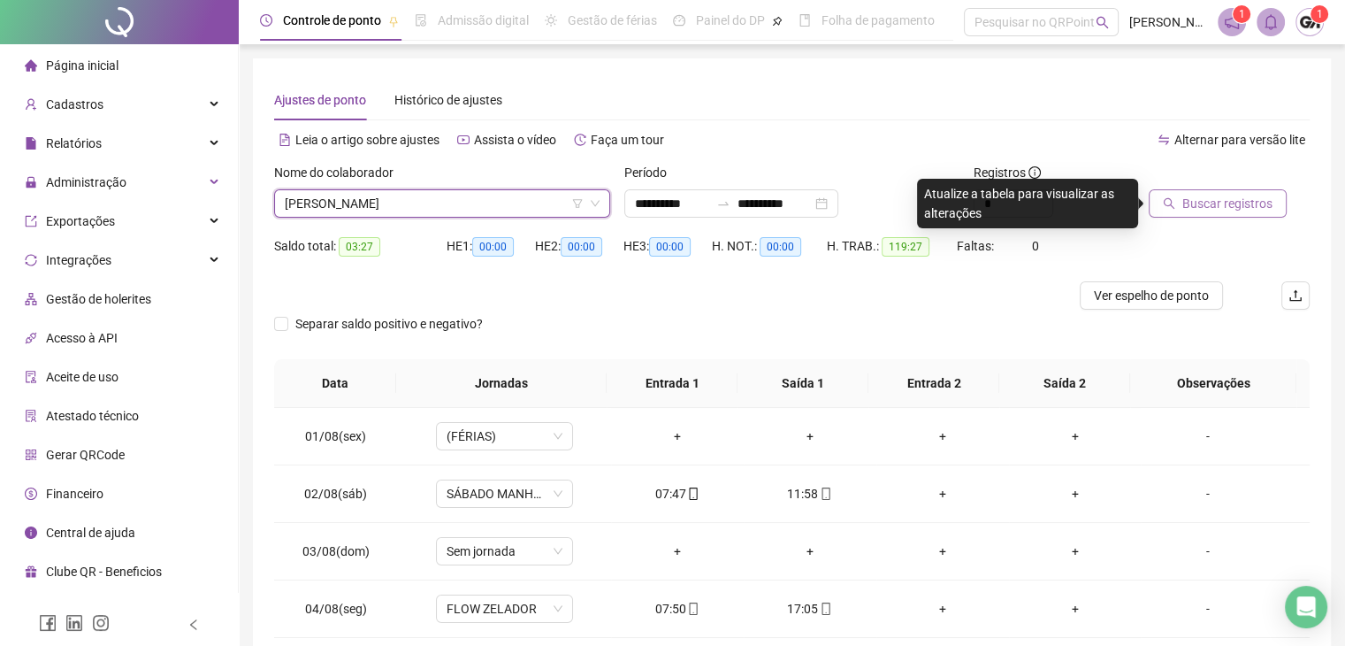
click at [1202, 199] on span "Buscar registros" at bounding box center [1228, 203] width 90 height 19
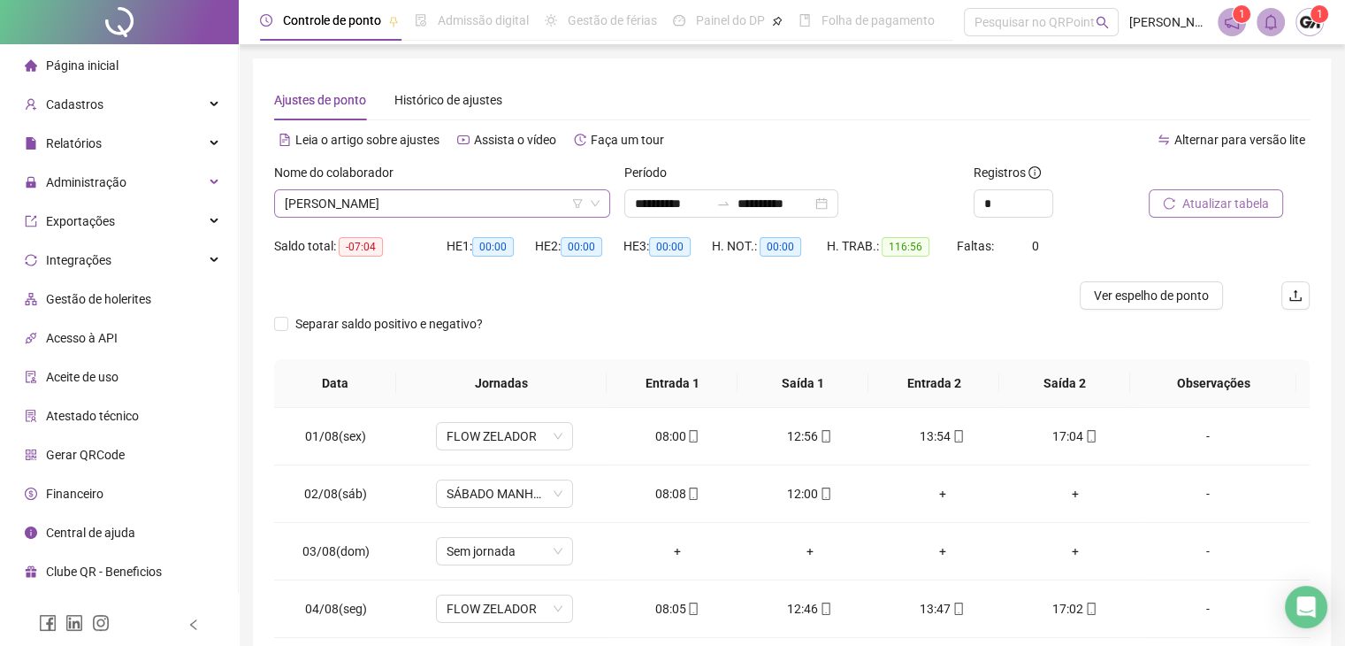
click at [542, 207] on span "[PERSON_NAME]" at bounding box center [442, 203] width 315 height 27
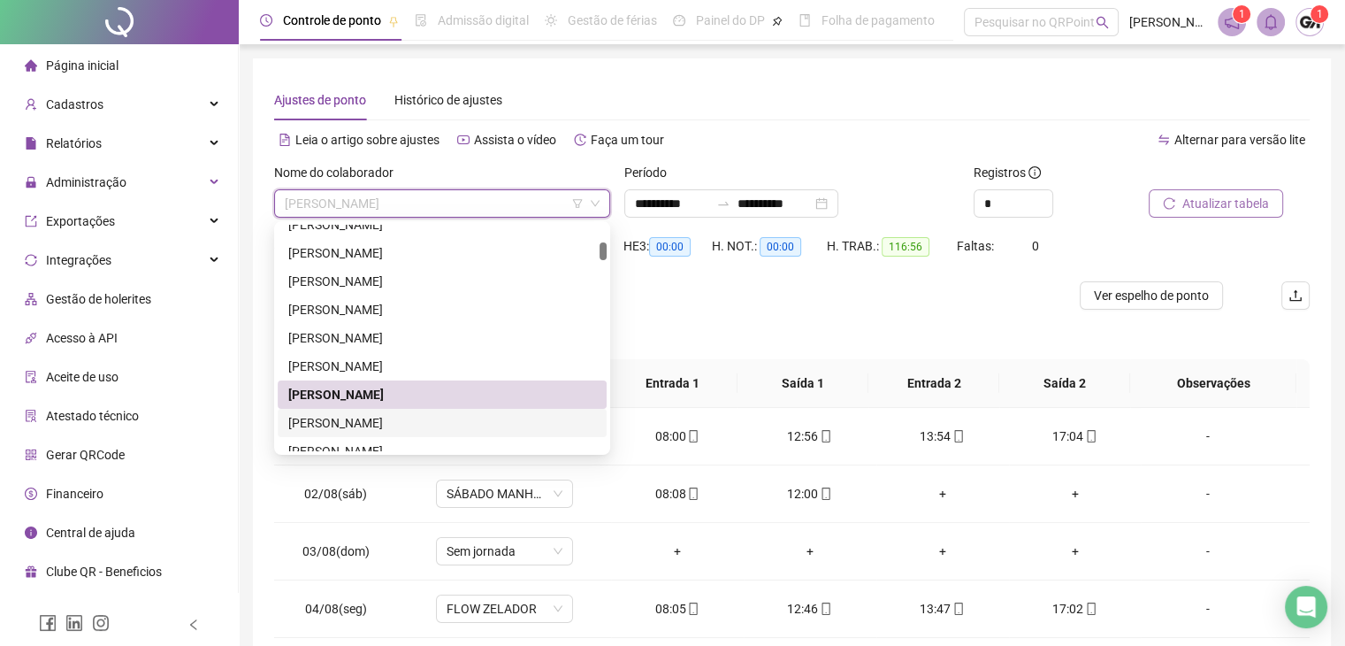
click at [368, 425] on div "CAMILA VIEIRA ALVES" at bounding box center [442, 422] width 308 height 19
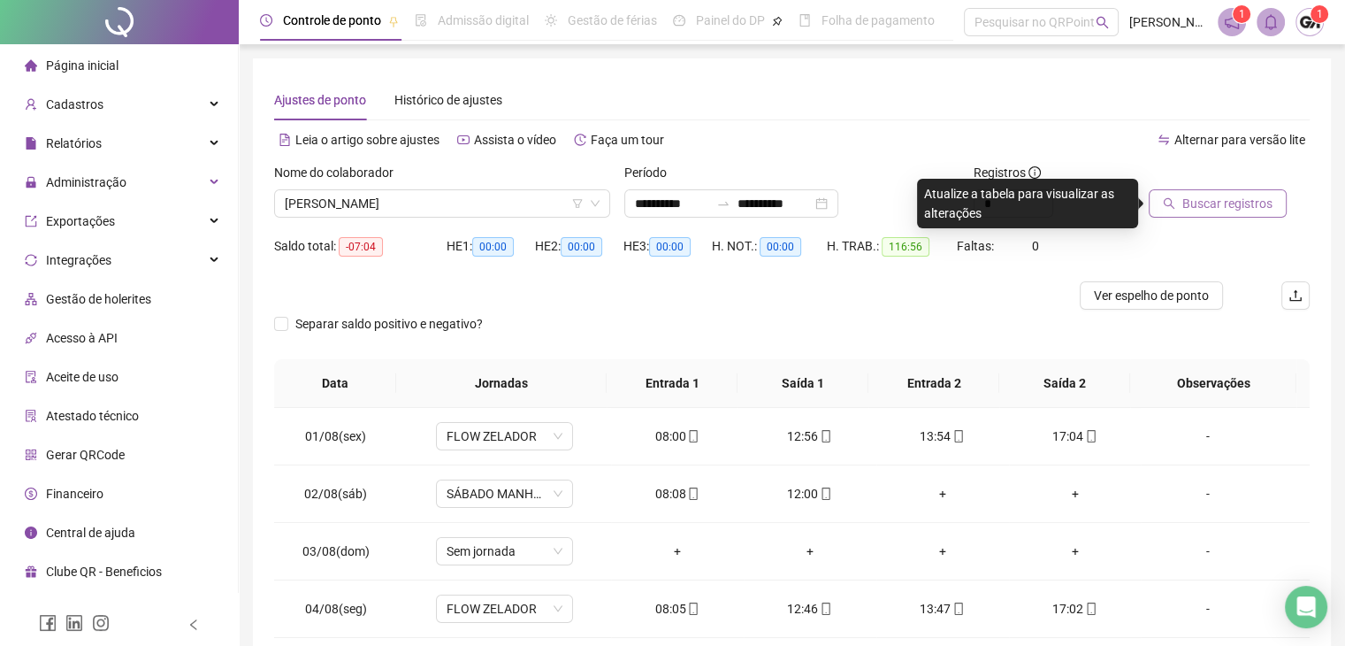
click at [1225, 204] on span "Buscar registros" at bounding box center [1228, 203] width 90 height 19
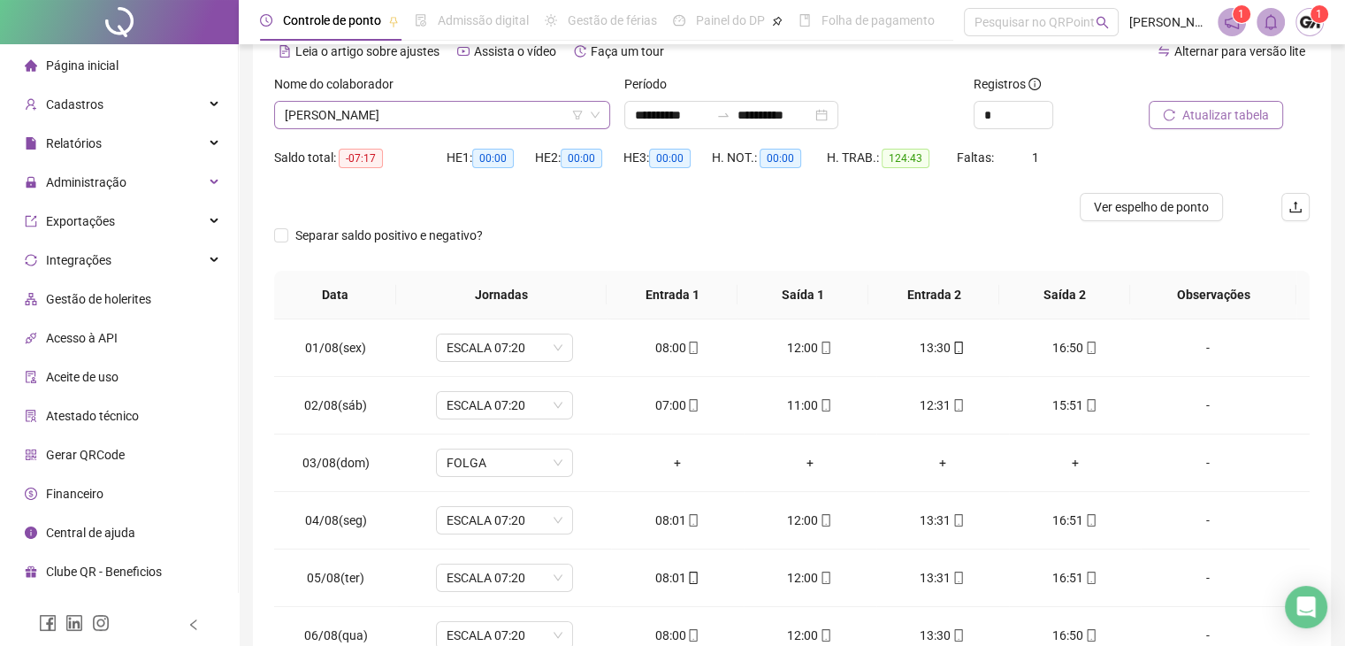
click at [417, 118] on span "CAMILA VIEIRA ALVES" at bounding box center [442, 115] width 315 height 27
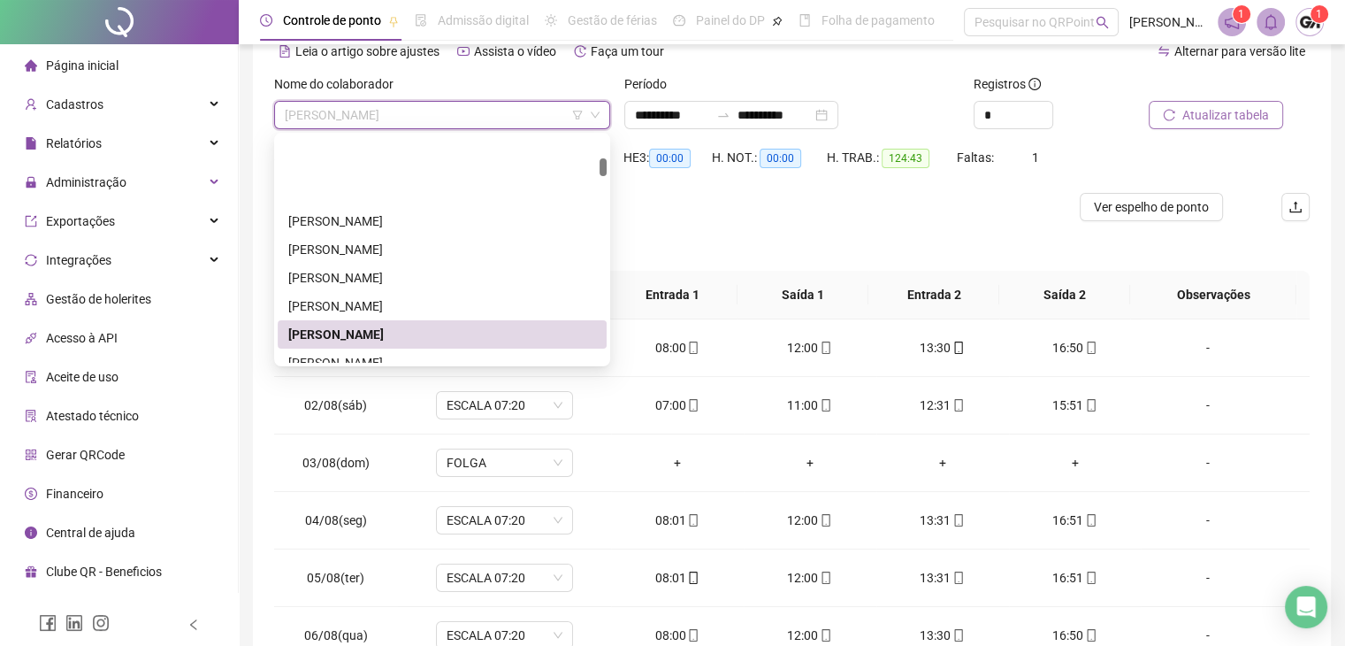
scroll to position [442, 0]
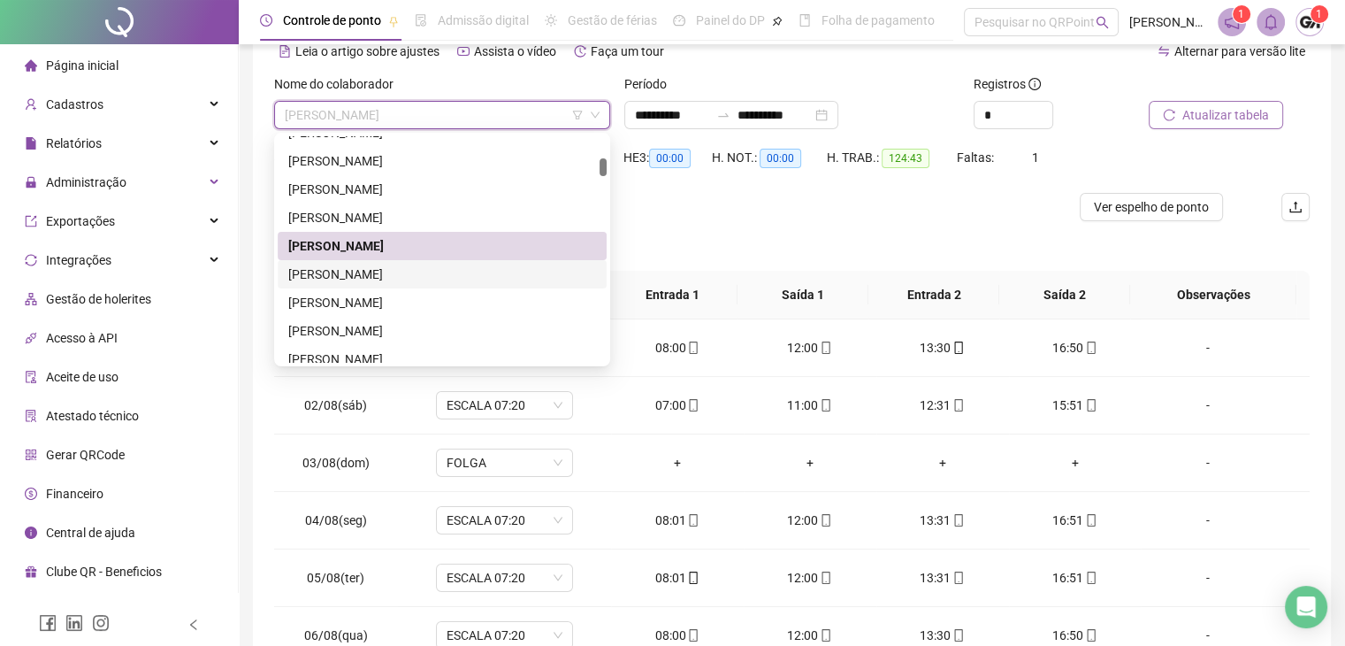
click at [383, 277] on div "[PERSON_NAME]" at bounding box center [442, 273] width 308 height 19
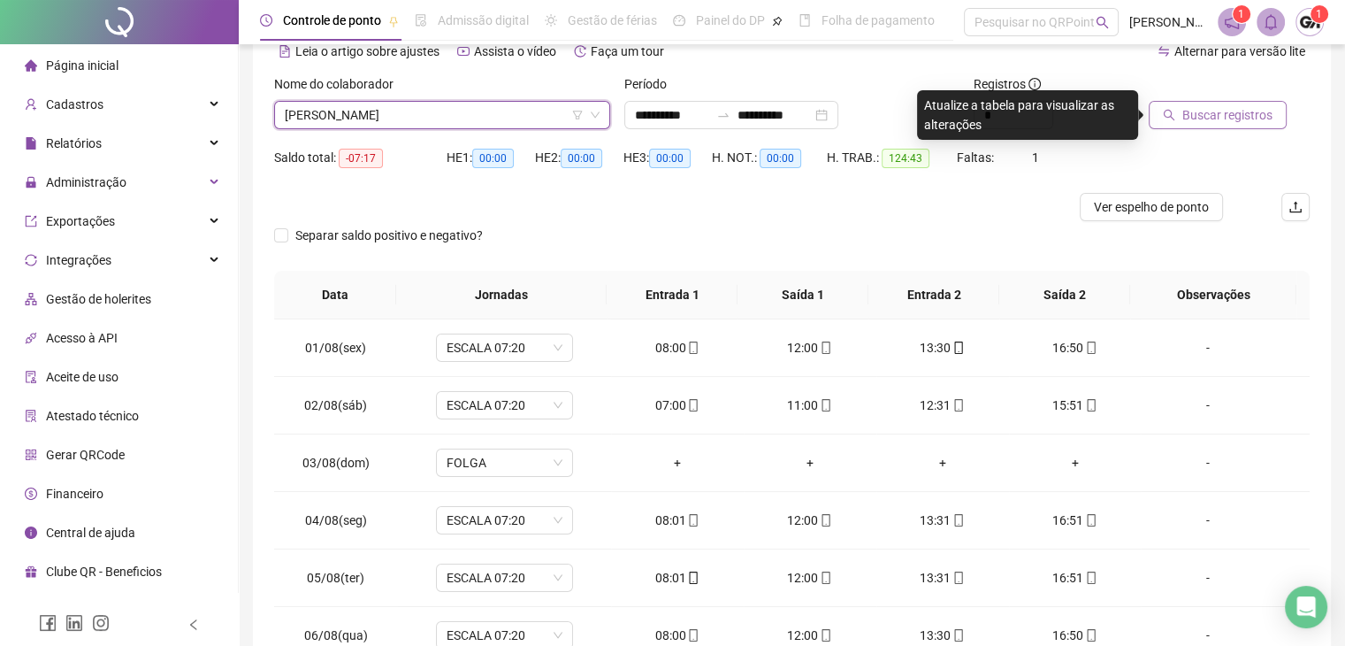
click at [1223, 110] on span "Buscar registros" at bounding box center [1228, 114] width 90 height 19
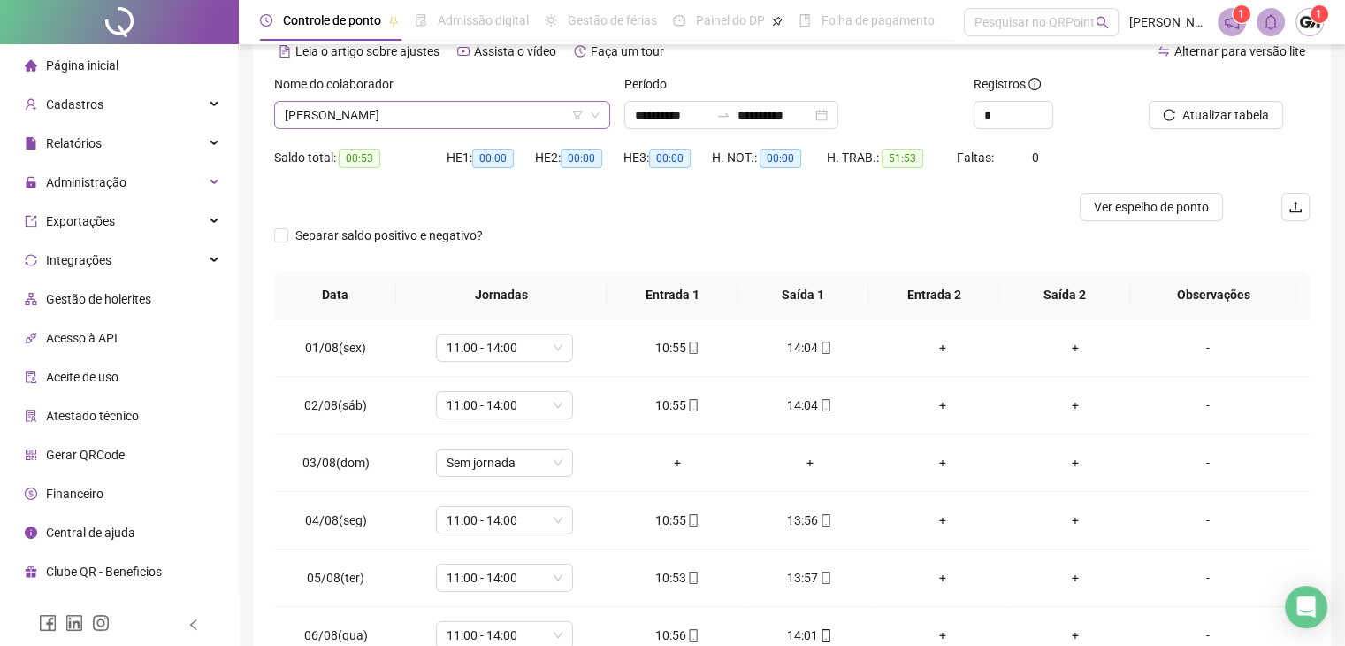
click at [361, 122] on span "[PERSON_NAME]" at bounding box center [442, 115] width 315 height 27
click at [789, 222] on div "Separar saldo positivo e negativo?" at bounding box center [792, 246] width 1036 height 50
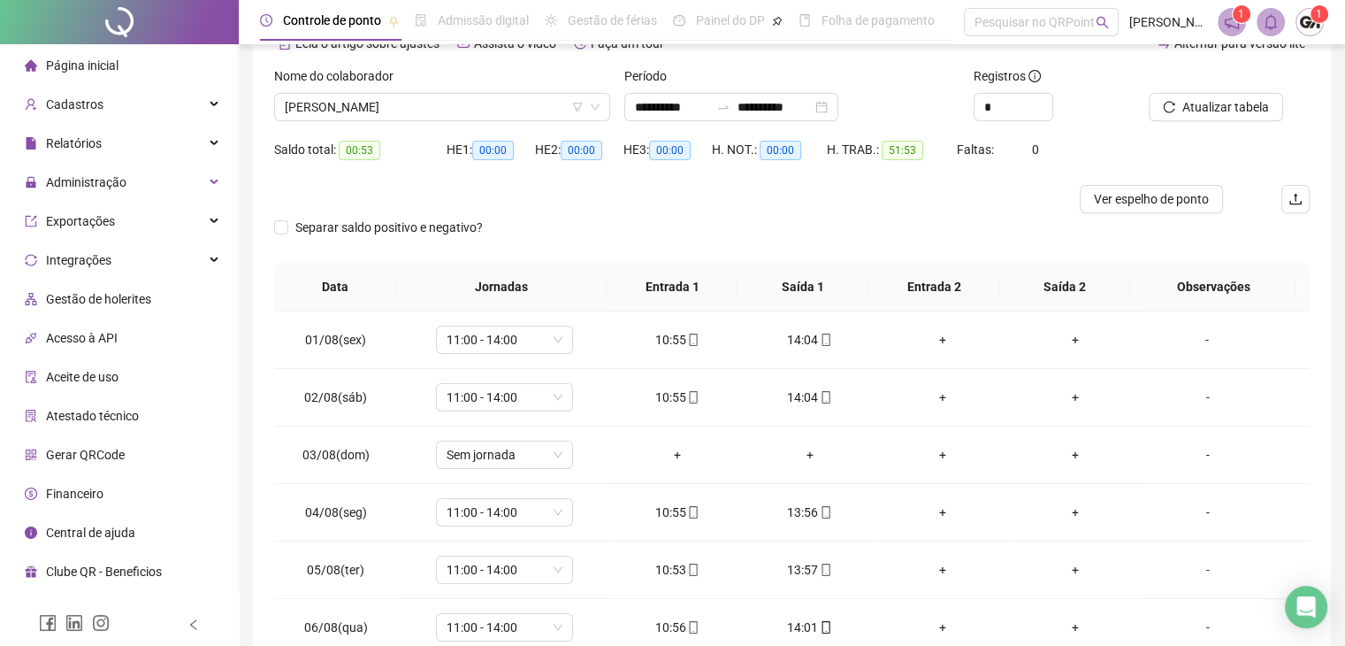
scroll to position [0, 0]
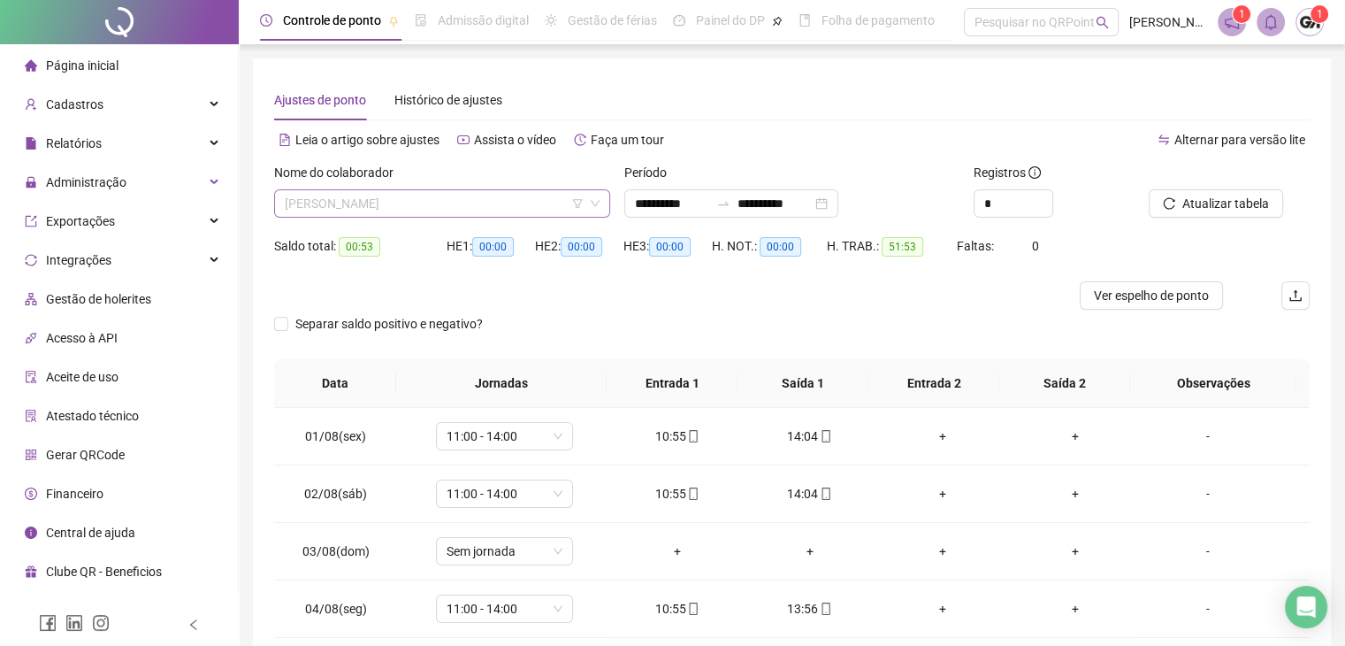
click at [399, 208] on span "[PERSON_NAME]" at bounding box center [442, 203] width 315 height 27
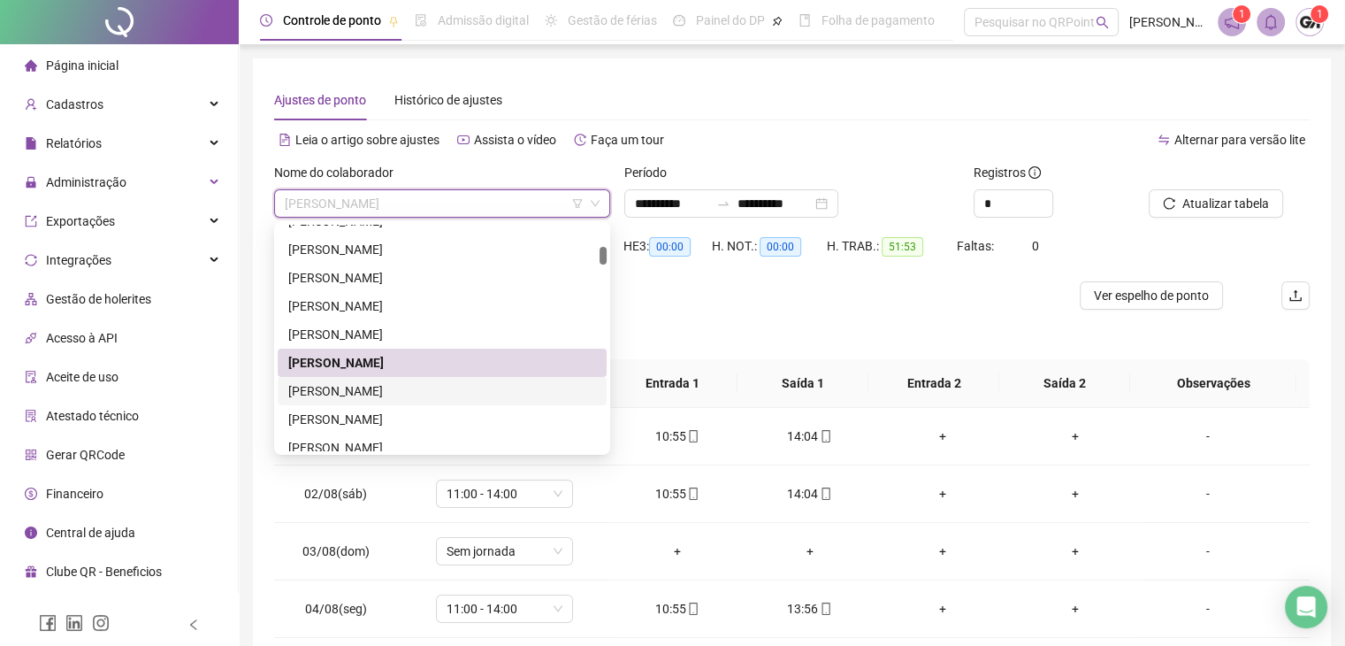
click at [351, 387] on div "CÁSSIA DOS SANTOS NASCIMENTO" at bounding box center [442, 390] width 308 height 19
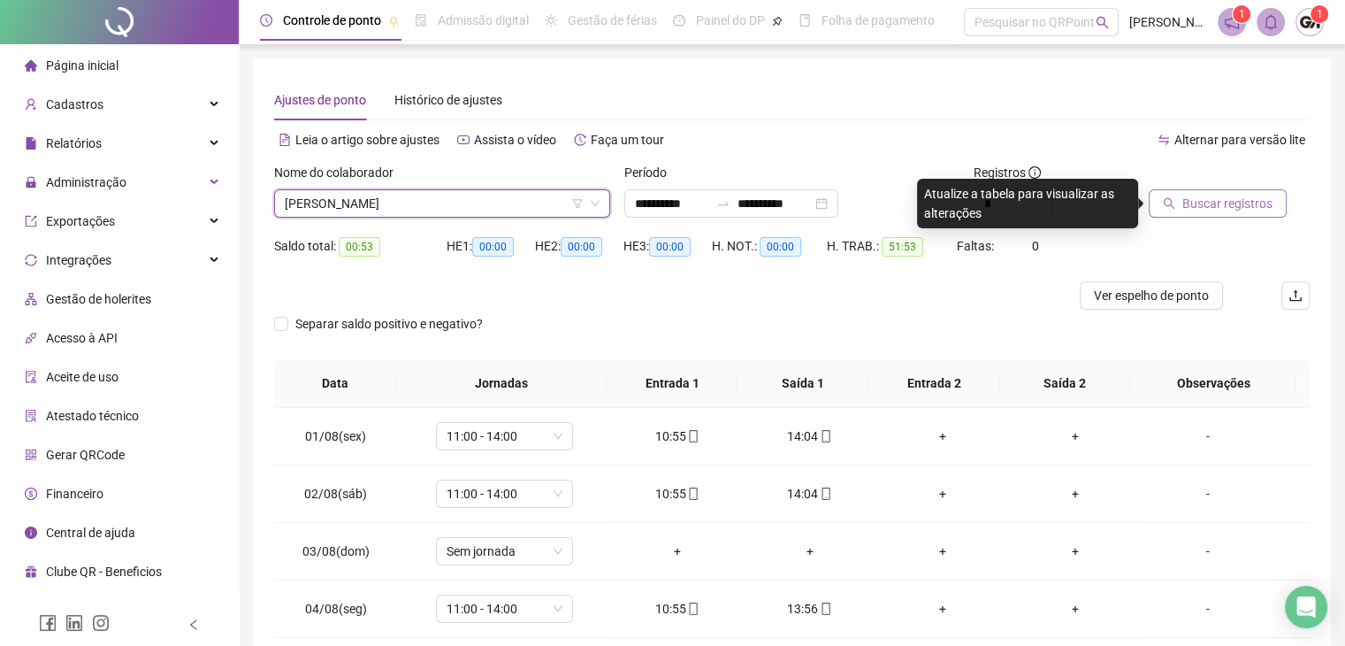
click at [1224, 201] on span "Buscar registros" at bounding box center [1228, 203] width 90 height 19
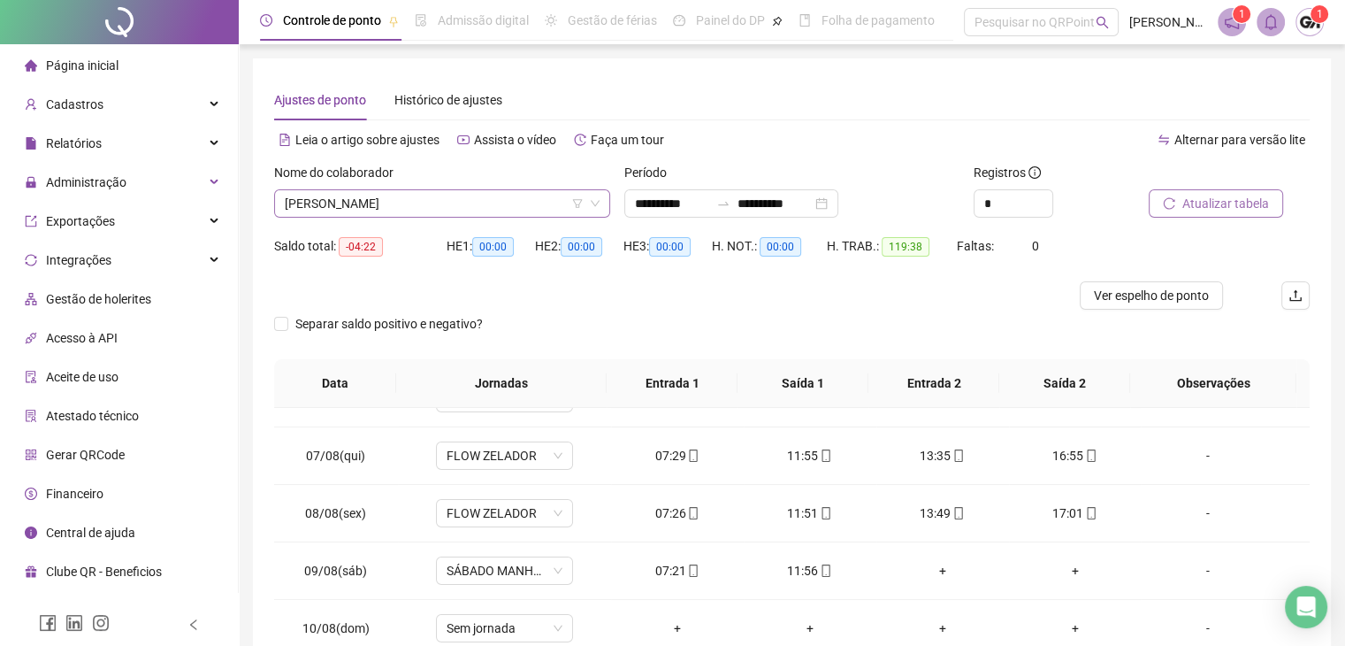
click at [449, 205] on span "CÁSSIA DOS SANTOS NASCIMENTO" at bounding box center [442, 203] width 315 height 27
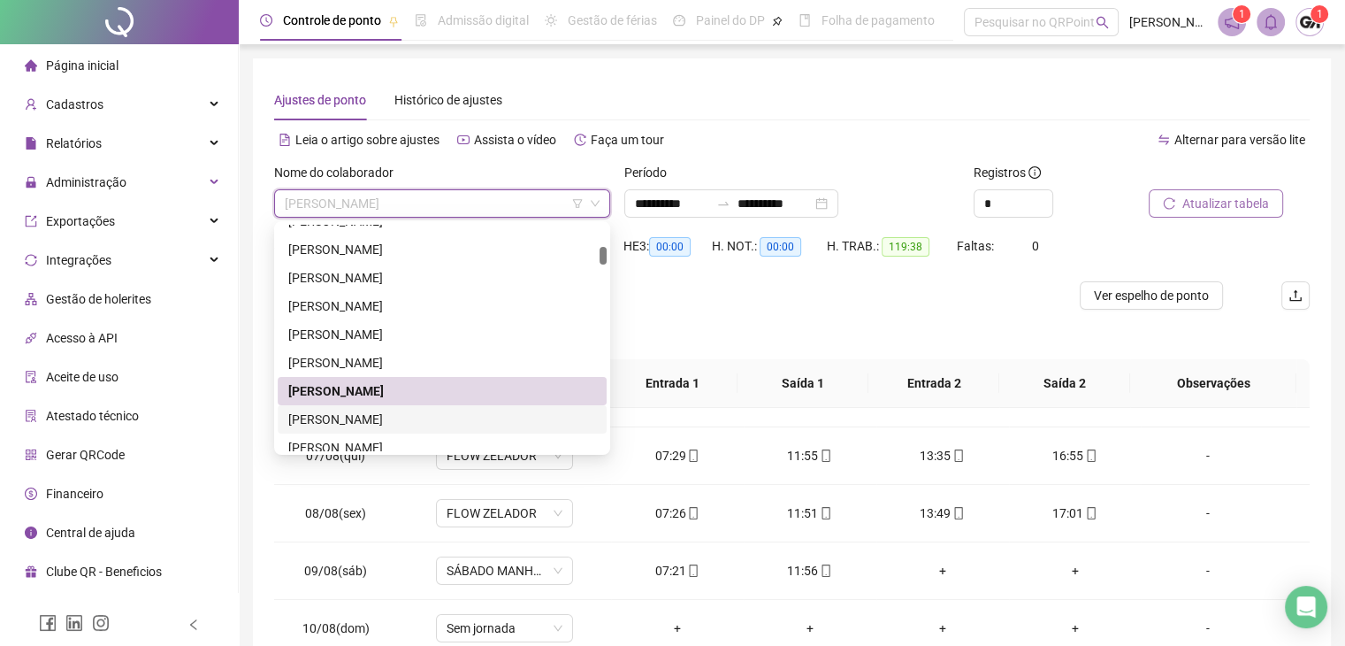
click at [361, 417] on div "CHARLES GOULART ARAUJO" at bounding box center [442, 419] width 308 height 19
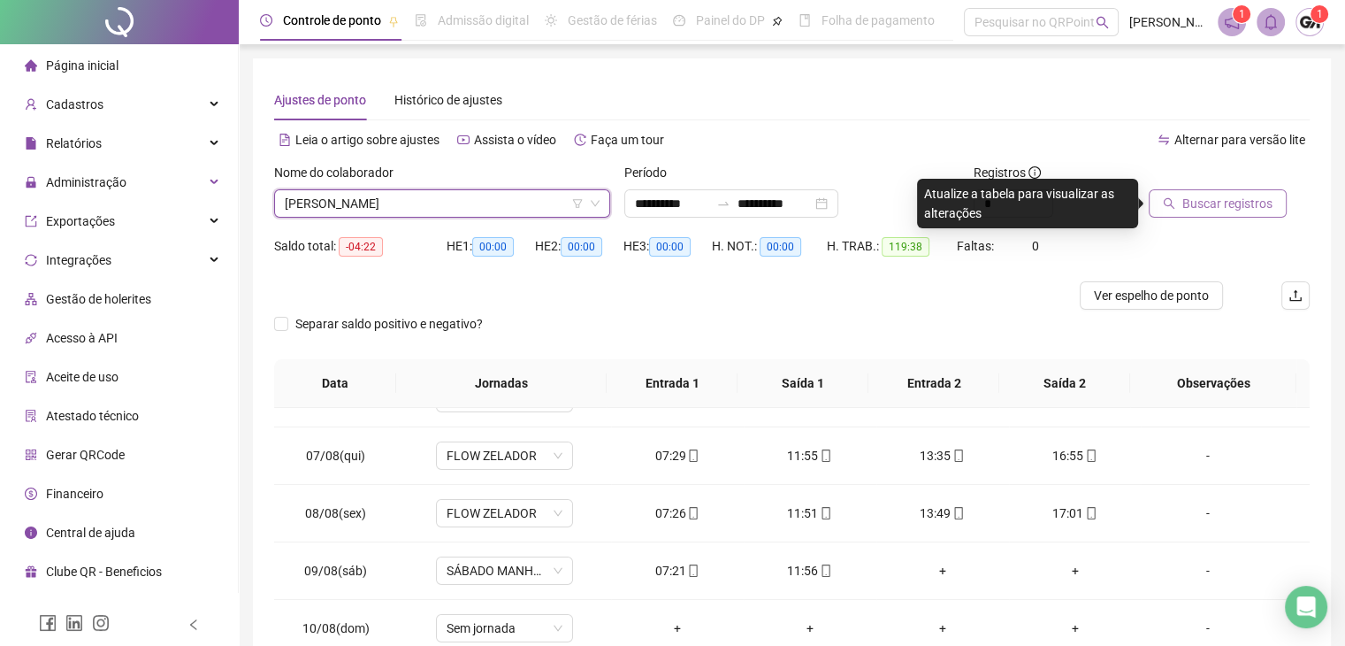
click at [1206, 219] on div "Buscar registros" at bounding box center [1229, 197] width 175 height 69
click at [1207, 208] on span "Buscar registros" at bounding box center [1228, 203] width 90 height 19
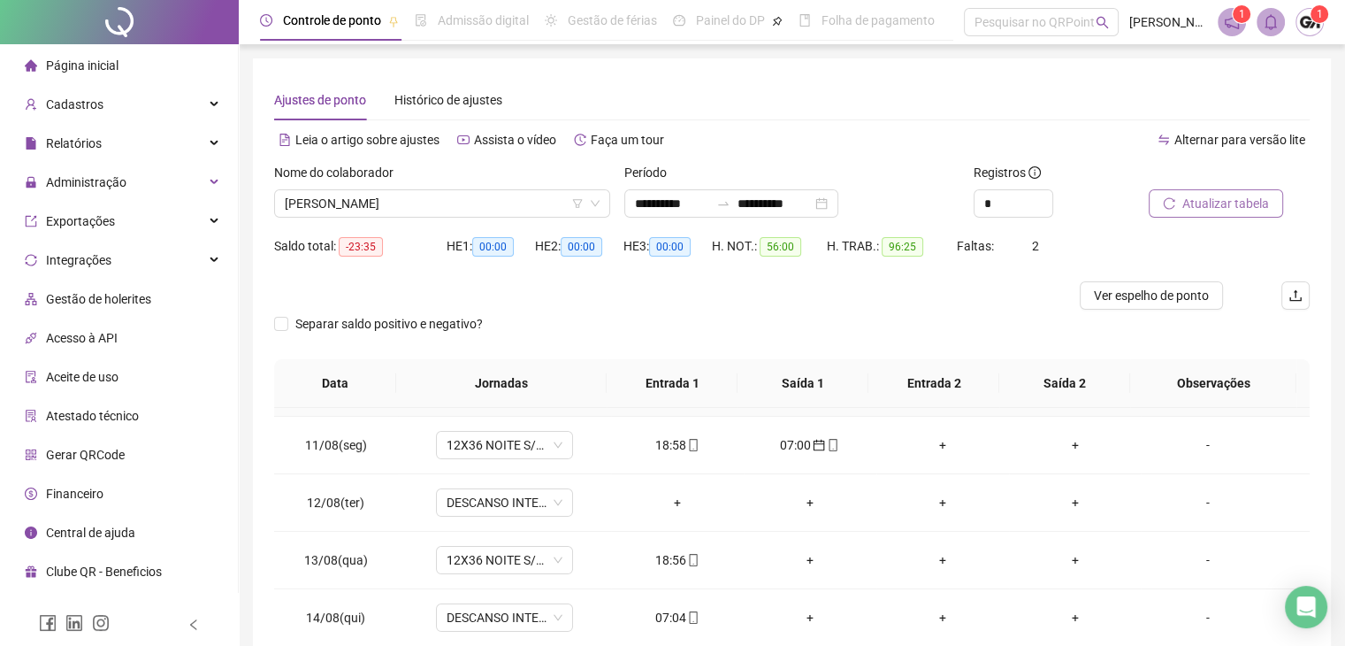
scroll to position [679, 0]
click at [693, 502] on icon "mobile" at bounding box center [693, 504] width 12 height 12
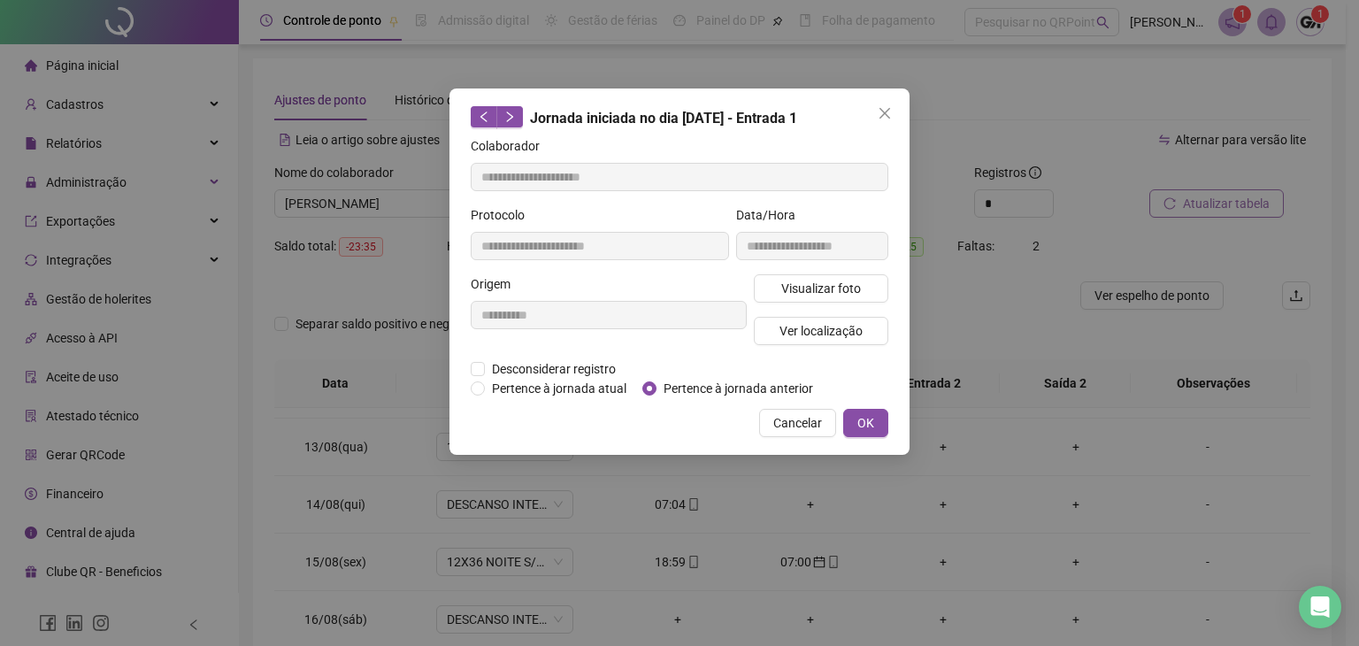
type input "**********"
click at [786, 389] on span "Pertence à jornada anterior" at bounding box center [738, 388] width 164 height 19
click at [869, 426] on span "OK" at bounding box center [865, 422] width 17 height 19
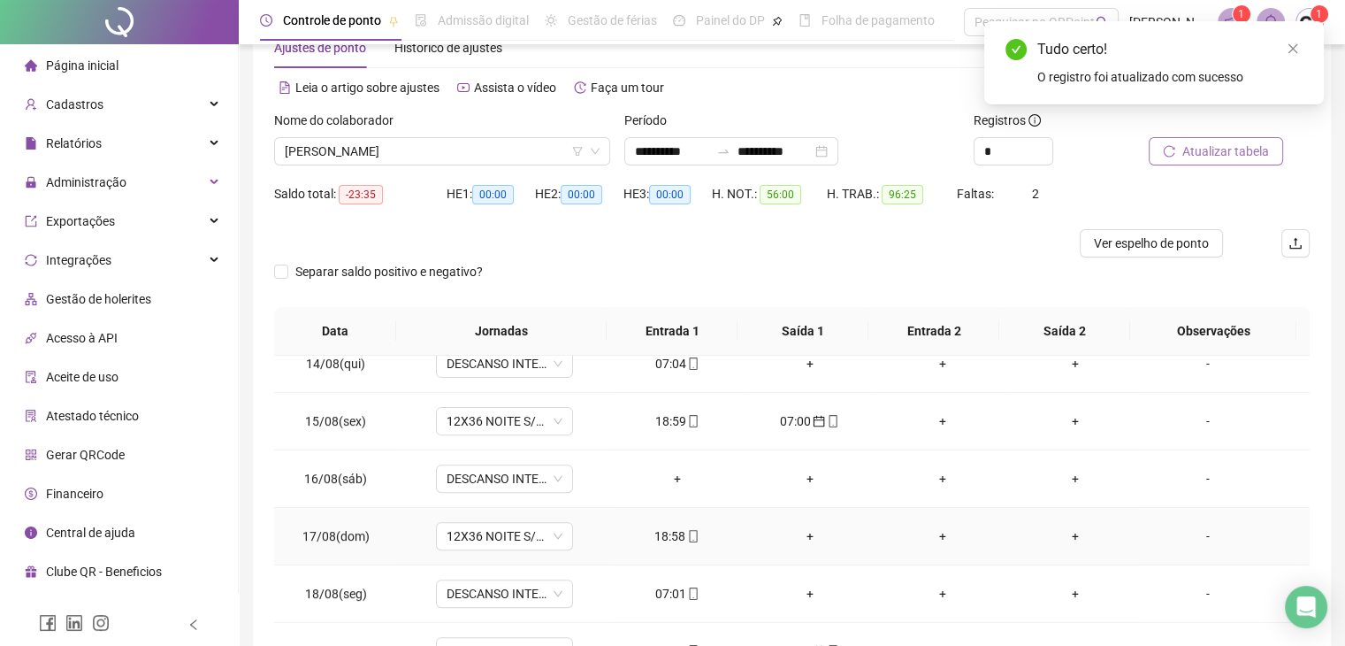
scroll to position [88, 0]
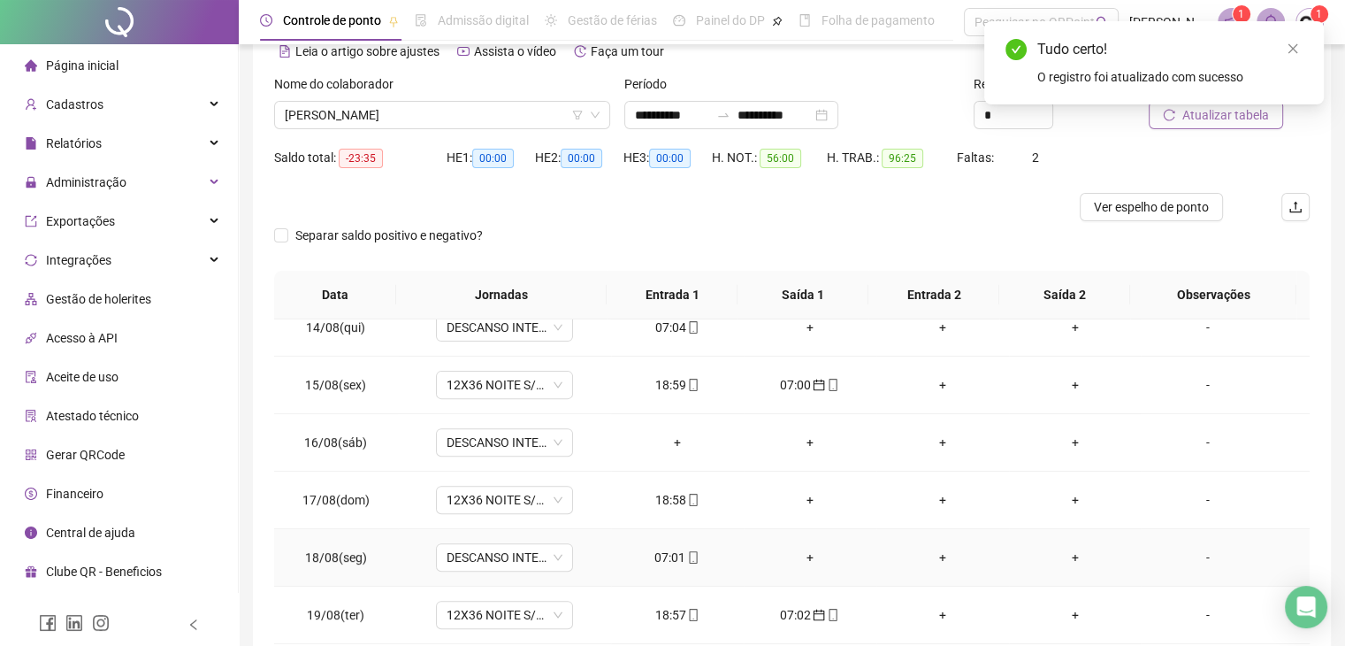
click at [690, 551] on icon "mobile" at bounding box center [693, 557] width 12 height 12
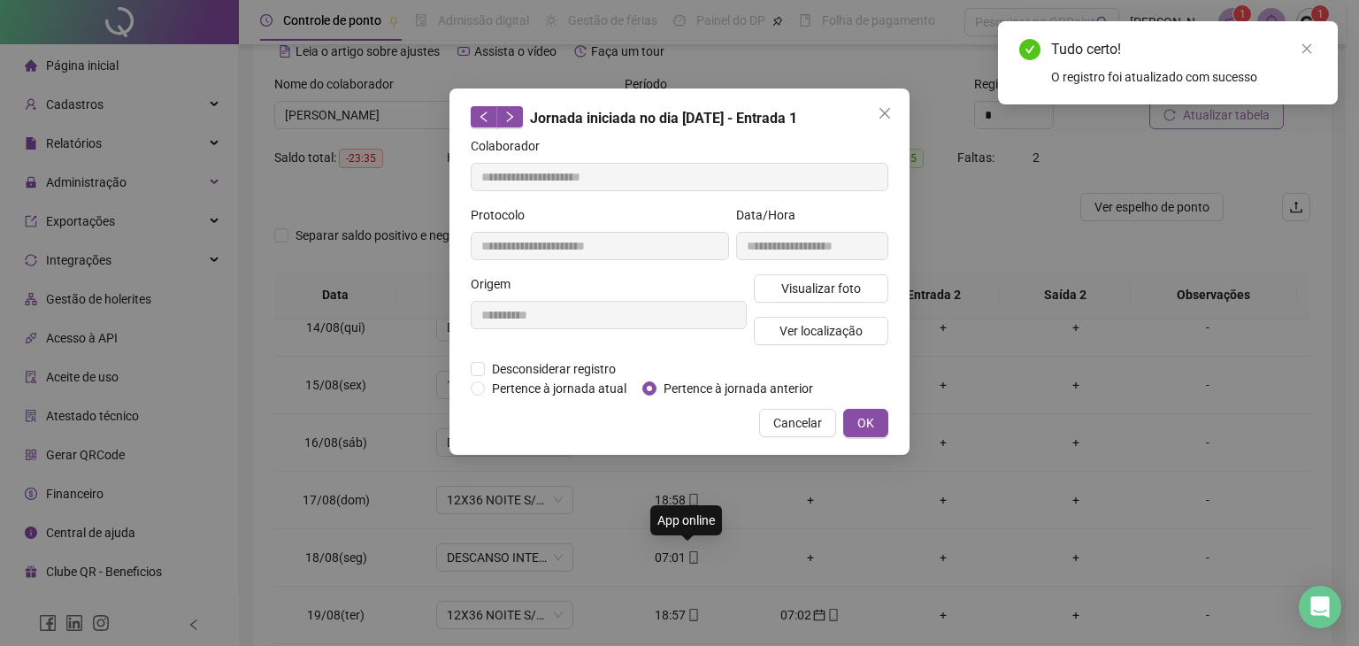
type input "**********"
click at [727, 389] on span "Pertence à jornada anterior" at bounding box center [738, 388] width 164 height 19
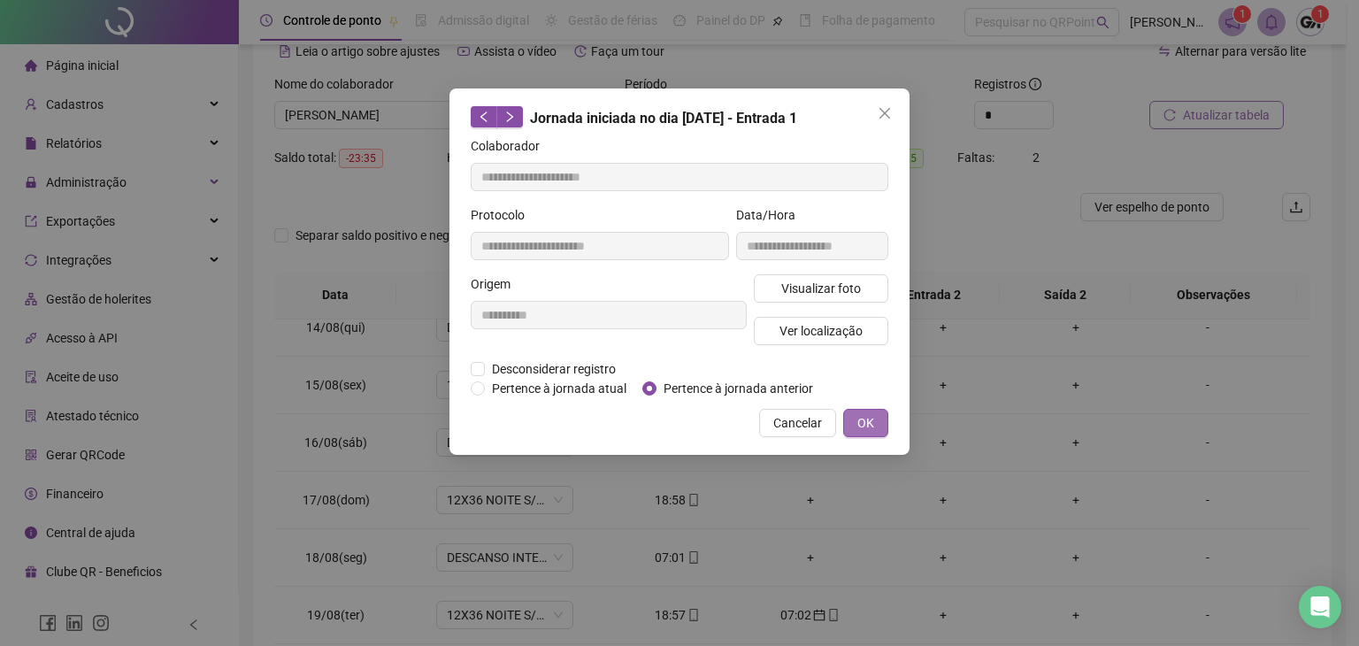
click at [868, 422] on span "OK" at bounding box center [865, 422] width 17 height 19
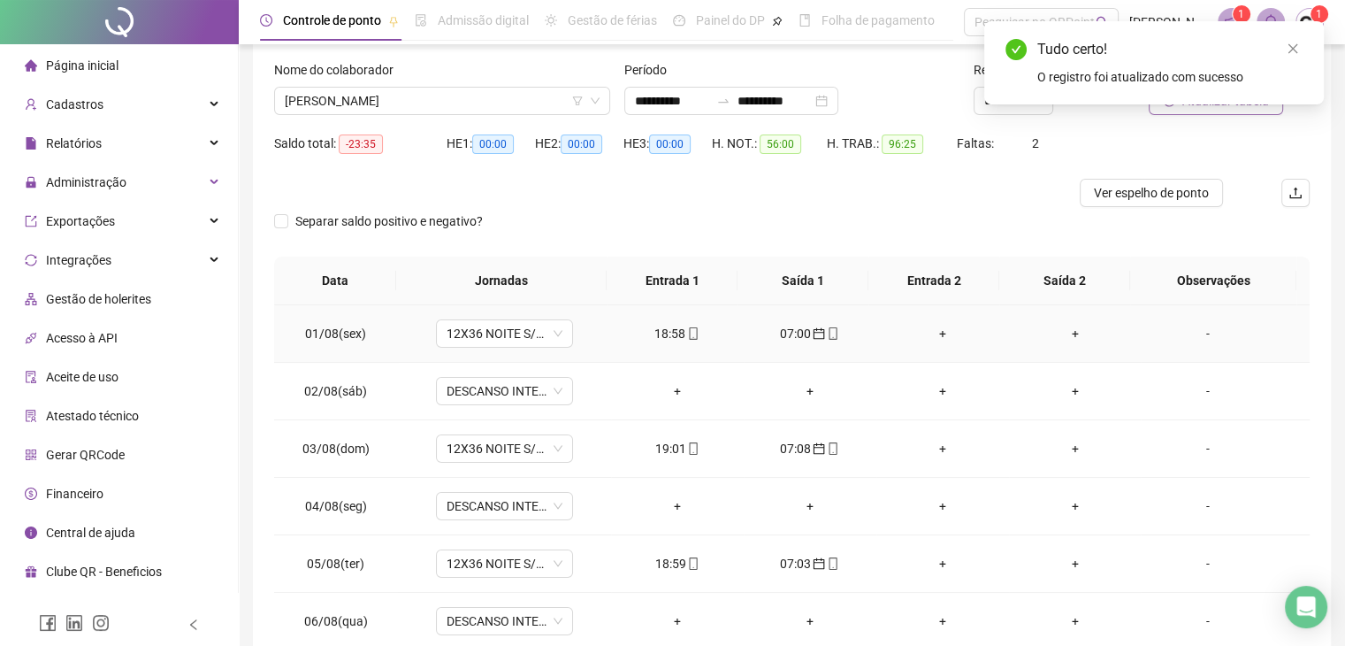
scroll to position [0, 0]
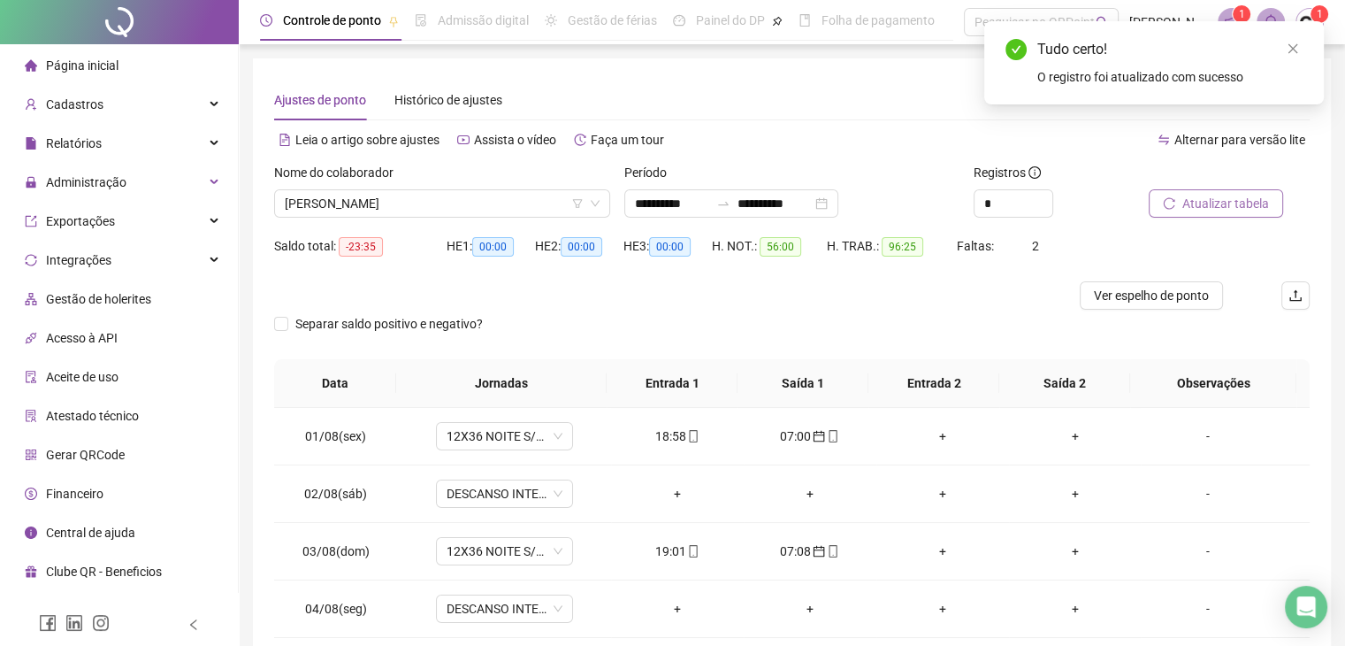
click at [1196, 203] on span "Atualizar tabela" at bounding box center [1226, 203] width 87 height 19
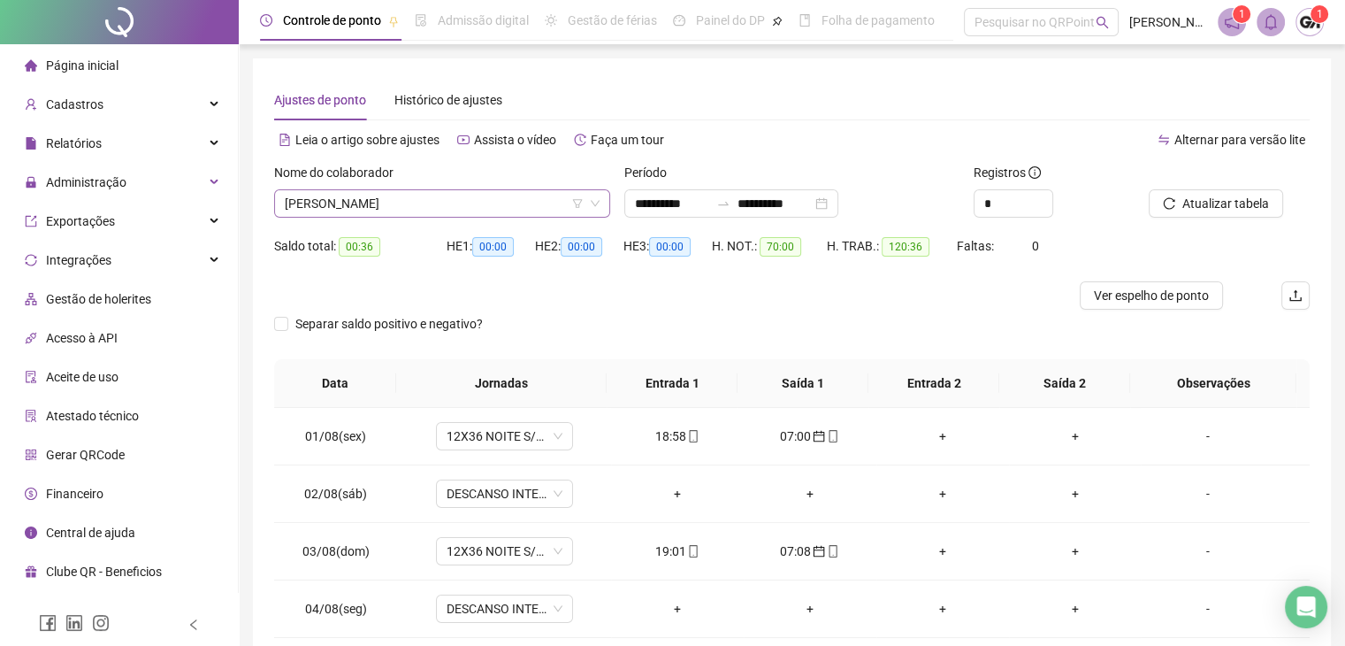
click at [407, 203] on span "CHARLES GOULART ARAUJO" at bounding box center [442, 203] width 315 height 27
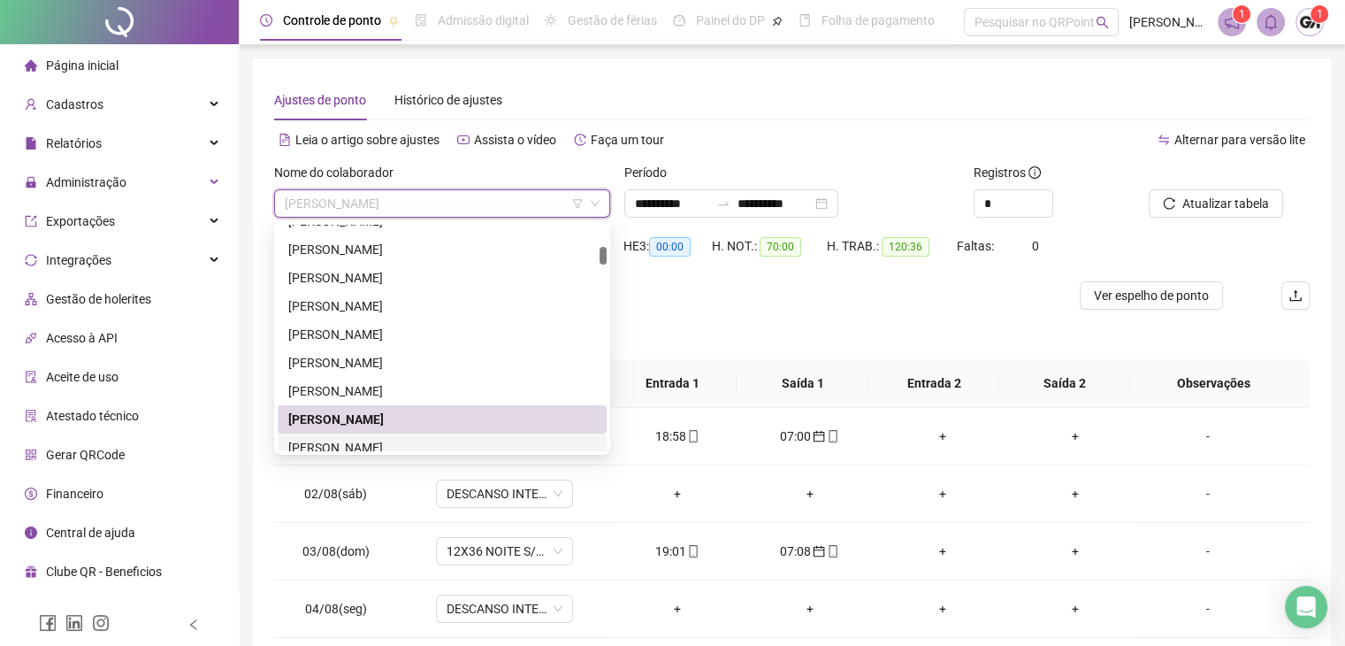
click at [364, 440] on div "CINTIA SANTOS ORNEL" at bounding box center [442, 447] width 308 height 19
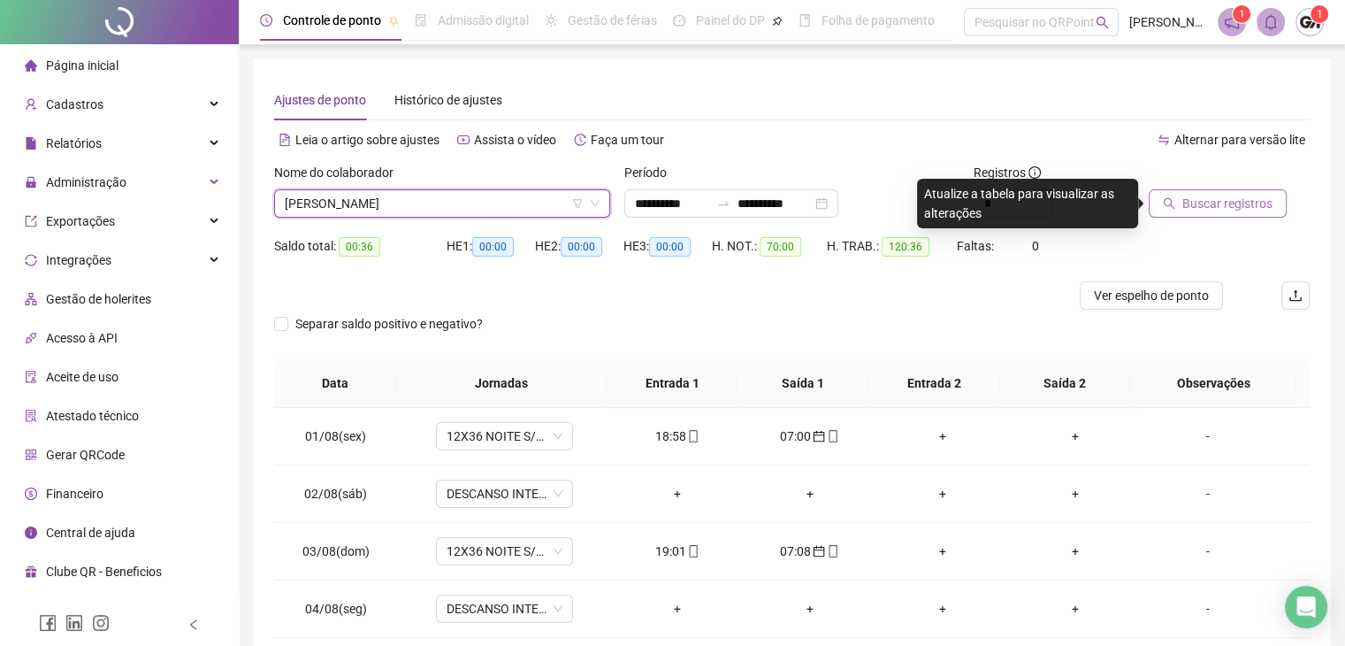
click at [1233, 208] on span "Buscar registros" at bounding box center [1228, 203] width 90 height 19
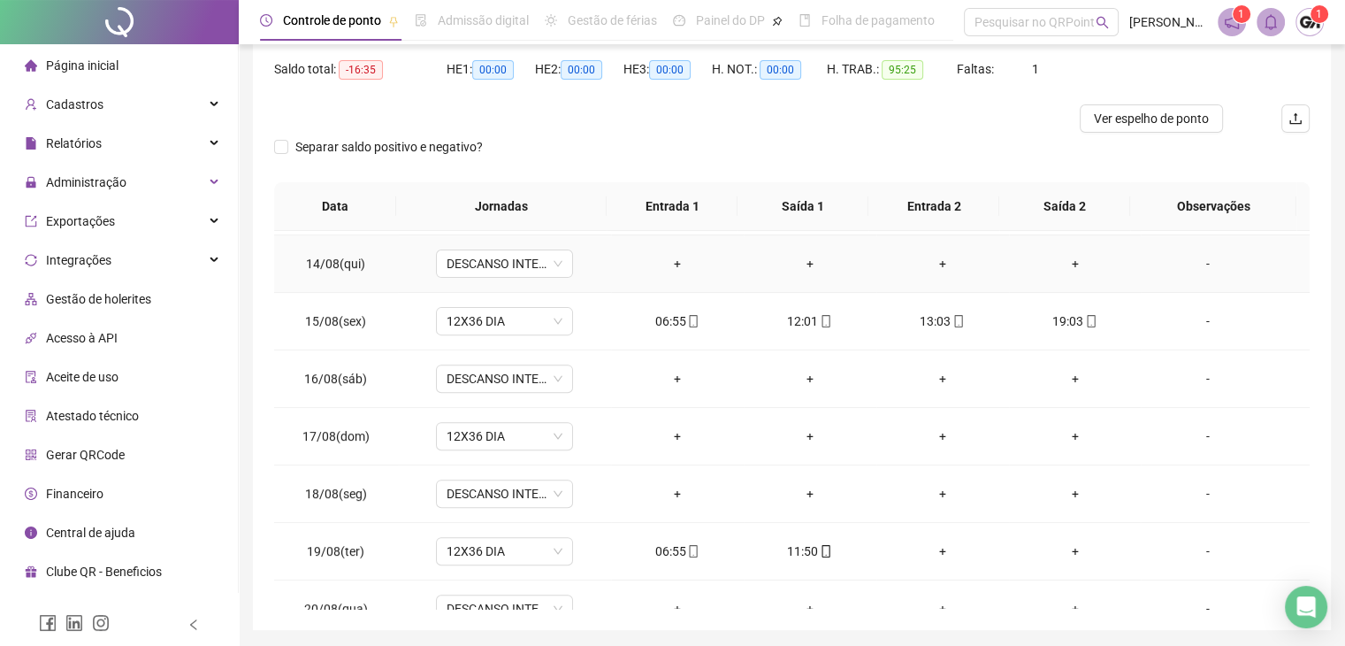
scroll to position [768, 0]
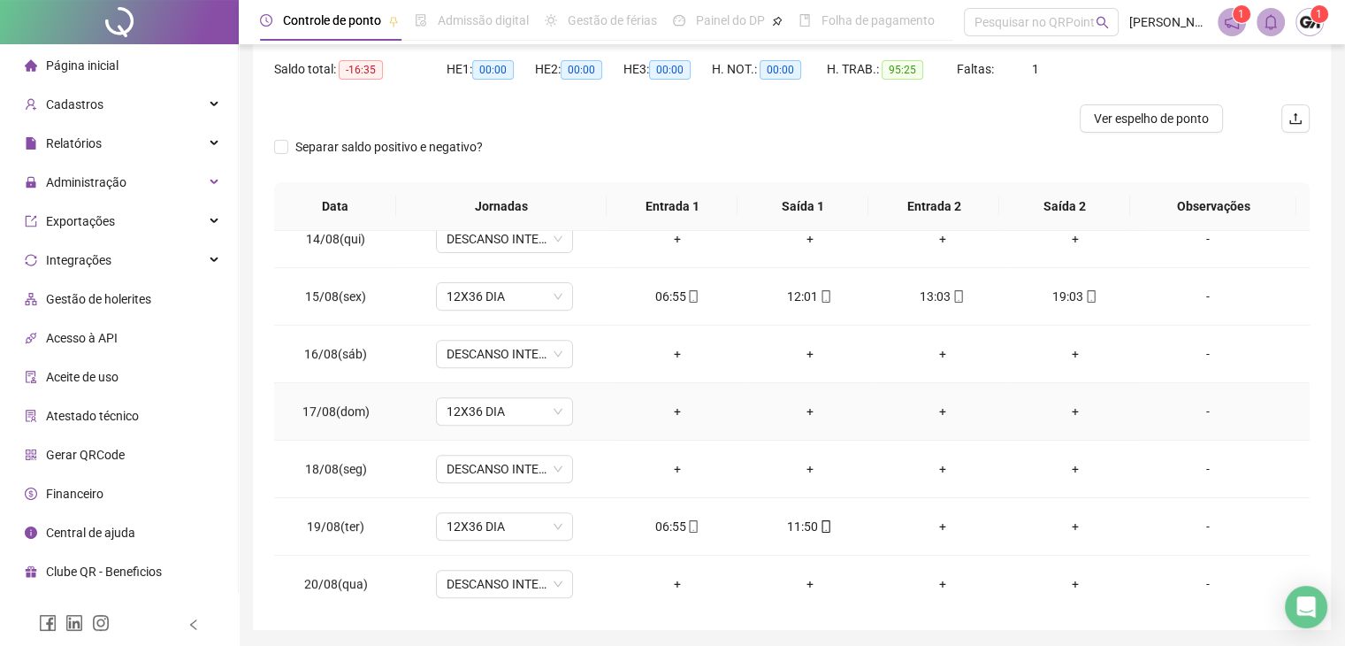
click at [1193, 411] on div "-" at bounding box center [1207, 411] width 104 height 19
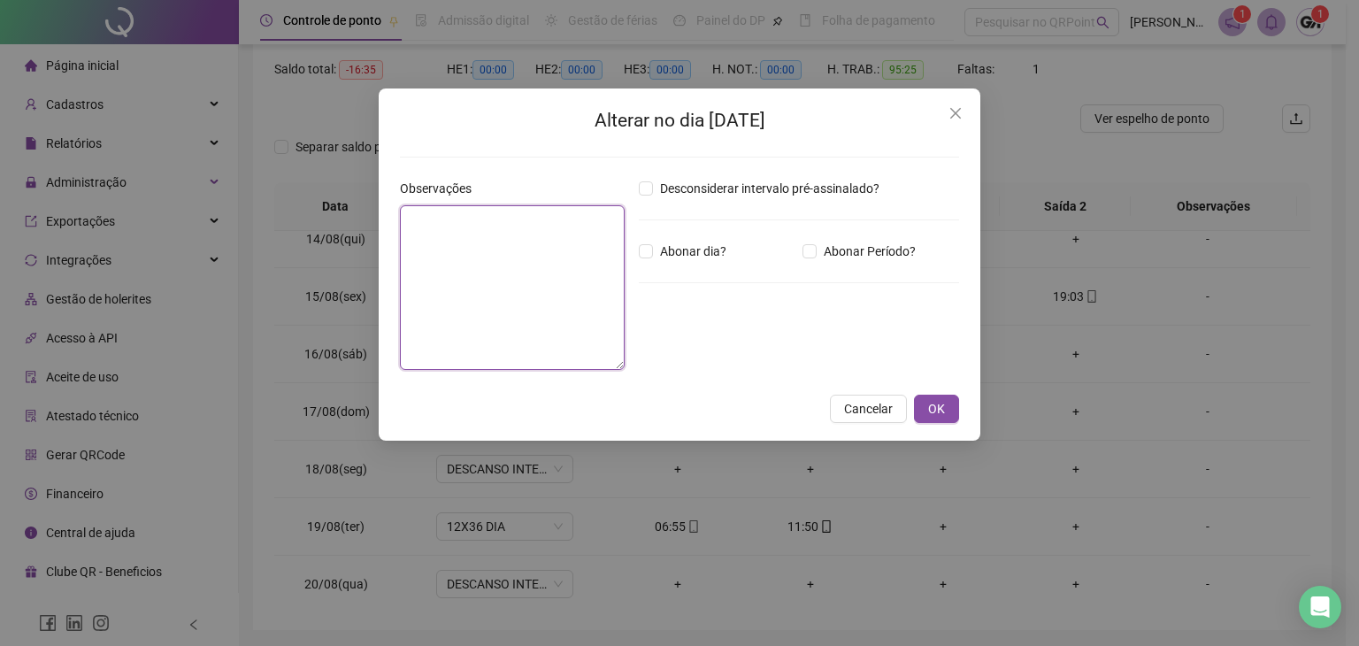
click at [531, 224] on textarea at bounding box center [512, 287] width 225 height 165
type textarea "*****"
click at [935, 411] on span "OK" at bounding box center [936, 408] width 17 height 19
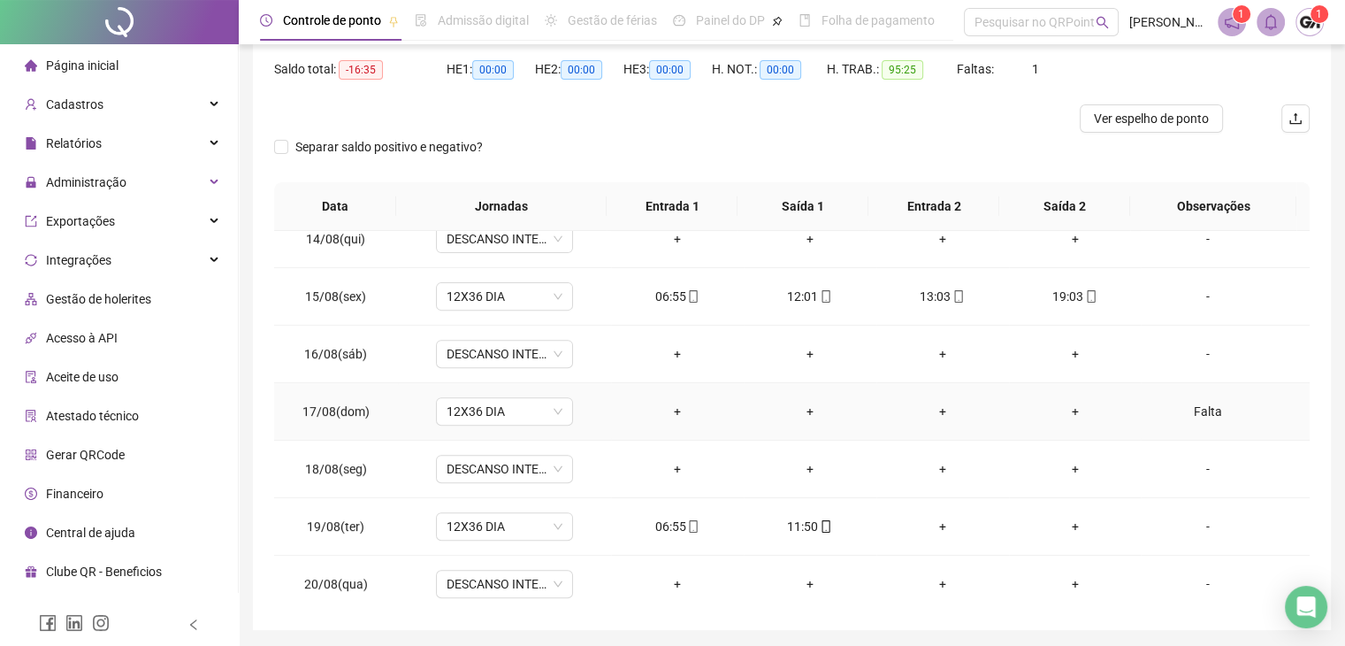
click at [1198, 409] on div "Falta" at bounding box center [1207, 411] width 104 height 19
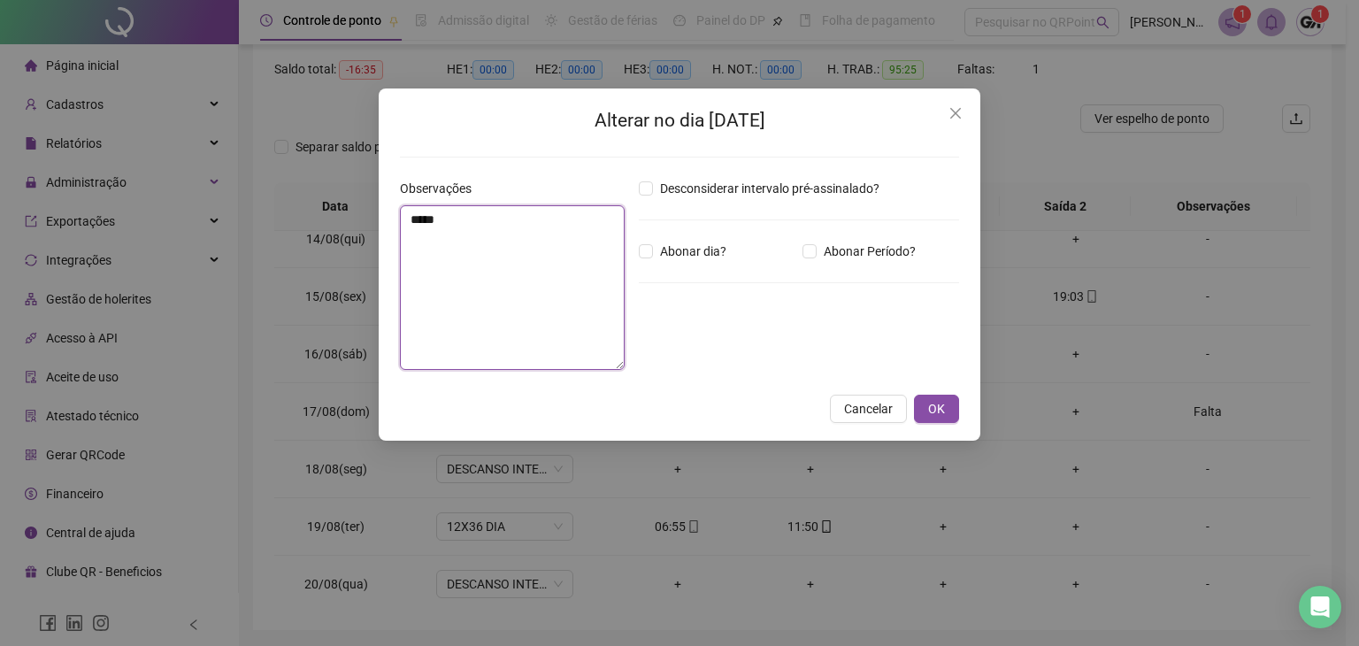
click at [527, 230] on textarea "*****" at bounding box center [512, 287] width 225 height 165
type textarea "*"
type textarea "*****"
click at [936, 405] on span "OK" at bounding box center [936, 408] width 17 height 19
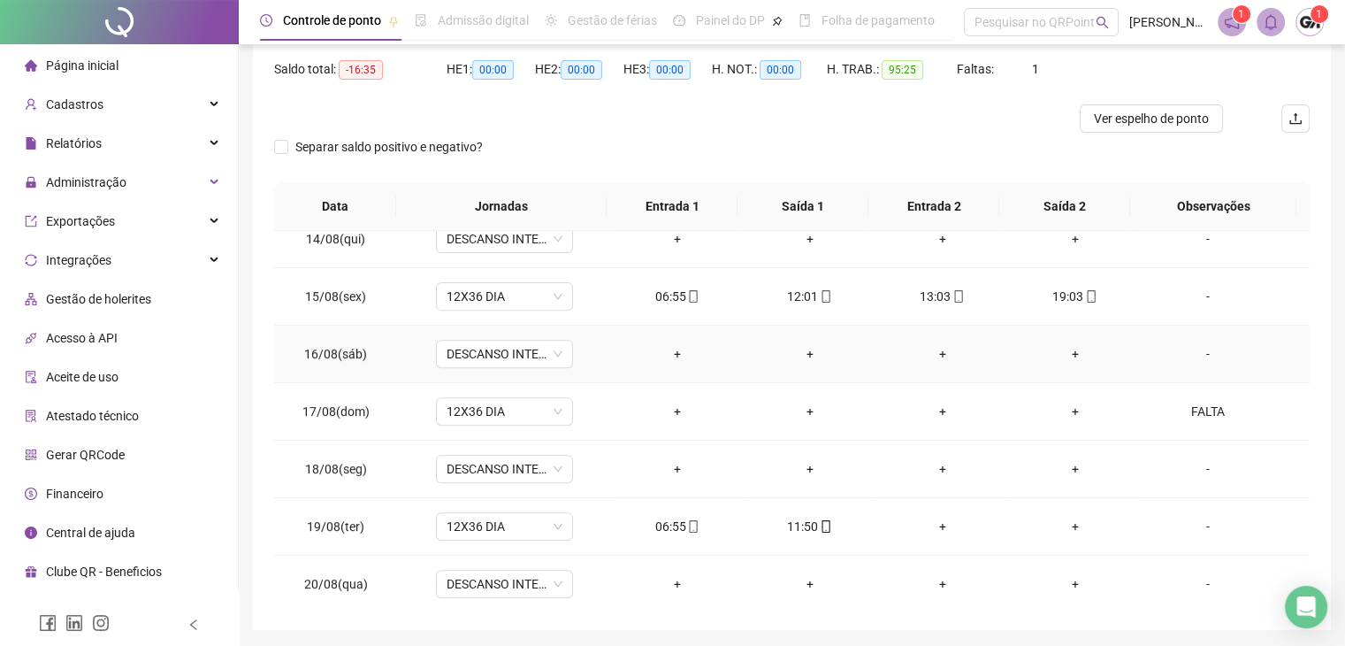
scroll to position [237, 0]
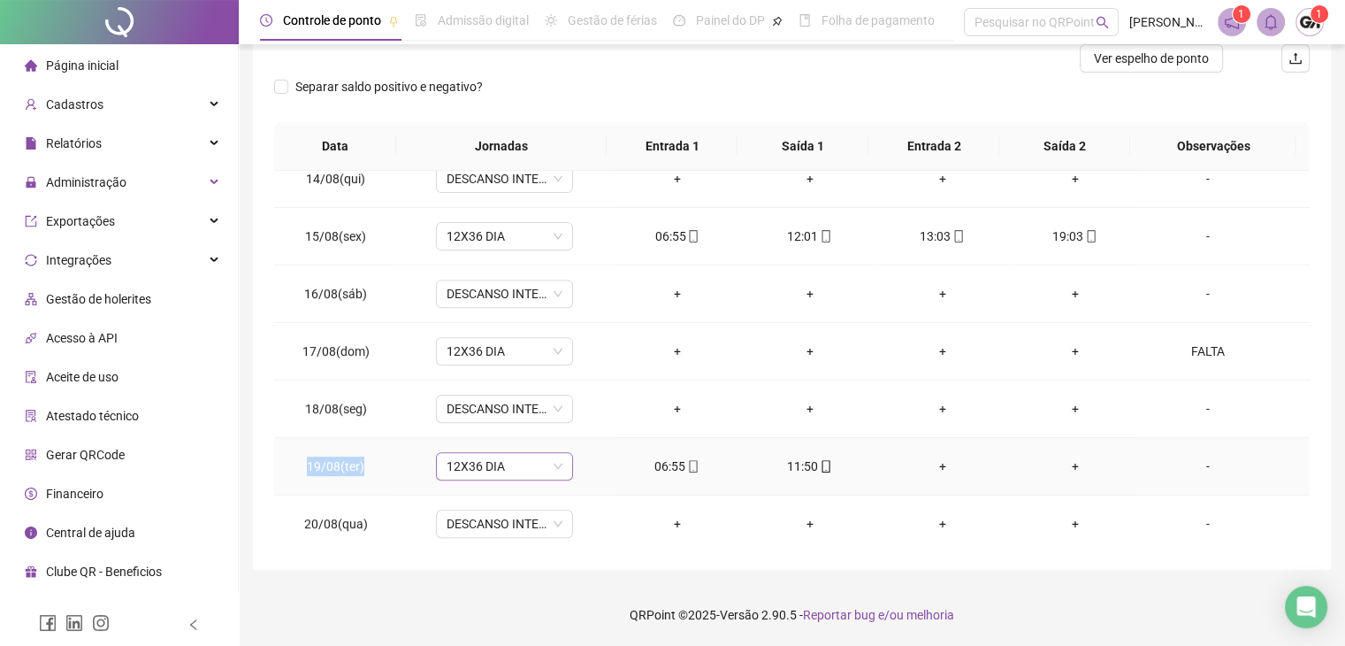
drag, startPoint x: 308, startPoint y: 463, endPoint x: 473, endPoint y: 475, distance: 165.8
click at [363, 464] on td "19/08(ter)" at bounding box center [336, 466] width 124 height 57
click at [357, 429] on td "18/08(seg)" at bounding box center [336, 408] width 124 height 57
click at [933, 471] on div "+" at bounding box center [943, 465] width 104 height 19
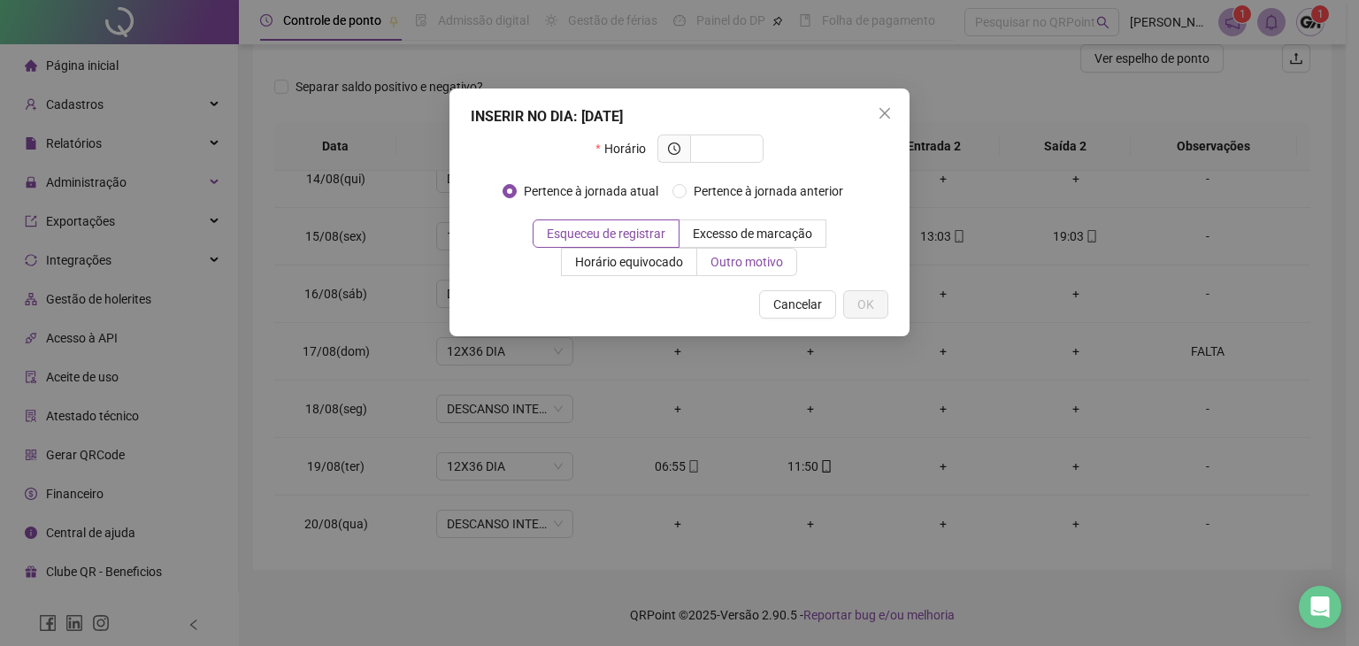
click at [710, 265] on span "Outro motivo" at bounding box center [746, 262] width 73 height 14
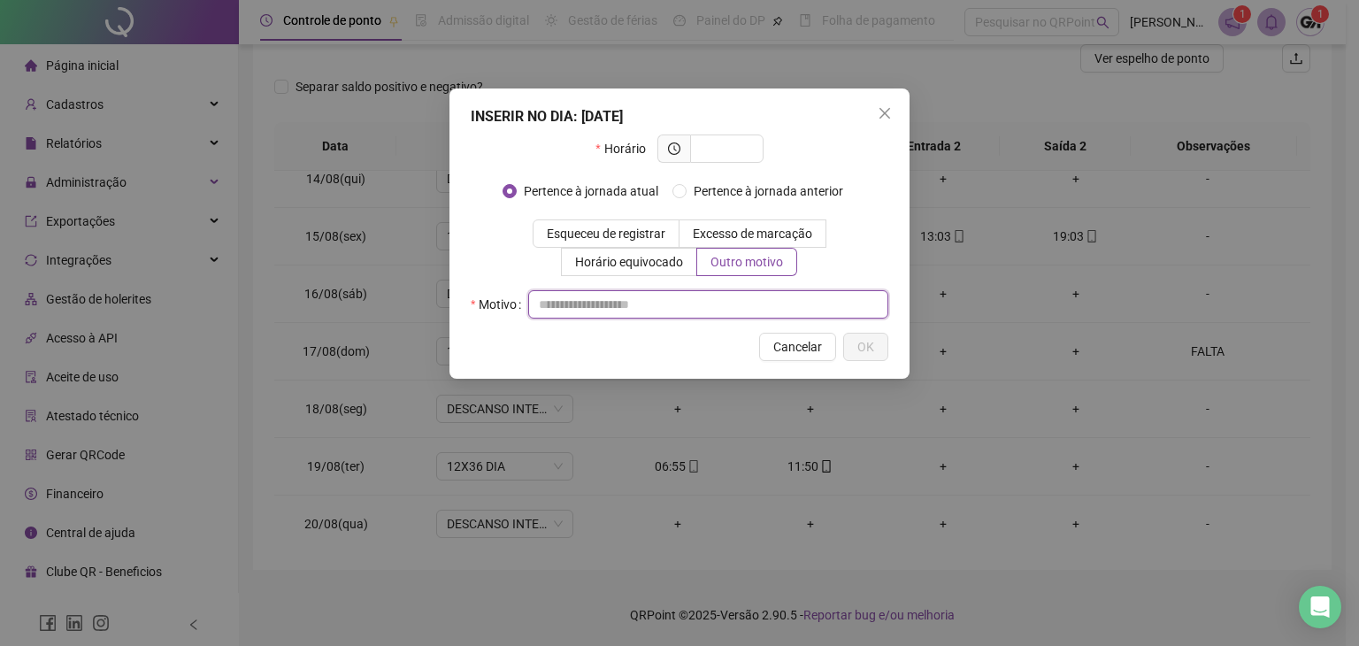
click at [642, 306] on input "text" at bounding box center [708, 304] width 360 height 28
click at [755, 304] on input "********" at bounding box center [708, 304] width 360 height 28
type input "********"
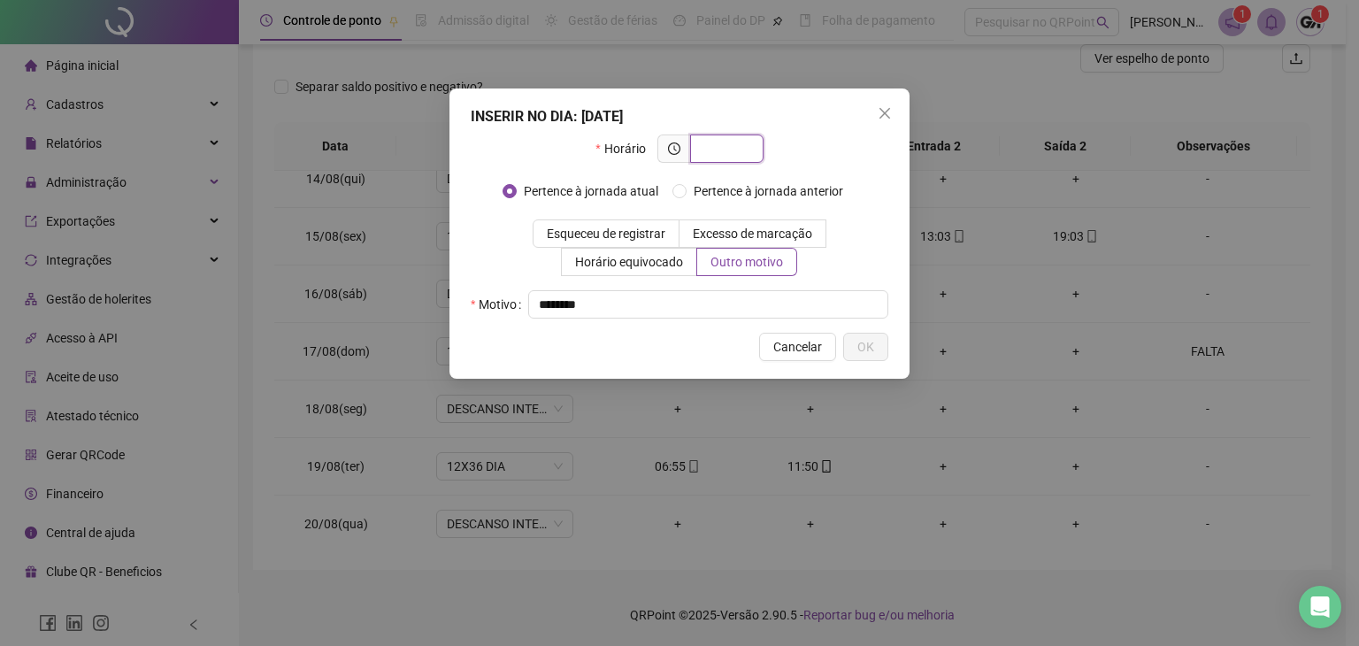
click at [709, 150] on input "text" at bounding box center [725, 148] width 49 height 19
type input "*"
type input "**"
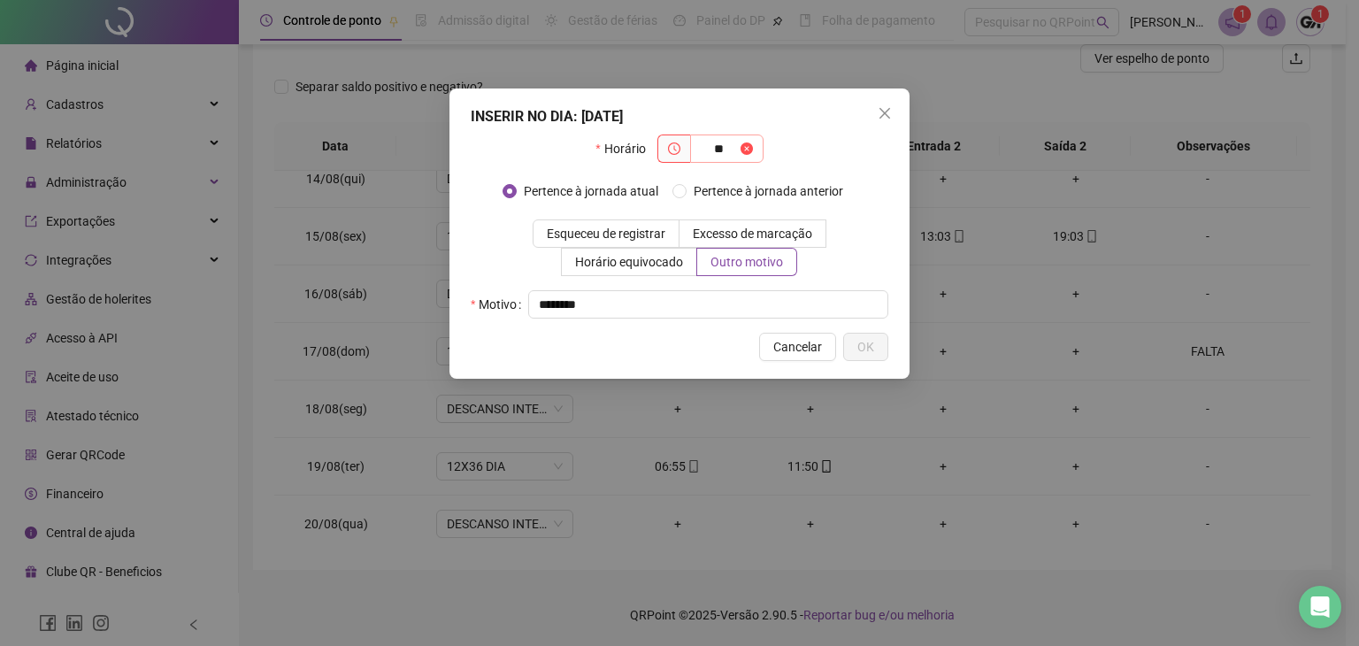
click at [745, 147] on span at bounding box center [746, 148] width 12 height 19
click at [926, 210] on div "INSERIR NO DIA : 19/08/2025 Horário ** Pertence à jornada atual Pertence à jorn…" at bounding box center [679, 323] width 1359 height 646
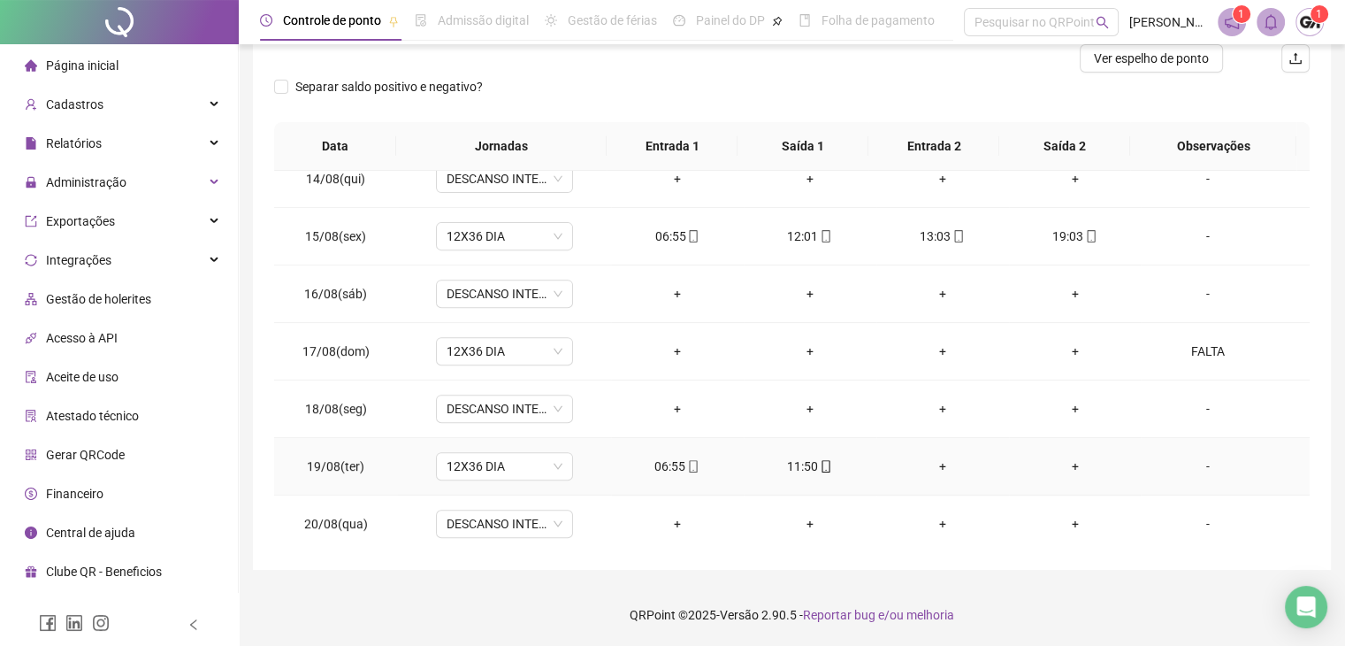
click at [934, 460] on div "+" at bounding box center [943, 465] width 104 height 19
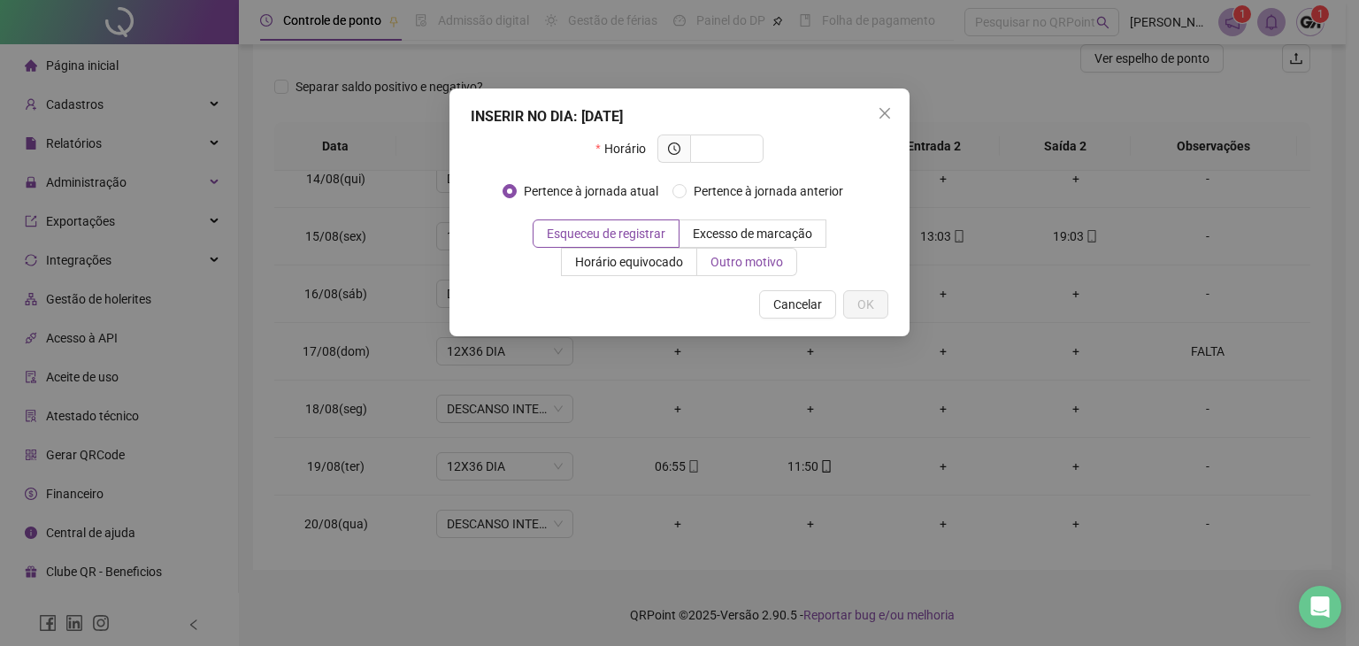
click at [717, 268] on span "Outro motivo" at bounding box center [746, 262] width 73 height 14
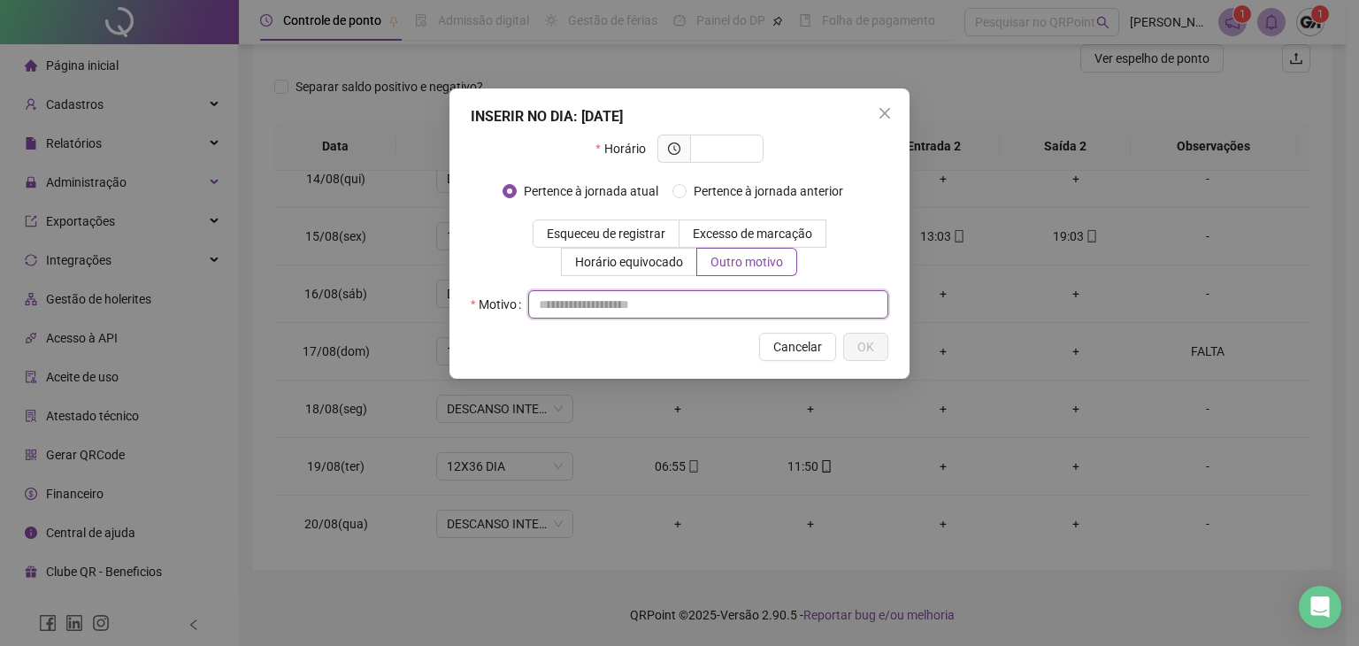
click at [655, 310] on input "text" at bounding box center [708, 304] width 360 height 28
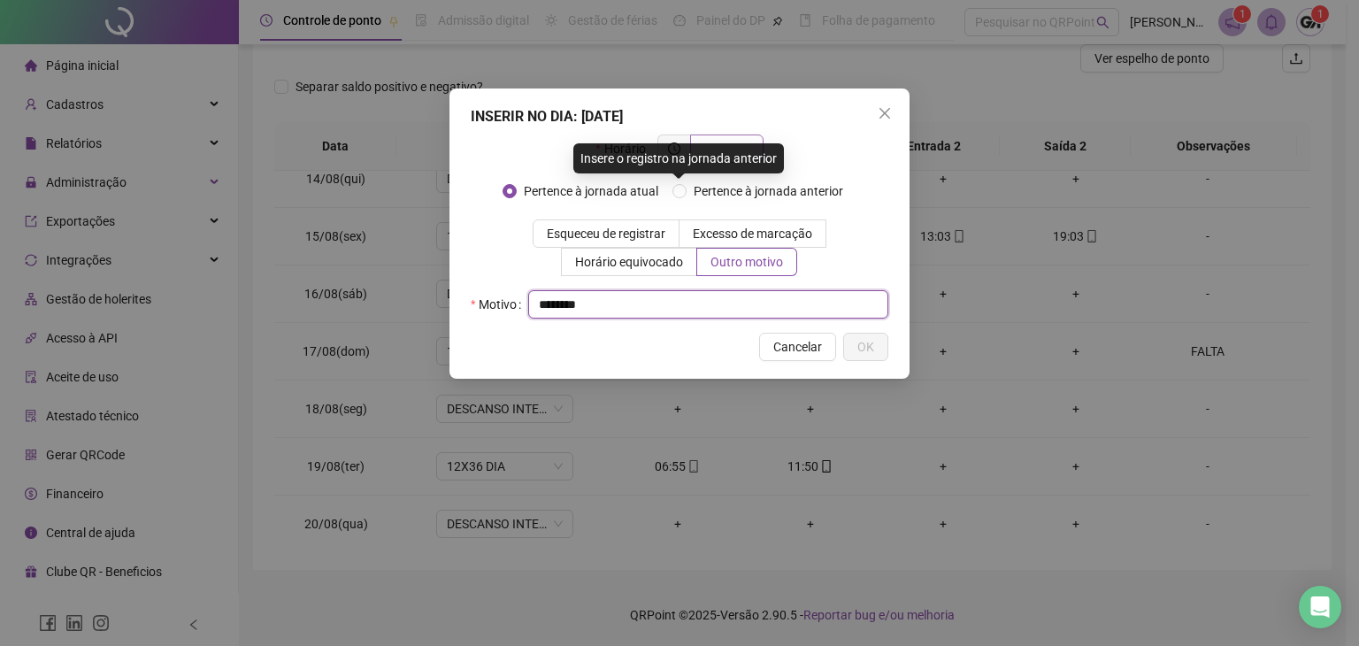
type input "********"
click at [731, 140] on input "text" at bounding box center [725, 148] width 49 height 19
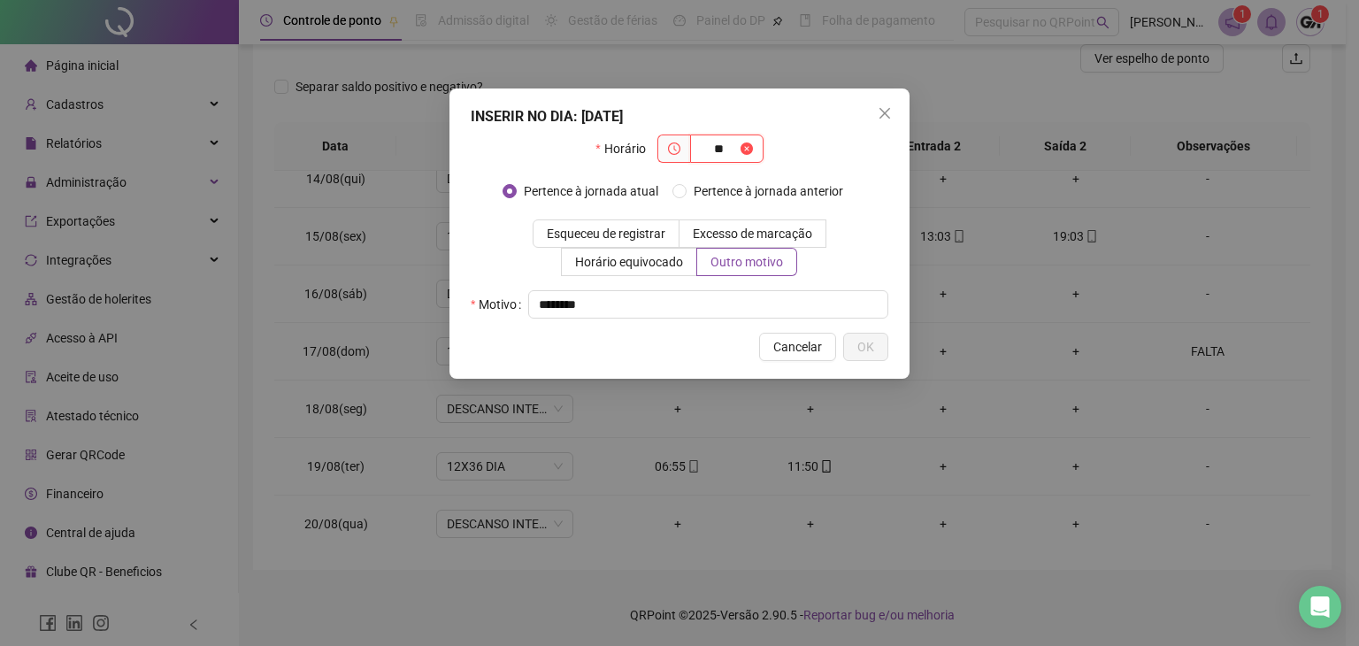
type input "*"
click at [808, 357] on button "Cancelar" at bounding box center [797, 347] width 77 height 28
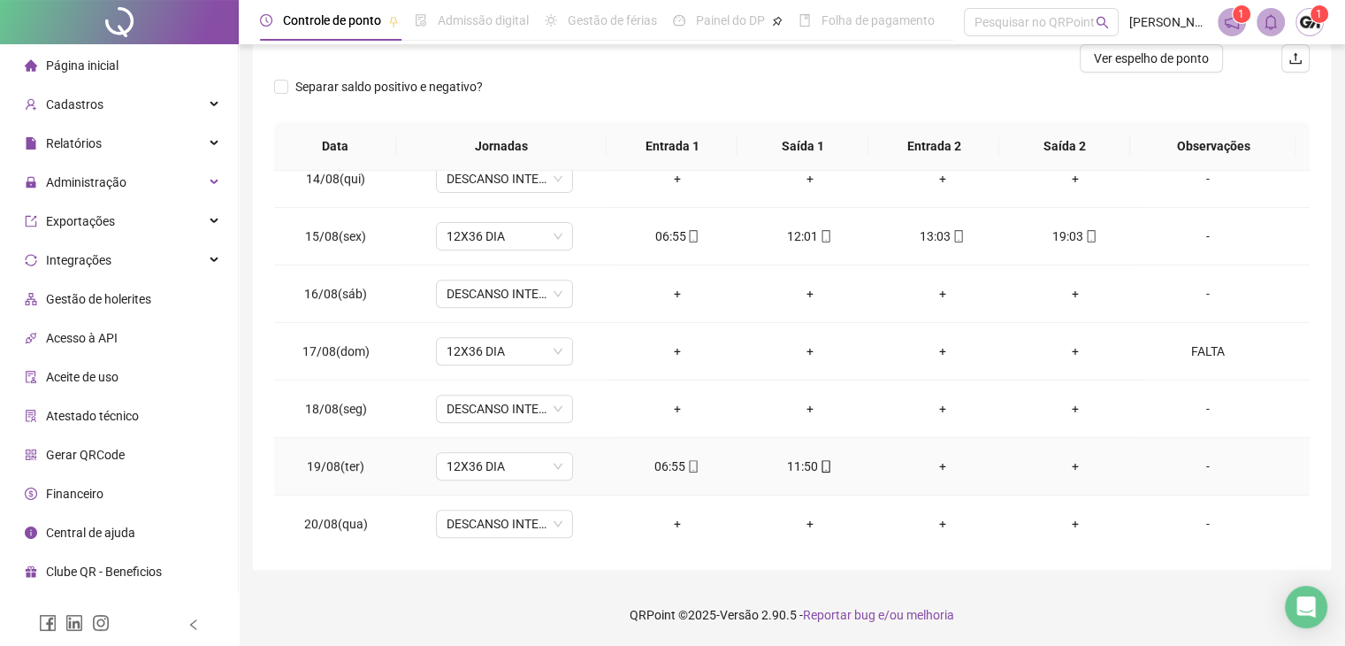
click at [1206, 462] on div "-" at bounding box center [1207, 465] width 104 height 19
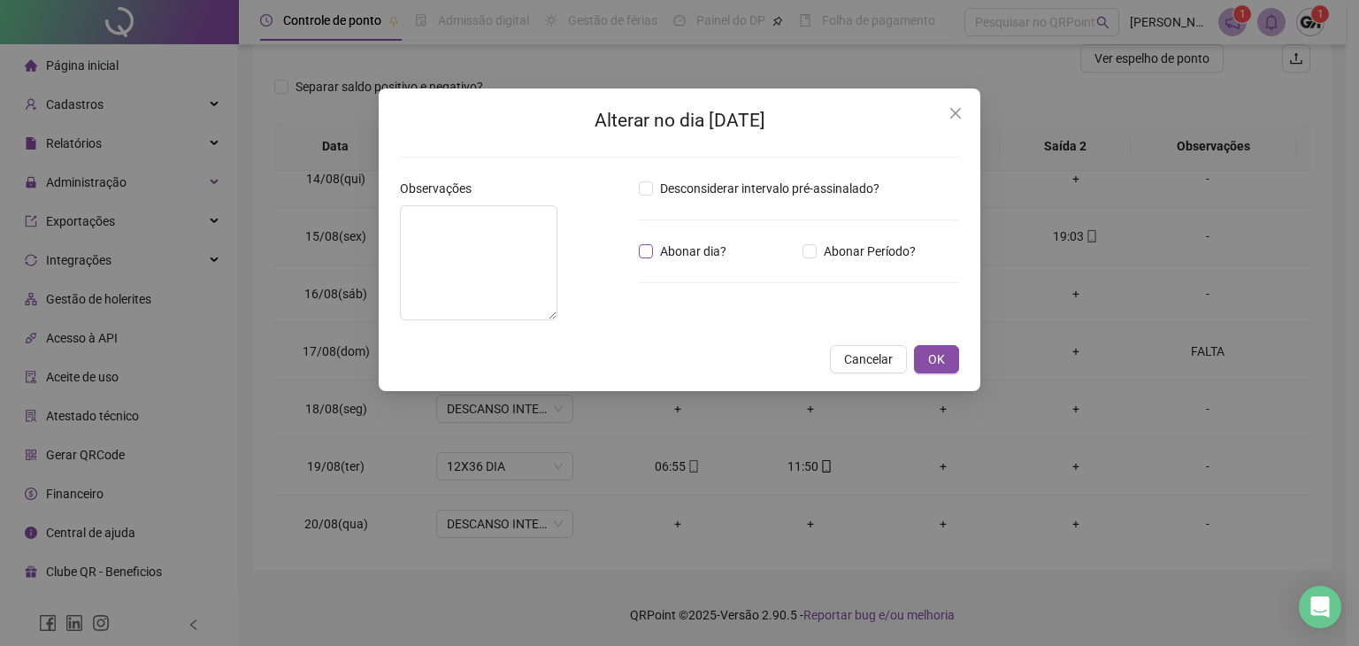
click at [658, 254] on span "Abonar dia?" at bounding box center [693, 250] width 80 height 19
click at [557, 230] on textarea at bounding box center [478, 262] width 157 height 115
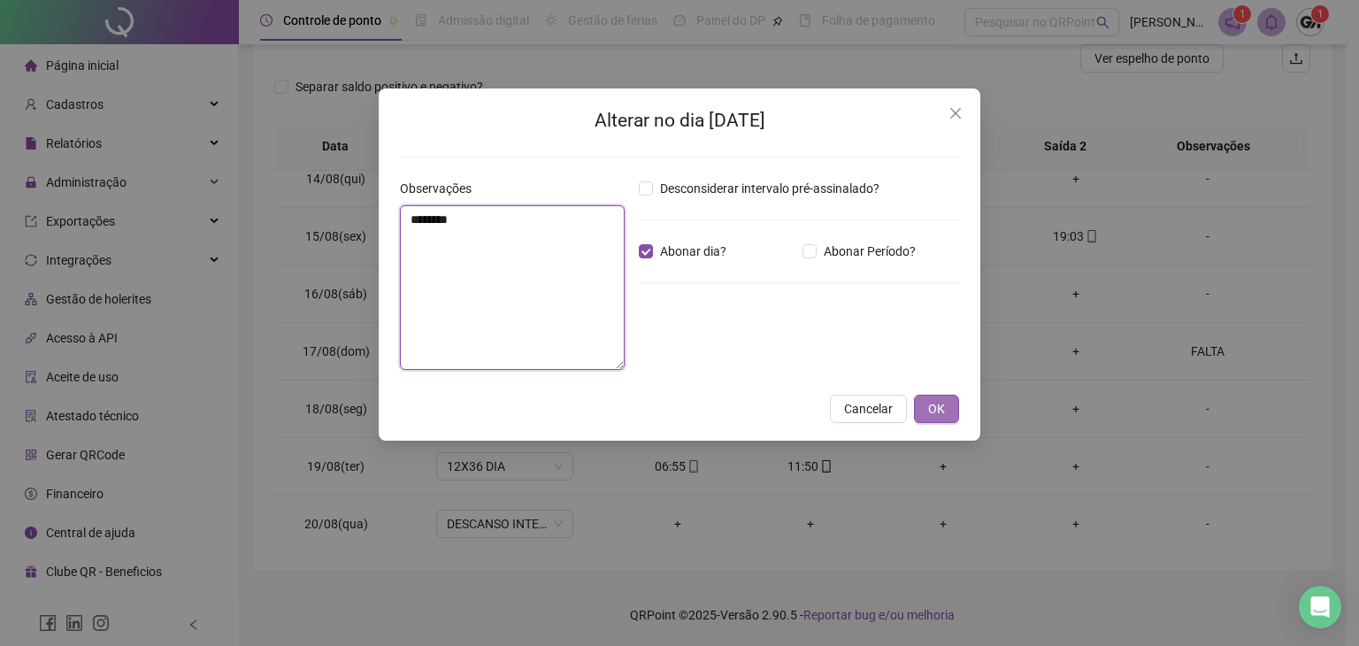
type textarea "********"
click at [942, 414] on span "OK" at bounding box center [936, 408] width 17 height 19
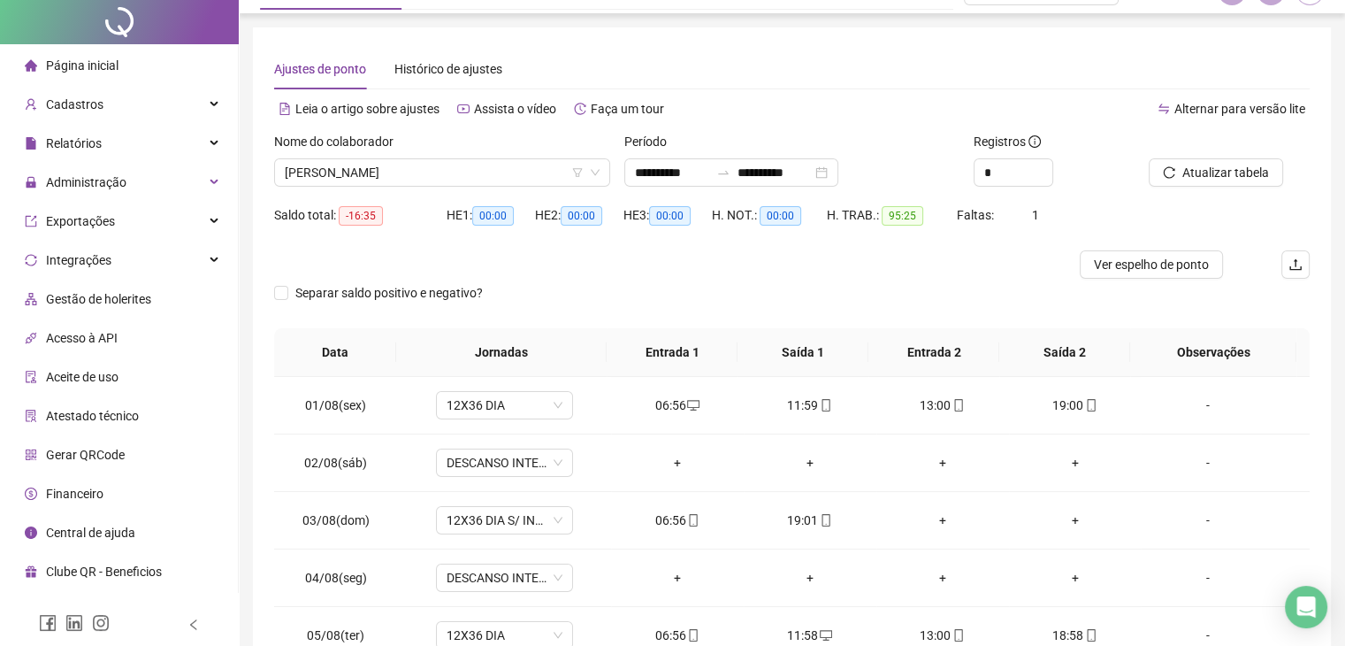
scroll to position [0, 0]
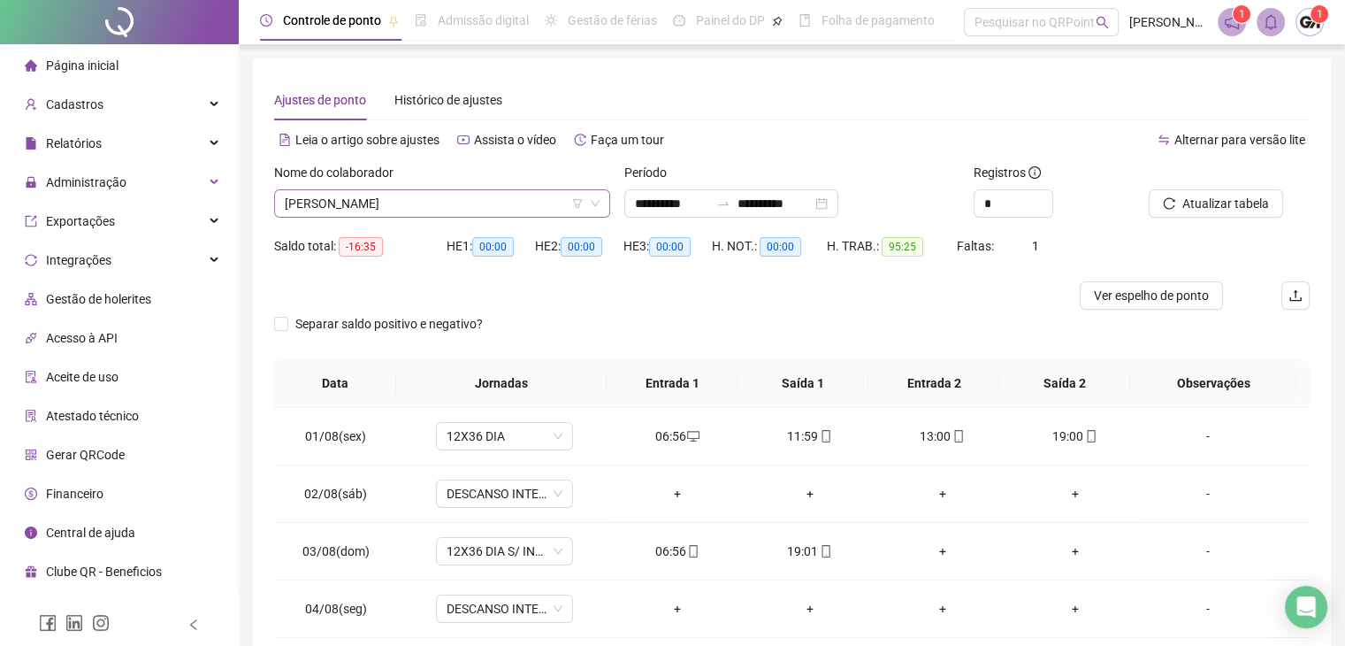
click at [428, 214] on span "CINTIA SANTOS ORNEL" at bounding box center [442, 203] width 315 height 27
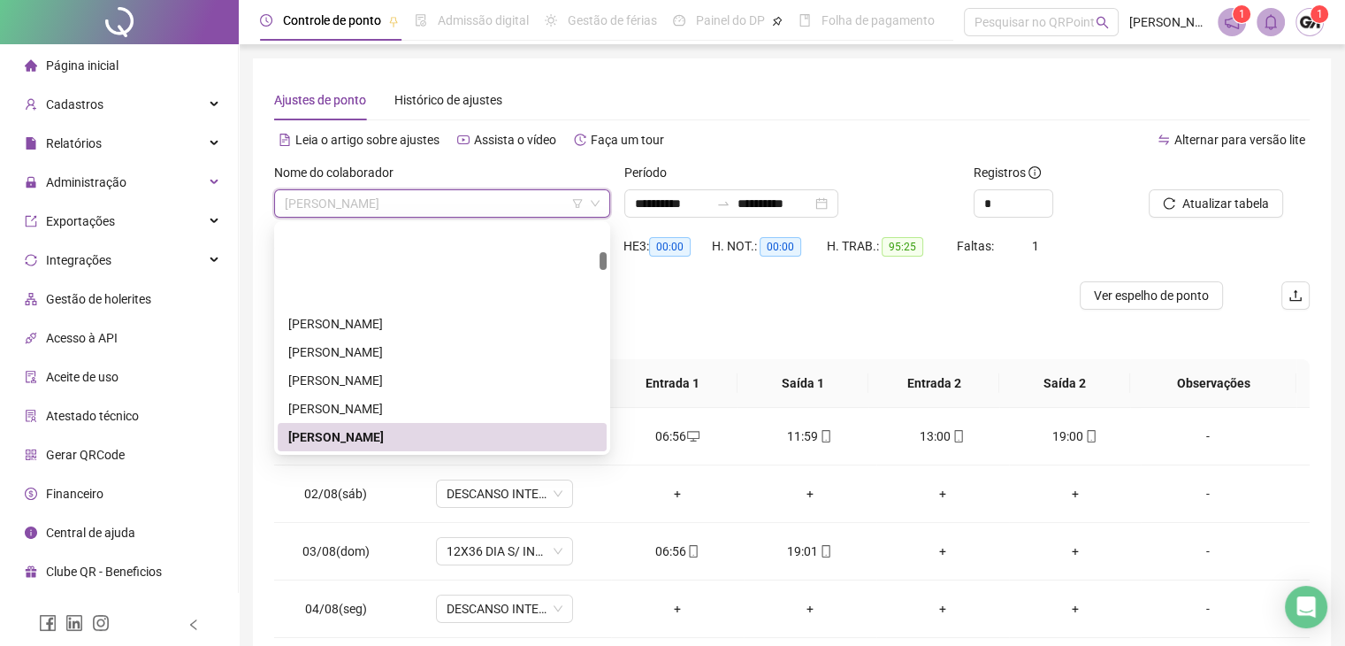
scroll to position [541, 0]
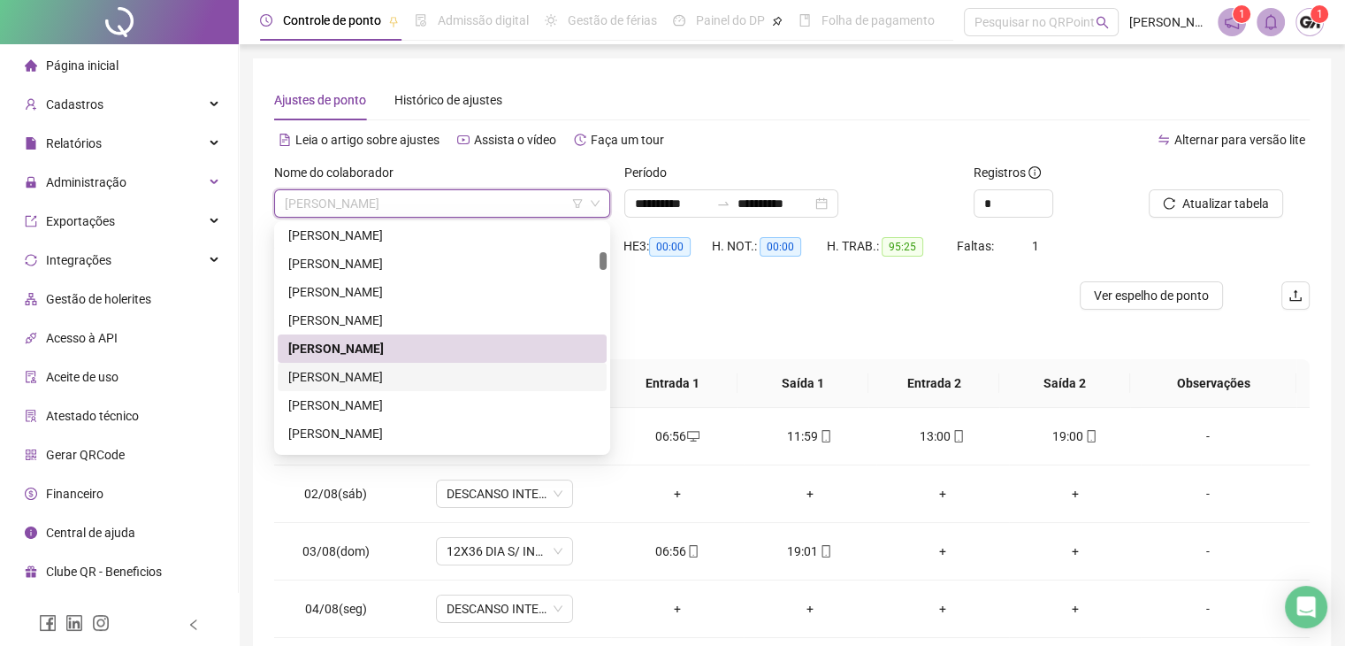
click at [347, 371] on div "CLAUDIO BARBOSA TABORDA" at bounding box center [442, 376] width 308 height 19
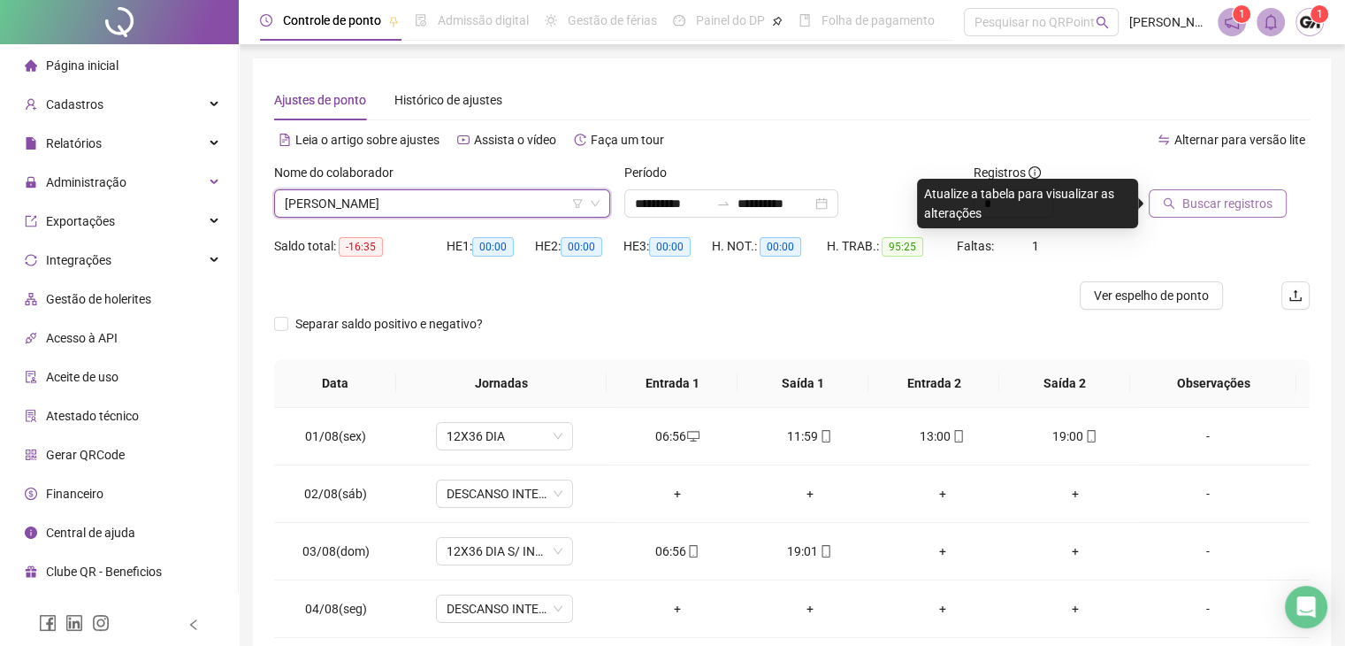
click at [1185, 206] on span "Buscar registros" at bounding box center [1228, 203] width 90 height 19
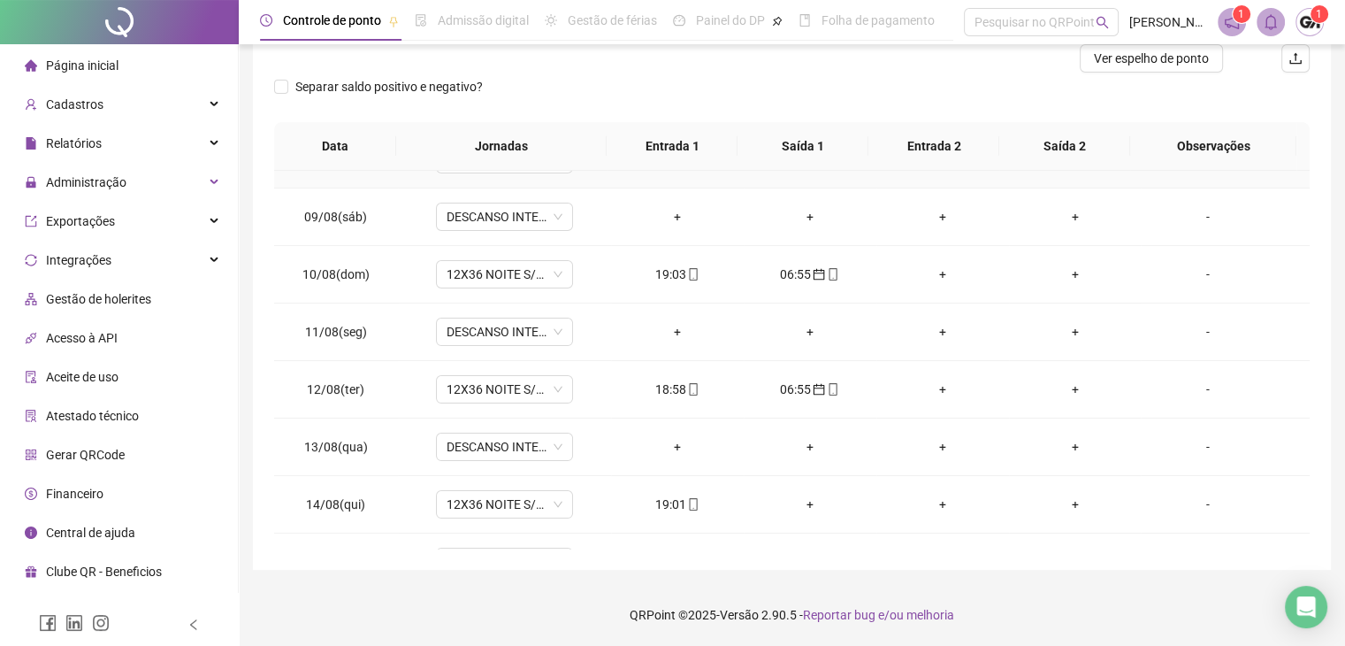
scroll to position [619, 0]
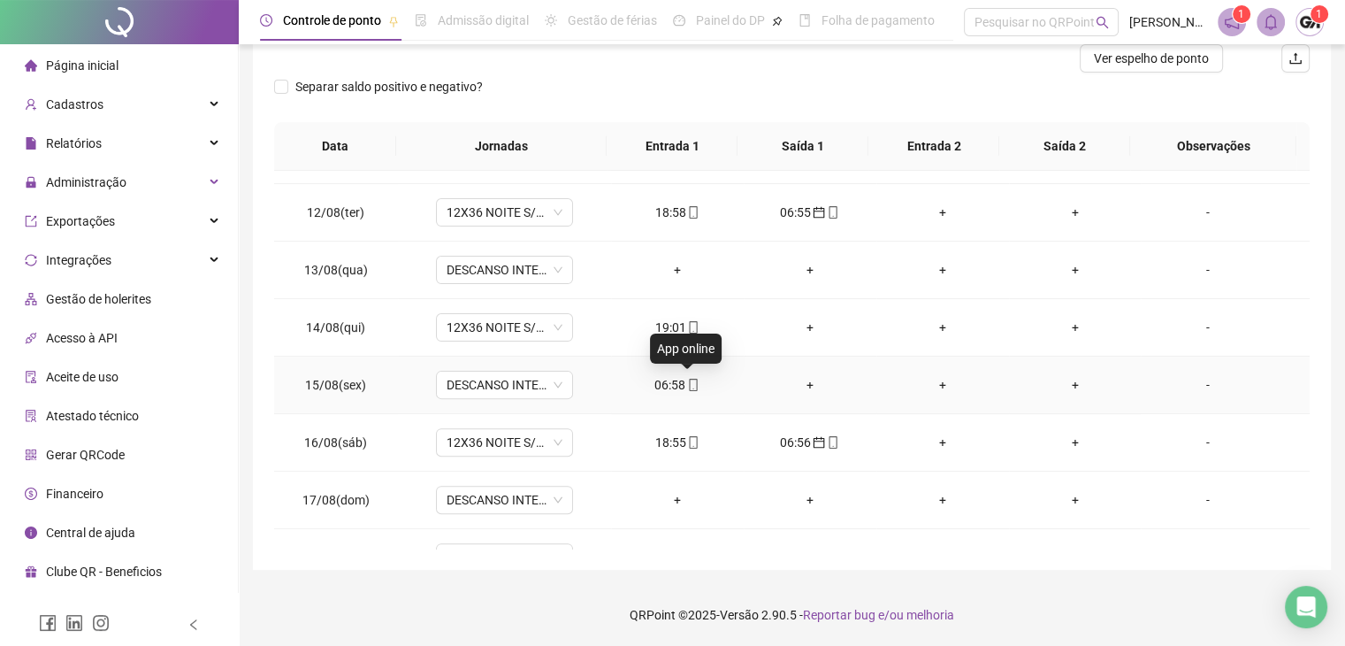
click at [690, 380] on icon "mobile" at bounding box center [693, 385] width 12 height 12
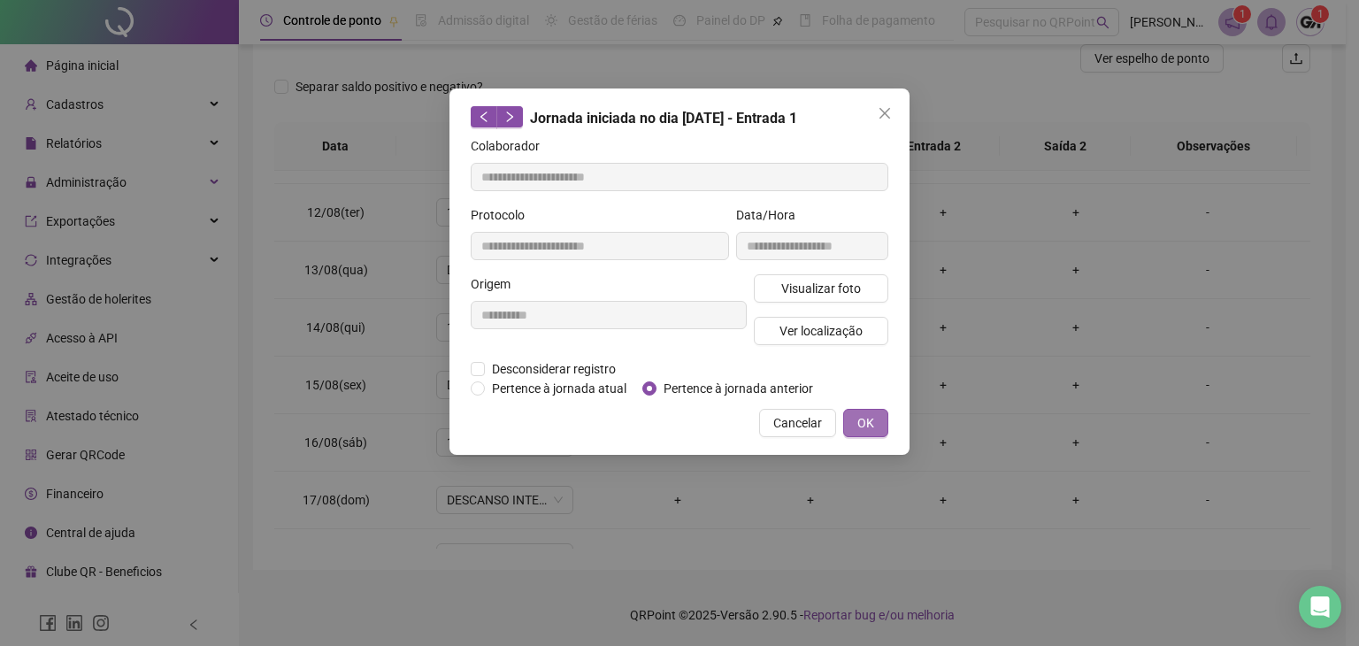
type input "**********"
click at [867, 429] on span "OK" at bounding box center [865, 422] width 17 height 19
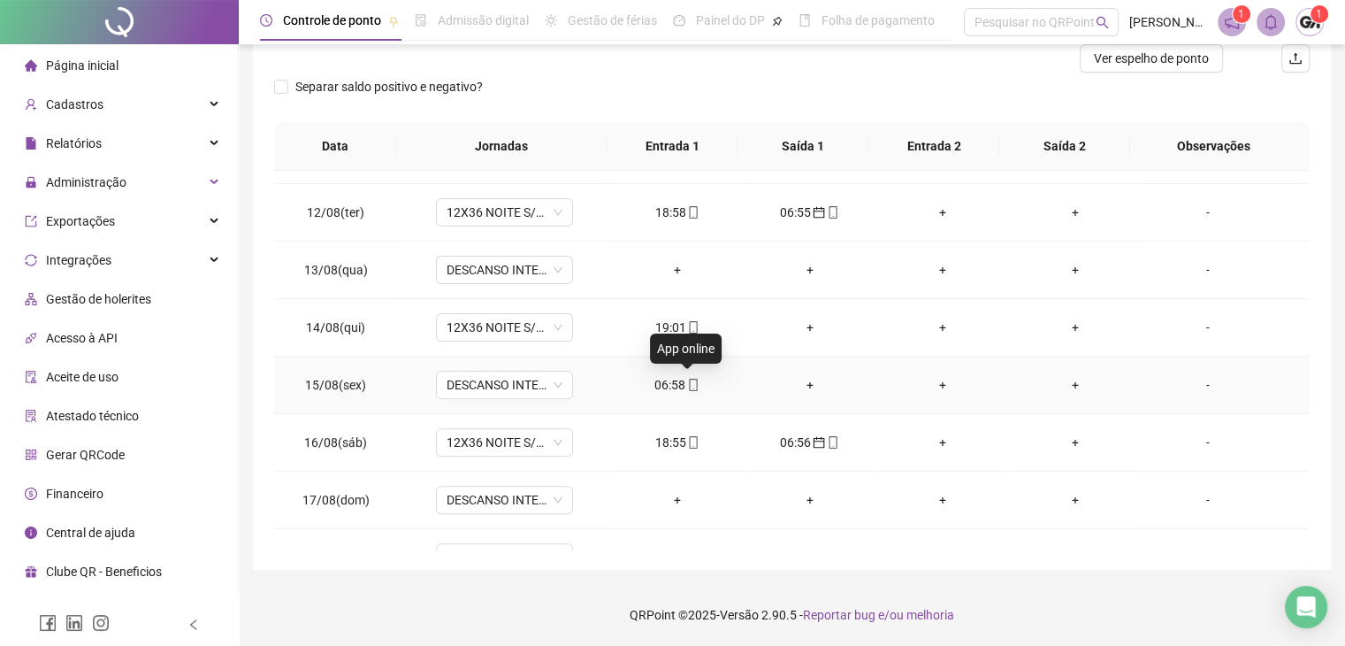
click at [687, 379] on icon "mobile" at bounding box center [693, 385] width 12 height 12
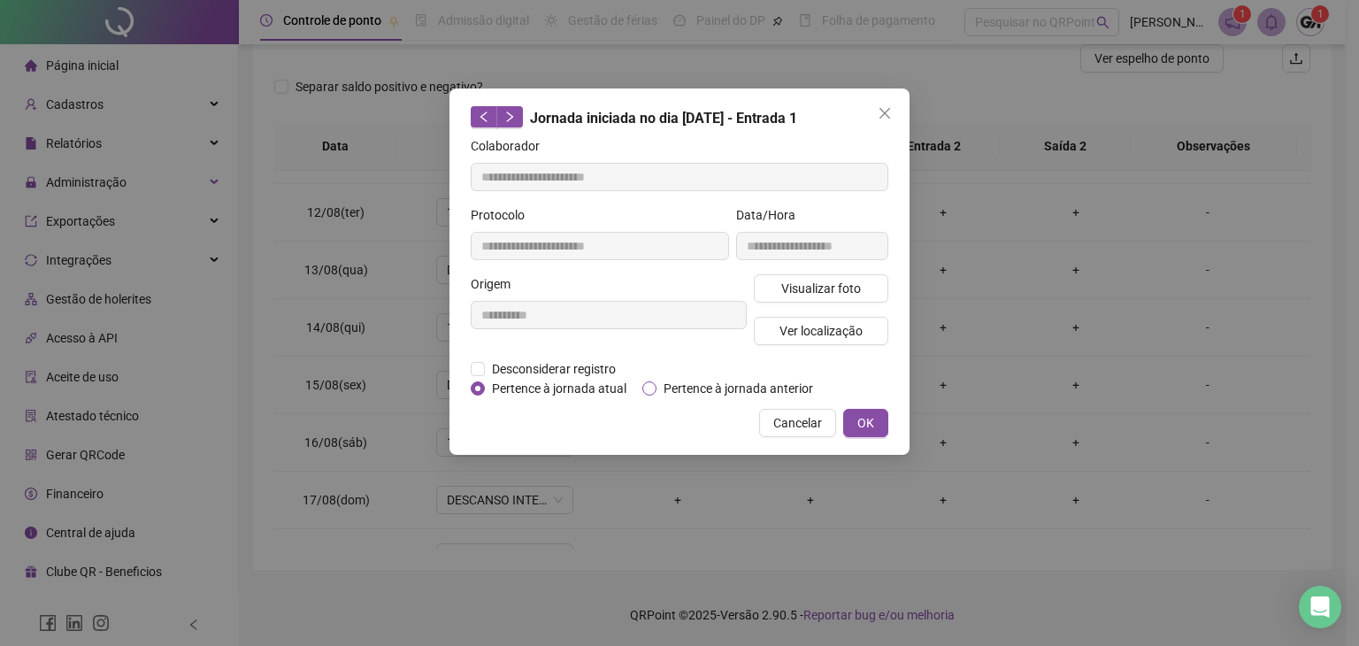
click at [684, 384] on span "Pertence à jornada anterior" at bounding box center [738, 388] width 164 height 19
click at [859, 421] on span "OK" at bounding box center [865, 422] width 17 height 19
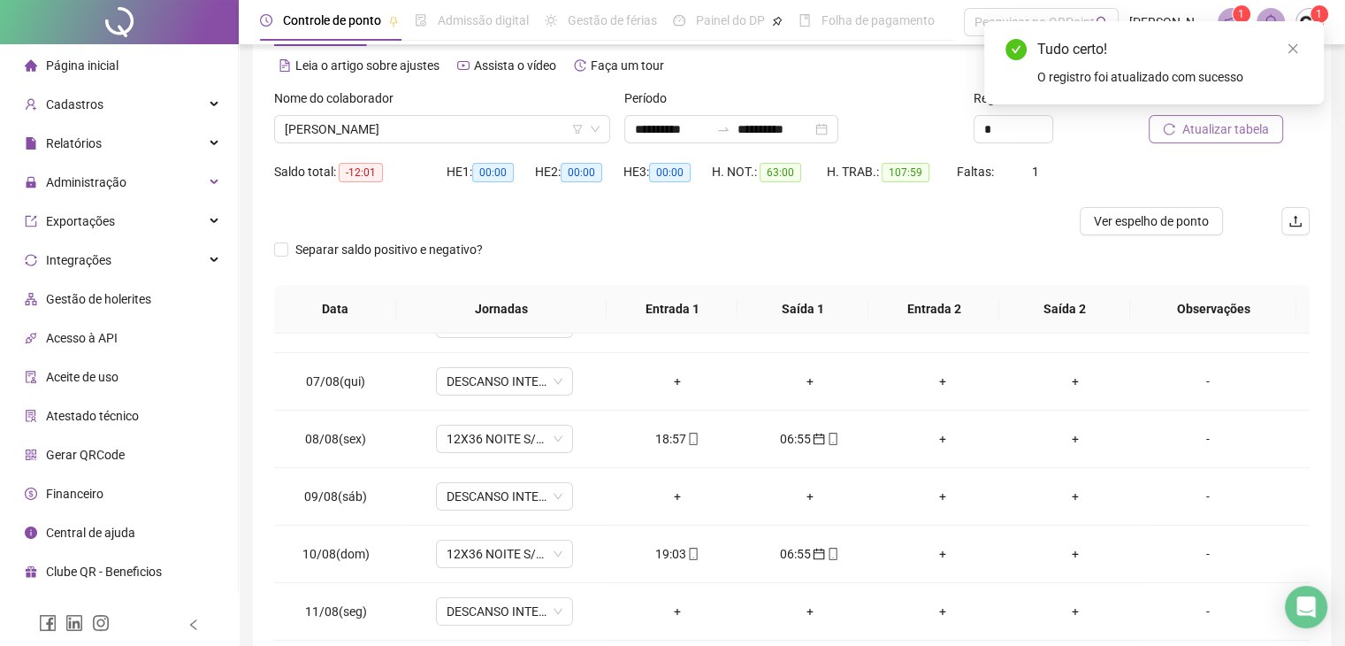
scroll to position [0, 0]
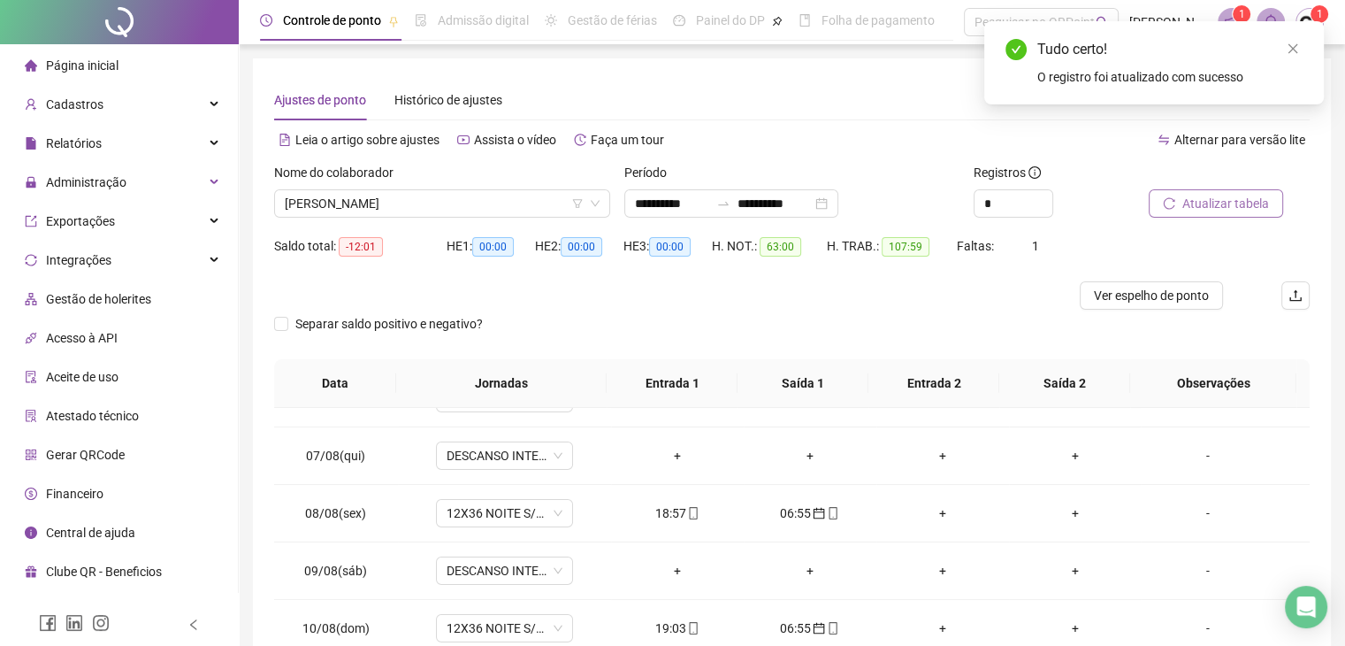
click at [1175, 211] on button "Atualizar tabela" at bounding box center [1216, 203] width 134 height 28
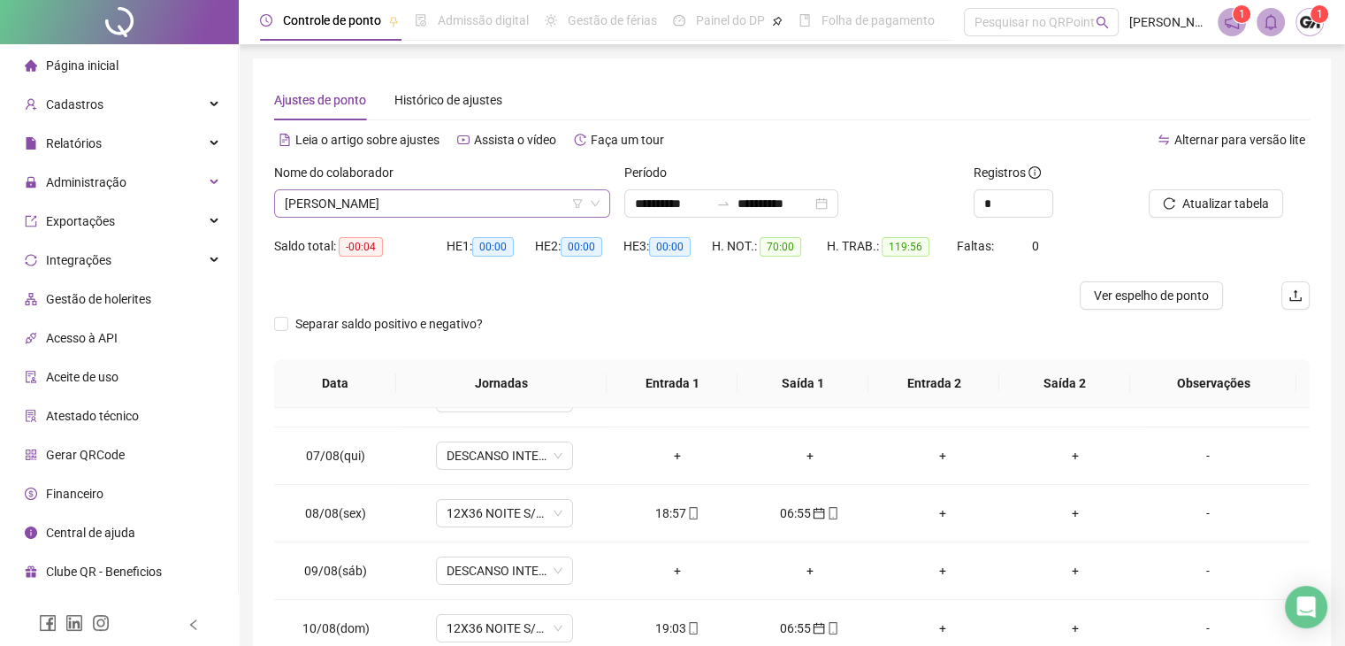
click at [495, 207] on span "CLAUDIO BARBOSA TABORDA" at bounding box center [442, 203] width 315 height 27
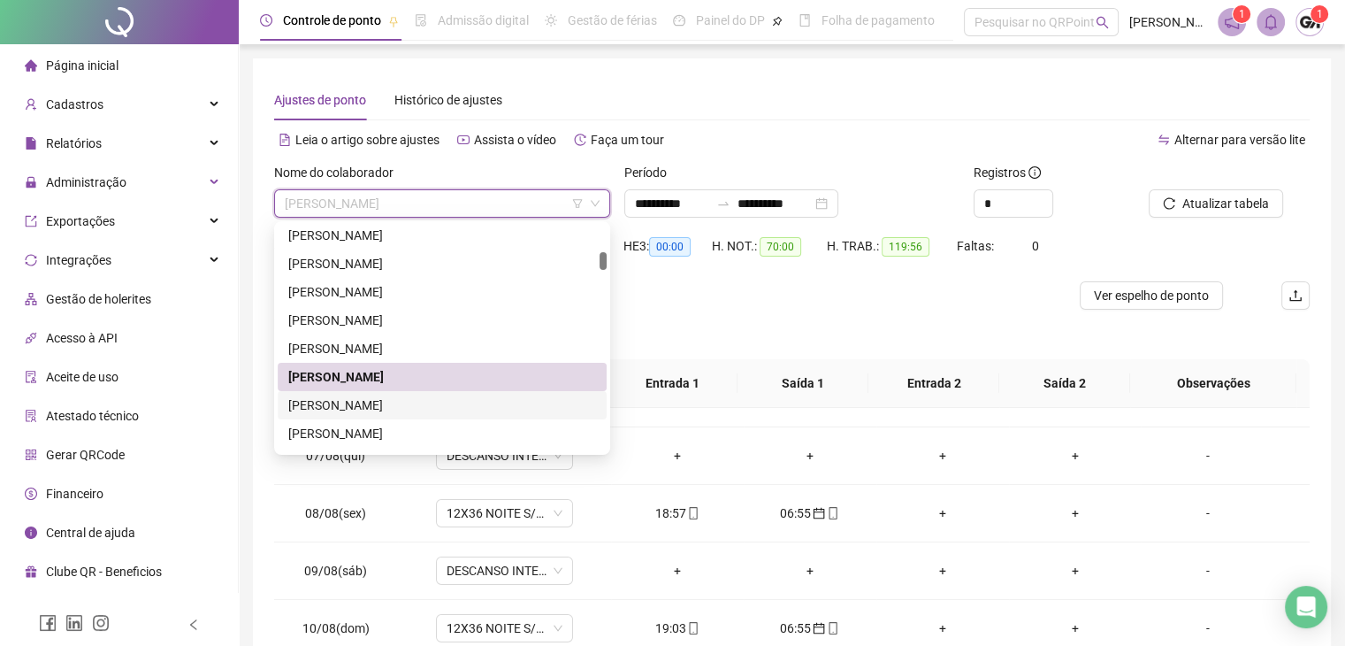
click at [394, 403] on div "CLECIO FROZI CARNEIRO" at bounding box center [442, 404] width 308 height 19
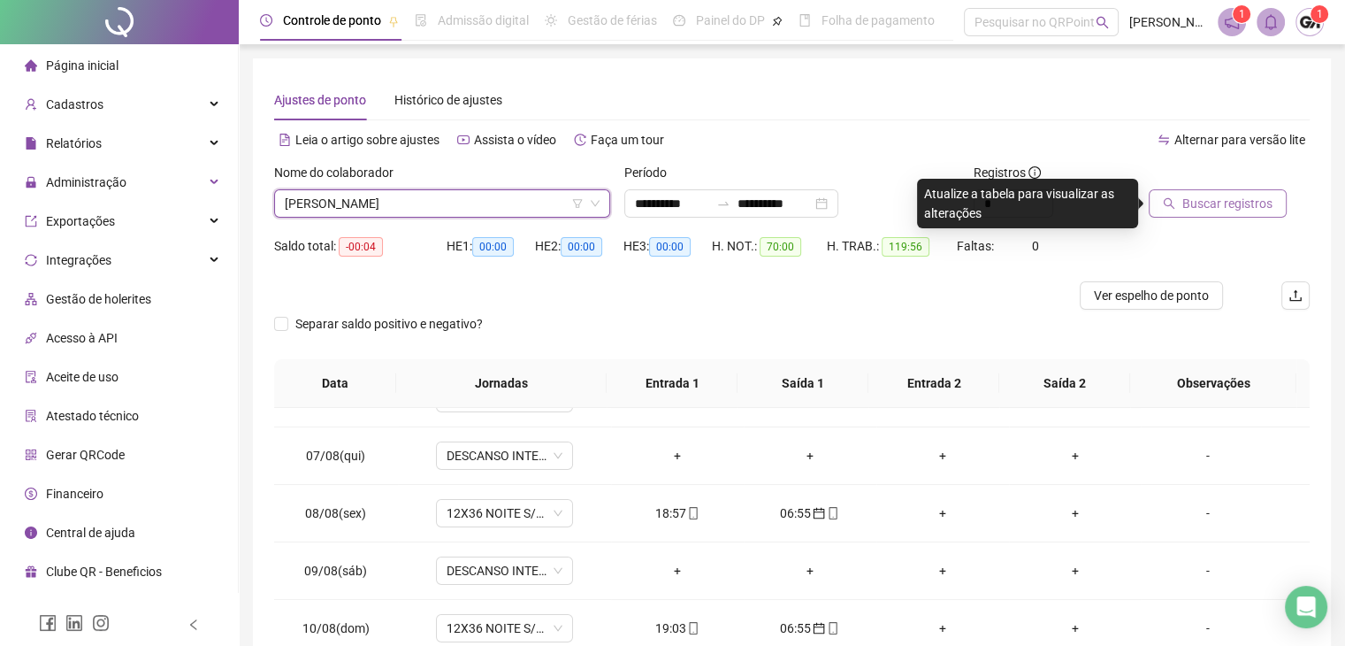
click at [1225, 206] on span "Buscar registros" at bounding box center [1228, 203] width 90 height 19
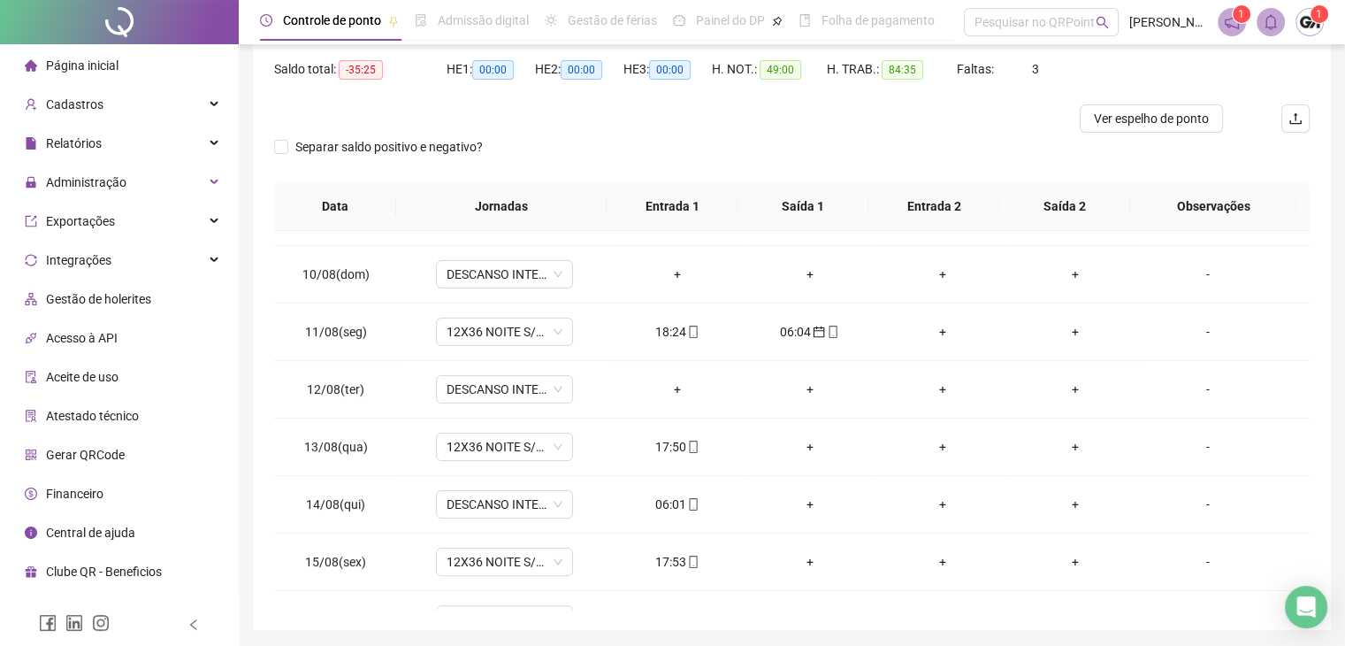
scroll to position [591, 0]
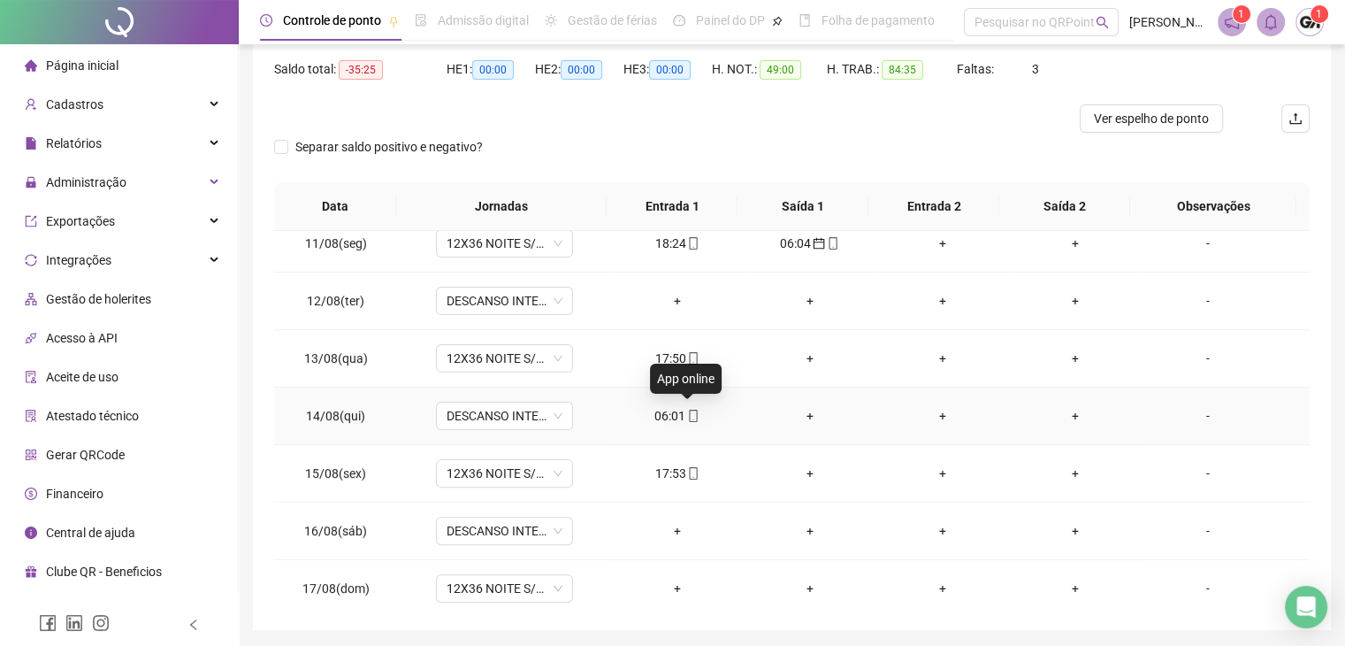
click at [689, 415] on icon "mobile" at bounding box center [693, 416] width 12 height 12
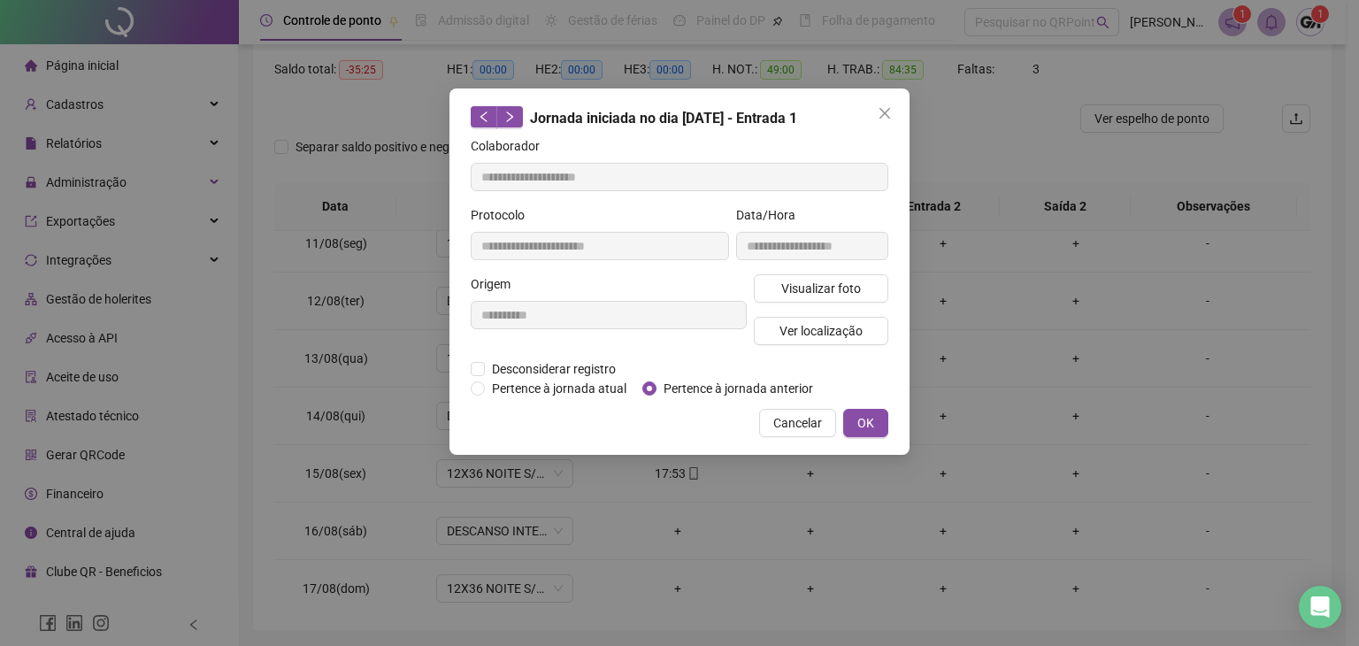
type input "**********"
click at [685, 387] on span "Pertence à jornada anterior" at bounding box center [738, 388] width 164 height 19
click at [877, 424] on button "OK" at bounding box center [865, 423] width 45 height 28
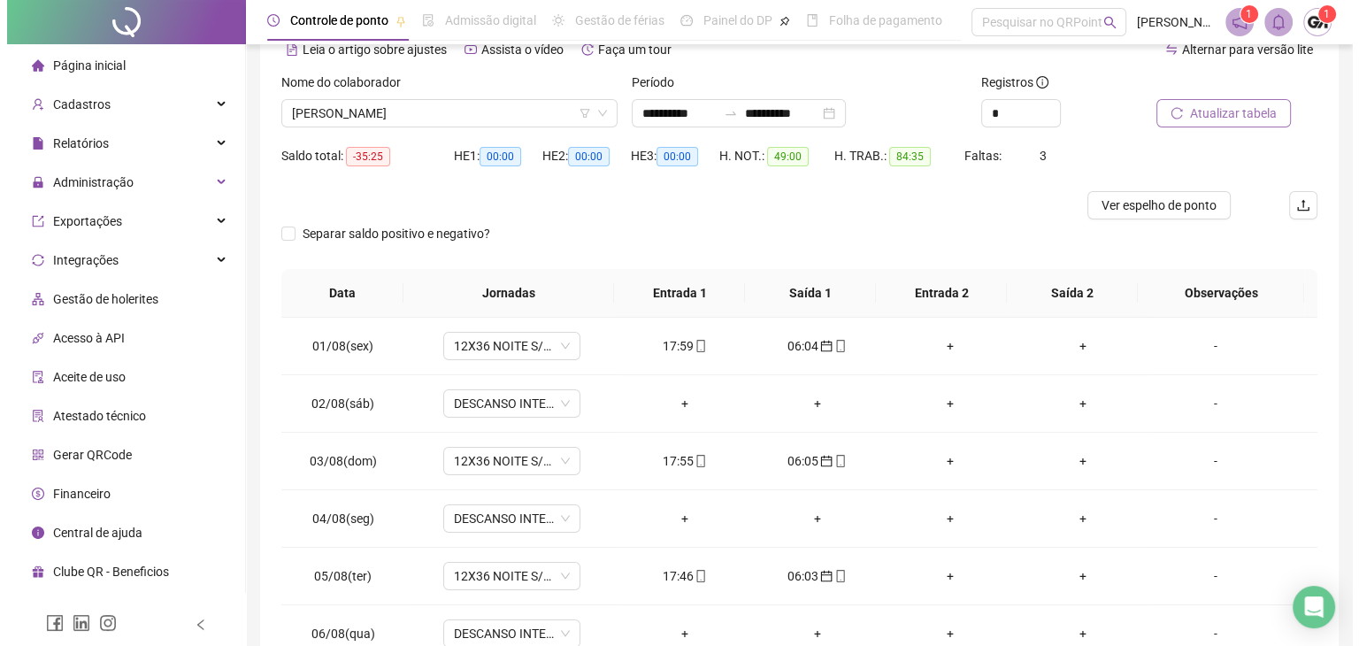
scroll to position [0, 0]
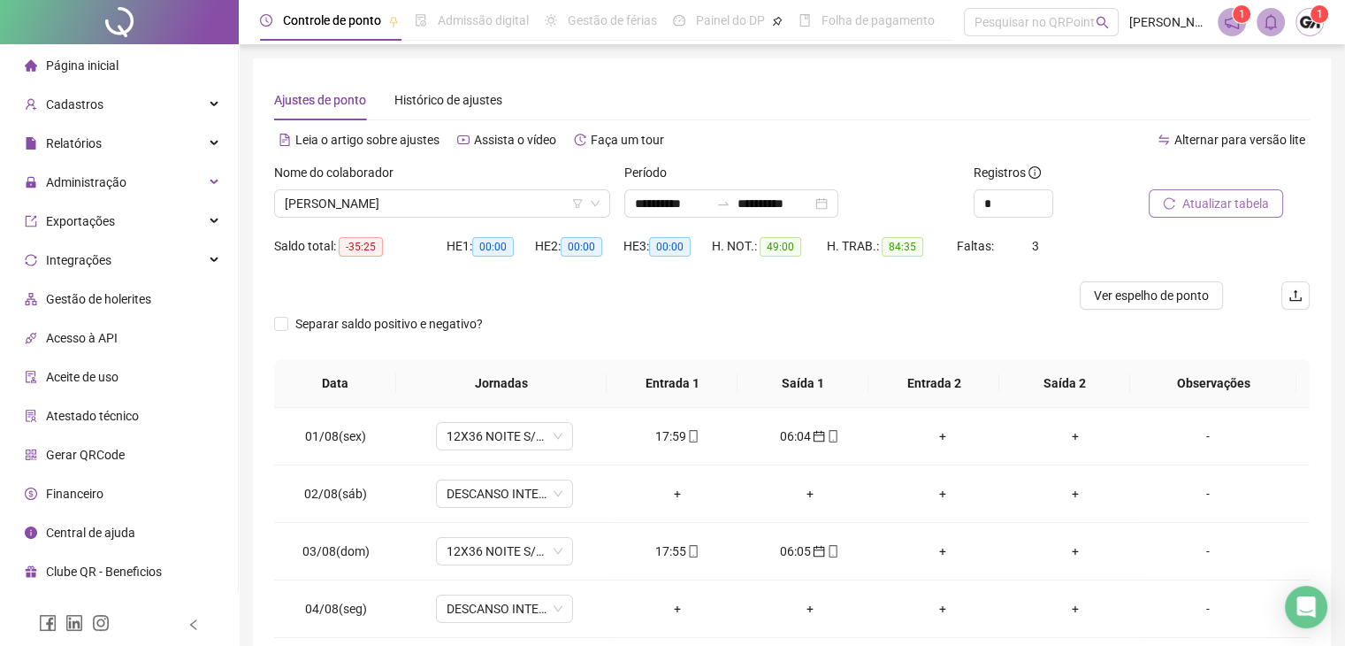
click at [1189, 199] on span "Atualizar tabela" at bounding box center [1226, 203] width 87 height 19
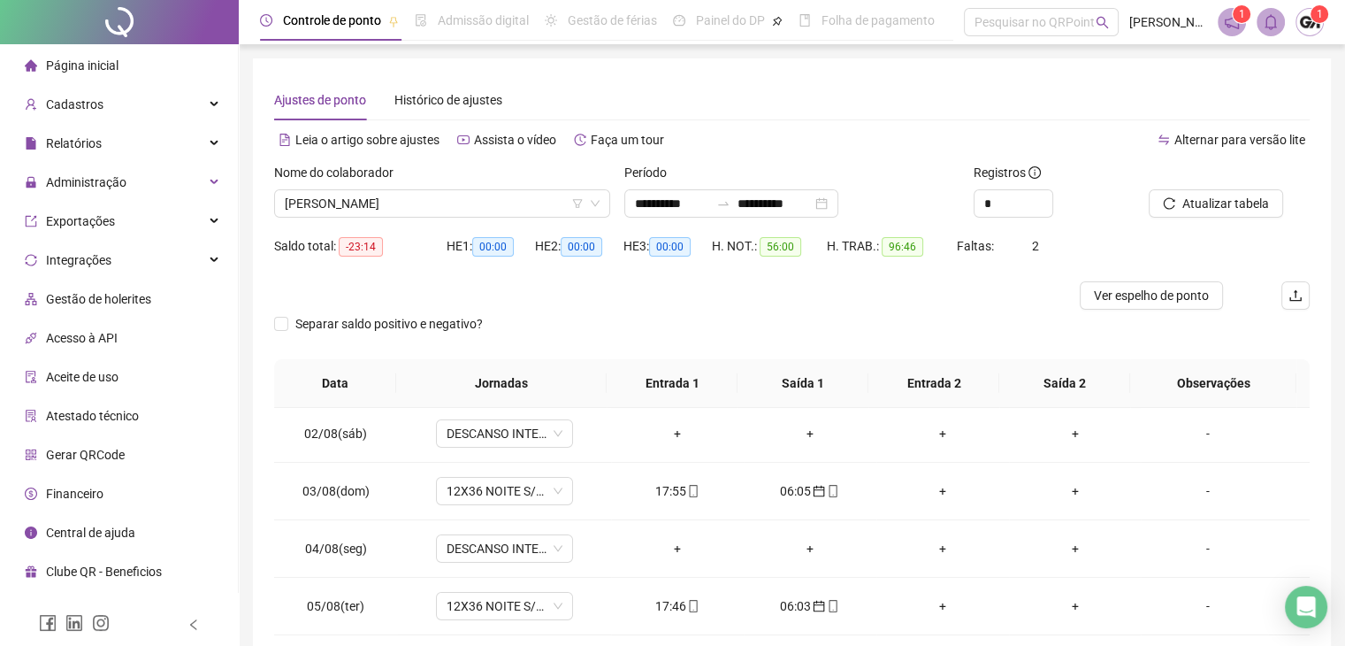
click at [1219, 221] on div "Atualizar tabela" at bounding box center [1229, 197] width 175 height 69
click at [1214, 206] on span "Atualizar tabela" at bounding box center [1226, 203] width 87 height 19
click at [463, 203] on span "CLECIO FROZI CARNEIRO" at bounding box center [442, 203] width 315 height 27
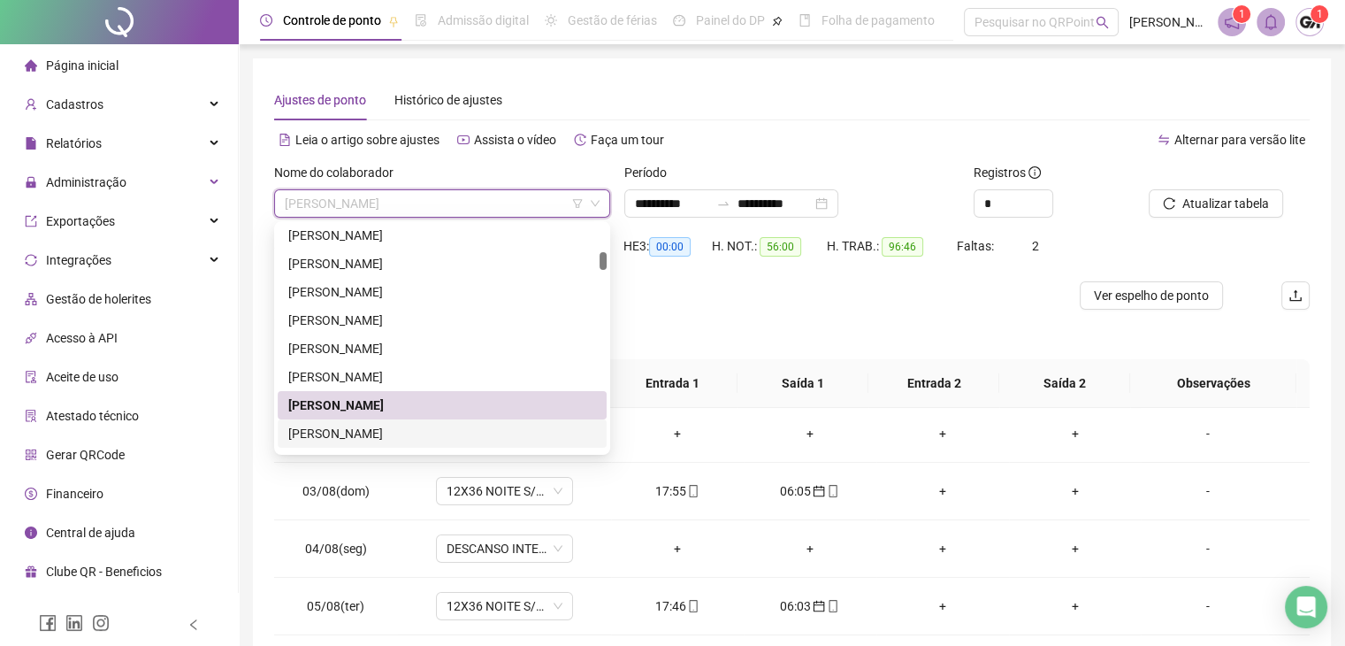
click at [349, 432] on div "CLEVERSON GOMES DE ABREU" at bounding box center [442, 433] width 308 height 19
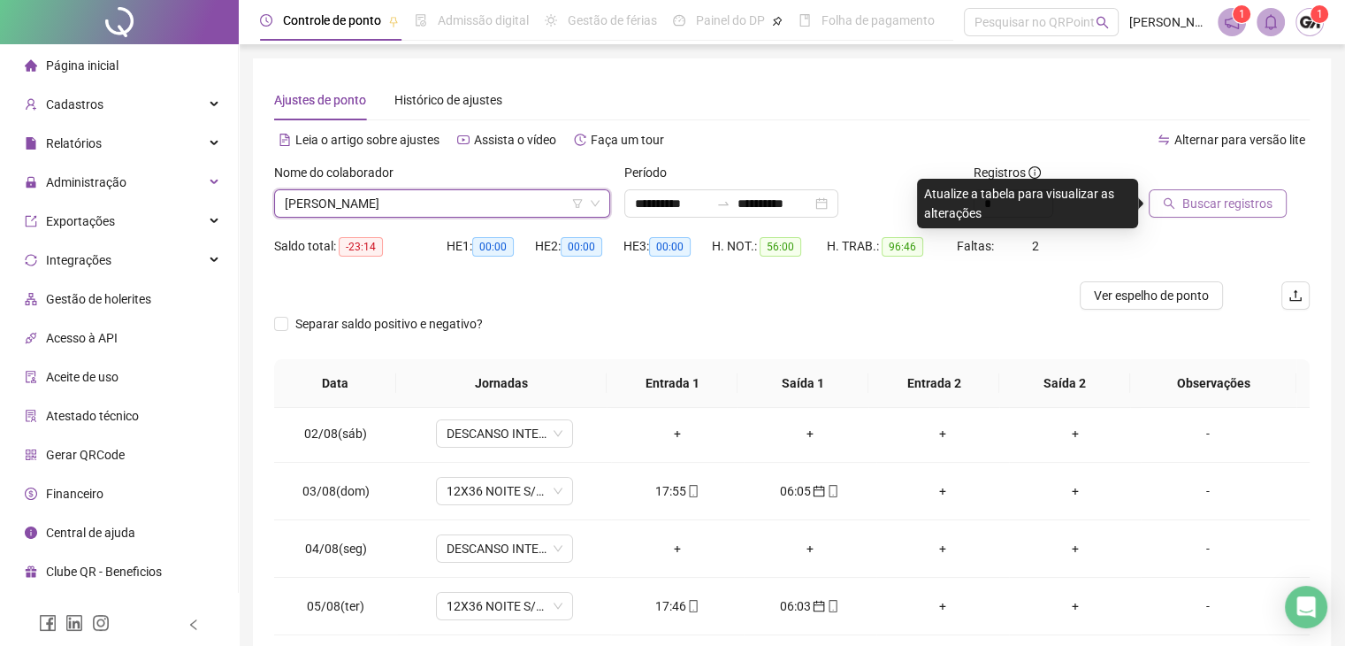
click at [1207, 207] on span "Buscar registros" at bounding box center [1228, 203] width 90 height 19
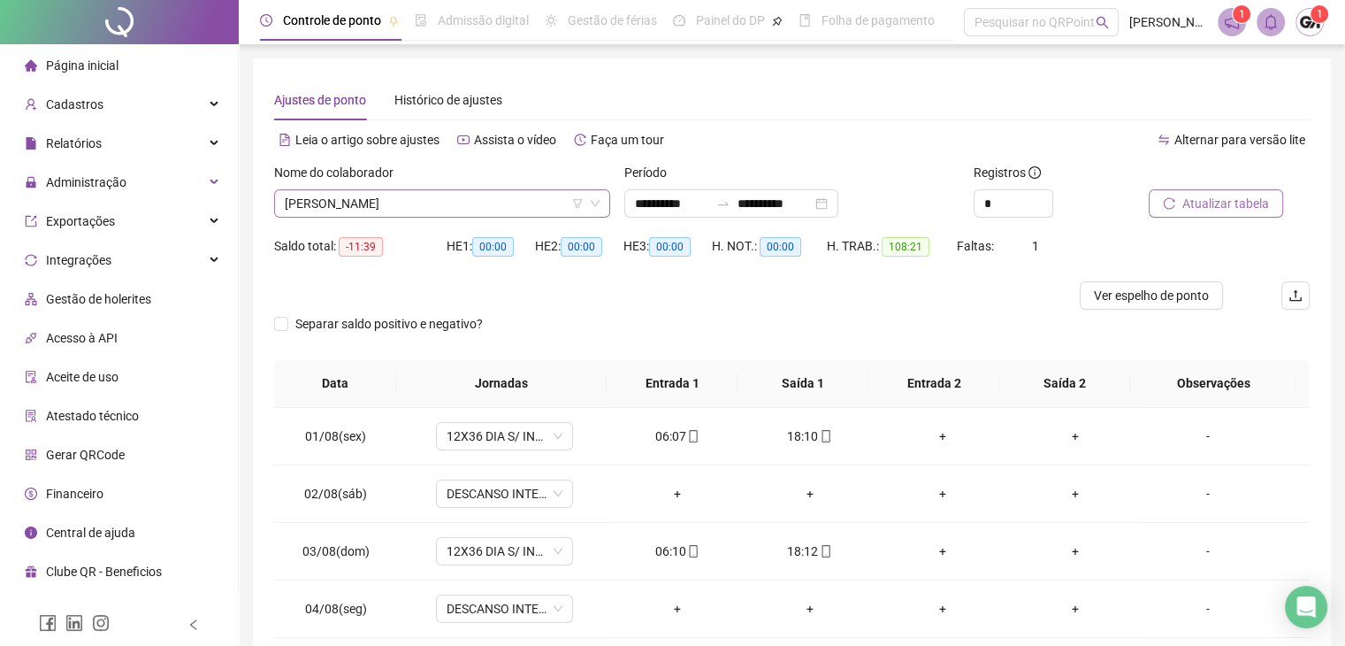
click at [494, 201] on span "CLEVERSON GOMES DE ABREU" at bounding box center [442, 203] width 315 height 27
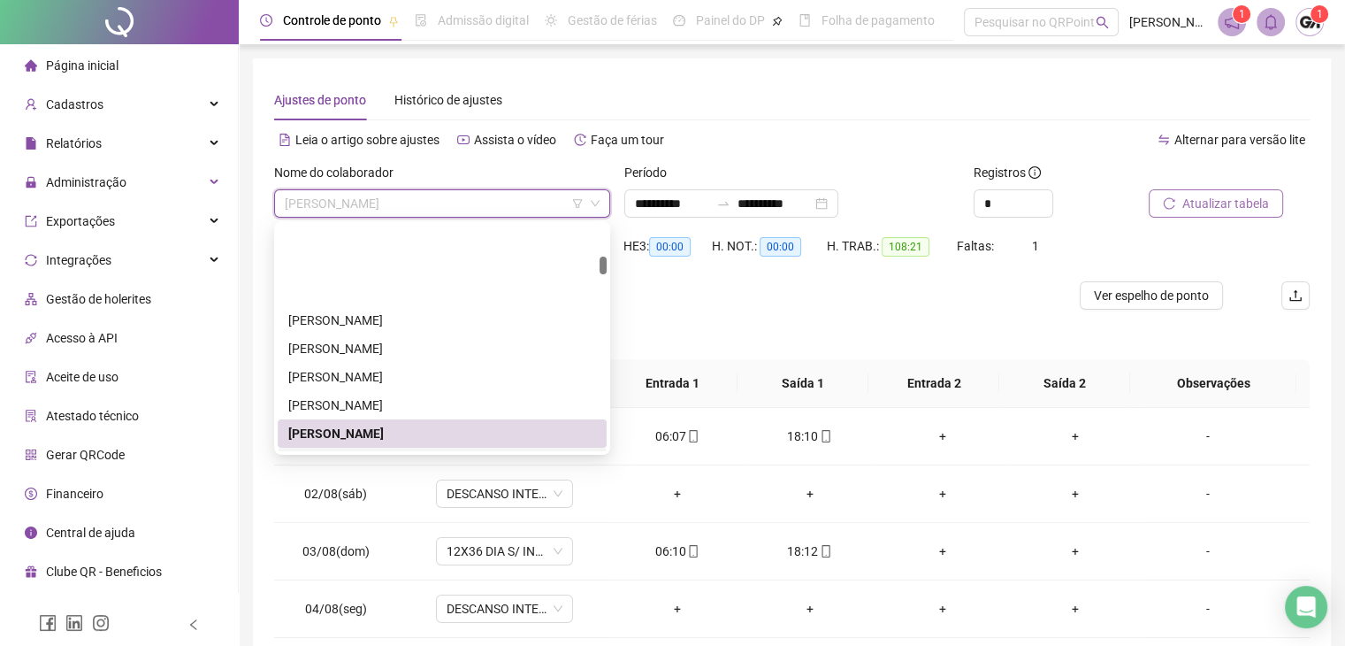
scroll to position [718, 0]
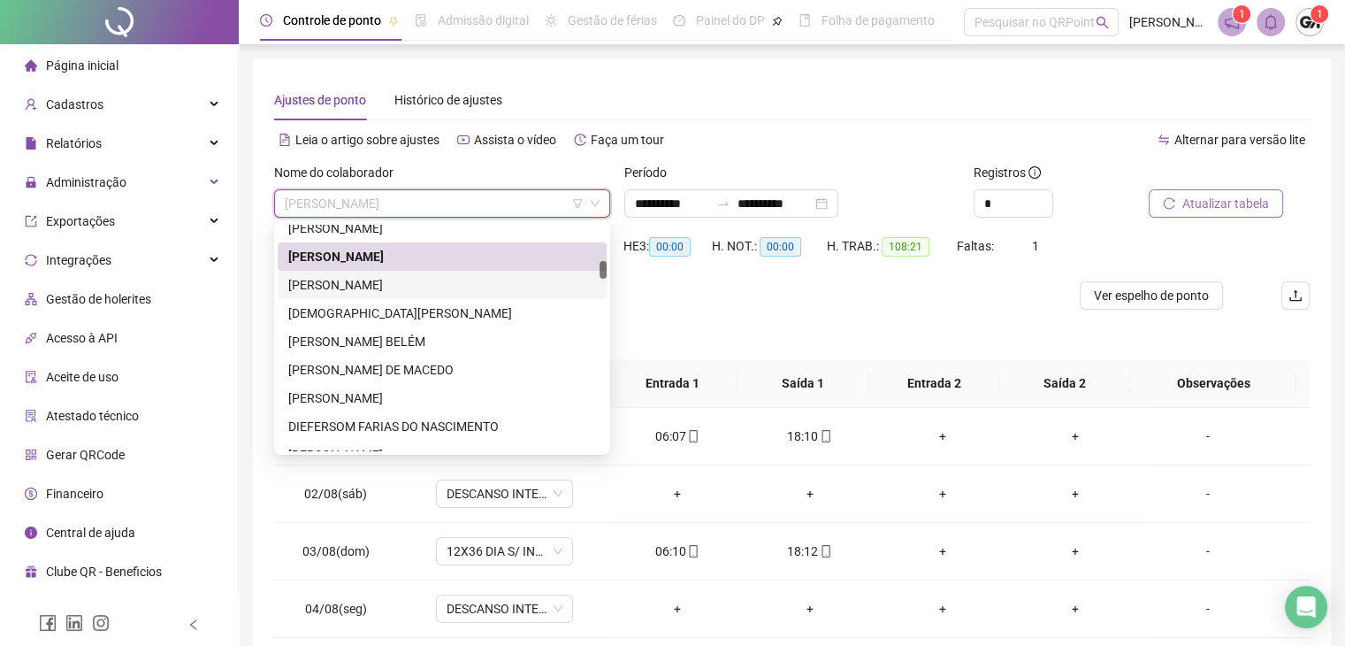
click at [363, 284] on div "CRISÉVERTON ALVES VARGAS" at bounding box center [442, 284] width 308 height 19
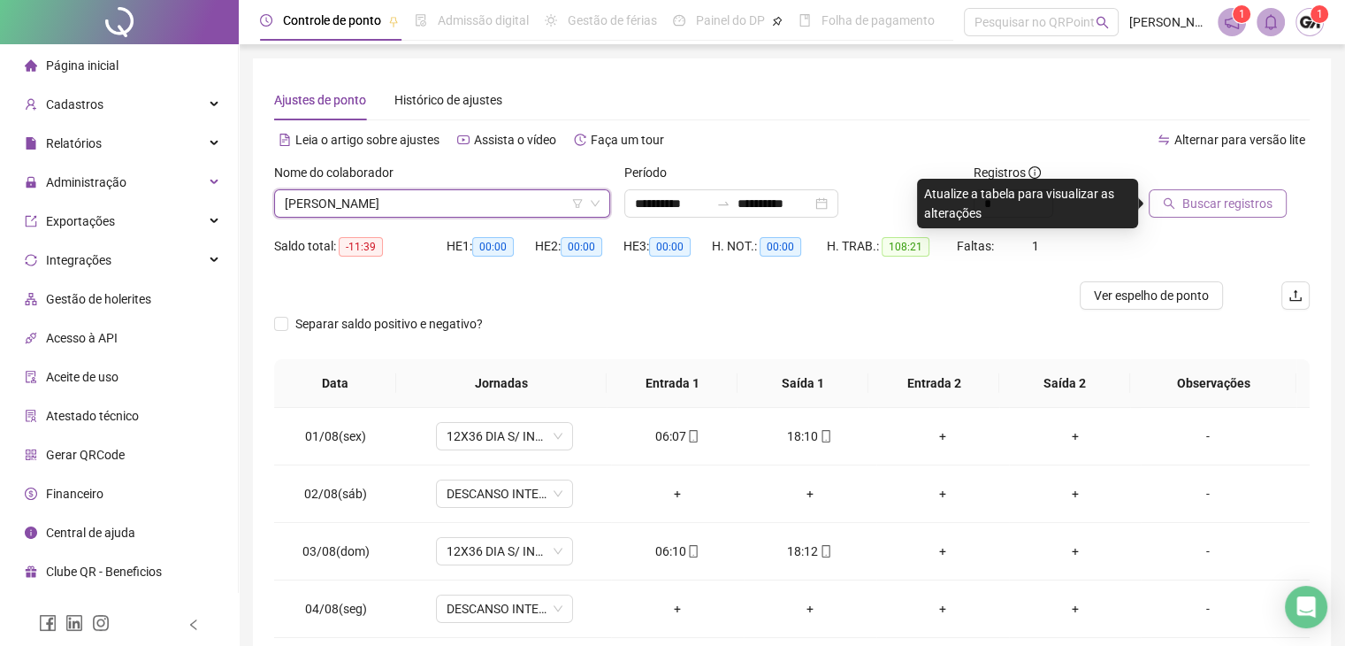
click at [1234, 212] on span "Buscar registros" at bounding box center [1228, 203] width 90 height 19
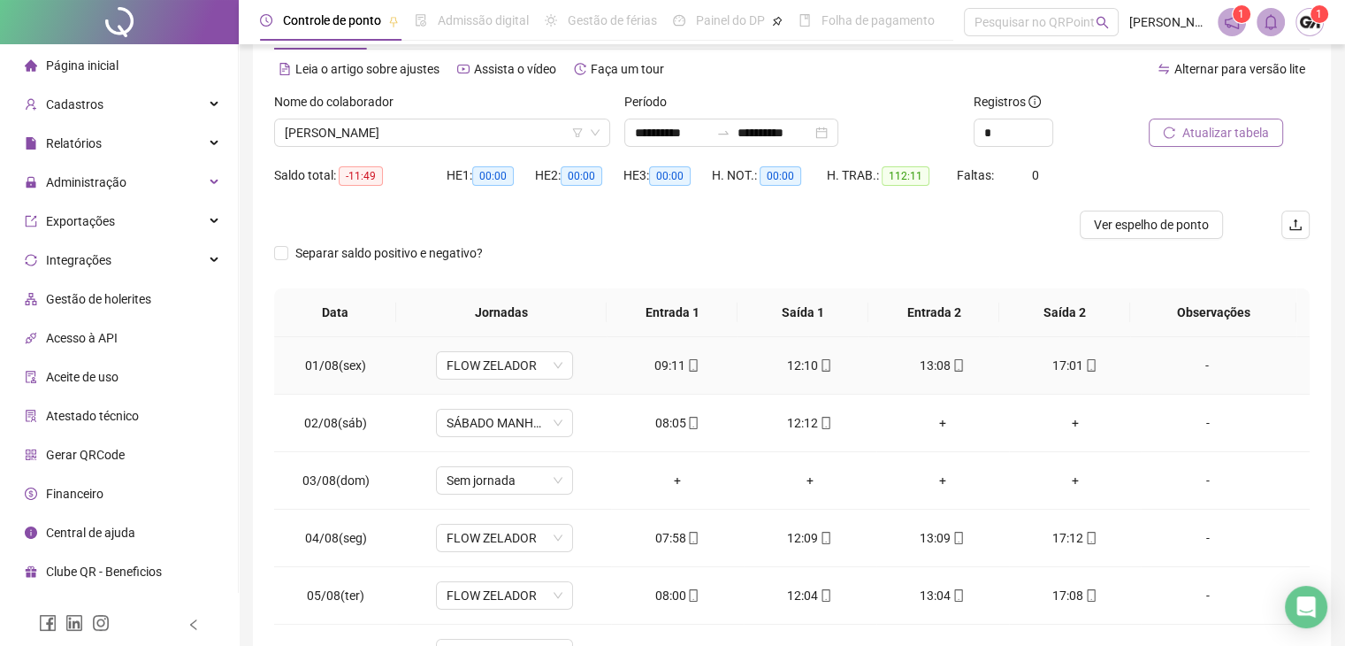
scroll to position [0, 0]
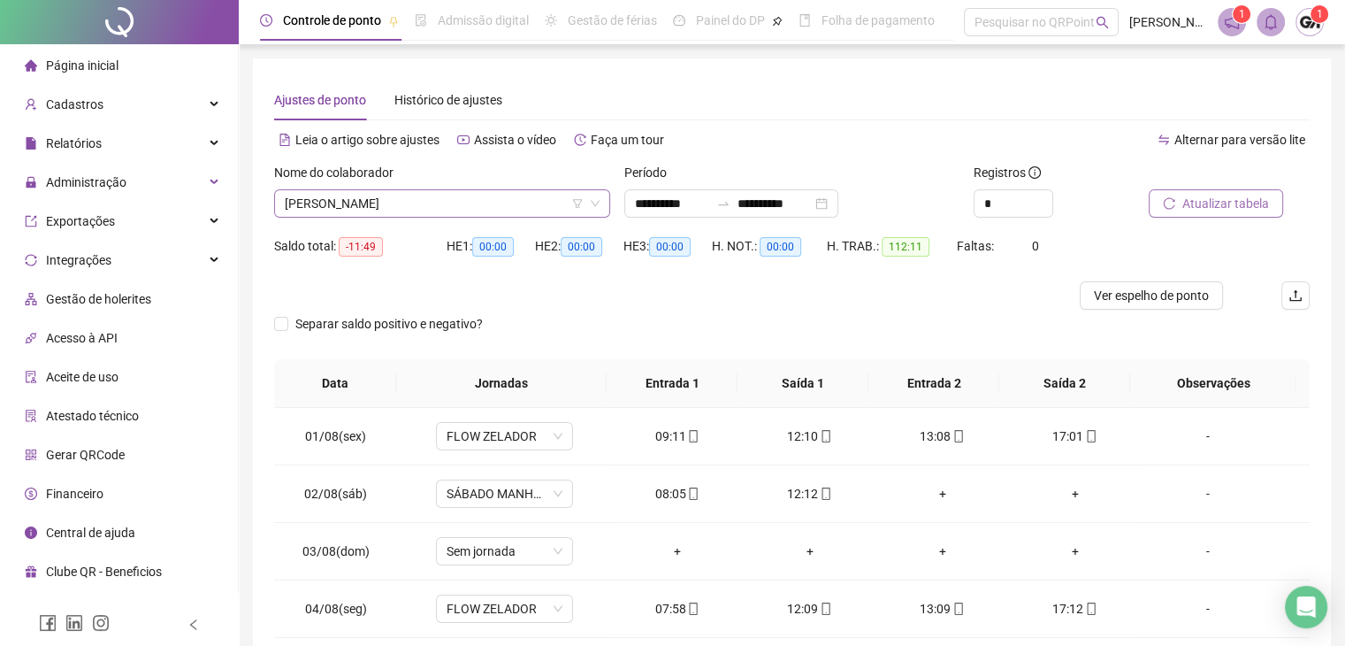
click at [432, 205] on span "CRISÉVERTON ALVES VARGAS" at bounding box center [442, 203] width 315 height 27
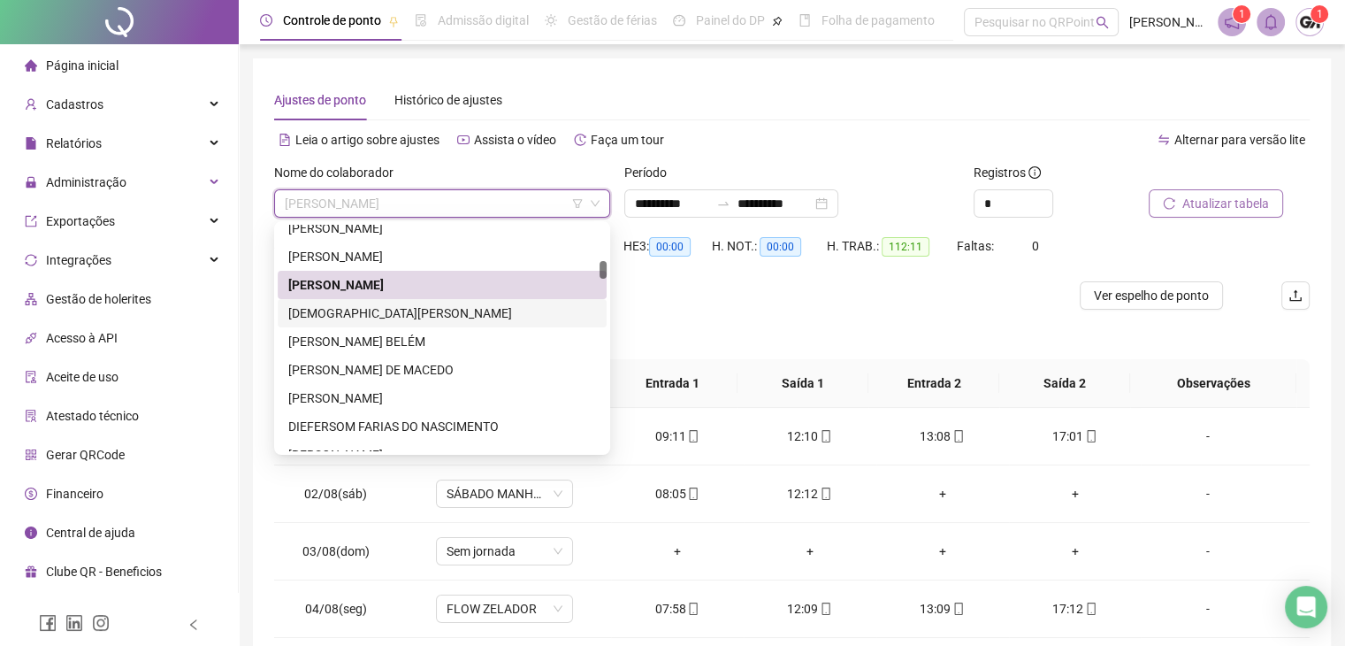
click at [361, 316] on div "[DEMOGRAPHIC_DATA][PERSON_NAME]" at bounding box center [442, 312] width 308 height 19
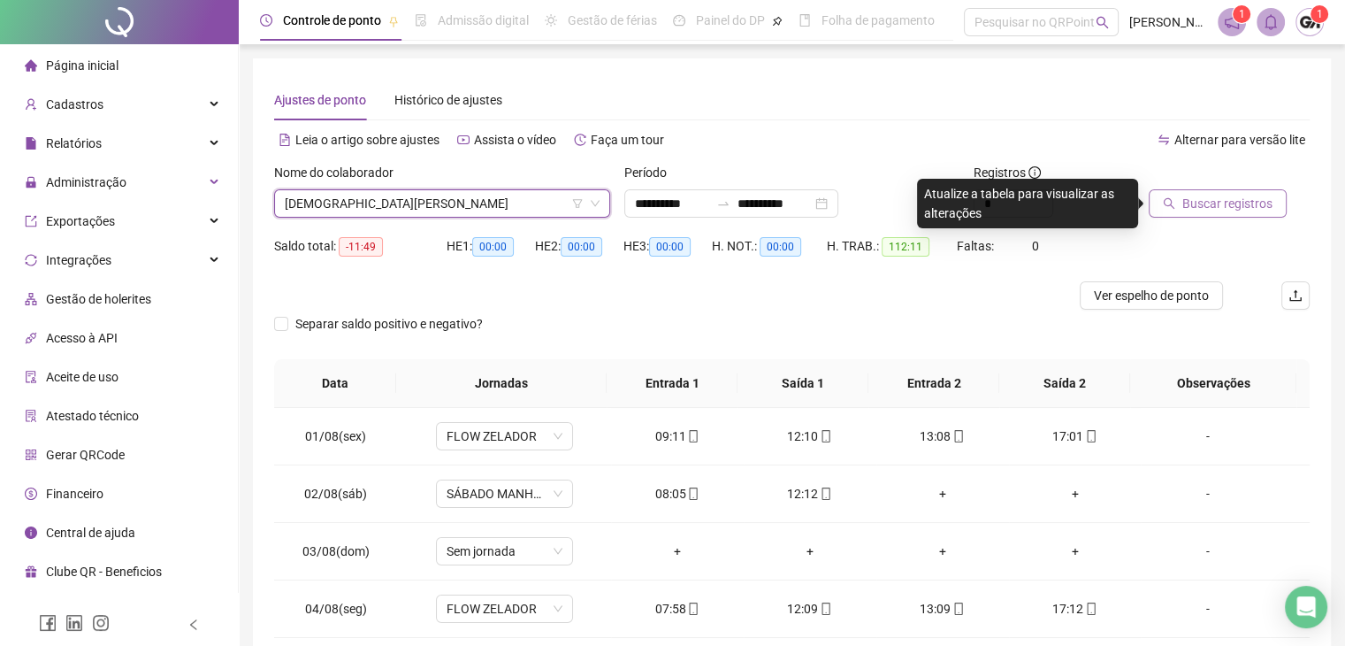
click at [1203, 210] on span "Buscar registros" at bounding box center [1228, 203] width 90 height 19
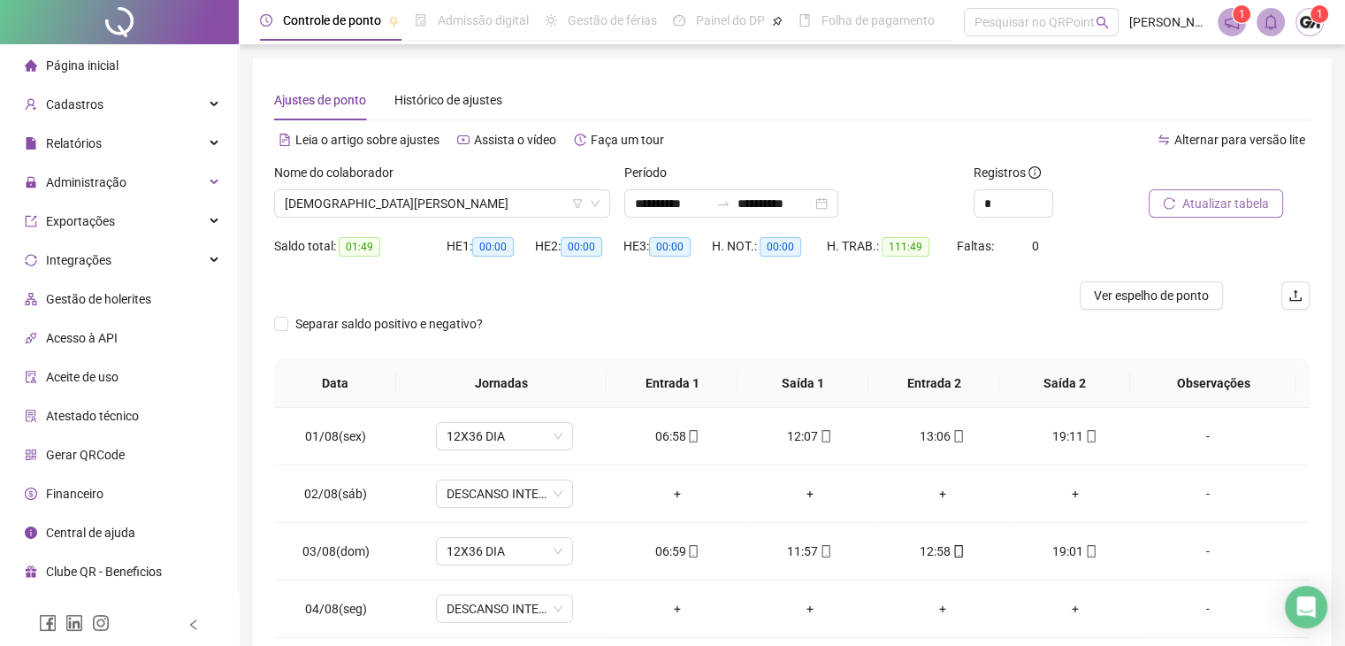
click at [1176, 207] on button "Atualizar tabela" at bounding box center [1216, 203] width 134 height 28
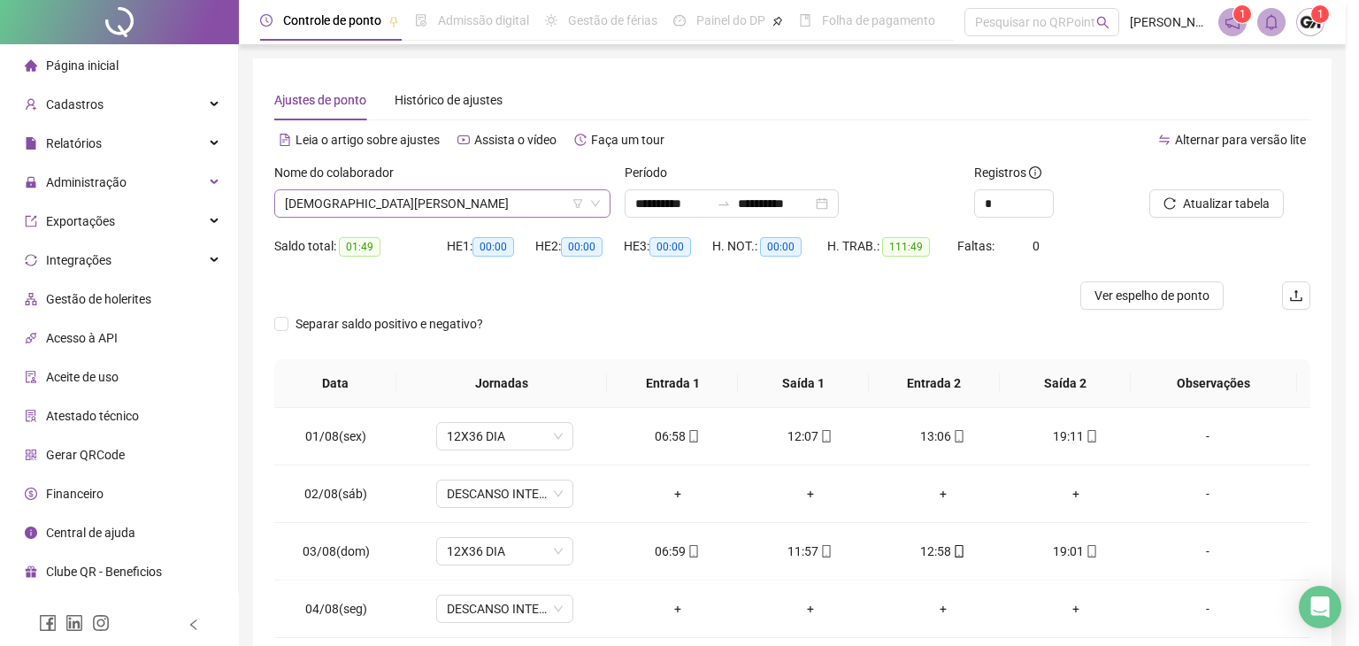
click at [490, 202] on span "[DEMOGRAPHIC_DATA][PERSON_NAME]" at bounding box center [442, 203] width 315 height 27
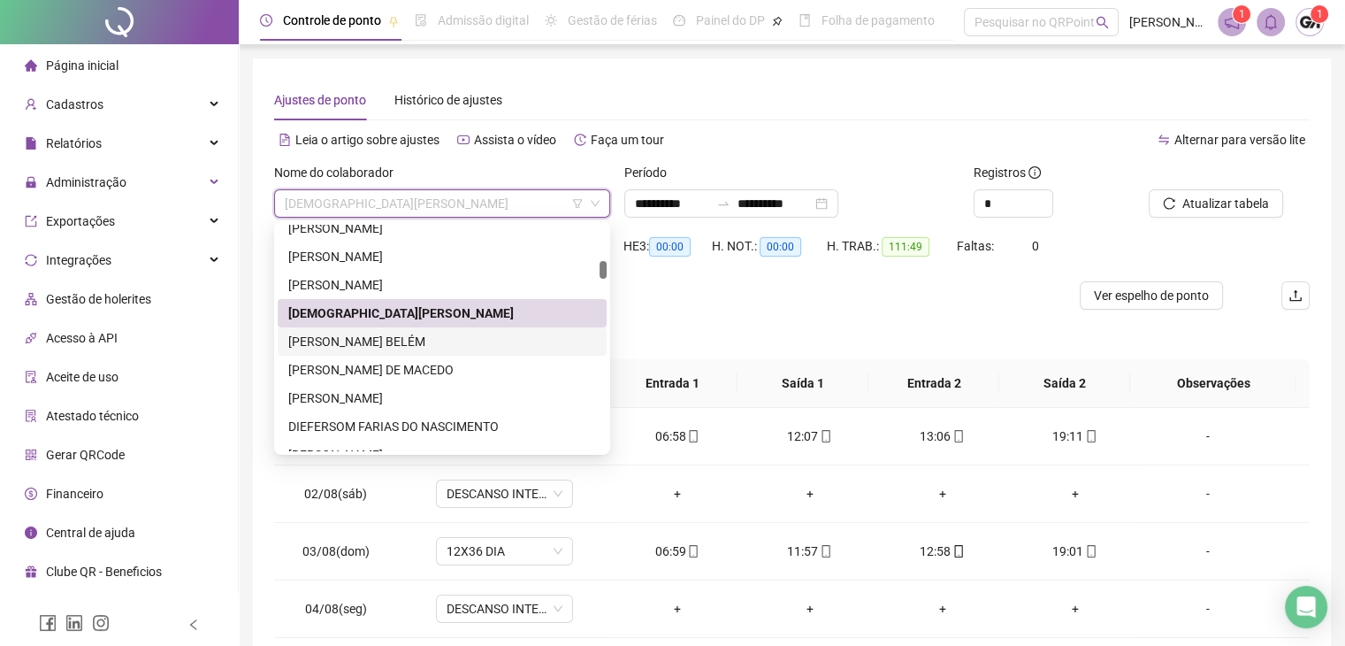
click at [393, 340] on div "DAIANE MACHADO BELÉM" at bounding box center [442, 341] width 308 height 19
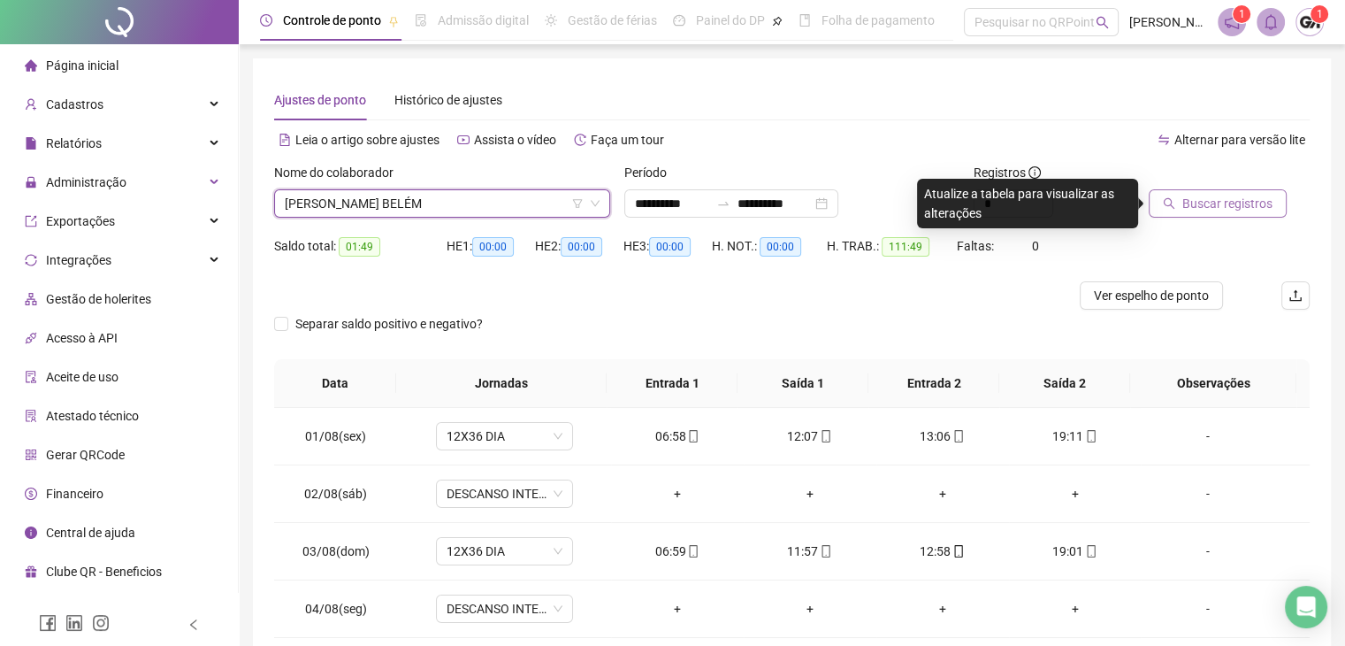
click at [1168, 202] on icon "search" at bounding box center [1169, 203] width 12 height 12
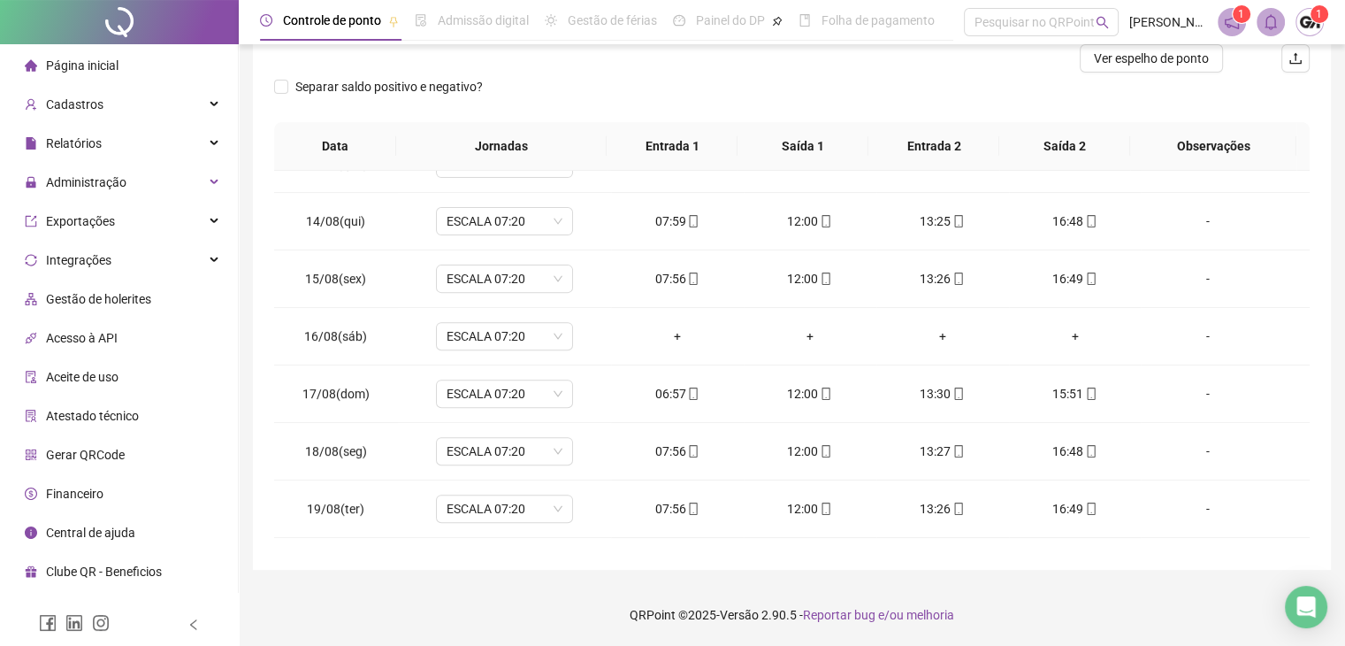
scroll to position [768, 0]
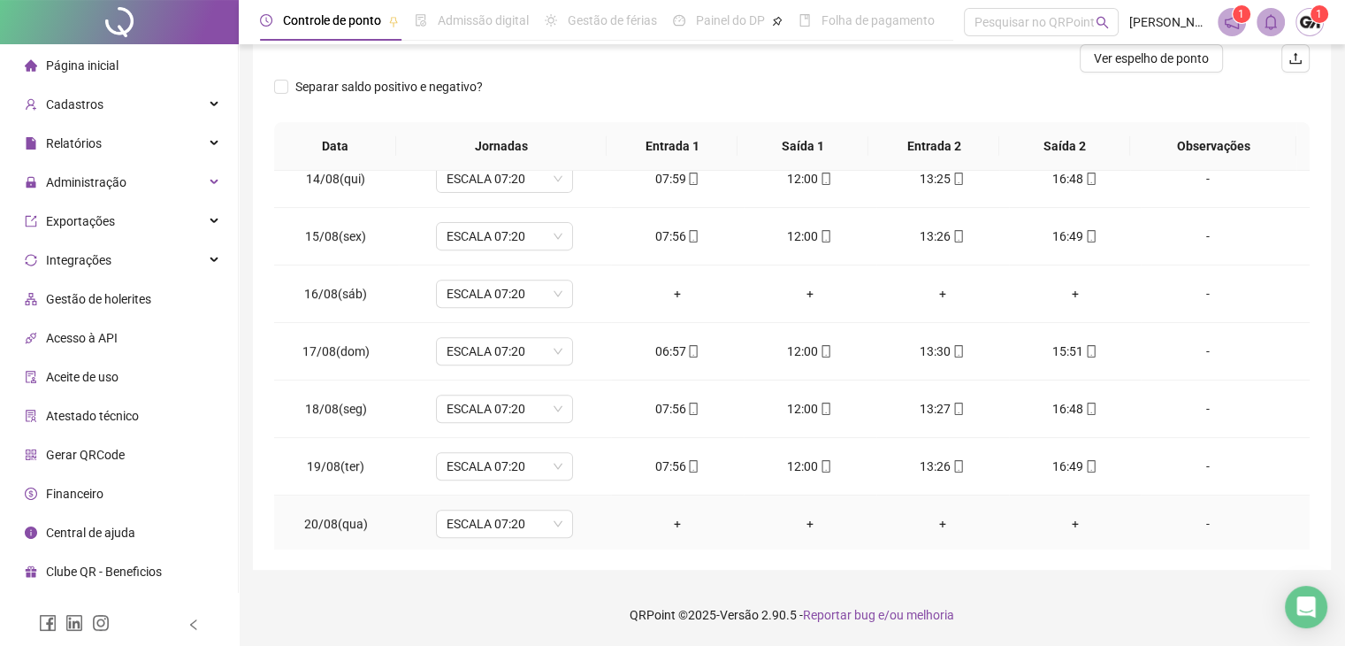
click at [1192, 515] on div "-" at bounding box center [1207, 523] width 104 height 19
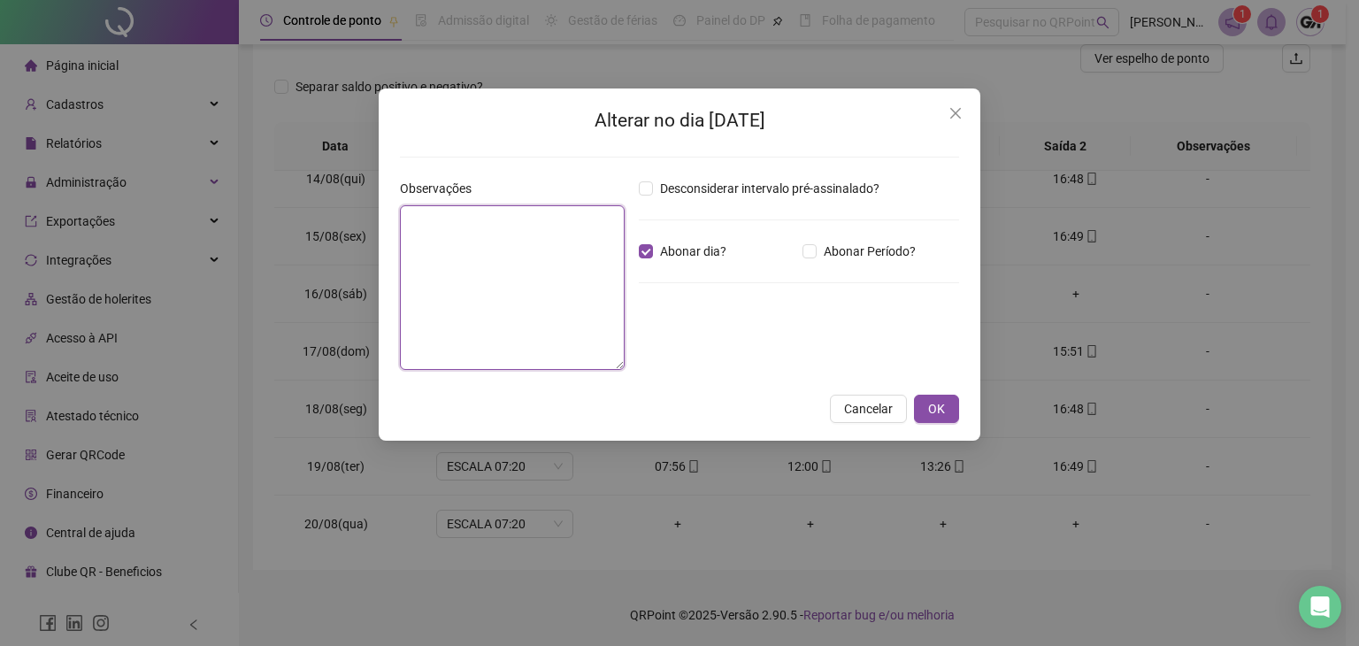
click at [569, 227] on textarea at bounding box center [512, 287] width 225 height 165
type textarea "********"
click at [920, 406] on button "OK" at bounding box center [936, 408] width 45 height 28
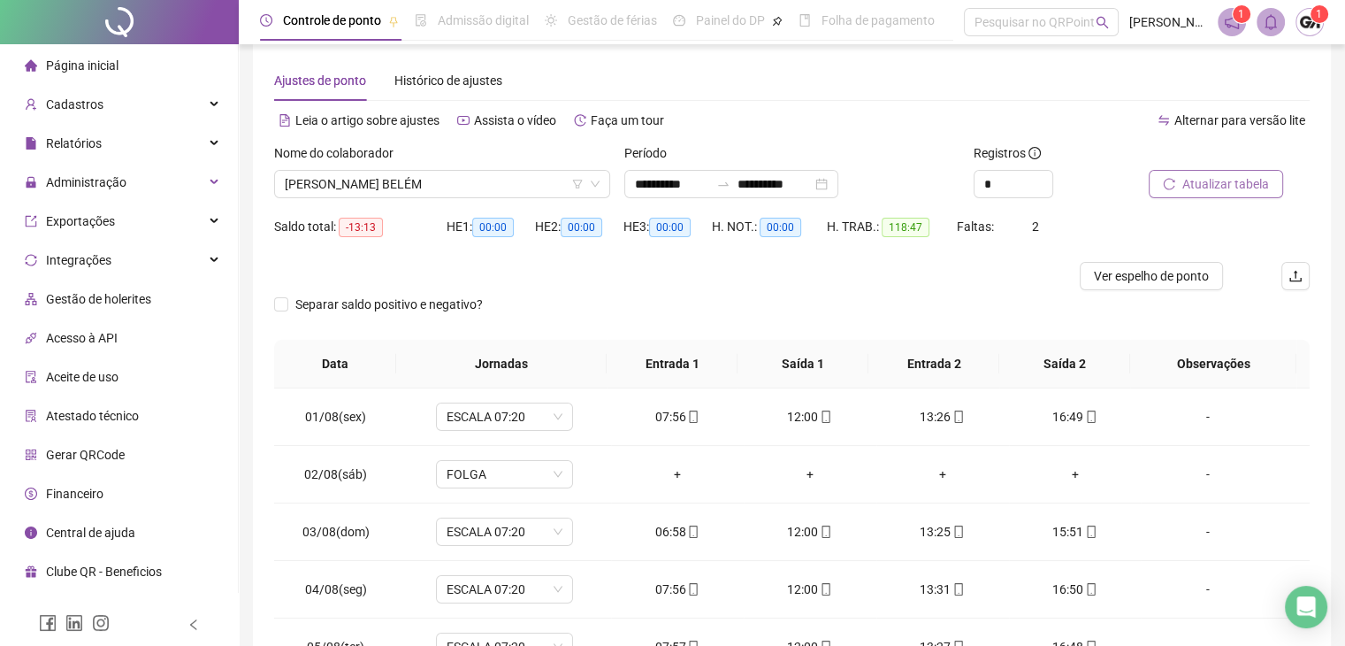
scroll to position [0, 0]
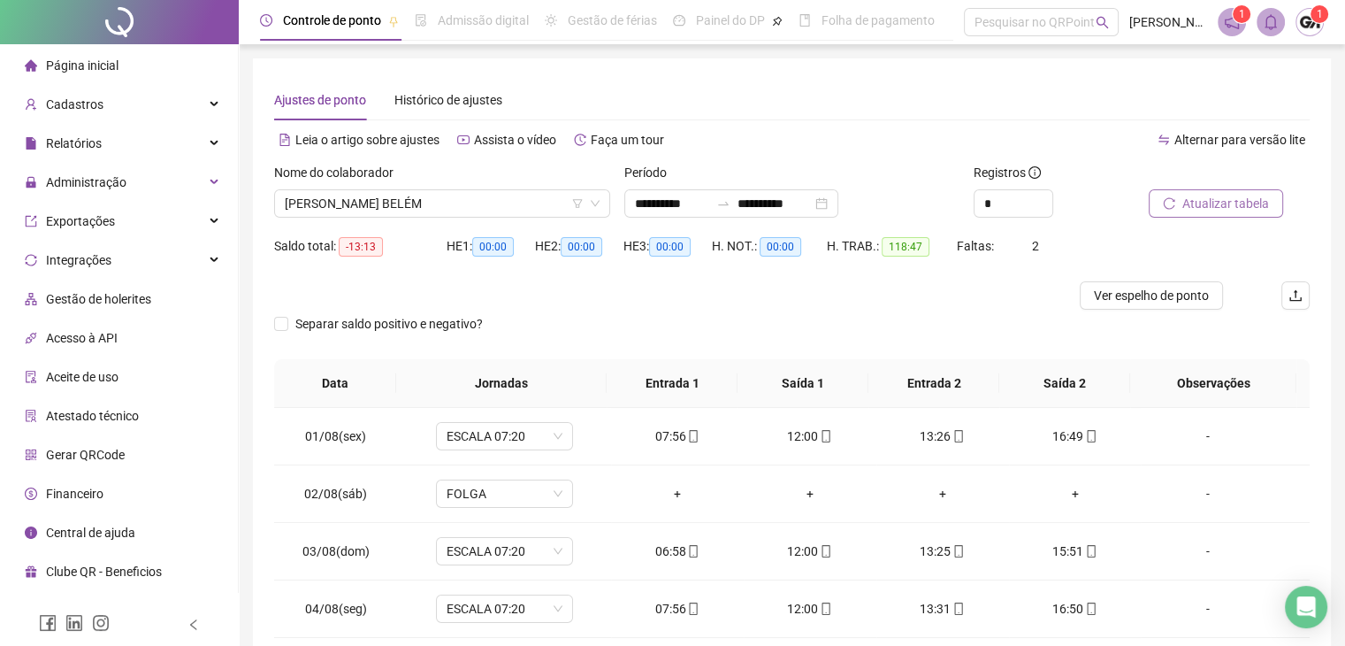
click at [1207, 202] on span "Atualizar tabela" at bounding box center [1226, 203] width 87 height 19
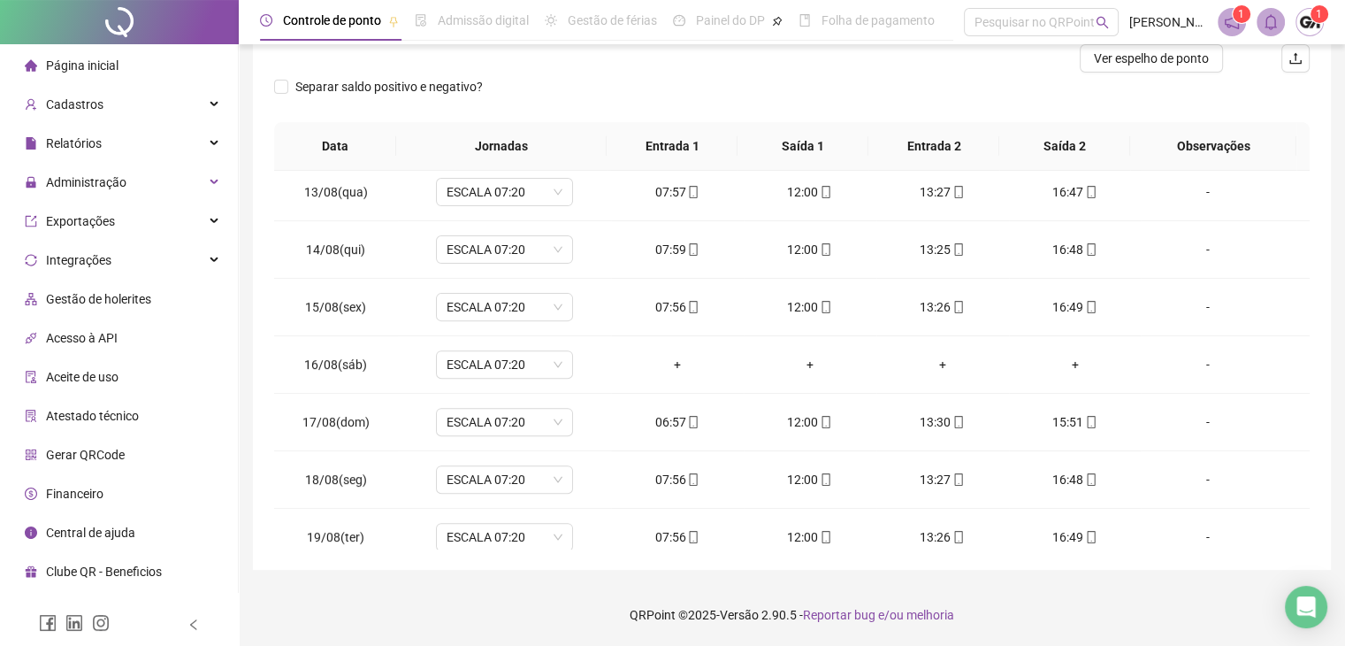
scroll to position [768, 0]
